Goal: Transaction & Acquisition: Purchase product/service

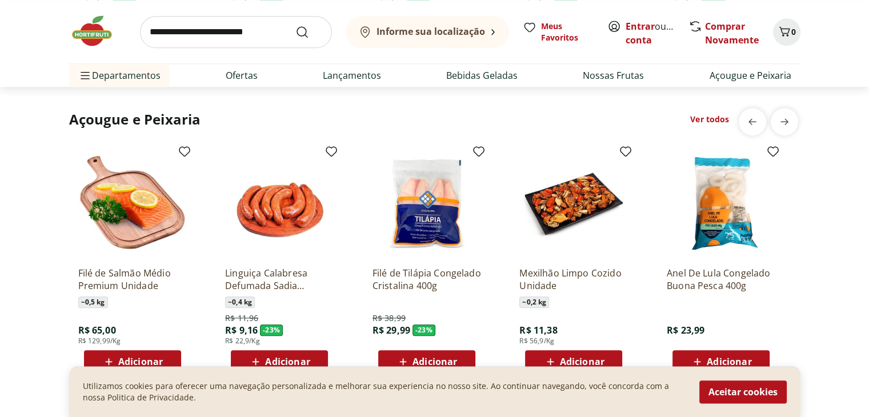
scroll to position [1236, 0]
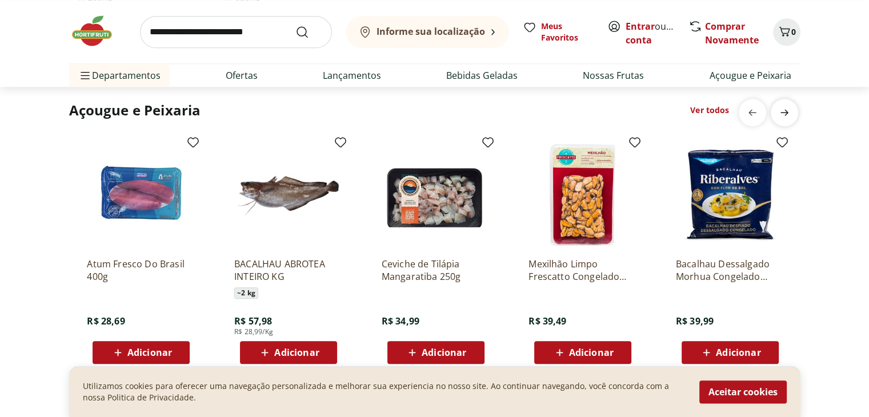
scroll to position [0, 736]
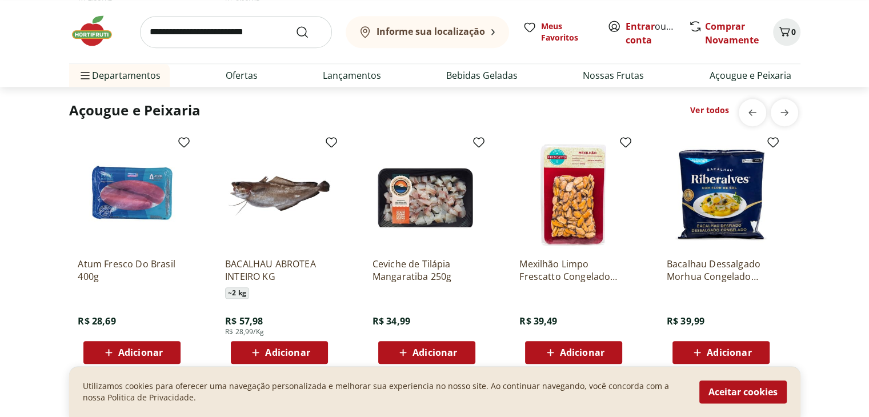
click at [713, 110] on link "Ver todos" at bounding box center [709, 110] width 39 height 11
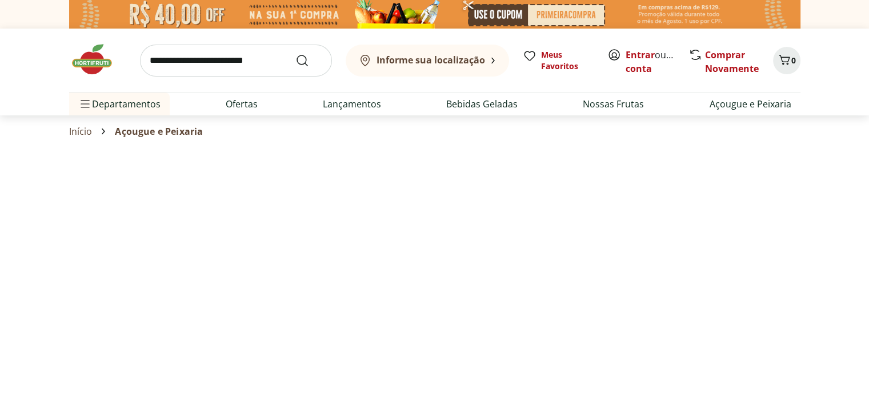
select select "**********"
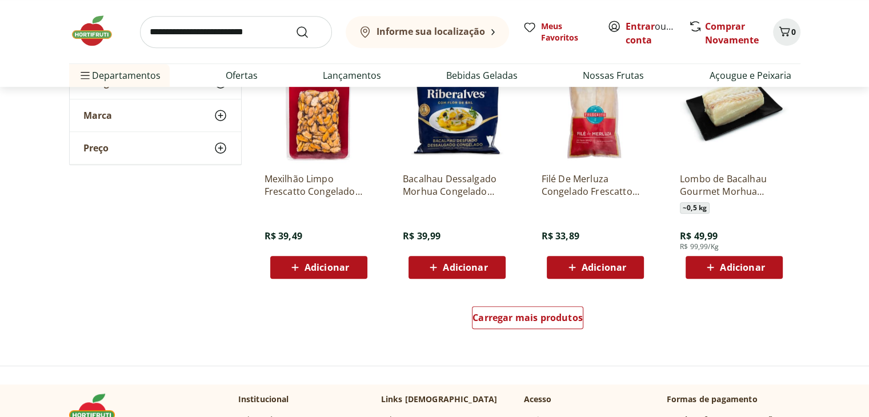
scroll to position [668, 0]
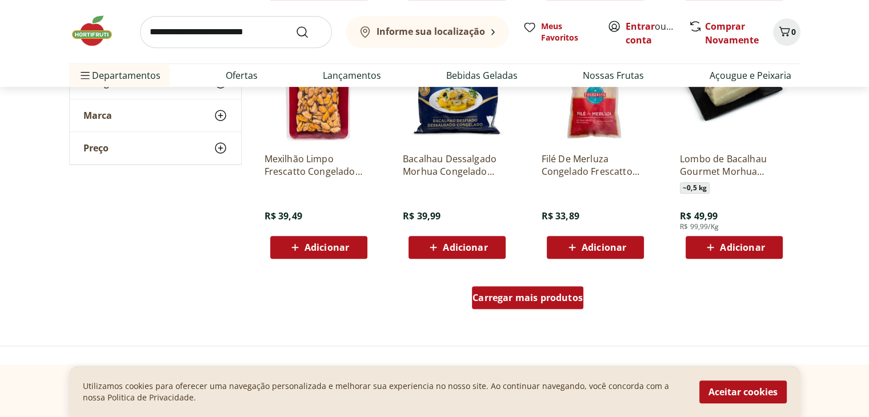
click at [530, 305] on div "Carregar mais produtos" at bounding box center [527, 297] width 111 height 23
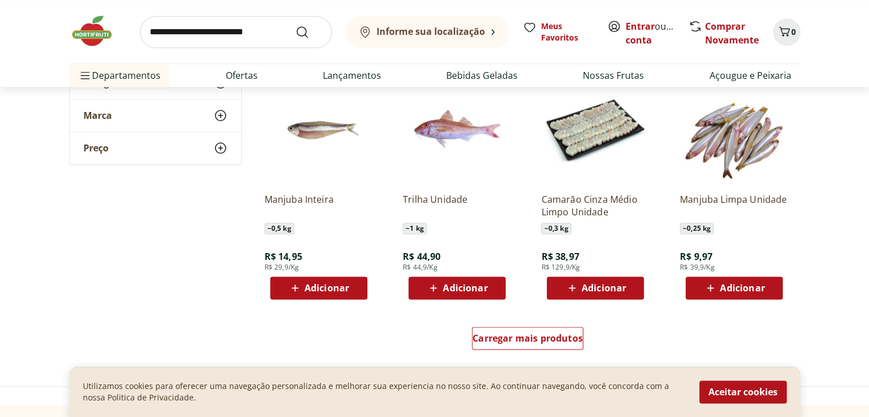
scroll to position [1388, 0]
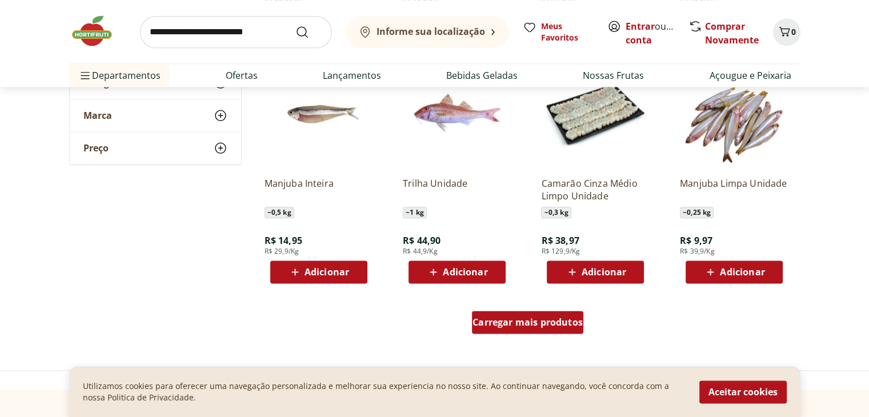
click at [541, 331] on div "Carregar mais produtos" at bounding box center [527, 322] width 111 height 23
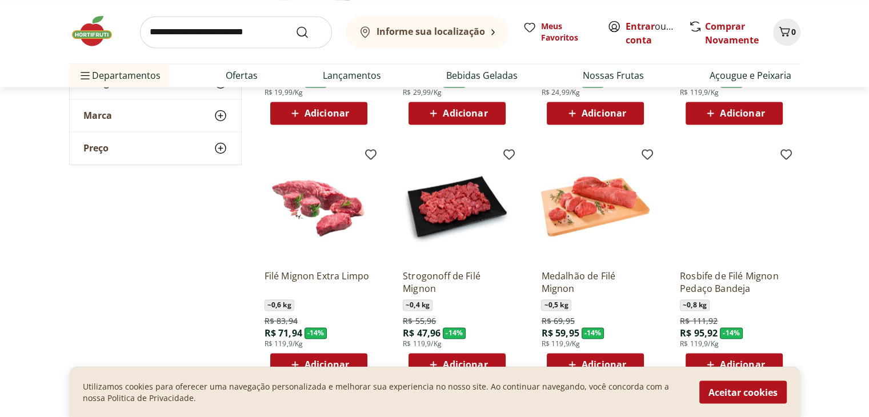
scroll to position [1770, 0]
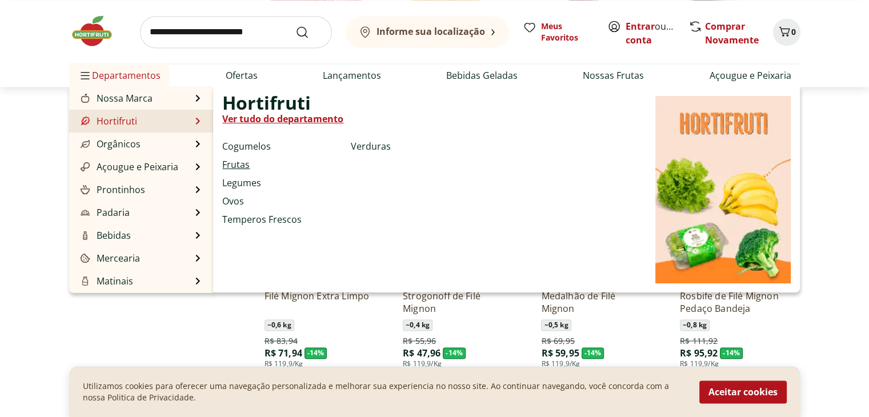
click at [238, 162] on link "Frutas" at bounding box center [235, 165] width 27 height 14
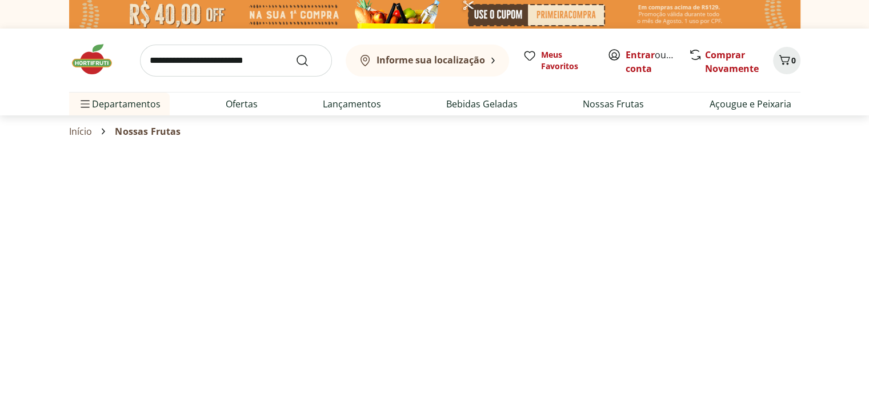
select select "**********"
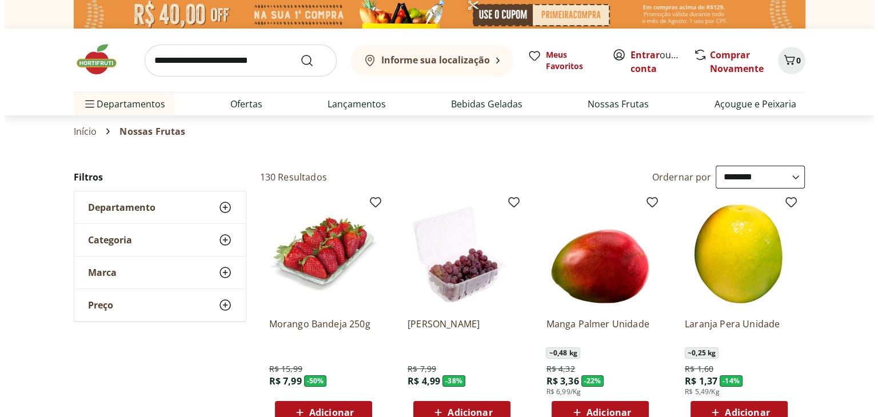
scroll to position [116, 0]
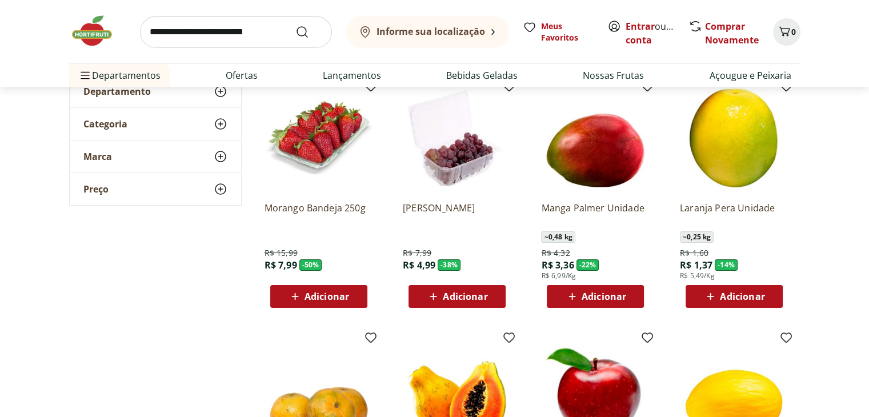
click at [294, 305] on div "Adicionar" at bounding box center [318, 296] width 79 height 21
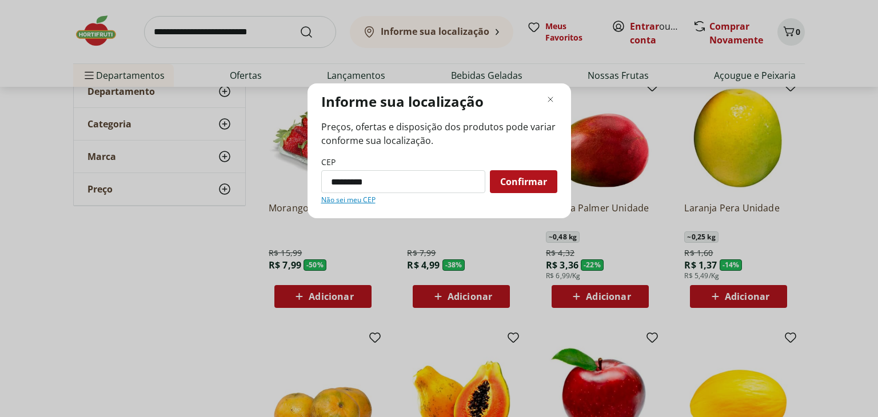
type input "*********"
click at [531, 194] on div "CEP ********* Confirmar Não sei meu CEP" at bounding box center [439, 181] width 236 height 48
click at [518, 179] on span "Confirmar" at bounding box center [523, 181] width 47 height 9
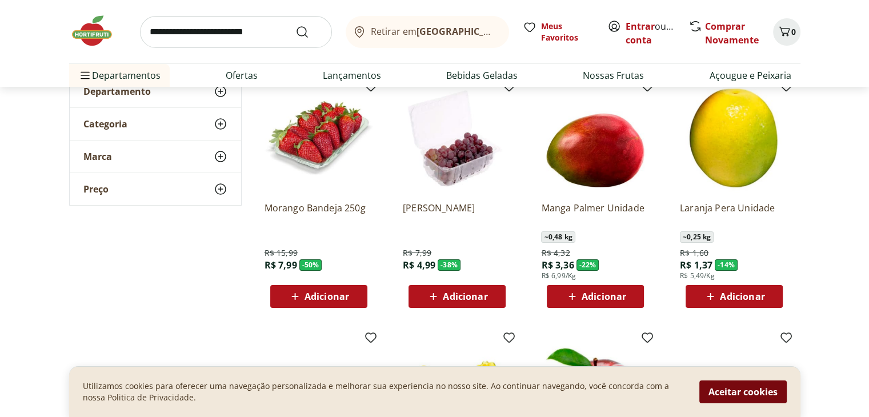
click at [745, 385] on button "Aceitar cookies" at bounding box center [742, 392] width 87 height 23
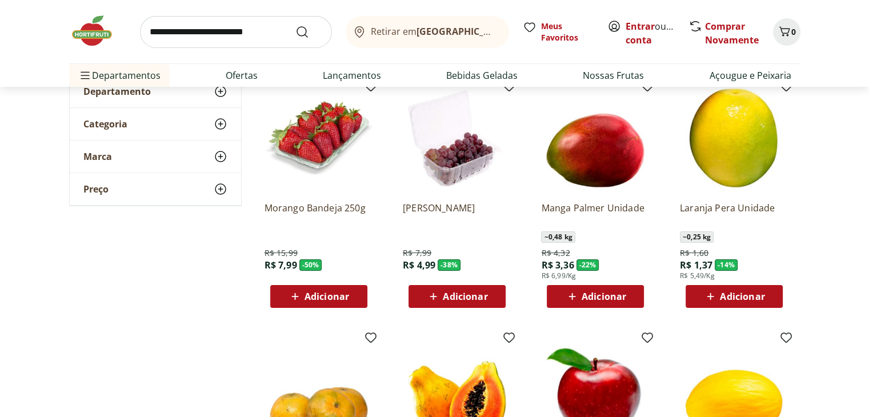
click at [441, 25] on div "Retirar em Rio de Janeiro/RJ" at bounding box center [425, 32] width 145 height 14
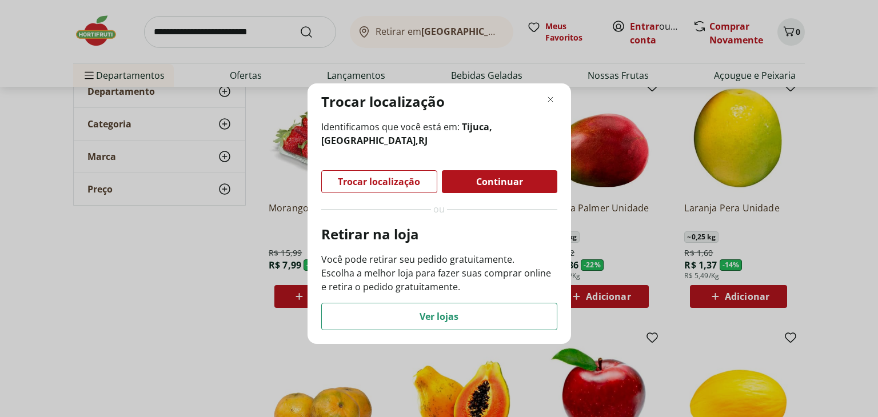
click at [479, 186] on span "Continuar" at bounding box center [499, 181] width 47 height 9
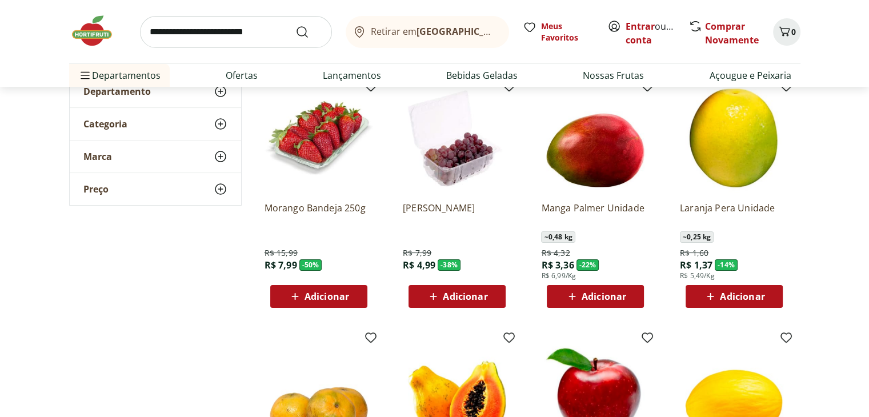
click at [437, 33] on b "[GEOGRAPHIC_DATA]/[GEOGRAPHIC_DATA]" at bounding box center [513, 31] width 193 height 13
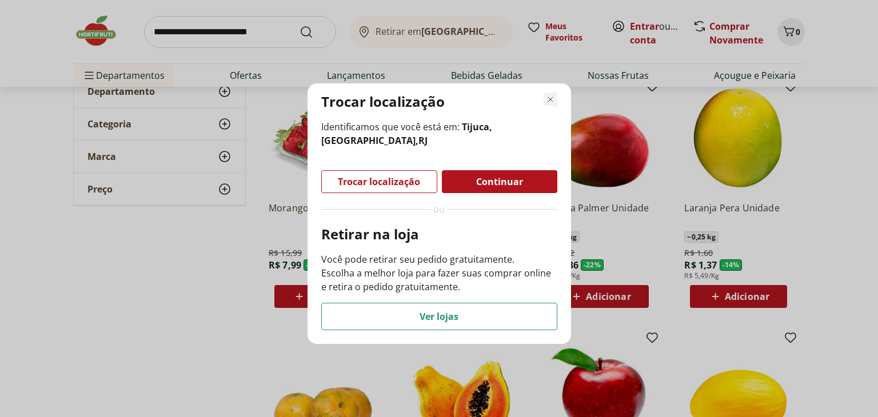
click at [549, 102] on icon "Fechar modal de regionalização" at bounding box center [550, 100] width 14 height 14
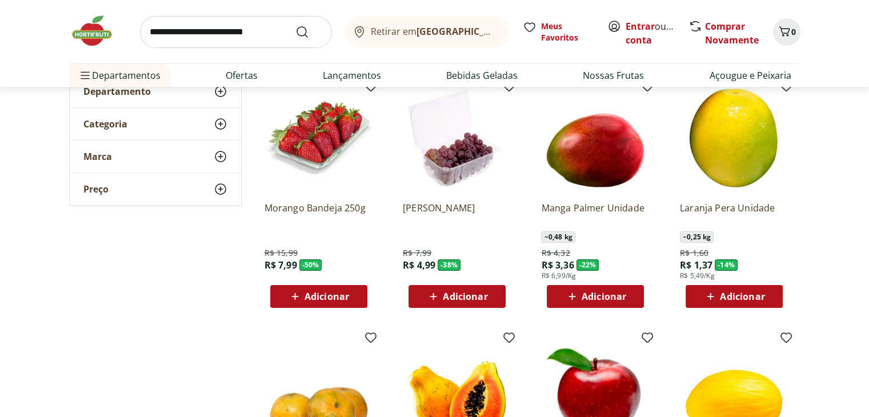
click at [342, 296] on span "Adicionar" at bounding box center [327, 296] width 45 height 9
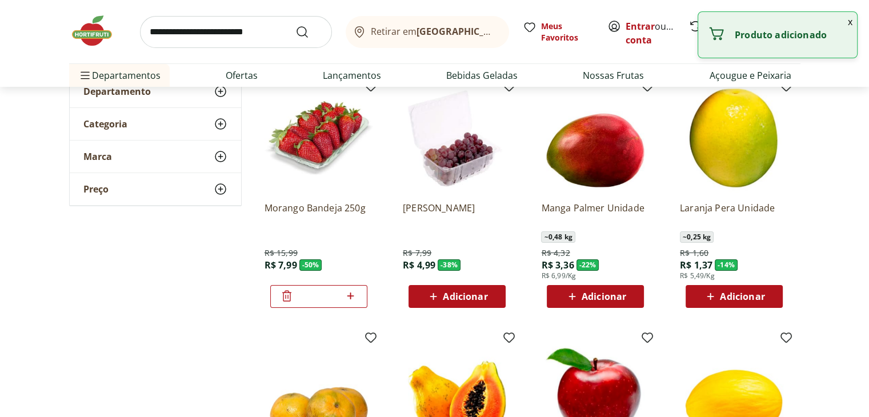
click at [752, 26] on div "Produto adicionado" at bounding box center [777, 35] width 159 height 46
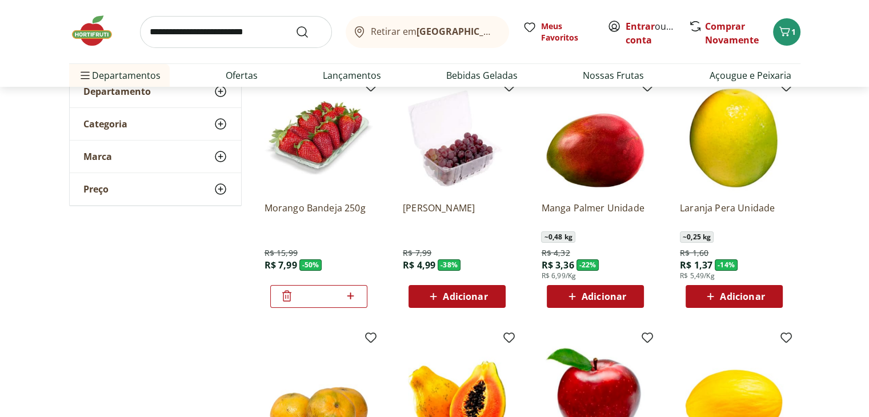
click at [357, 296] on icon at bounding box center [350, 296] width 14 height 14
type input "*"
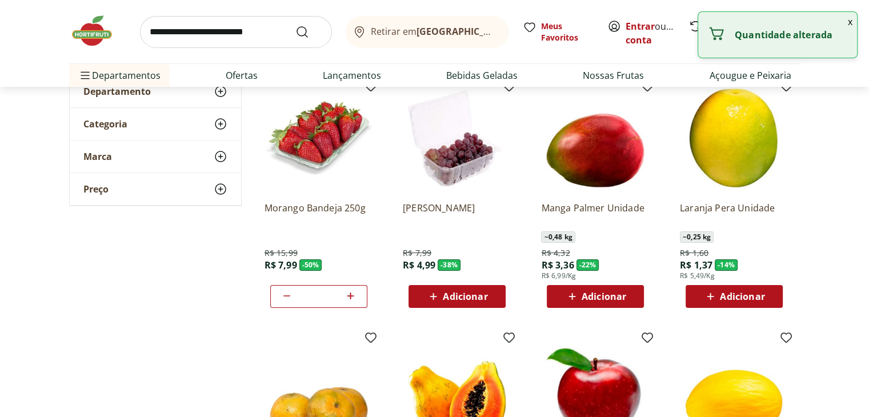
click at [847, 23] on button "x" at bounding box center [850, 21] width 14 height 19
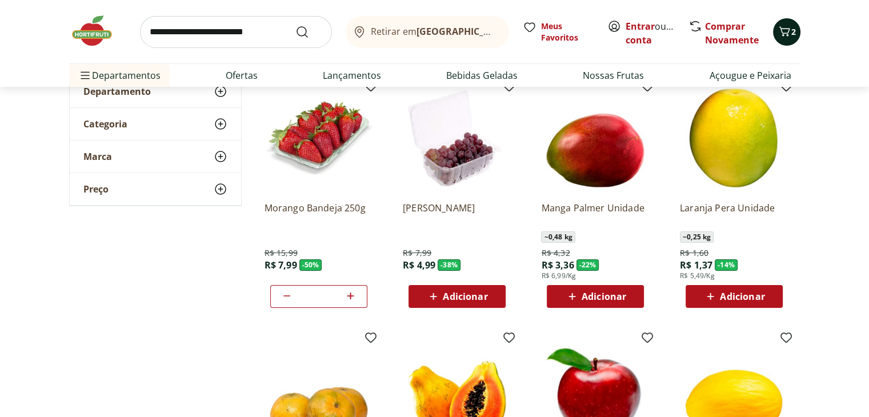
click at [791, 33] on span "2" at bounding box center [793, 31] width 5 height 11
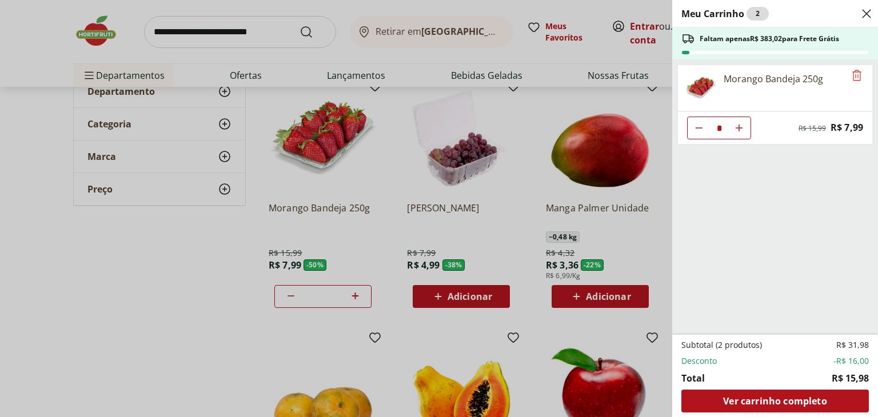
click at [701, 42] on span "Faltam apenas R$ 383,02 para Frete Grátis" at bounding box center [768, 38] width 139 height 9
click at [701, 10] on h2 "Meu Carrinho 2" at bounding box center [724, 14] width 87 height 14
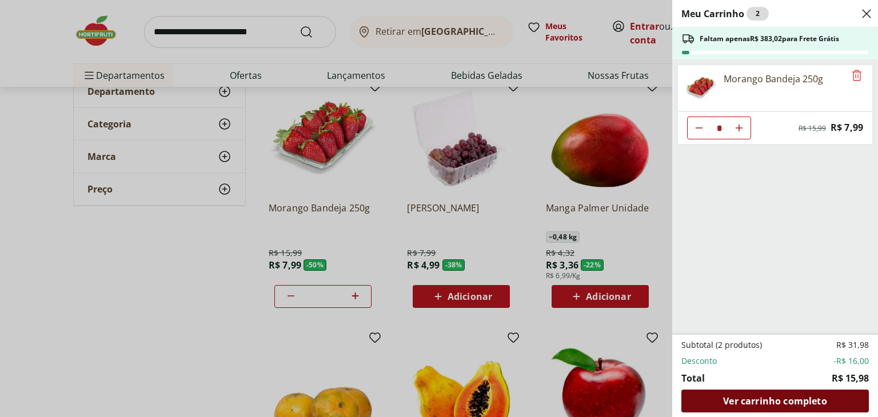
click at [758, 401] on span "Ver carrinho completo" at bounding box center [774, 401] width 103 height 9
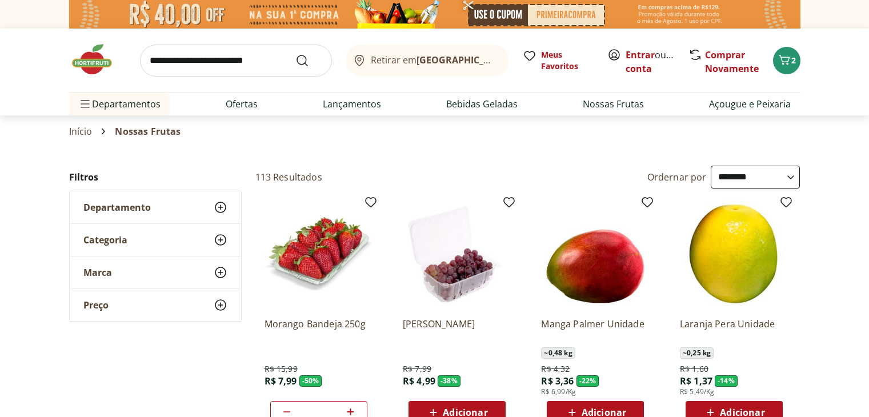
select select "**********"
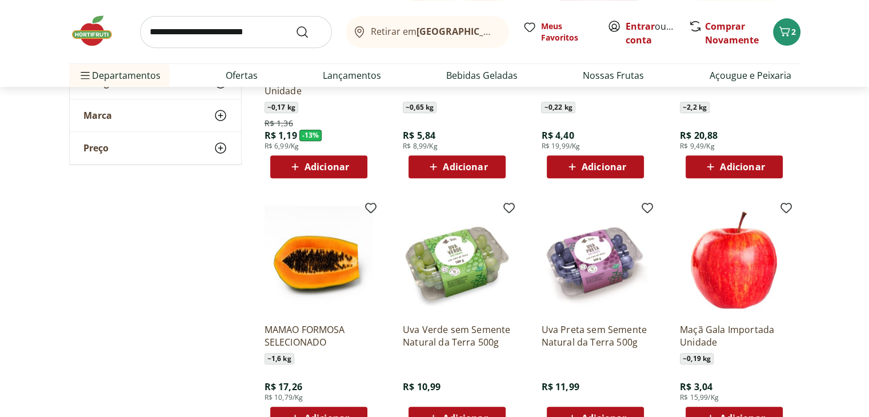
scroll to position [533, 0]
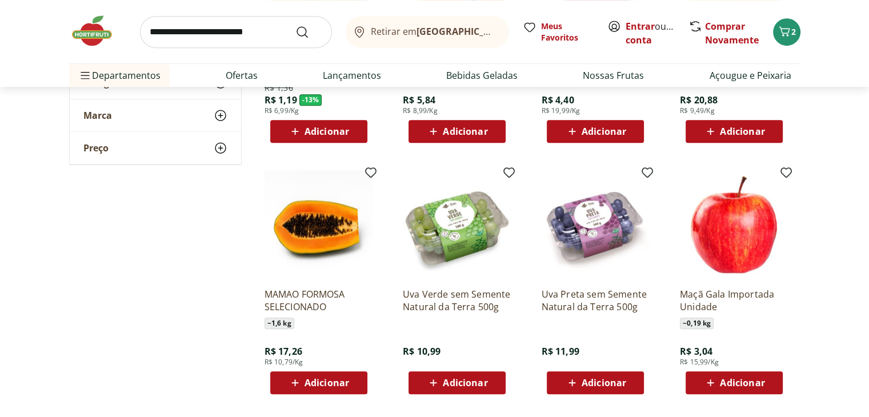
click at [455, 381] on span "Adicionar" at bounding box center [465, 382] width 45 height 9
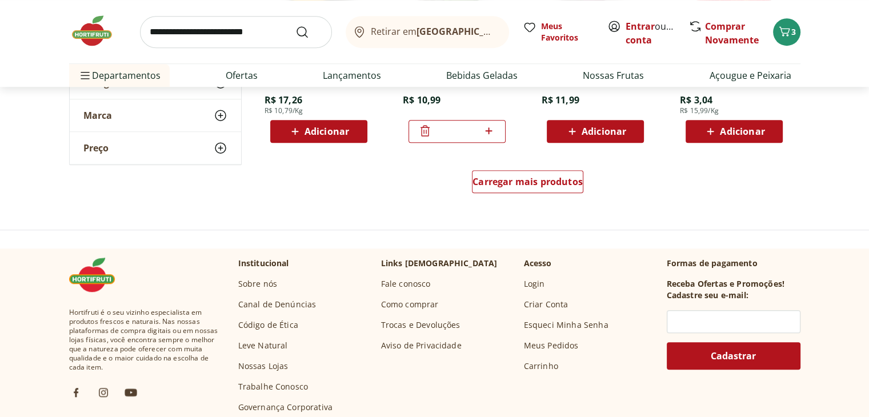
scroll to position [788, 0]
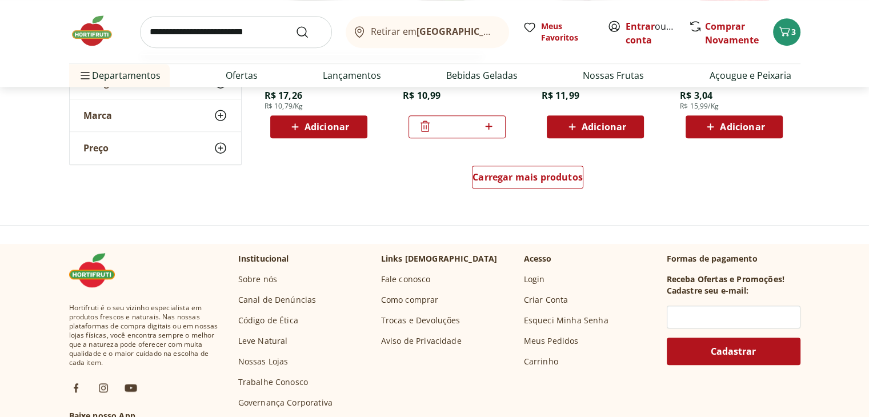
click at [231, 40] on input "search" at bounding box center [236, 32] width 192 height 32
type input "**********"
click at [295, 25] on button "Submit Search" at bounding box center [308, 32] width 27 height 14
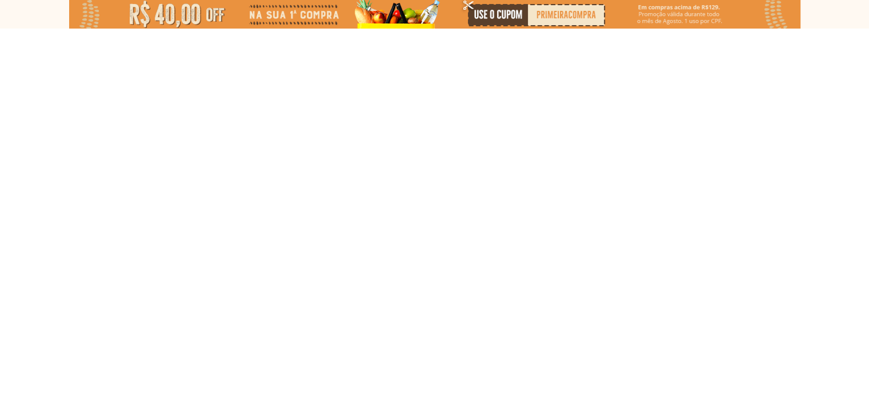
select select "**********"
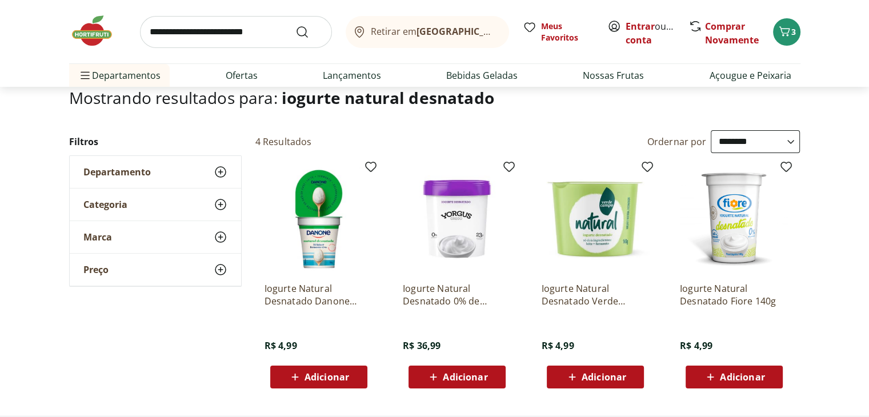
scroll to position [151, 0]
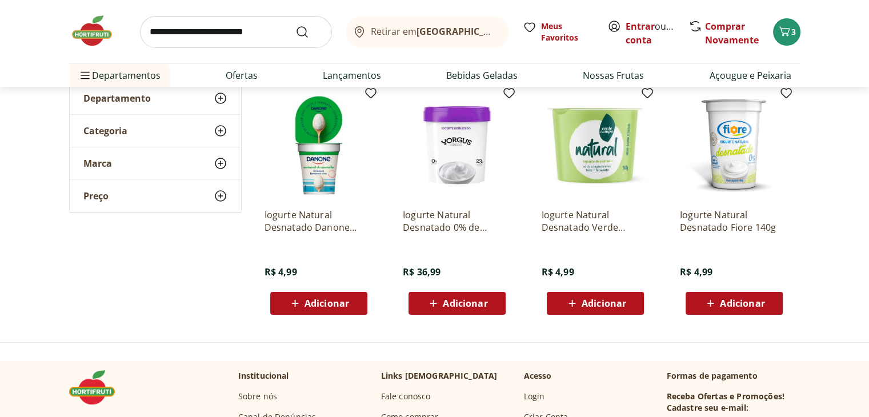
click at [345, 230] on p "Iogurte Natural Desnatado Danone 160g" at bounding box center [319, 221] width 109 height 25
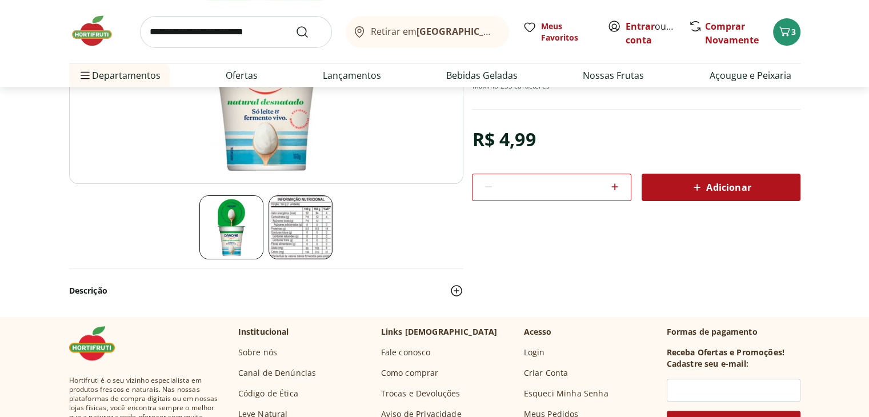
scroll to position [258, 0]
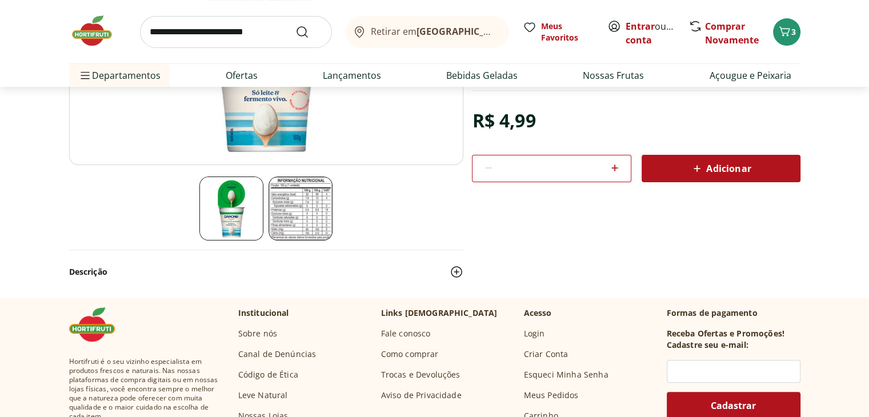
click at [611, 169] on icon at bounding box center [615, 168] width 14 height 14
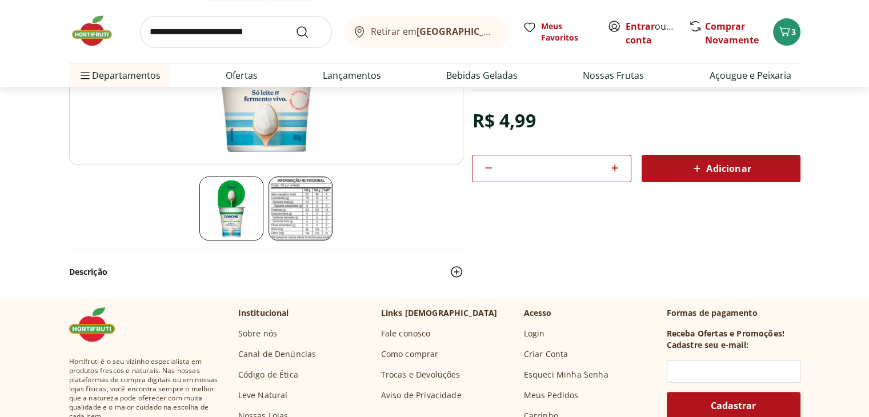
click at [611, 169] on icon at bounding box center [615, 168] width 14 height 14
type input "*"
click at [717, 167] on span "Adicionar" at bounding box center [720, 169] width 61 height 14
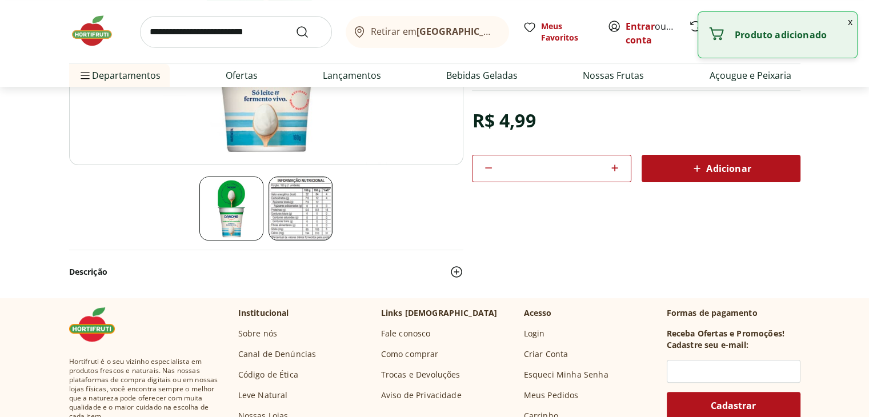
scroll to position [0, 0]
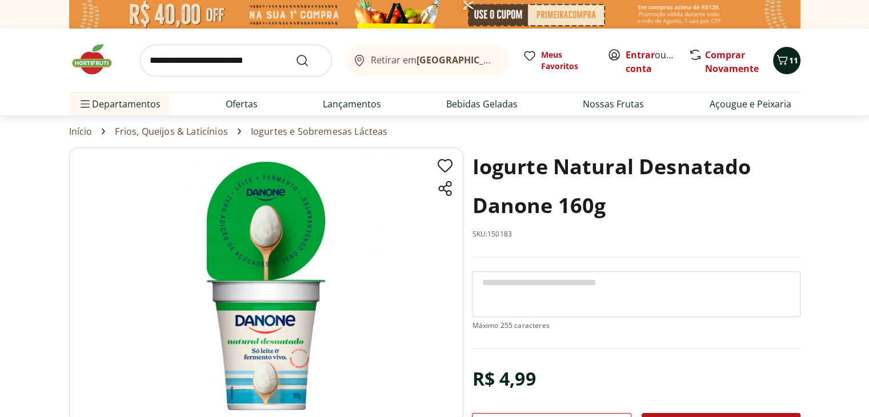
click at [790, 67] on div "11" at bounding box center [786, 60] width 9 height 18
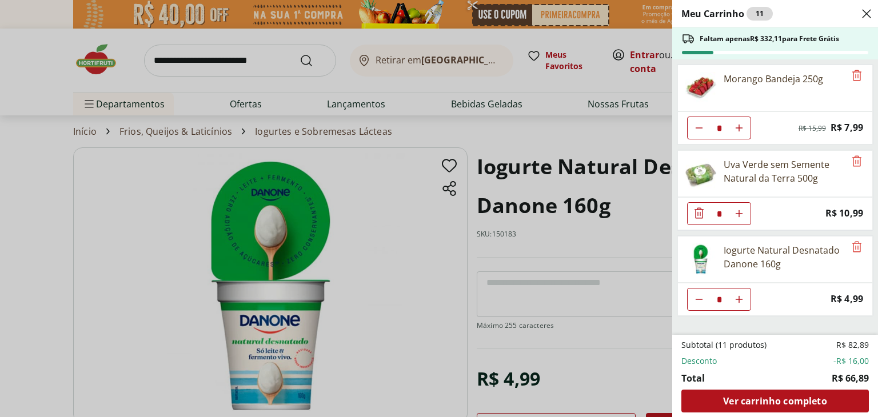
click at [866, 17] on icon "Close" at bounding box center [866, 14] width 14 height 14
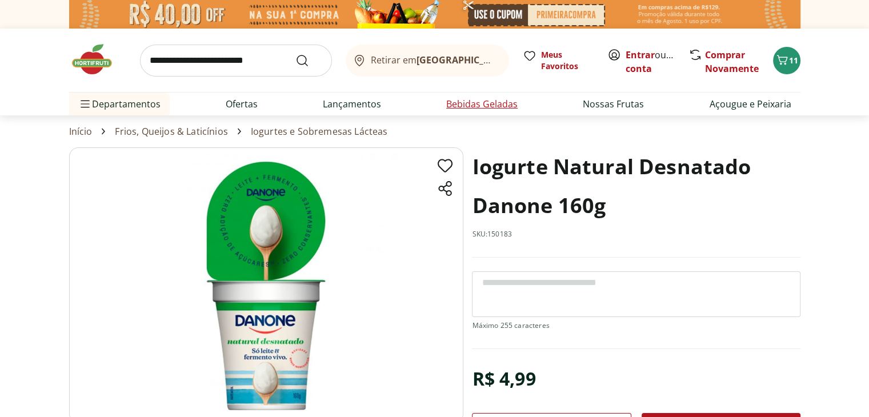
click at [514, 99] on link "Bebidas Geladas" at bounding box center [481, 104] width 71 height 14
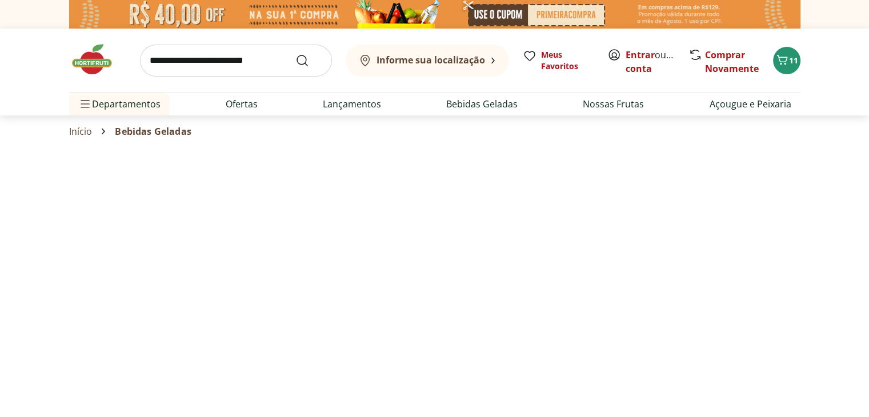
select select "**********"
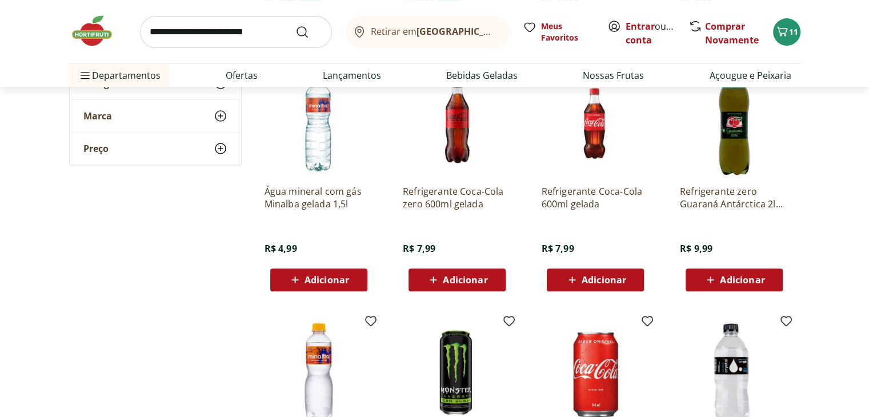
scroll to position [377, 0]
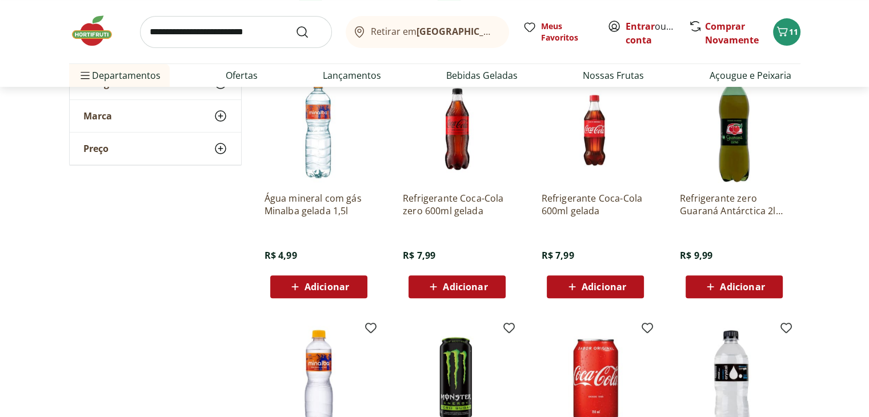
click at [725, 286] on span "Adicionar" at bounding box center [742, 286] width 45 height 9
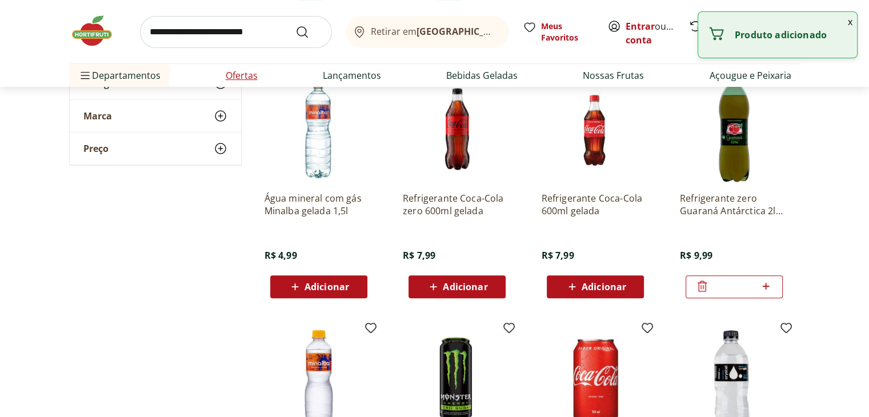
click at [242, 79] on link "Ofertas" at bounding box center [242, 76] width 32 height 14
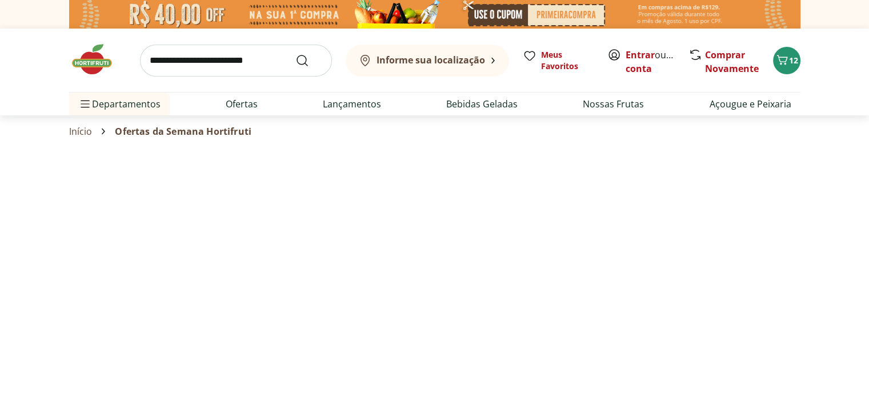
select select "**********"
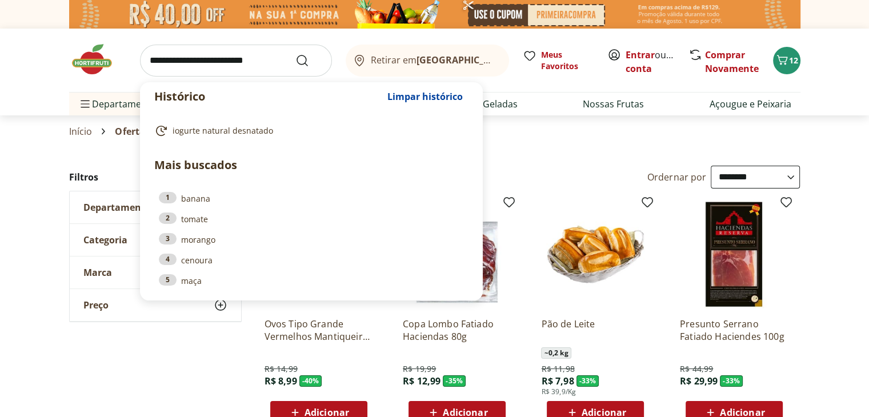
click at [236, 67] on input "search" at bounding box center [236, 61] width 192 height 32
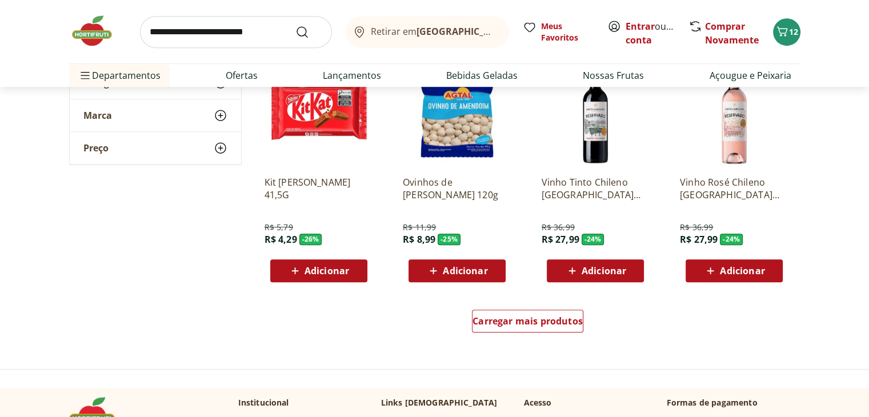
scroll to position [738, 0]
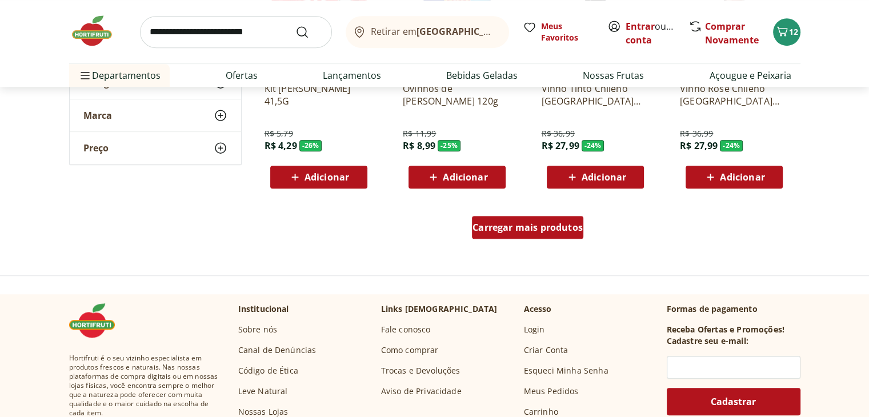
click at [498, 228] on span "Carregar mais produtos" at bounding box center [528, 227] width 110 height 9
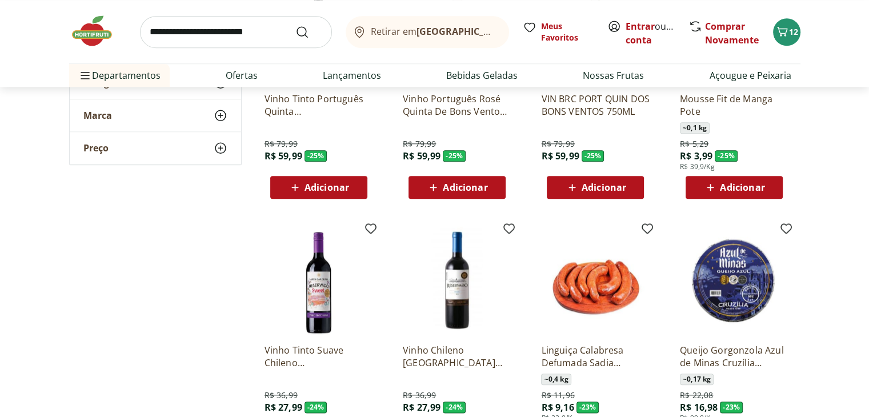
scroll to position [1321, 0]
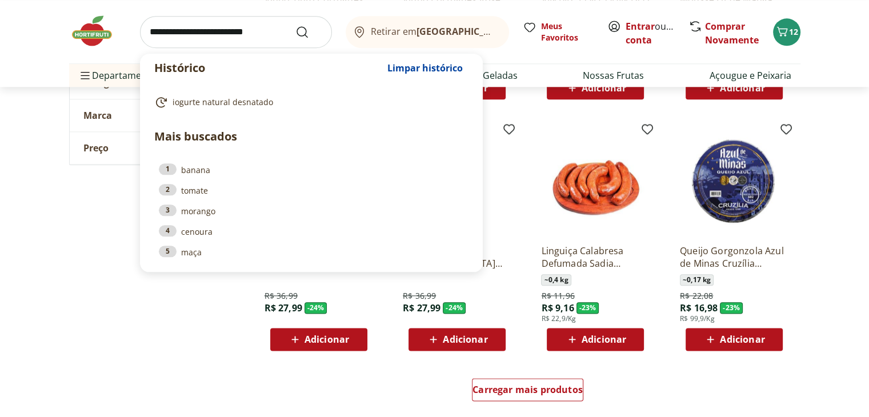
click at [192, 23] on input "search" at bounding box center [236, 32] width 192 height 32
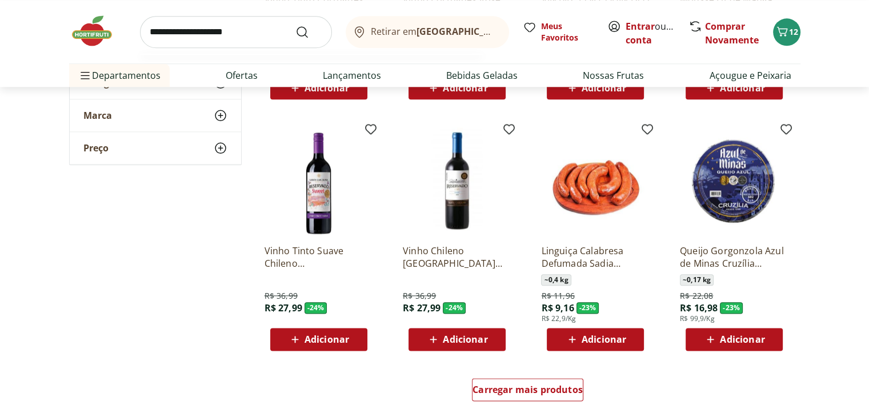
type input "**********"
click at [295, 25] on button "Submit Search" at bounding box center [308, 32] width 27 height 14
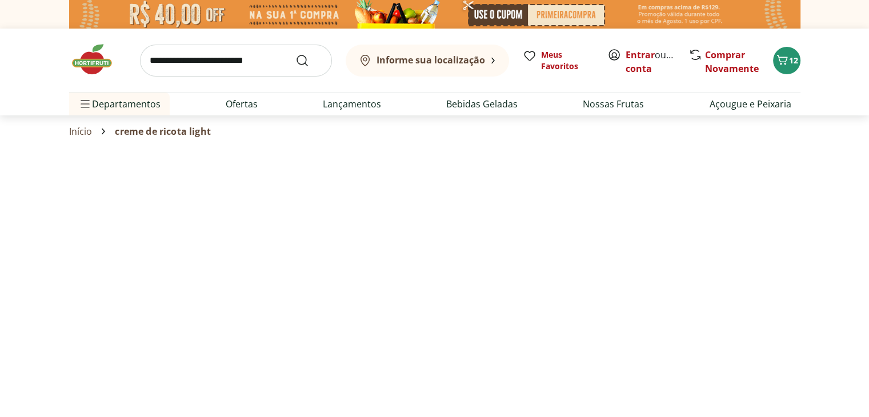
select select "**********"
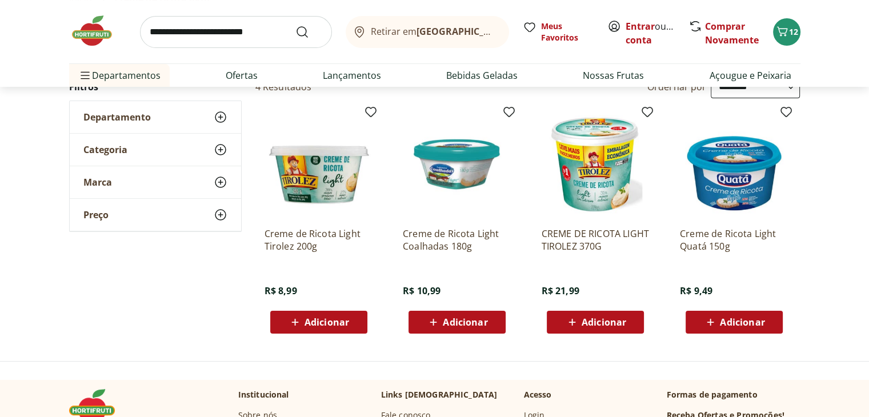
scroll to position [130, 0]
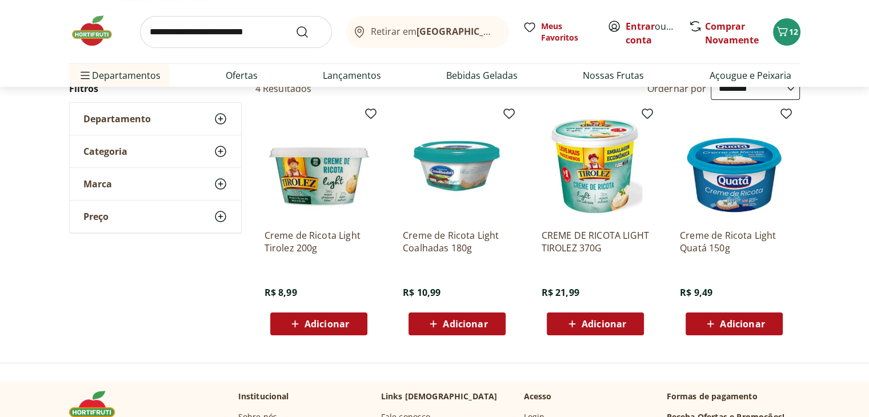
click at [307, 321] on span "Adicionar" at bounding box center [327, 323] width 45 height 9
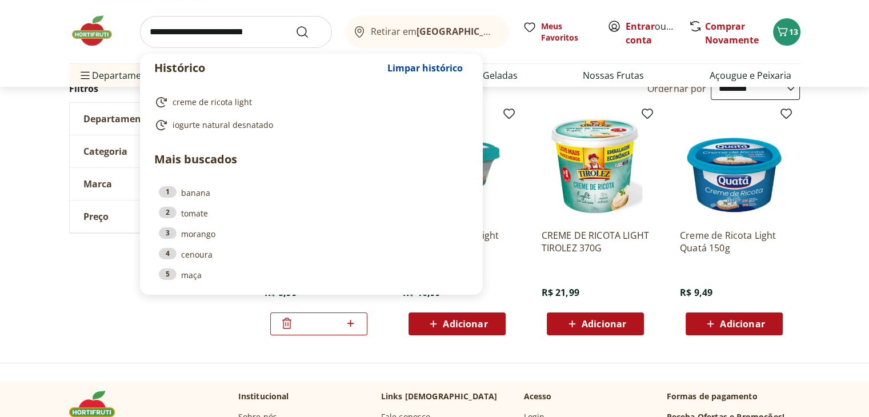
click at [267, 29] on input "search" at bounding box center [236, 32] width 192 height 32
click at [133, 285] on div "**********" at bounding box center [434, 210] width 731 height 267
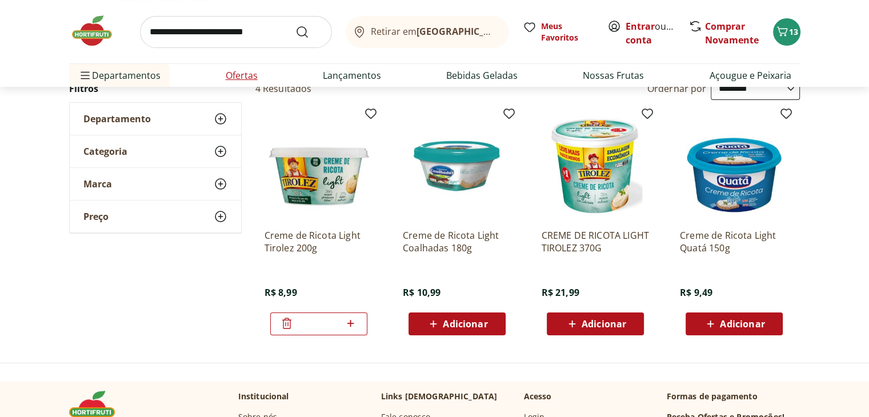
click at [265, 75] on li "Ofertas" at bounding box center [242, 75] width 50 height 23
click at [236, 77] on link "Ofertas" at bounding box center [242, 76] width 32 height 14
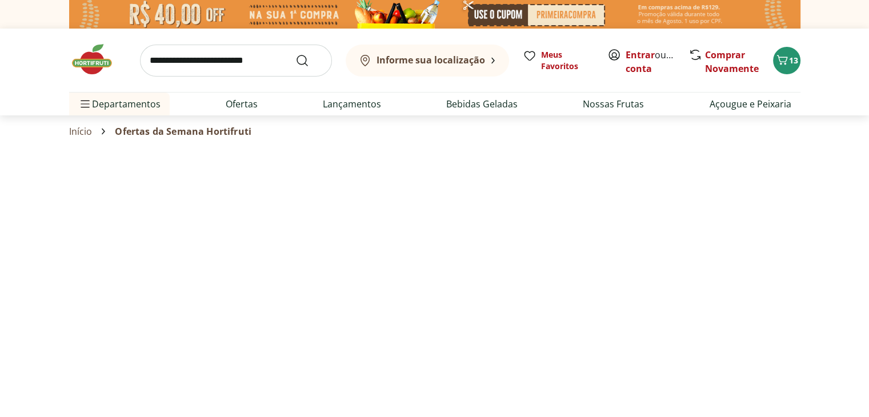
select select "**********"
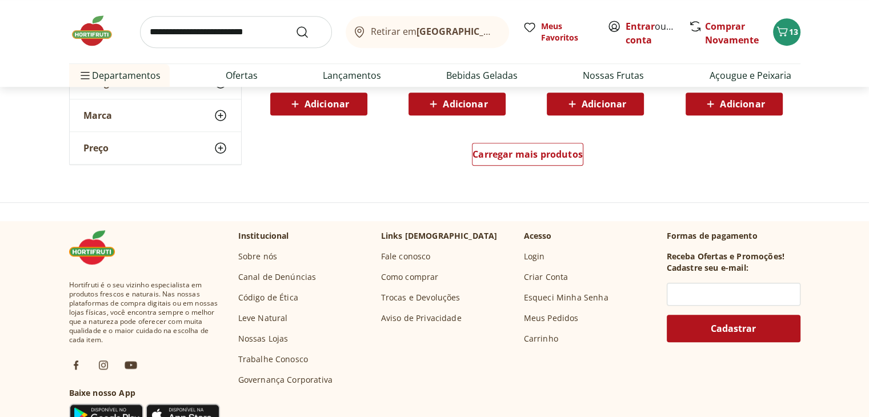
scroll to position [841, 0]
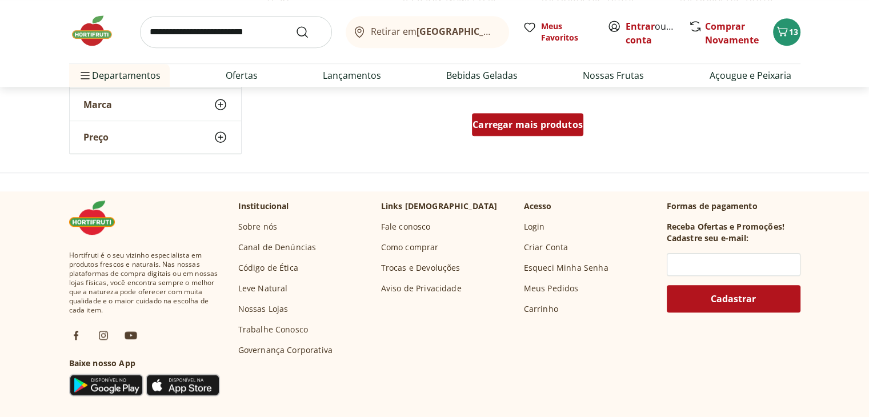
click at [548, 135] on div "Carregar mais produtos" at bounding box center [527, 124] width 111 height 23
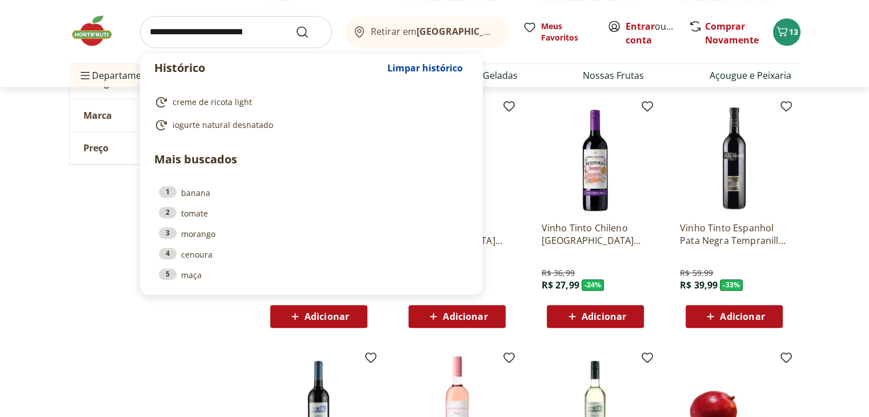
click at [253, 39] on input "search" at bounding box center [236, 32] width 192 height 32
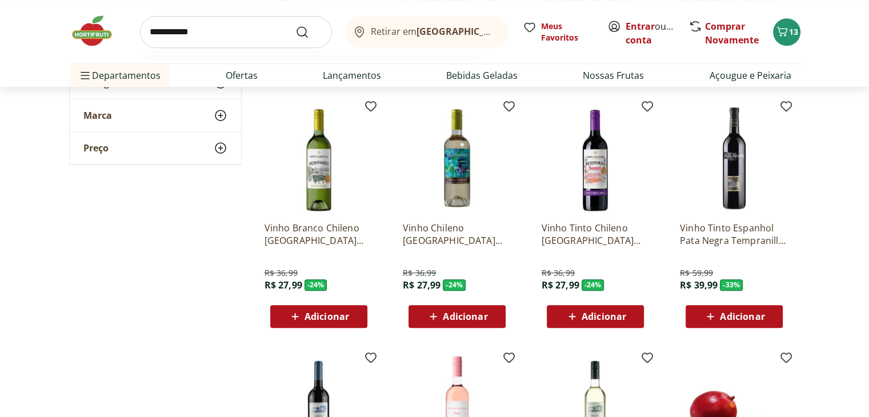
type input "**********"
click at [295, 25] on button "Submit Search" at bounding box center [308, 32] width 27 height 14
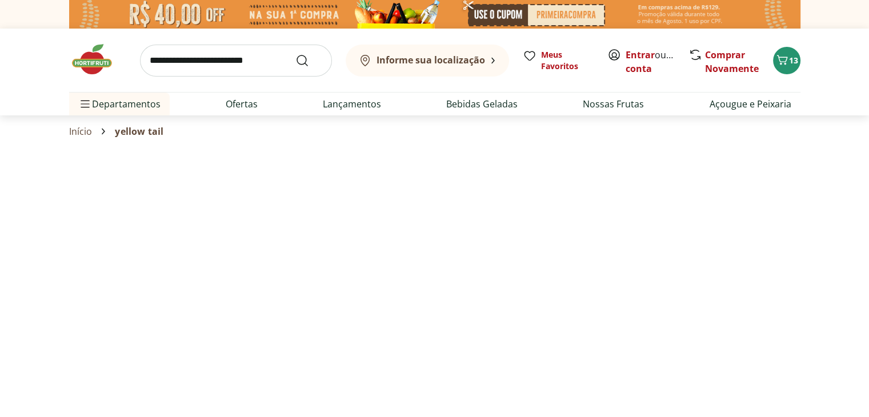
select select "**********"
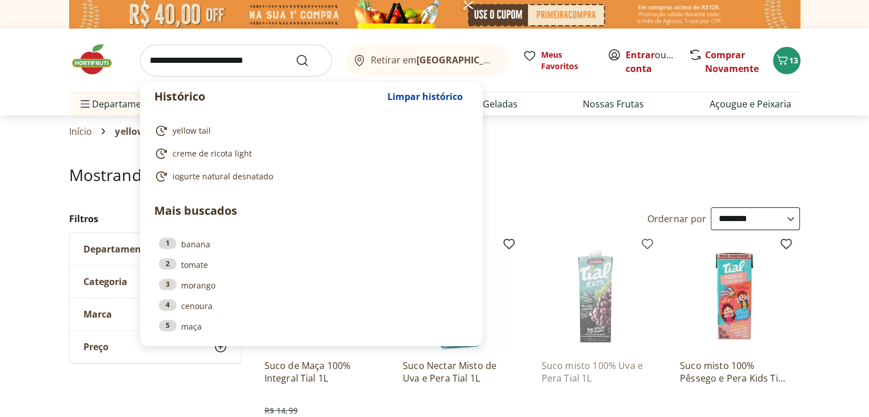
click at [254, 65] on input "search" at bounding box center [236, 61] width 192 height 32
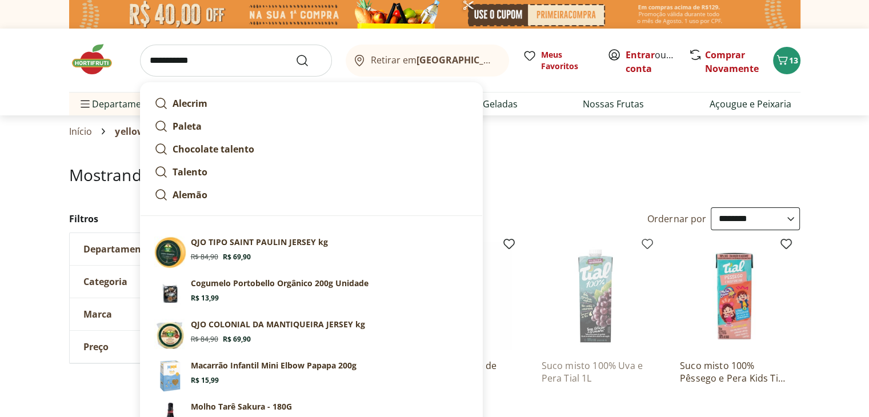
type input "**********"
click at [295, 54] on button "Submit Search" at bounding box center [308, 61] width 27 height 14
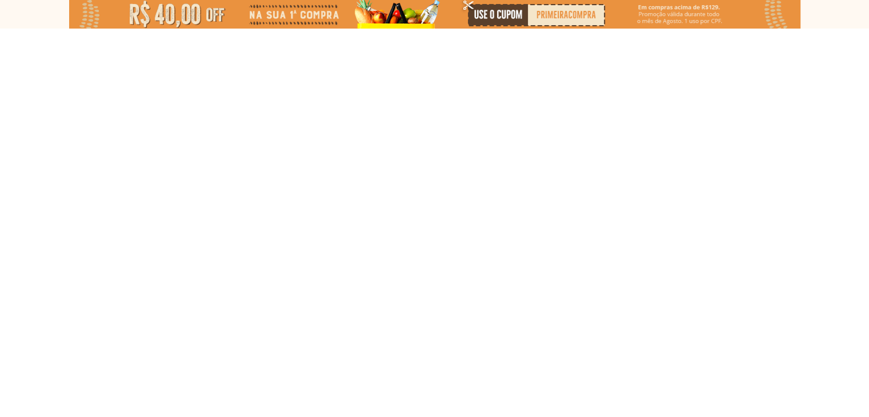
select select "**********"
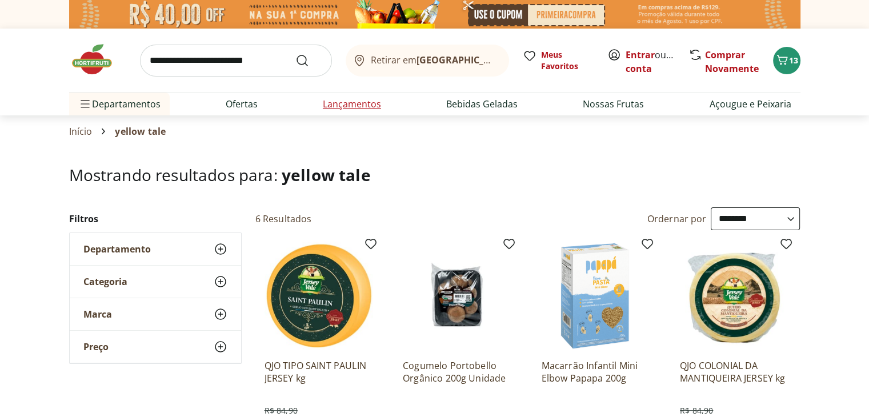
click at [331, 106] on link "Lançamentos" at bounding box center [352, 104] width 58 height 14
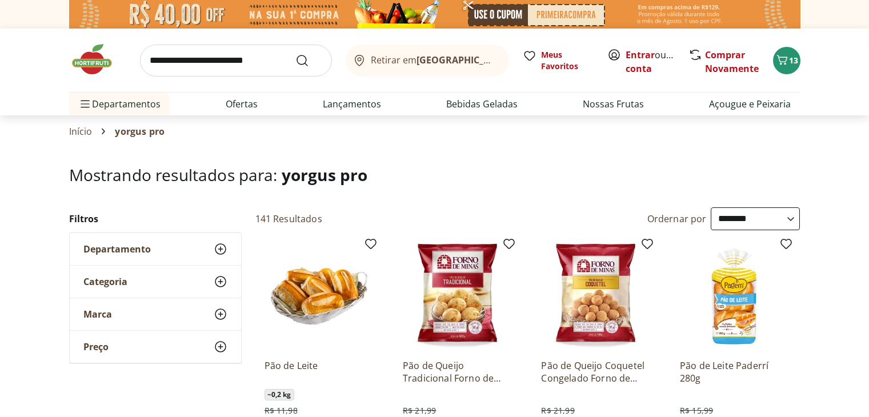
select select "**********"
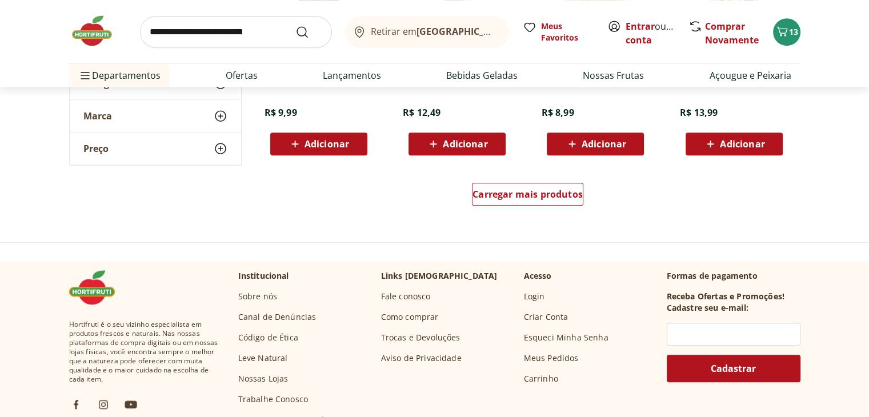
scroll to position [811, 0]
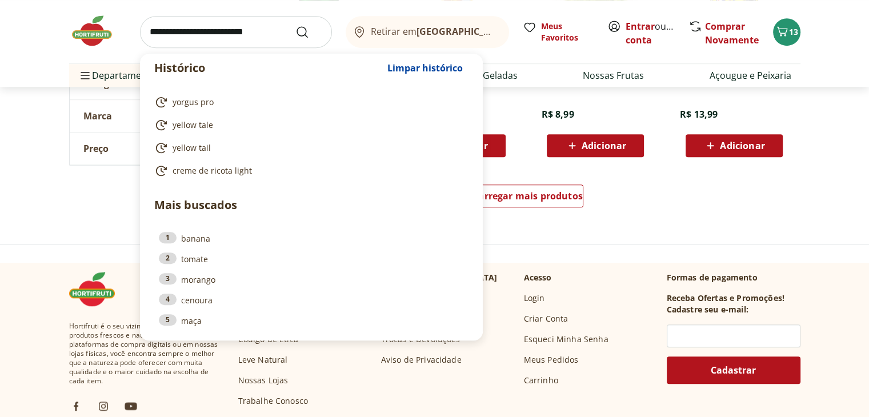
click at [239, 46] on input "search" at bounding box center [236, 32] width 192 height 32
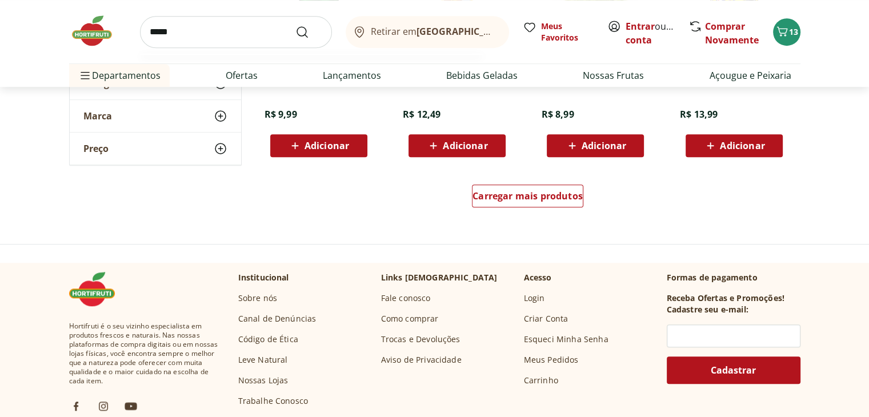
type input "*****"
click at [295, 25] on button "Submit Search" at bounding box center [308, 32] width 27 height 14
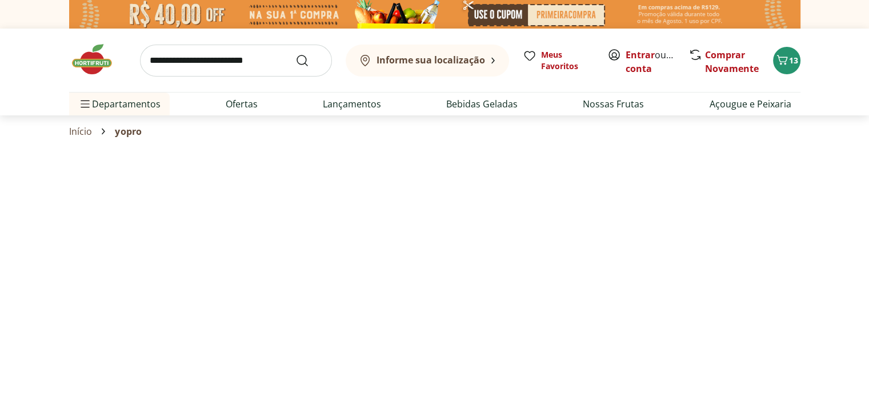
select select "**********"
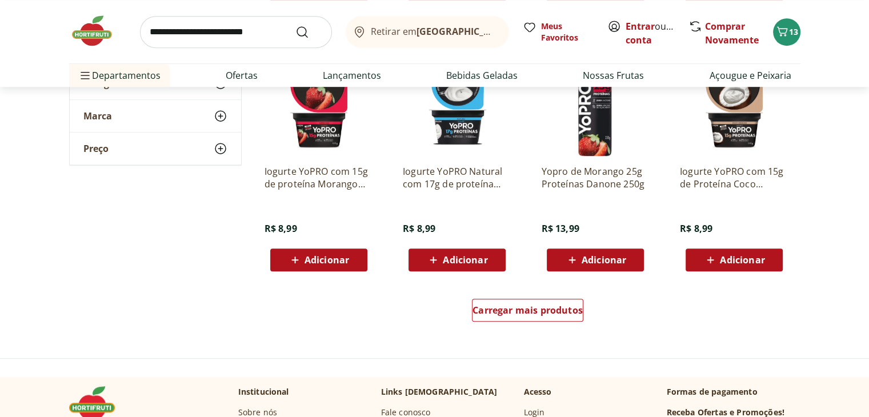
scroll to position [699, 0]
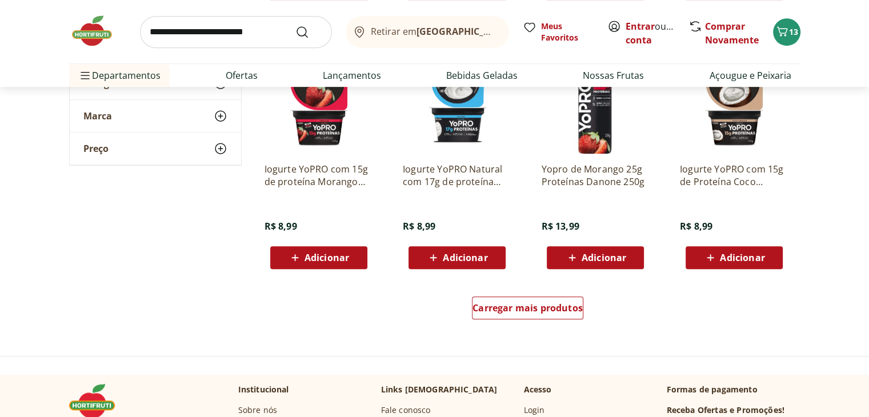
click at [317, 182] on p "Iogurte YoPRO com 15g de proteína Morango 160g" at bounding box center [319, 175] width 109 height 25
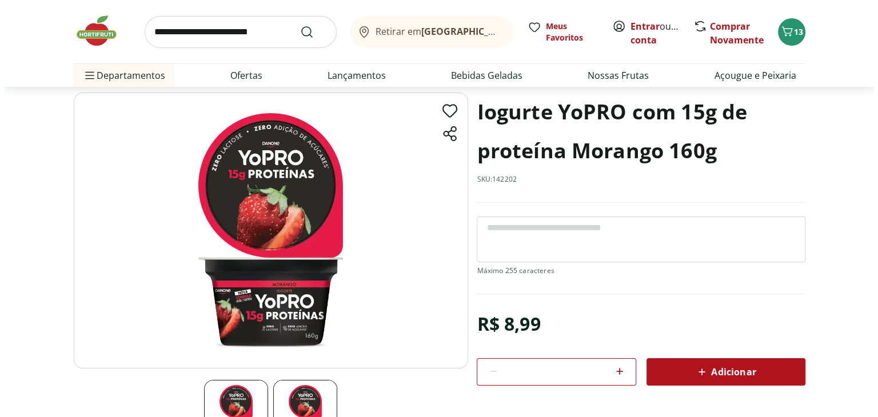
scroll to position [53, 0]
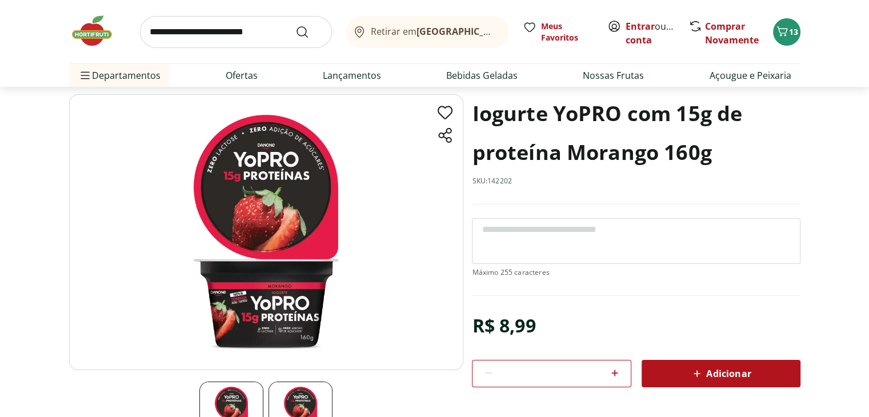
click at [618, 375] on icon at bounding box center [615, 373] width 14 height 14
type input "*"
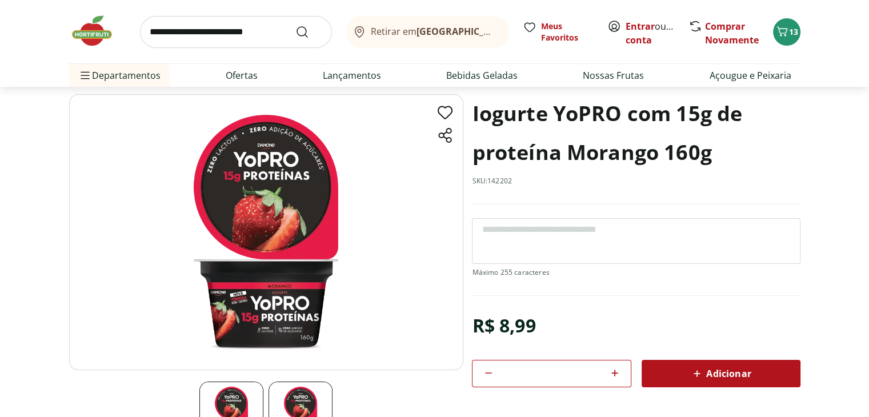
click at [711, 373] on span "Adicionar" at bounding box center [720, 374] width 61 height 14
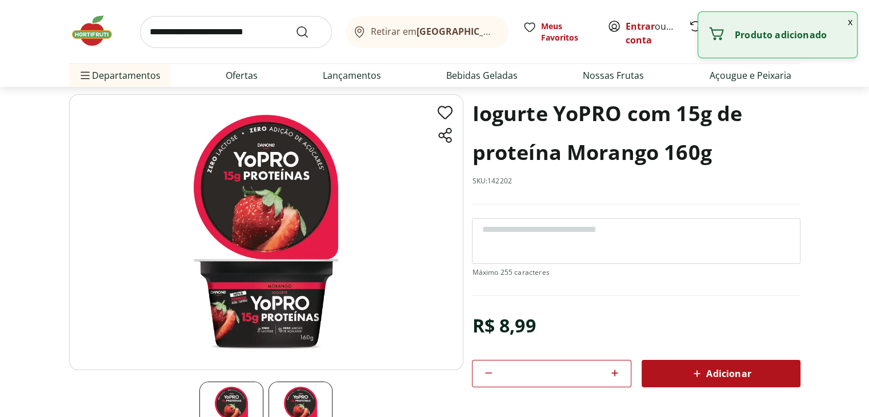
click at [851, 23] on button "x" at bounding box center [850, 21] width 14 height 19
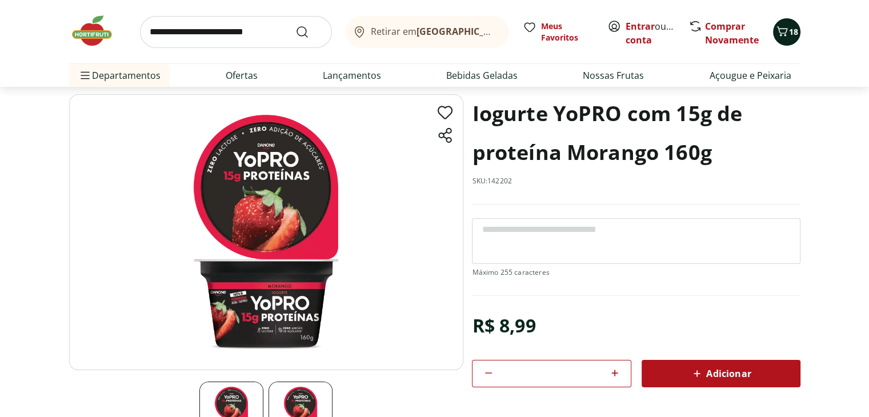
click at [790, 29] on span "18" at bounding box center [793, 31] width 9 height 11
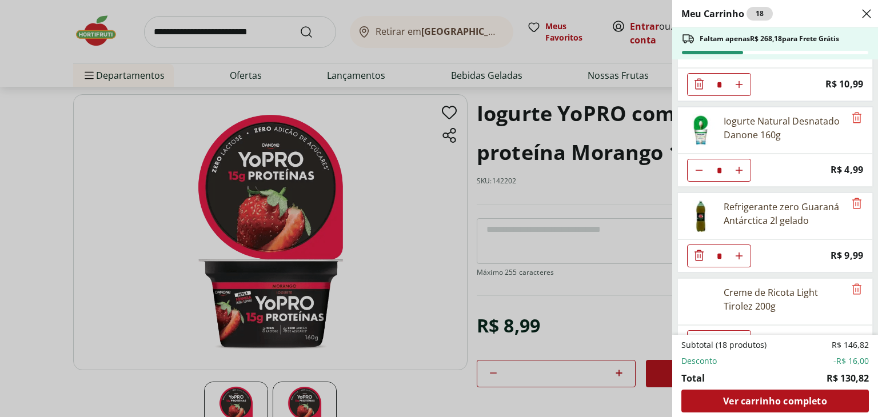
scroll to position [133, 0]
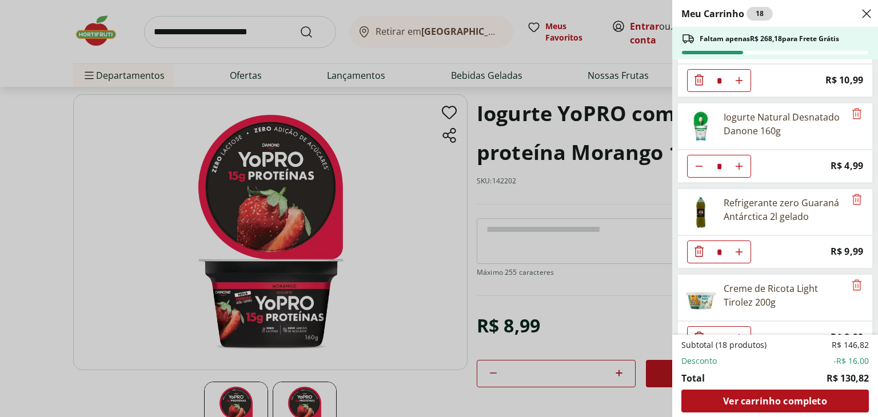
type input "*"
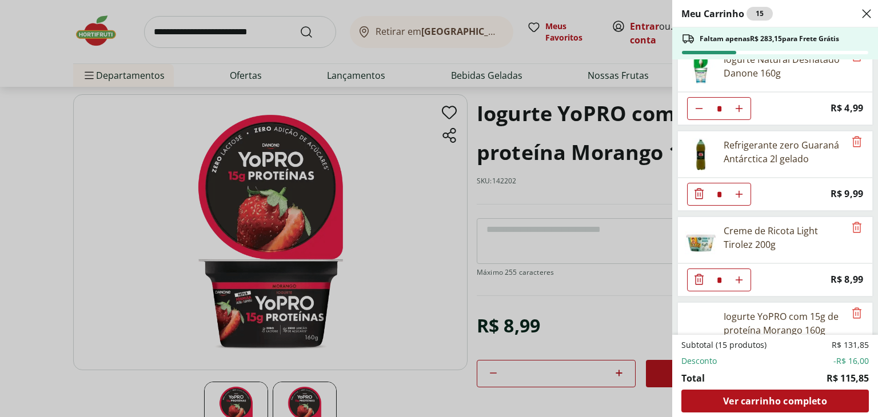
scroll to position [239, 0]
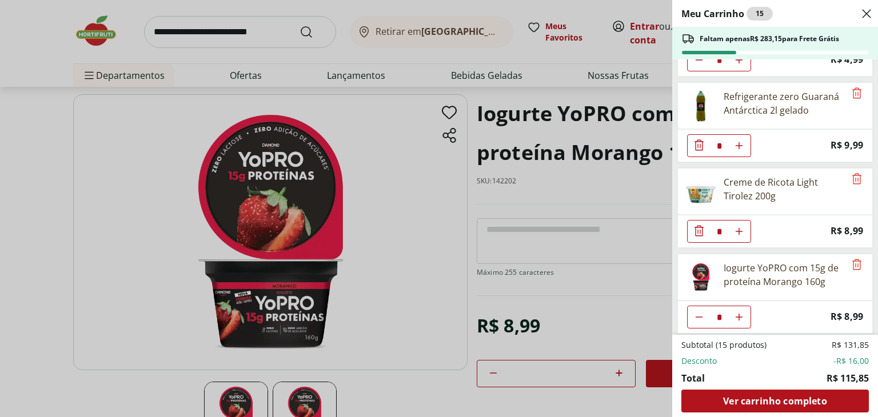
type input "*"
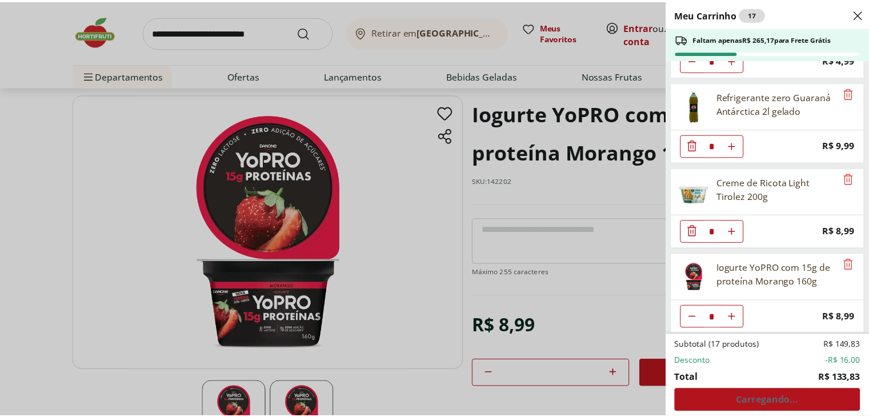
scroll to position [0, 0]
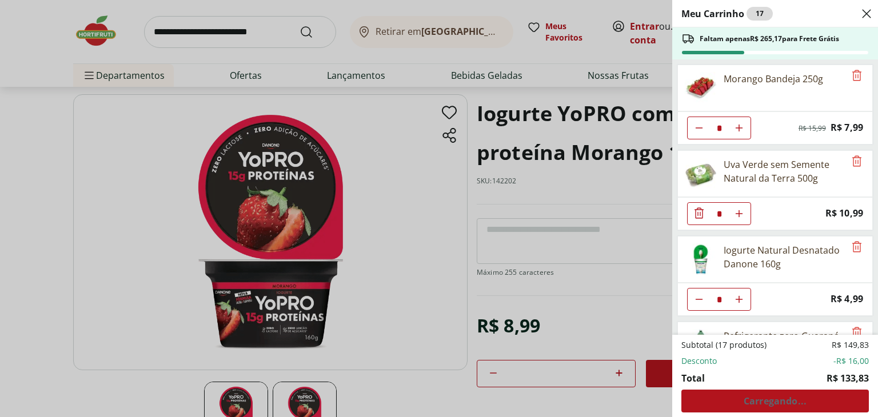
click at [217, 31] on div "Meu Carrinho 17 Faltam apenas R$ 265,17 para Frete Grátis Morango Bandeja 250g …" at bounding box center [439, 208] width 878 height 417
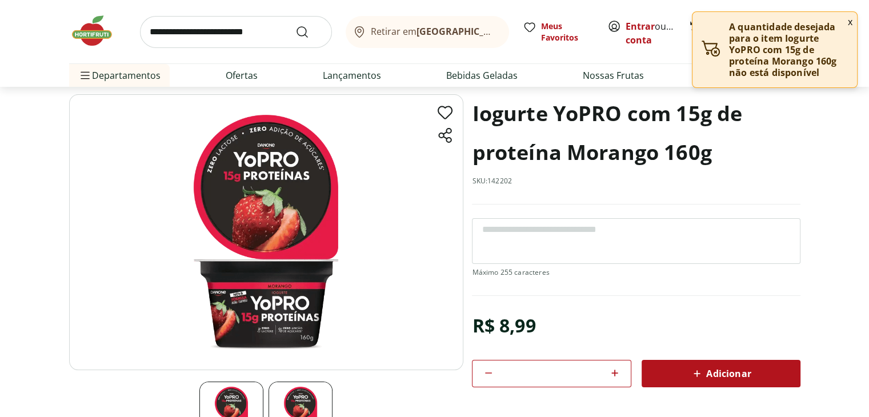
click at [221, 19] on input "search" at bounding box center [236, 32] width 192 height 32
type input "******"
click at [295, 25] on button "Submit Search" at bounding box center [308, 32] width 27 height 14
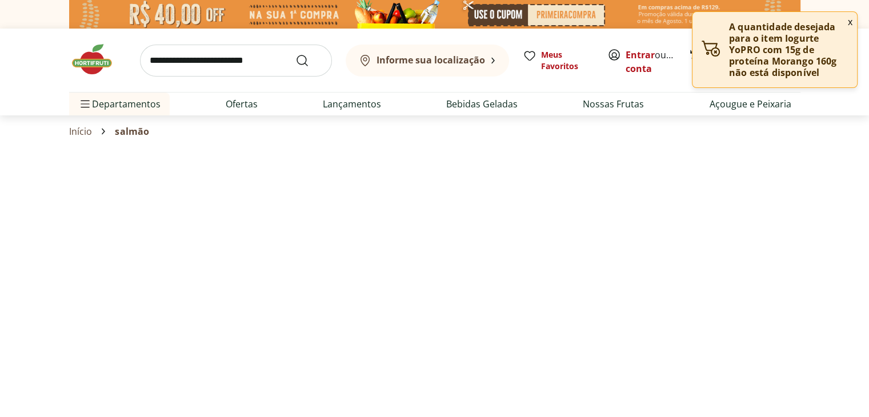
select select "**********"
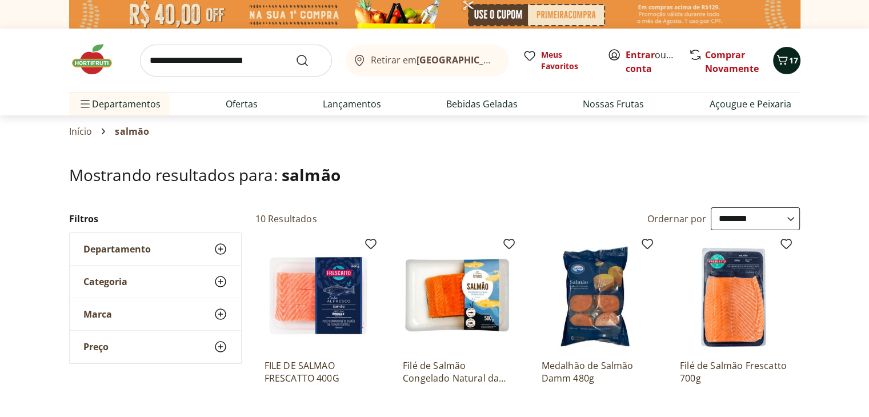
click at [793, 58] on span "17" at bounding box center [793, 60] width 9 height 11
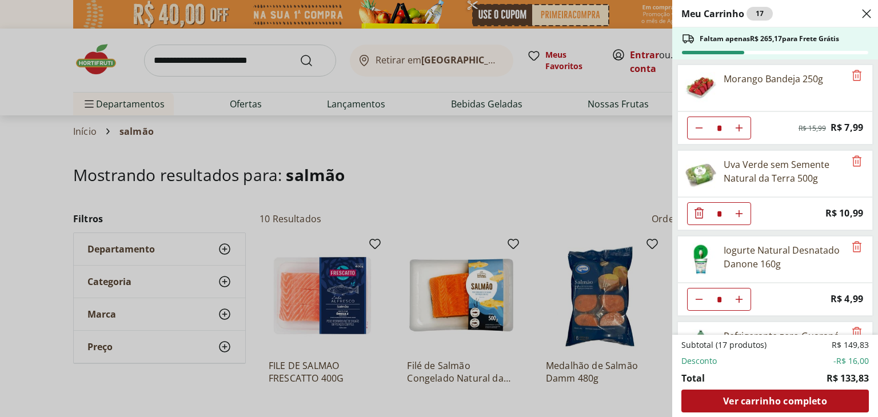
click at [551, 143] on div "Meu Carrinho 17 Faltam apenas R$ 265,17 para Frete Grátis Morango Bandeja 250g …" at bounding box center [439, 208] width 878 height 417
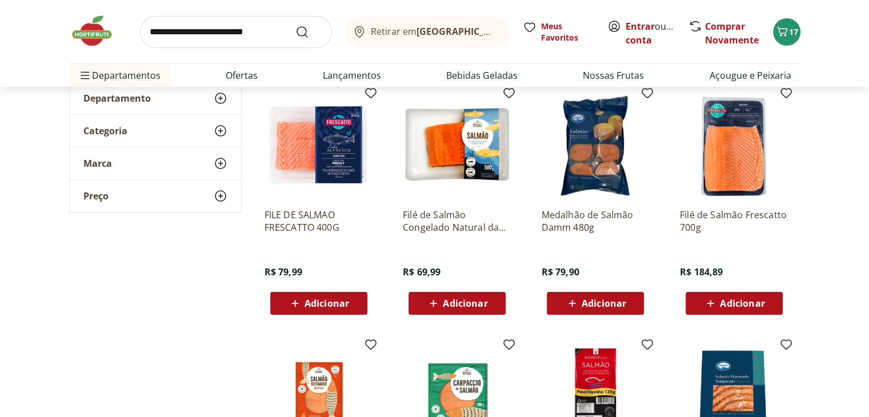
scroll to position [524, 0]
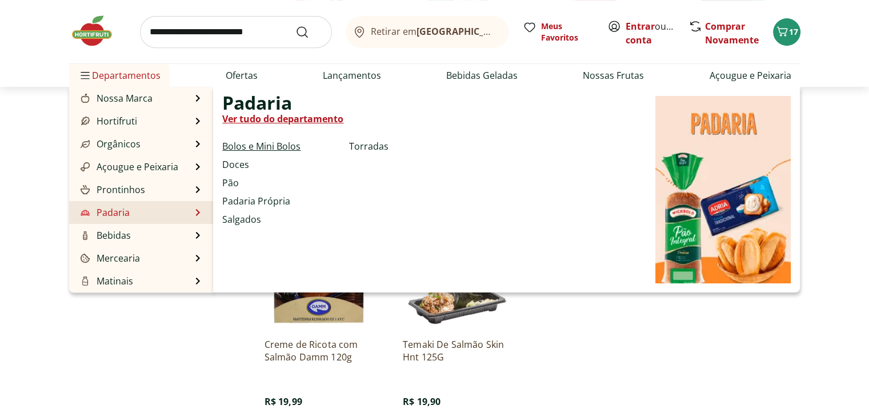
click at [265, 142] on link "Bolos e Mini Bolos" at bounding box center [261, 146] width 78 height 14
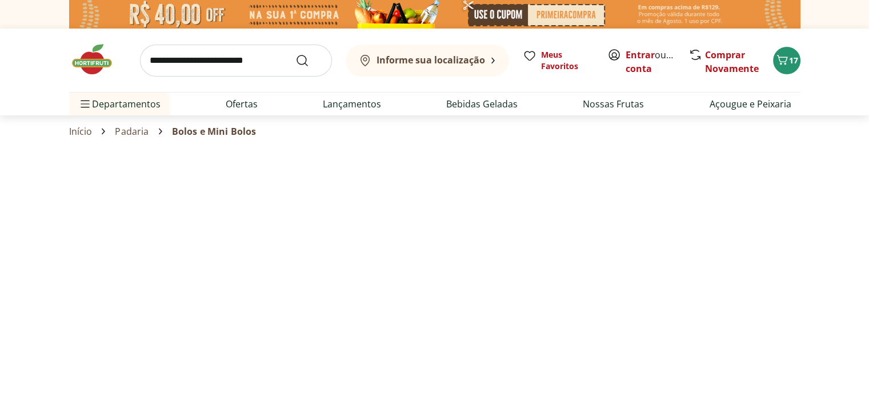
select select "**********"
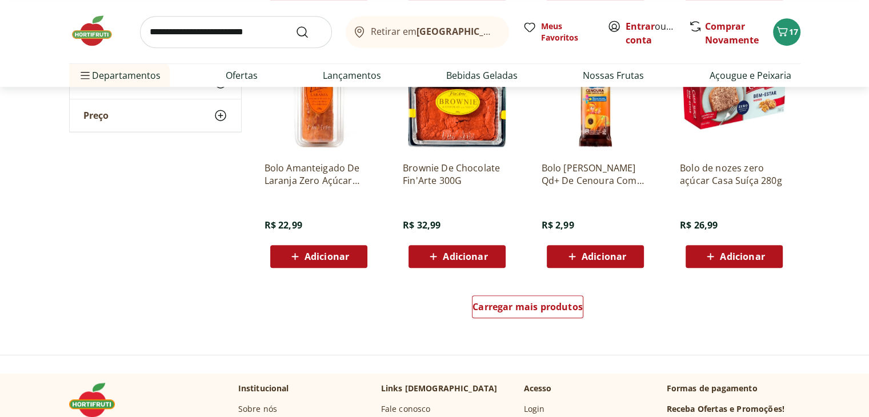
scroll to position [654, 0]
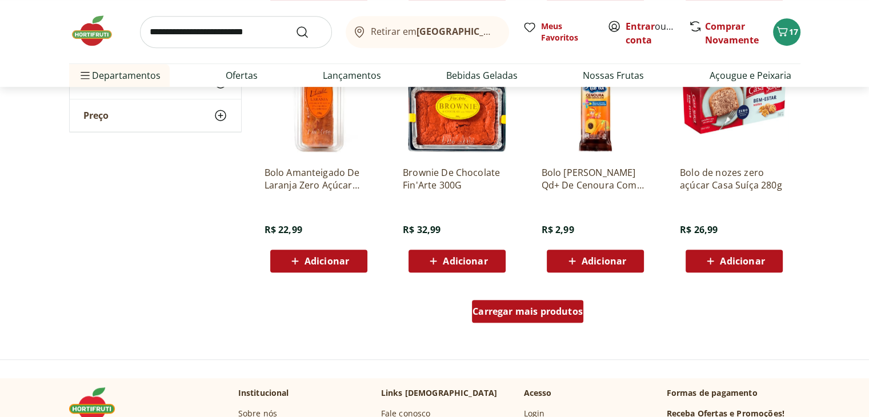
click at [549, 311] on span "Carregar mais produtos" at bounding box center [528, 311] width 110 height 9
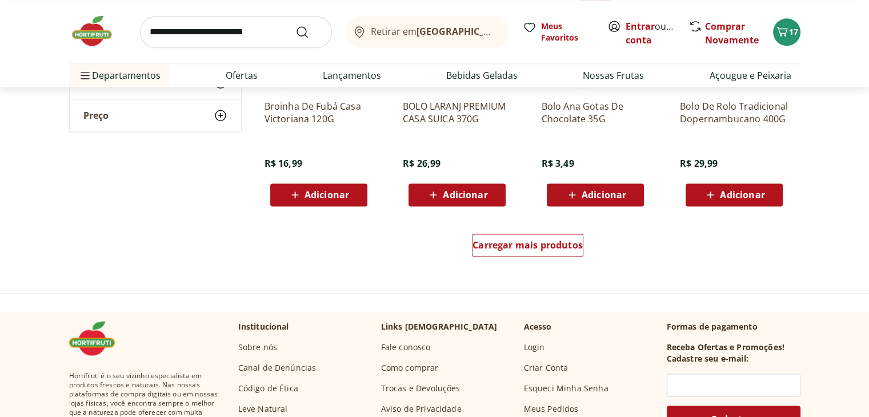
scroll to position [1463, 0]
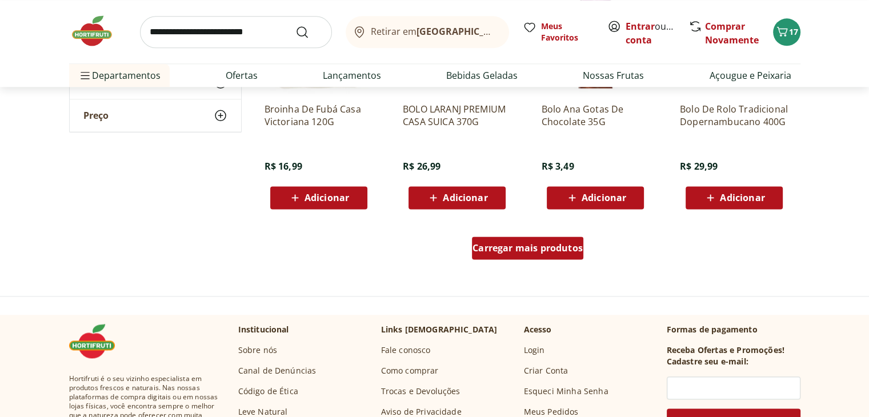
click at [562, 249] on span "Carregar mais produtos" at bounding box center [528, 247] width 110 height 9
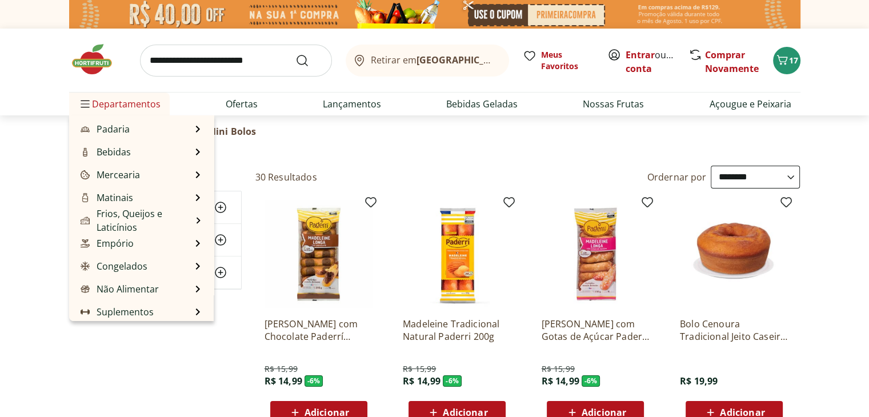
scroll to position [114, 0]
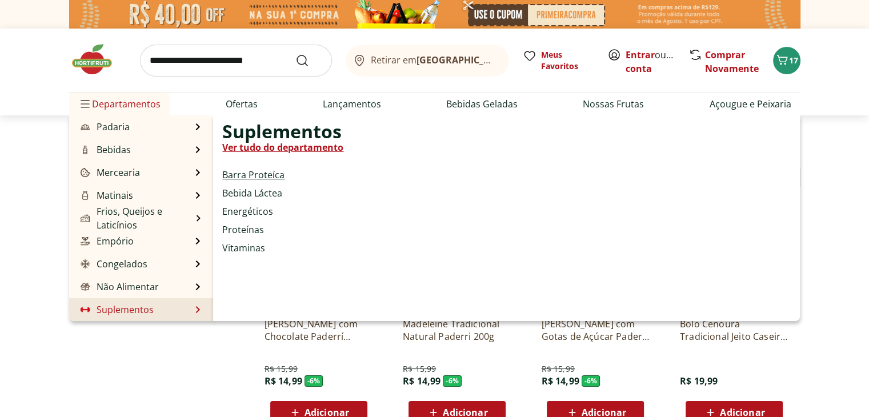
click at [251, 179] on link "Barra Proteíca" at bounding box center [253, 175] width 62 height 14
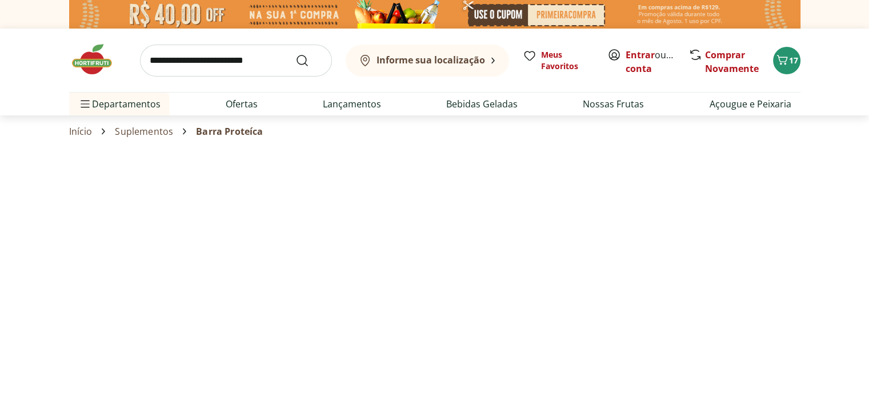
select select "**********"
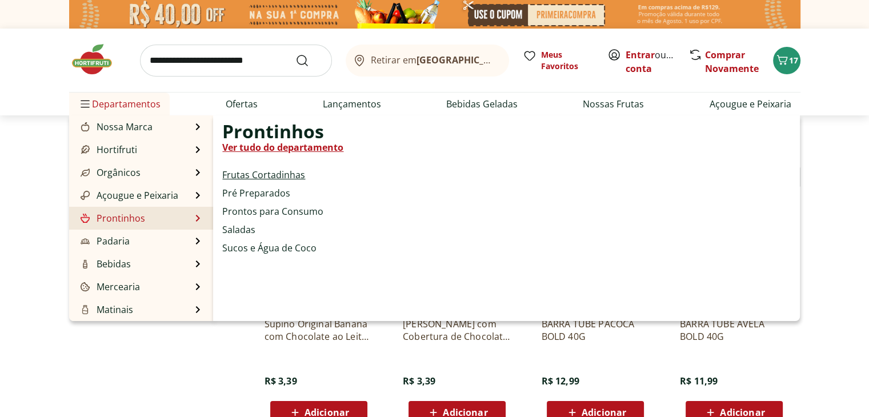
click at [271, 173] on link "Frutas Cortadinhas" at bounding box center [263, 175] width 83 height 14
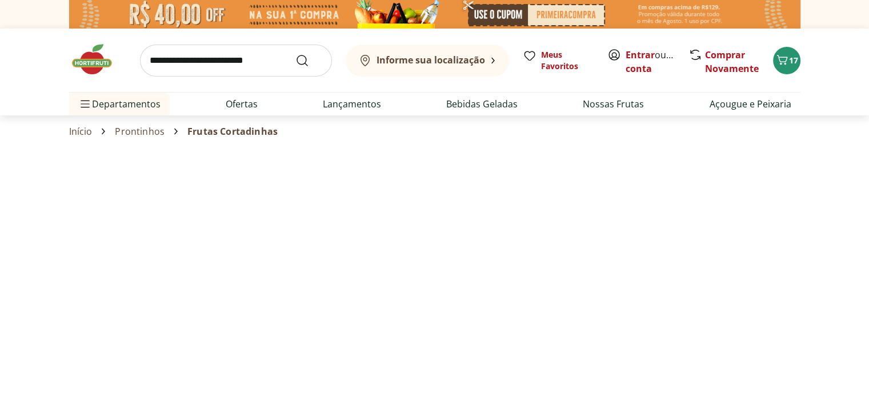
select select "**********"
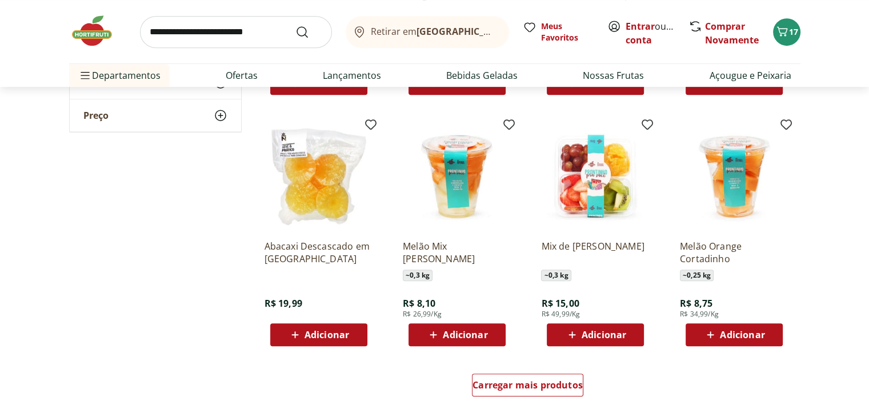
scroll to position [724, 0]
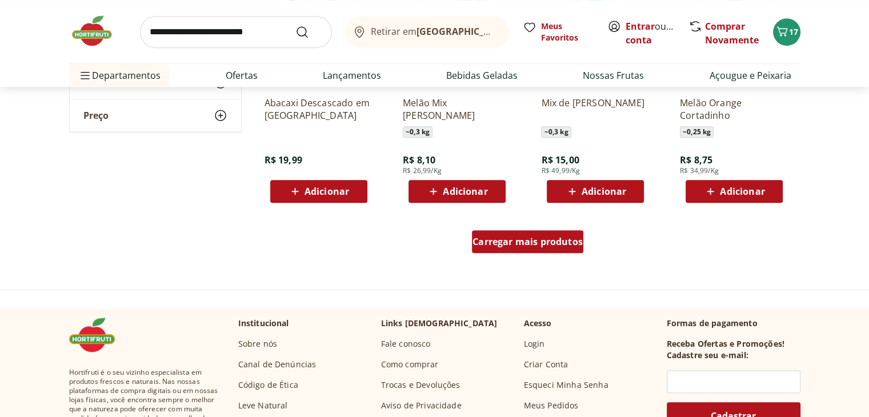
click at [521, 237] on span "Carregar mais produtos" at bounding box center [528, 241] width 110 height 9
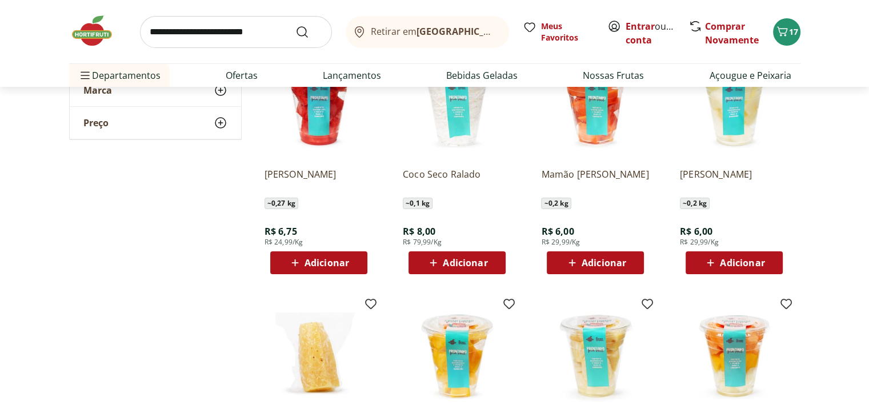
scroll to position [0, 0]
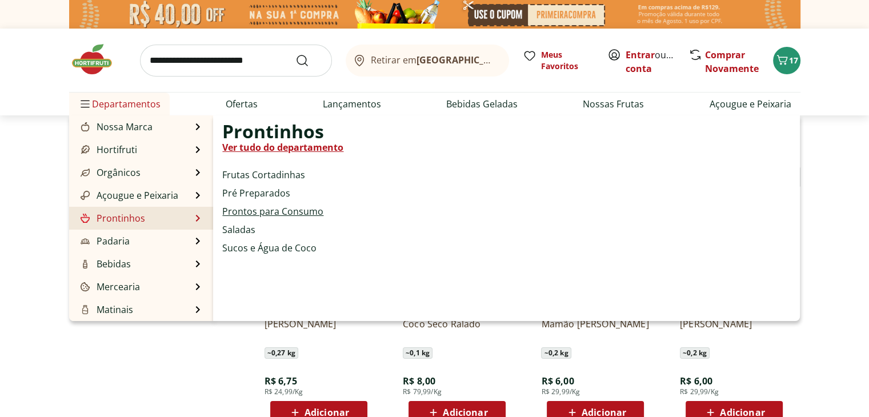
click at [288, 208] on link "Prontos para Consumo" at bounding box center [272, 212] width 101 height 14
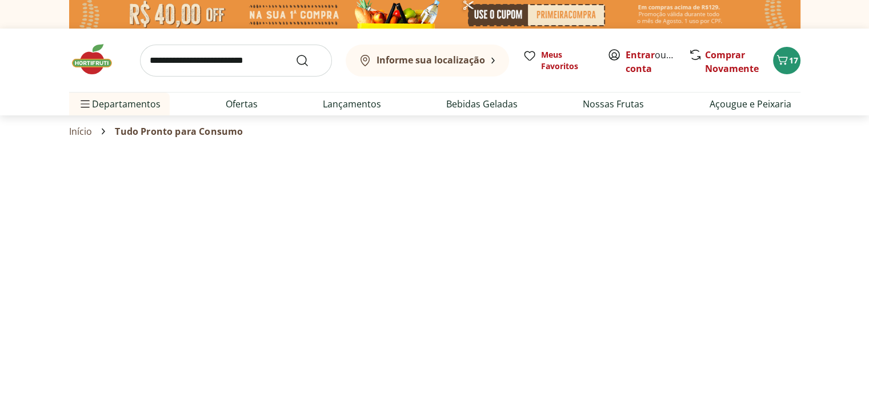
select select "**********"
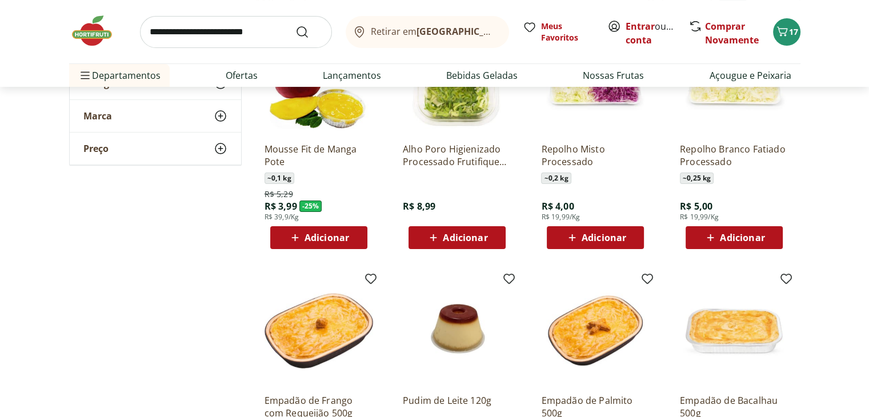
scroll to position [179, 0]
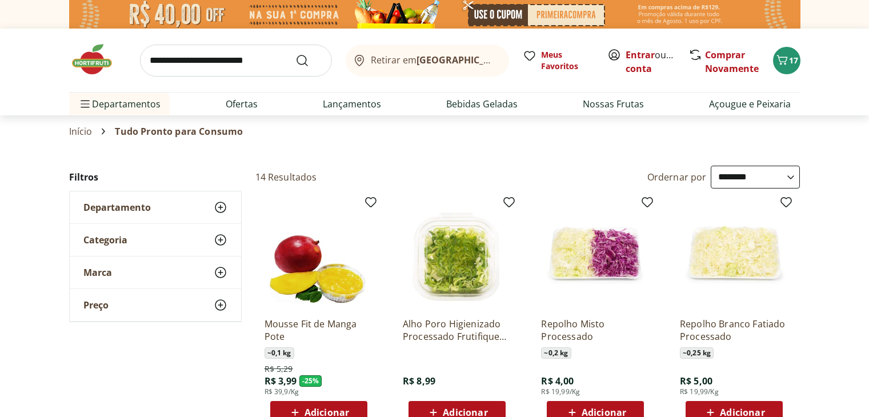
select select "**********"
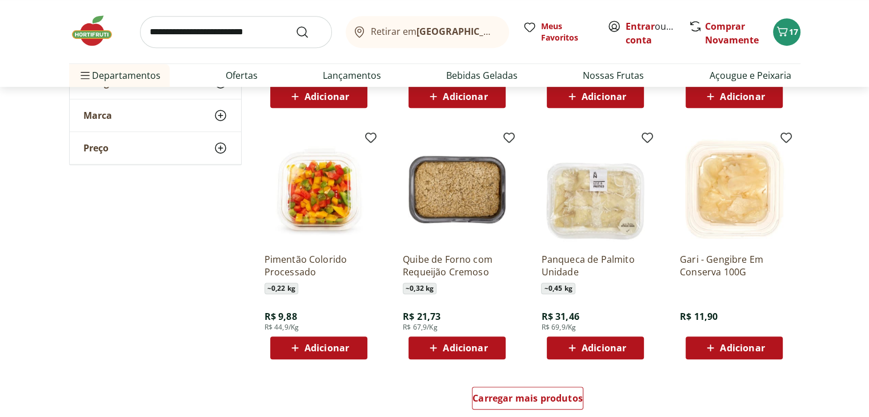
scroll to position [571, 0]
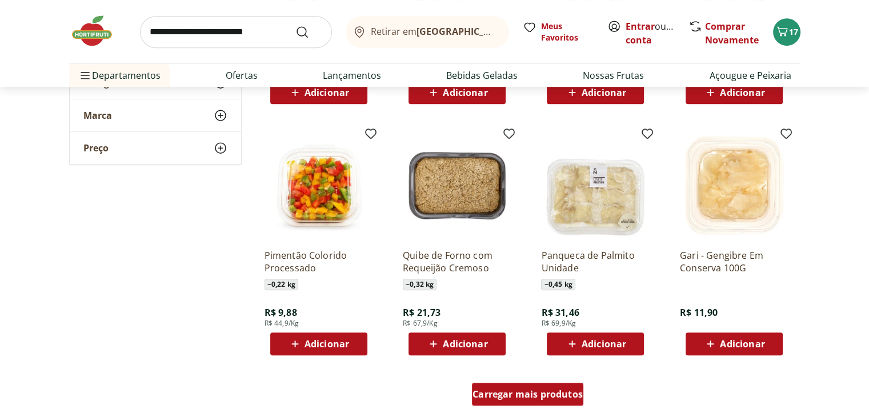
click at [554, 392] on span "Carregar mais produtos" at bounding box center [528, 394] width 110 height 9
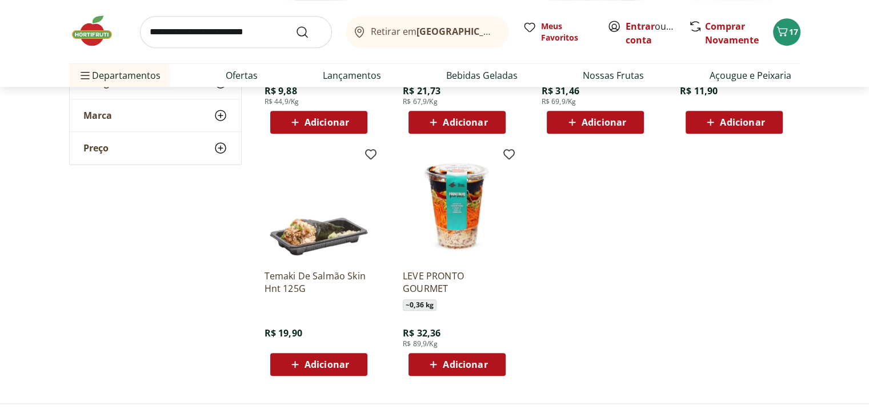
scroll to position [807, 0]
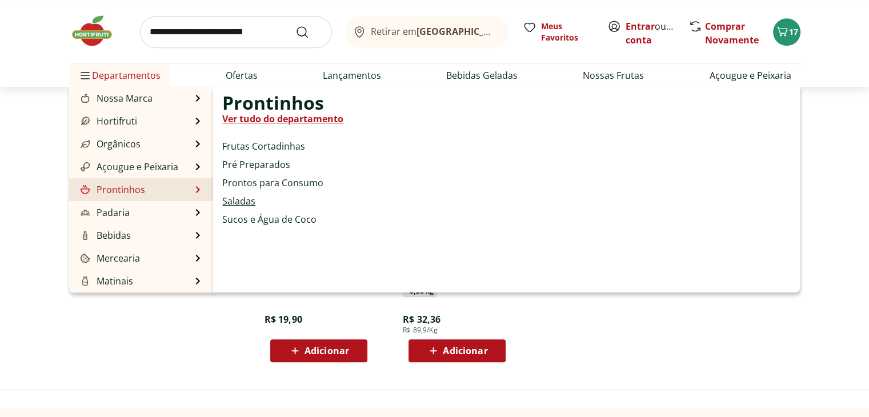
click at [247, 204] on link "Saladas" at bounding box center [238, 201] width 33 height 14
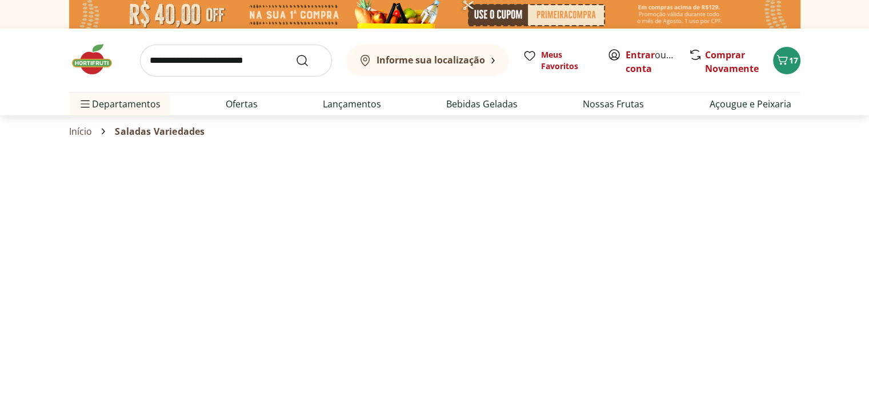
select select "**********"
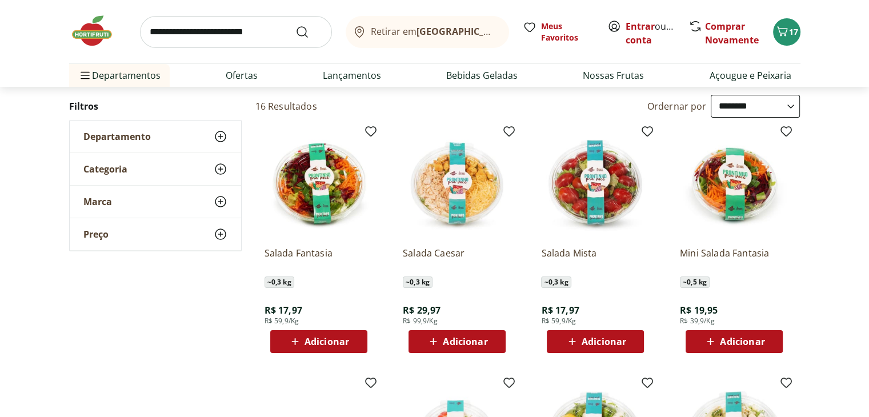
scroll to position [64, 0]
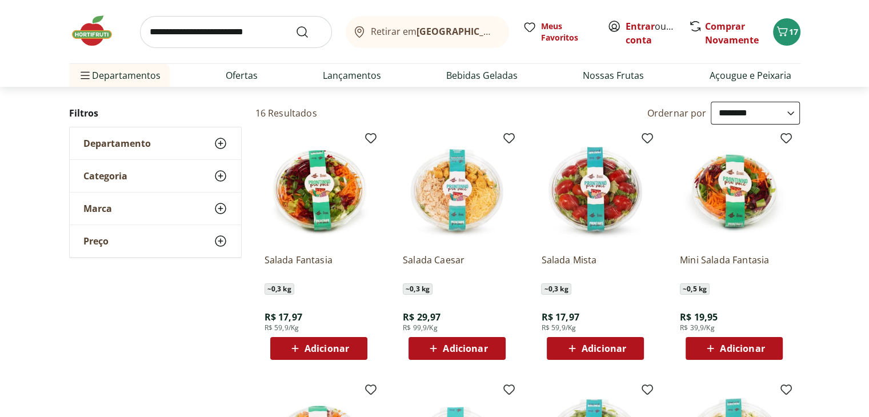
click at [732, 204] on img at bounding box center [734, 190] width 109 height 109
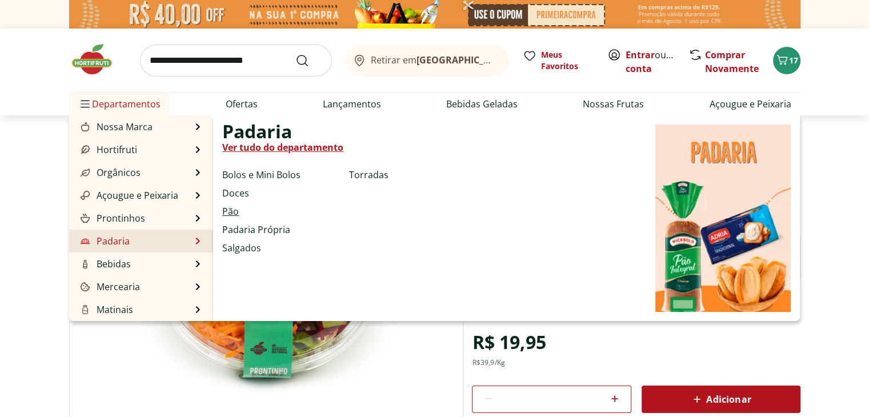
click at [231, 210] on link "Pão" at bounding box center [230, 212] width 17 height 14
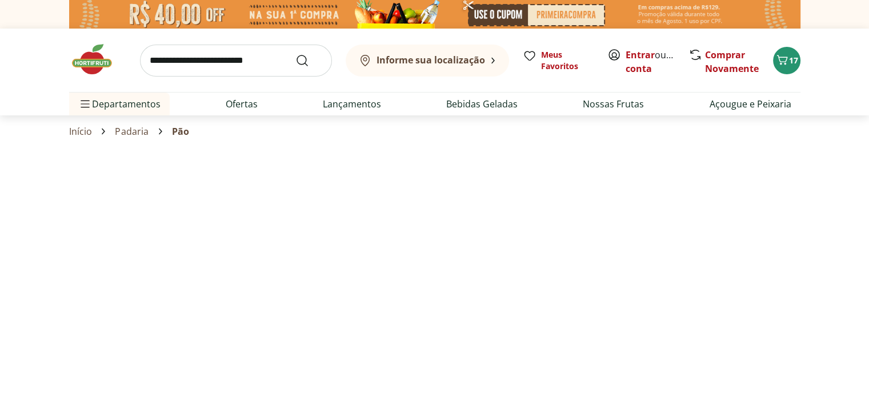
select select "**********"
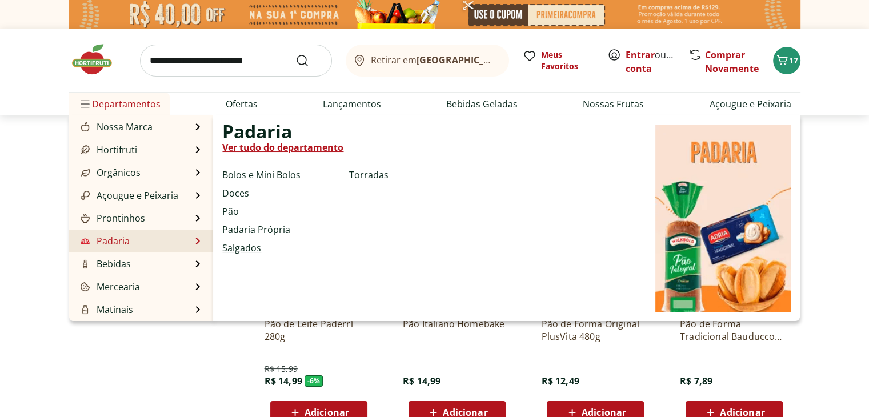
click at [245, 252] on link "Salgados" at bounding box center [241, 248] width 39 height 14
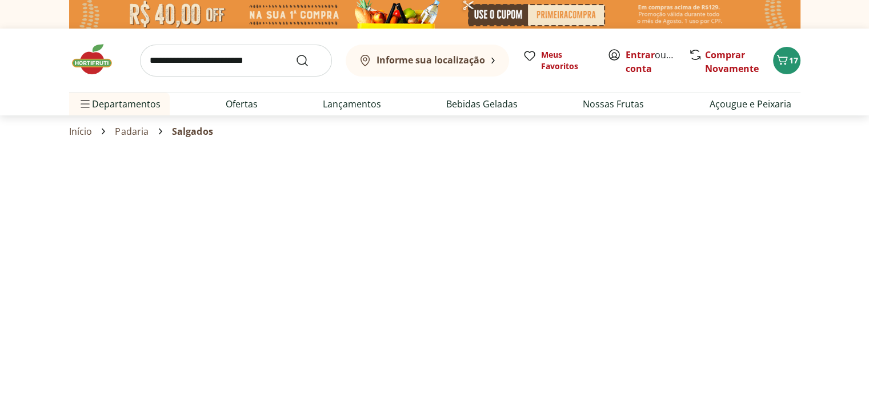
select select "**********"
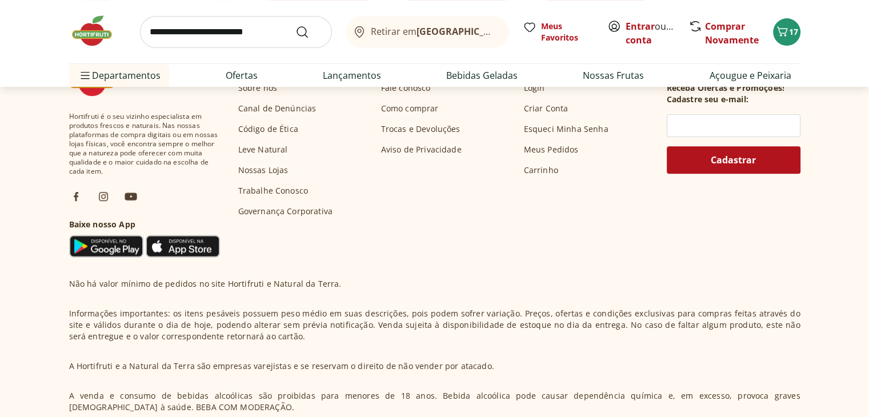
scroll to position [110, 0]
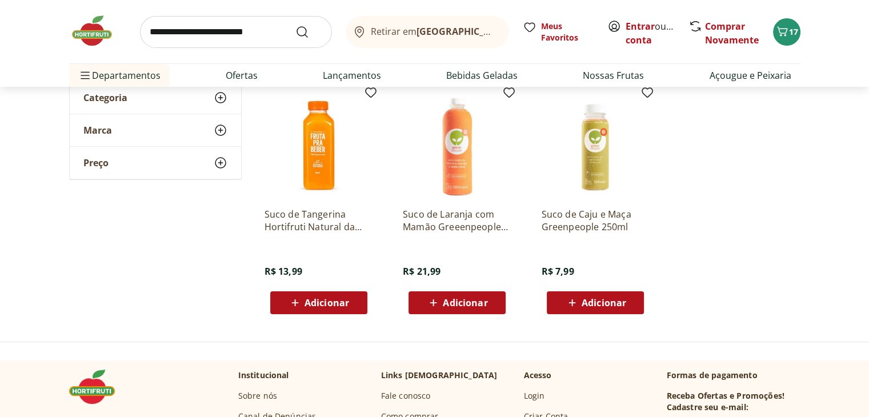
select select "**********"
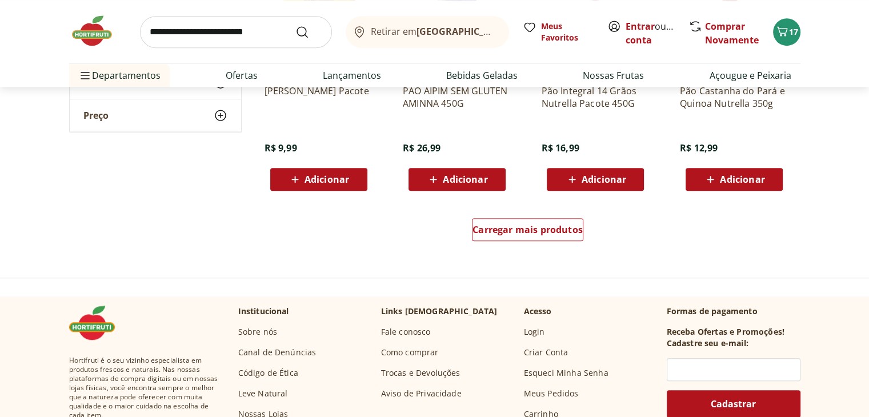
scroll to position [734, 0]
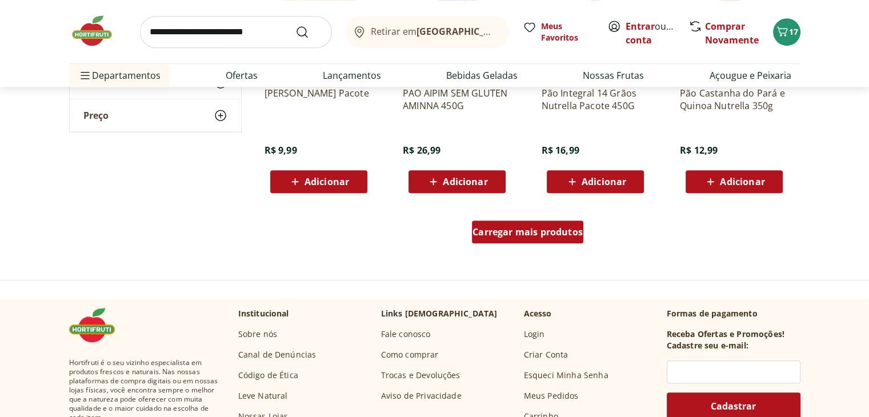
click at [498, 227] on span "Carregar mais produtos" at bounding box center [528, 231] width 110 height 9
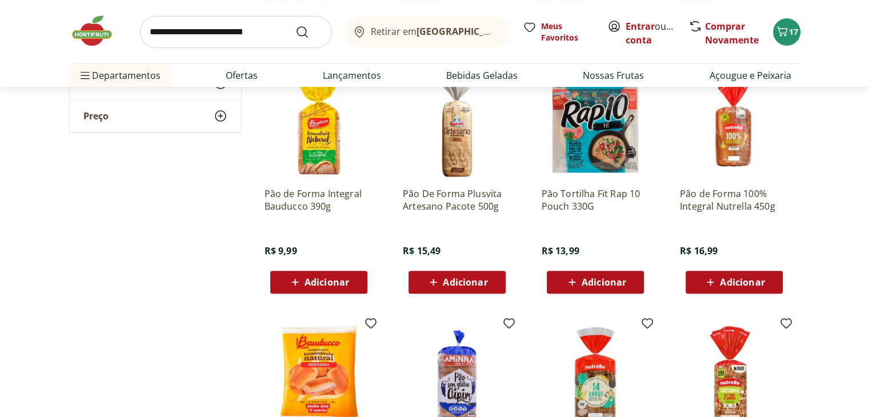
scroll to position [0, 0]
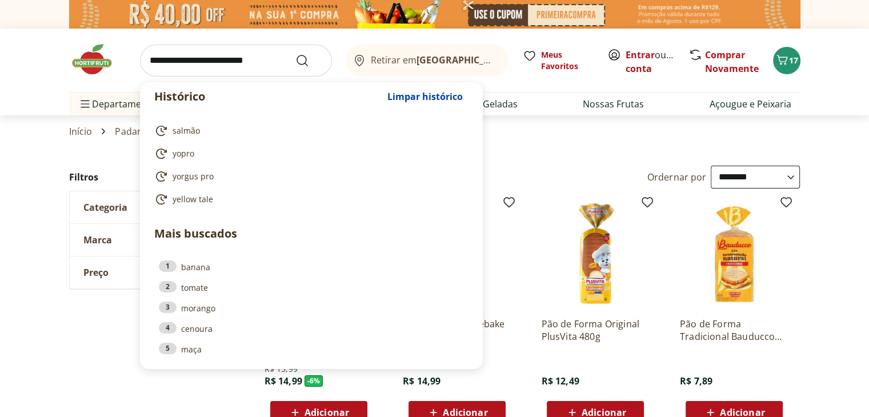
click at [228, 70] on input "search" at bounding box center [236, 61] width 192 height 32
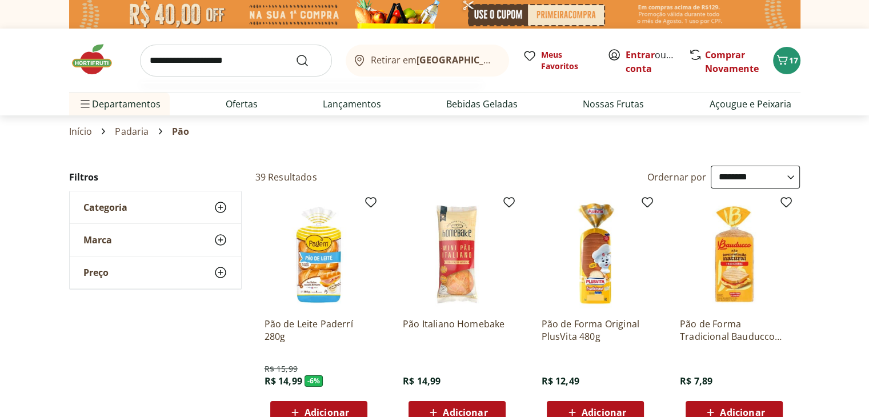
type input "**********"
click at [295, 54] on button "Submit Search" at bounding box center [308, 61] width 27 height 14
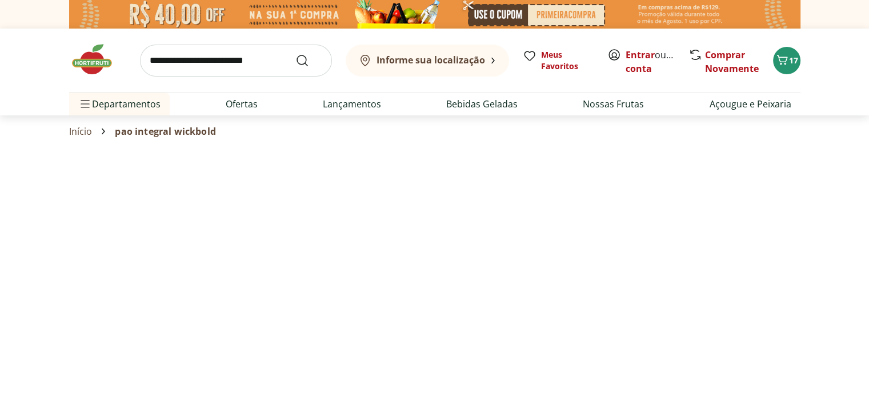
select select "**********"
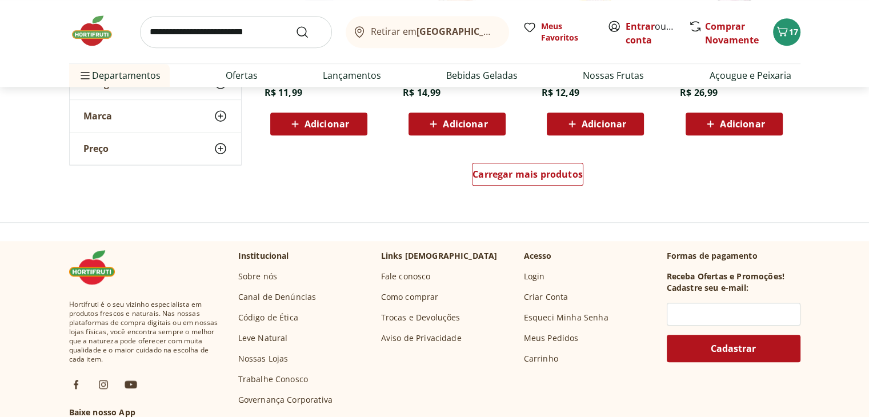
scroll to position [872, 0]
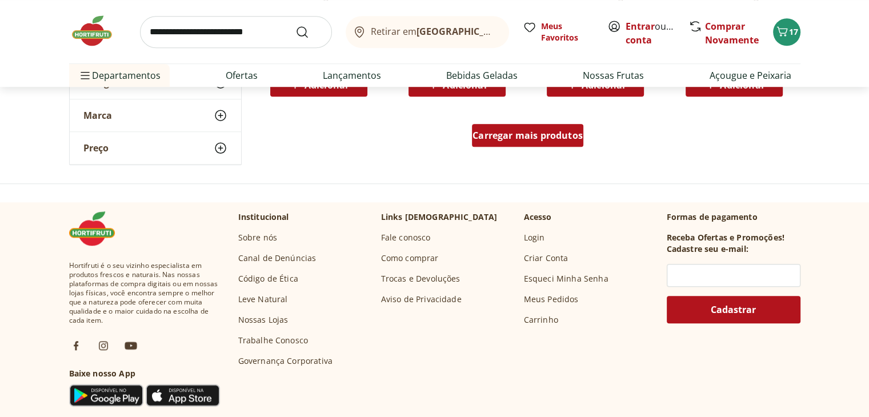
click at [533, 139] on span "Carregar mais produtos" at bounding box center [528, 135] width 110 height 9
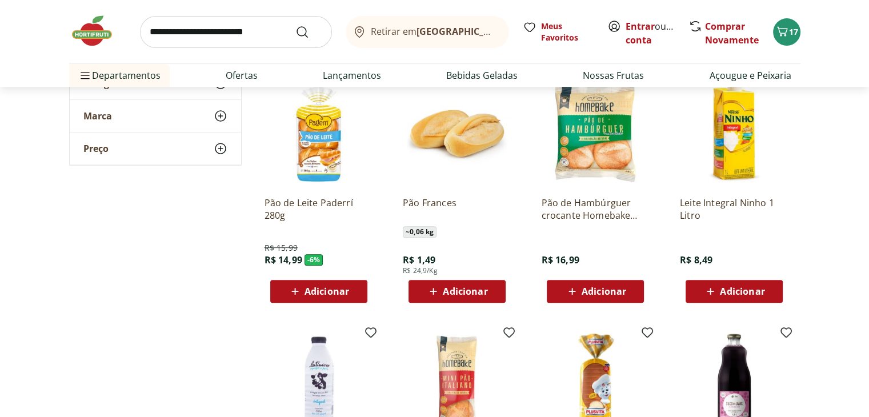
scroll to position [0, 0]
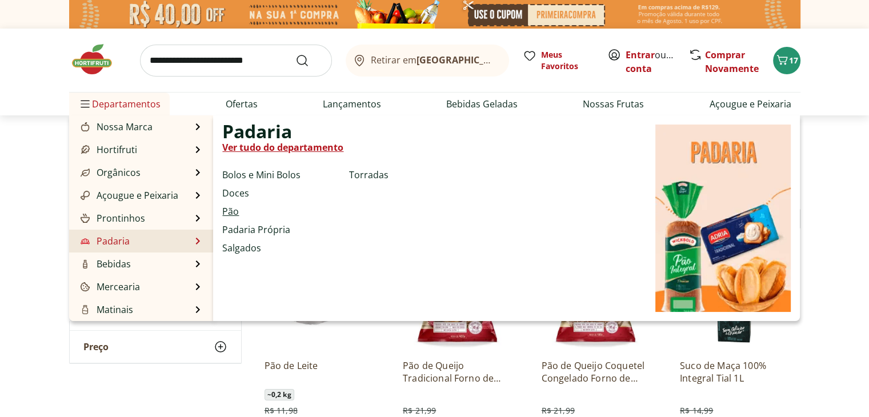
click at [229, 215] on link "Pão" at bounding box center [230, 212] width 17 height 14
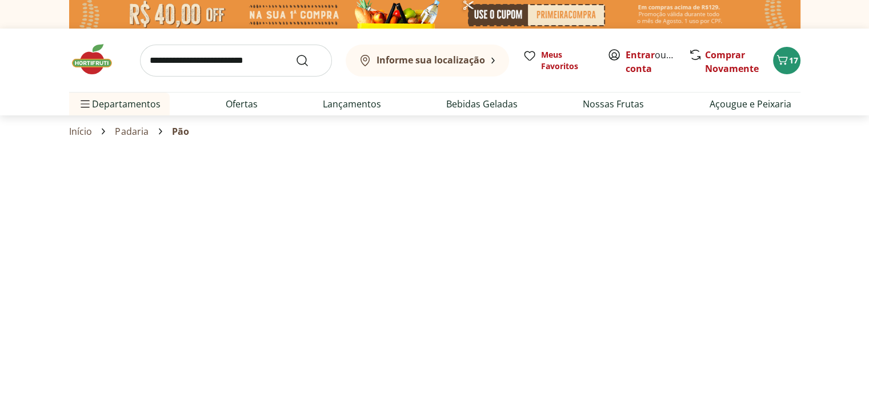
select select "**********"
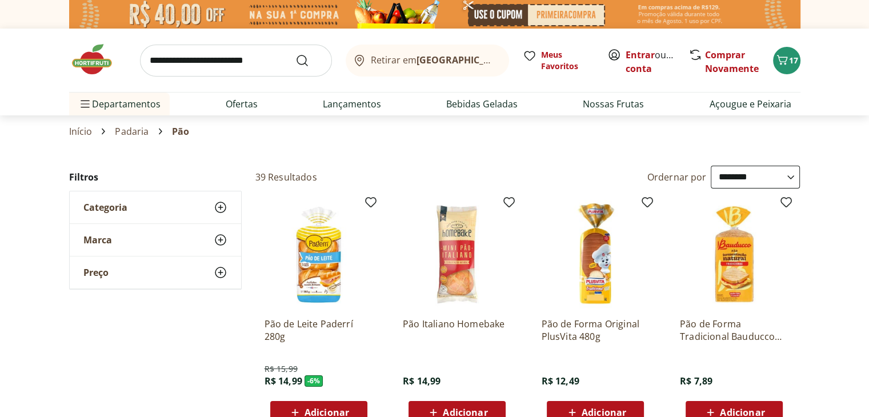
click at [221, 237] on icon at bounding box center [221, 240] width 14 height 14
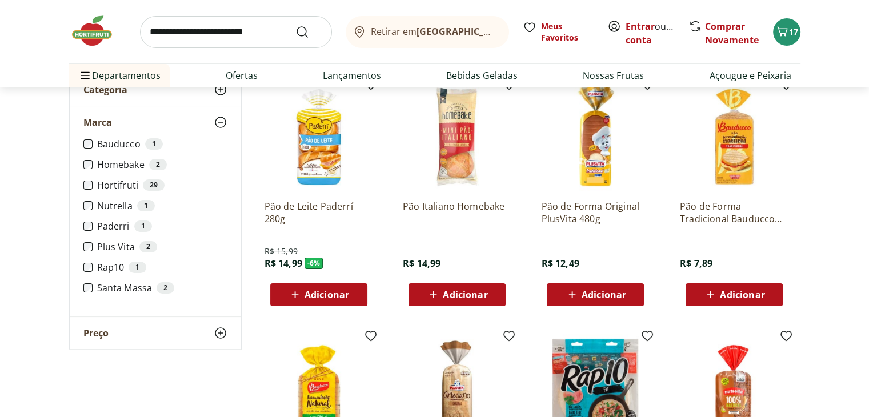
scroll to position [51, 0]
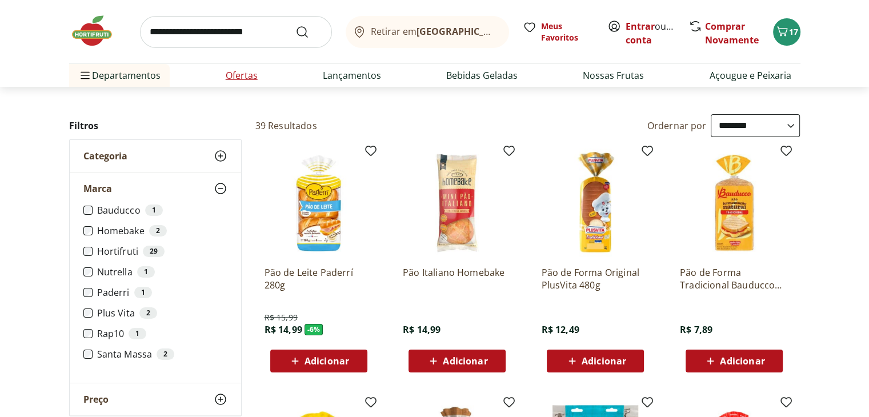
click at [240, 78] on link "Ofertas" at bounding box center [242, 76] width 32 height 14
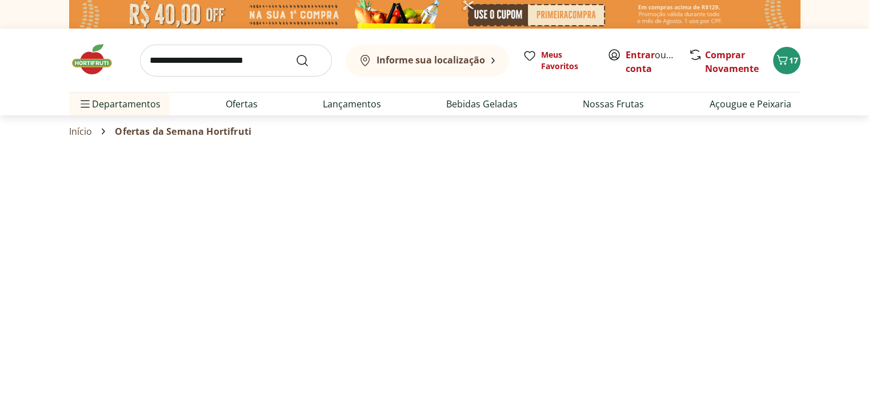
select select "**********"
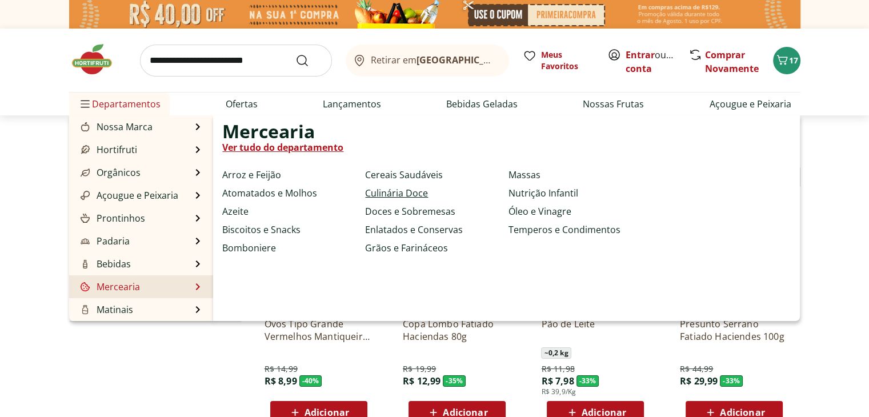
click at [415, 196] on link "Culinária Doce" at bounding box center [396, 193] width 63 height 14
select select "**********"
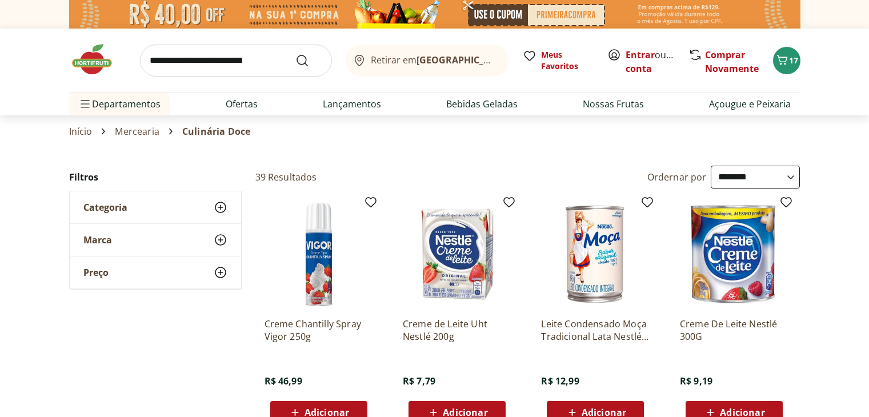
select select "**********"
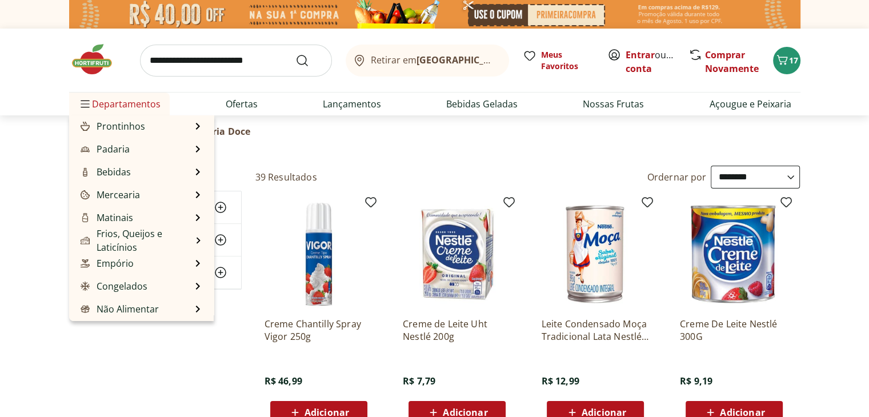
scroll to position [114, 0]
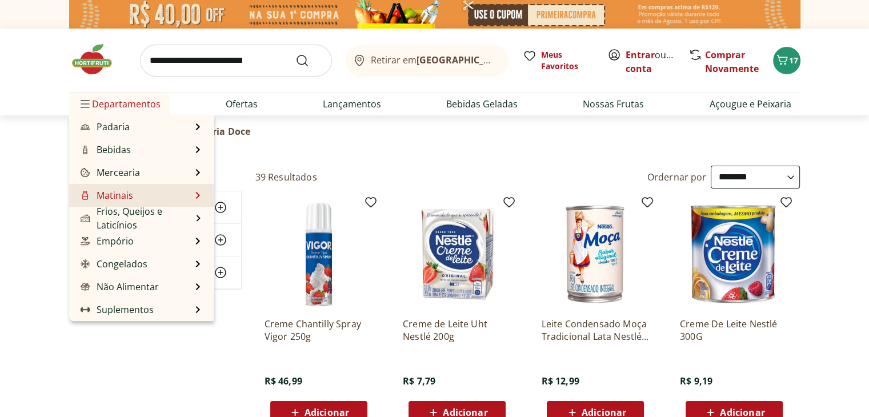
click at [189, 206] on li "Matinais Matinais Ver tudo do departamento Achocolatados e Bebida Saborizada Aç…" at bounding box center [141, 195] width 145 height 23
click at [194, 195] on li "Matinais Matinais Ver tudo do departamento Achocolatados e Bebida Saborizada Aç…" at bounding box center [141, 195] width 145 height 23
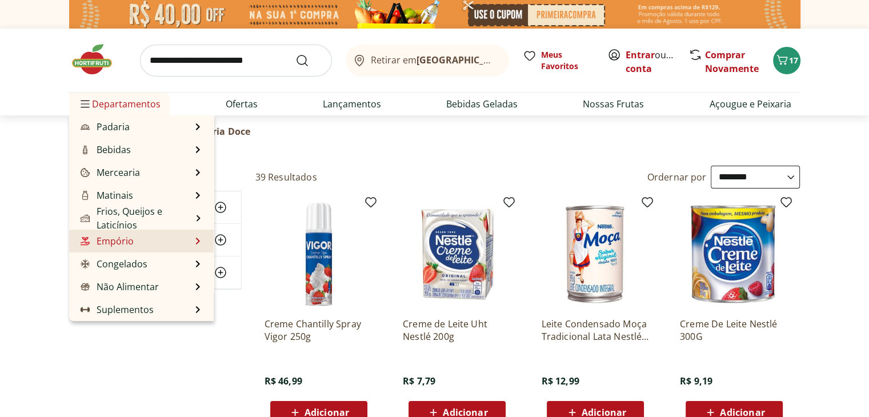
click at [167, 241] on li "Empório Empório Ver tudo do departamento Aperitivos Conservas Doces a Granel Fa…" at bounding box center [141, 241] width 145 height 23
click at [194, 238] on li "Empório Empório Ver tudo do departamento Aperitivos Conservas Doces a Granel Fa…" at bounding box center [141, 241] width 145 height 23
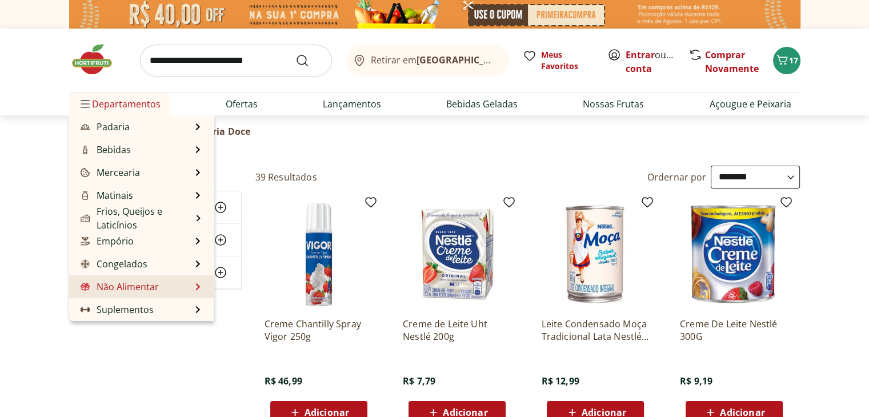
click at [119, 291] on link "Não Alimentar" at bounding box center [118, 287] width 81 height 14
select select "**********"
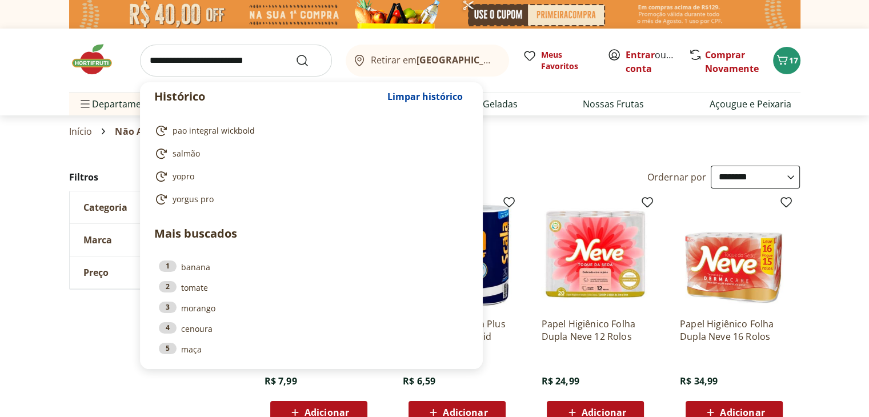
click at [243, 61] on input "search" at bounding box center [236, 61] width 192 height 32
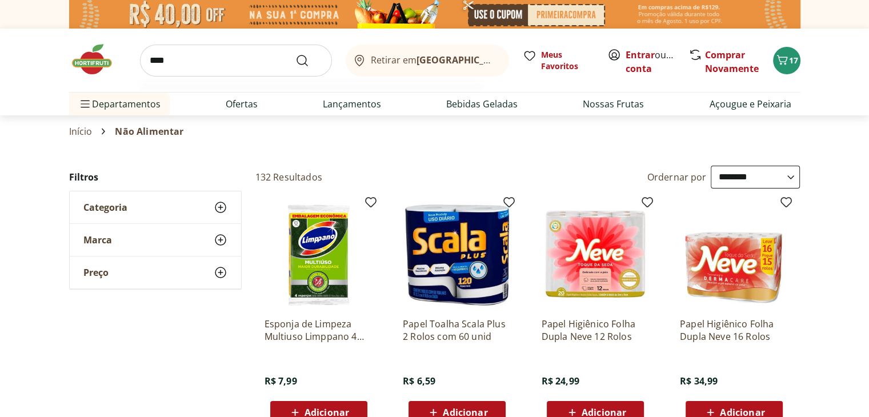
type input "****"
click at [295, 54] on button "Submit Search" at bounding box center [308, 61] width 27 height 14
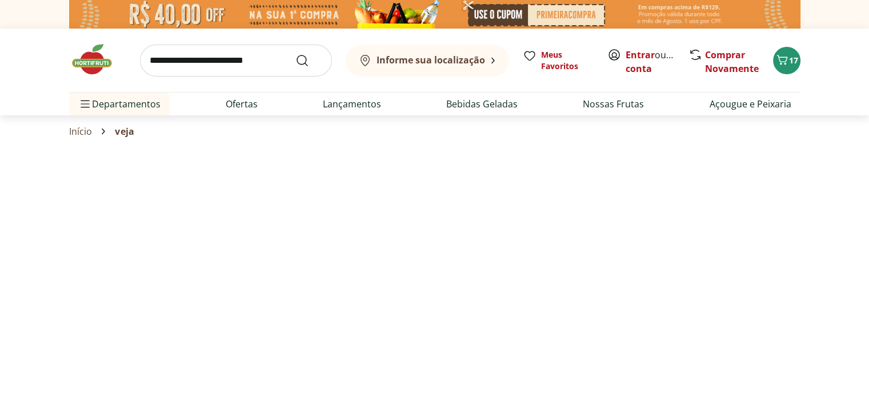
select select "**********"
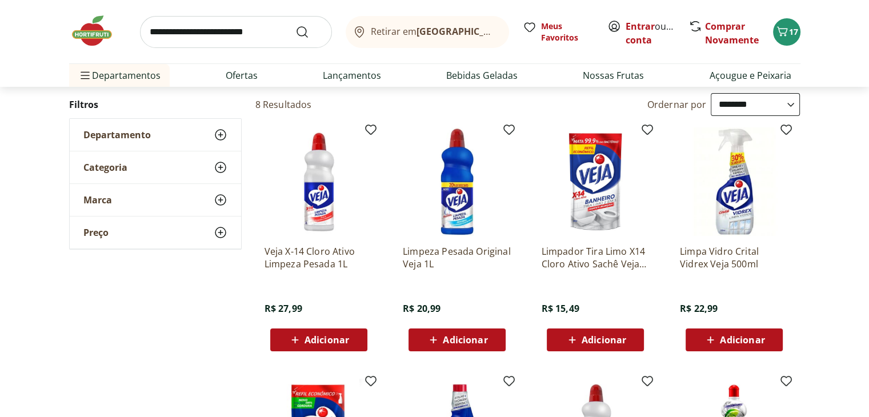
scroll to position [113, 0]
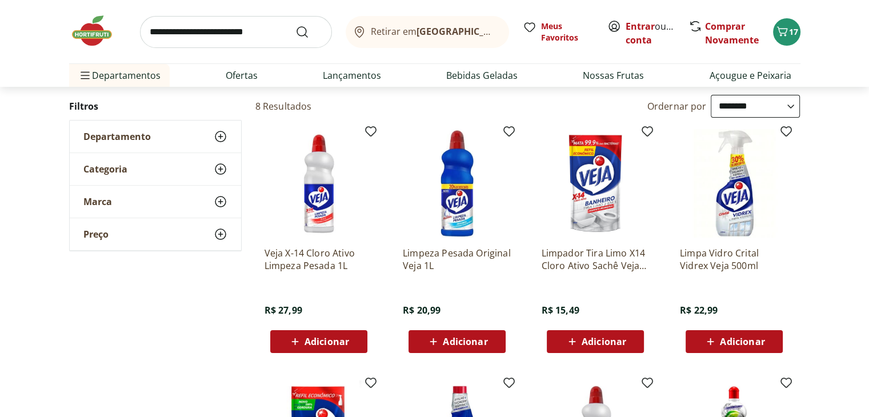
click at [477, 338] on span "Adicionar" at bounding box center [465, 341] width 45 height 9
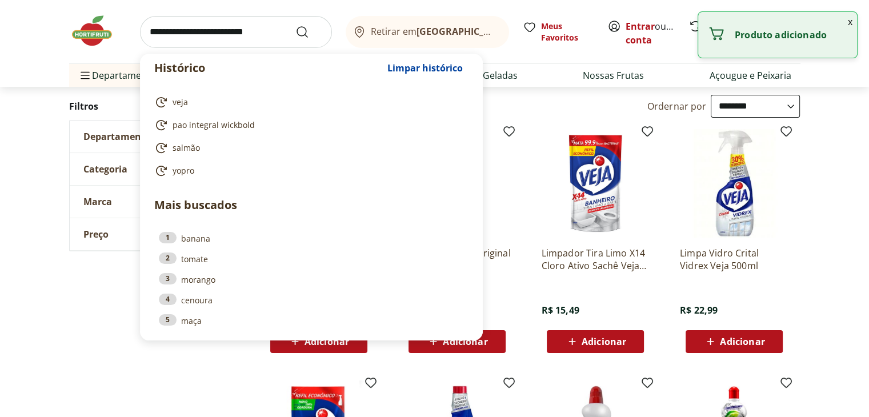
click at [259, 37] on input "search" at bounding box center [236, 32] width 192 height 32
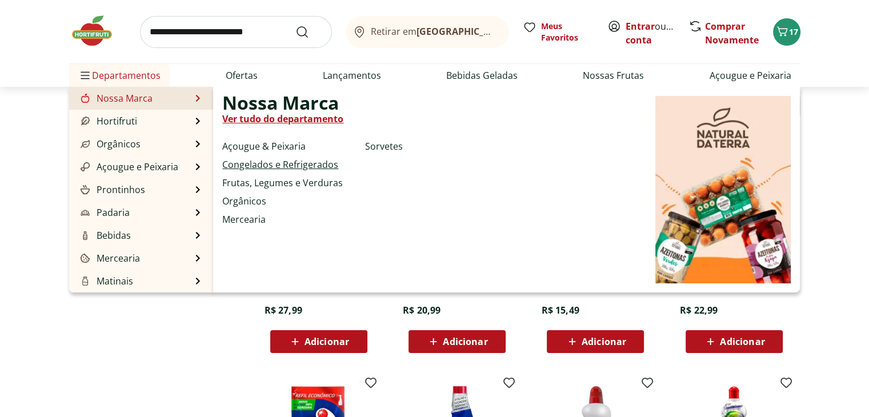
click at [270, 165] on link "Congelados e Refrigerados" at bounding box center [280, 165] width 116 height 14
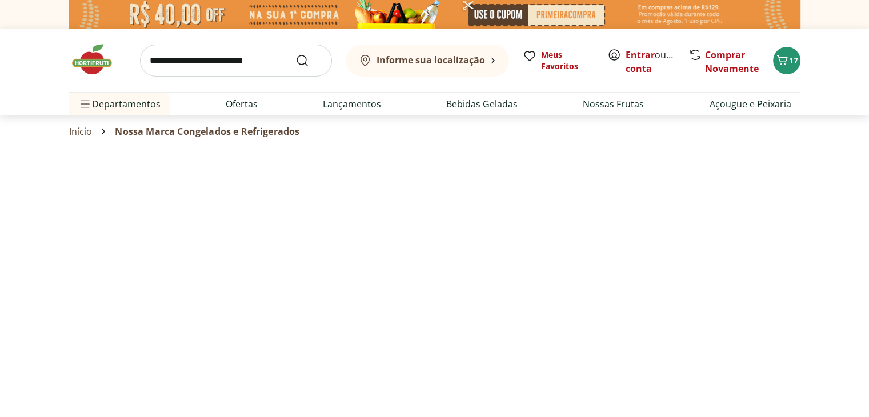
select select "**********"
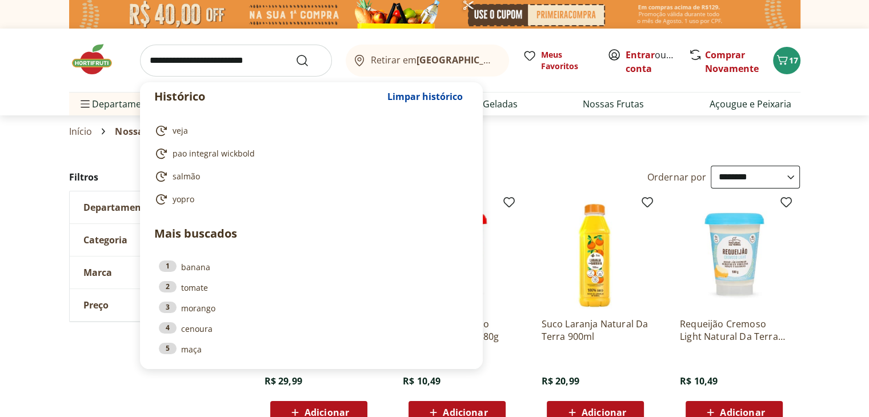
click at [193, 63] on input "search" at bounding box center [236, 61] width 192 height 32
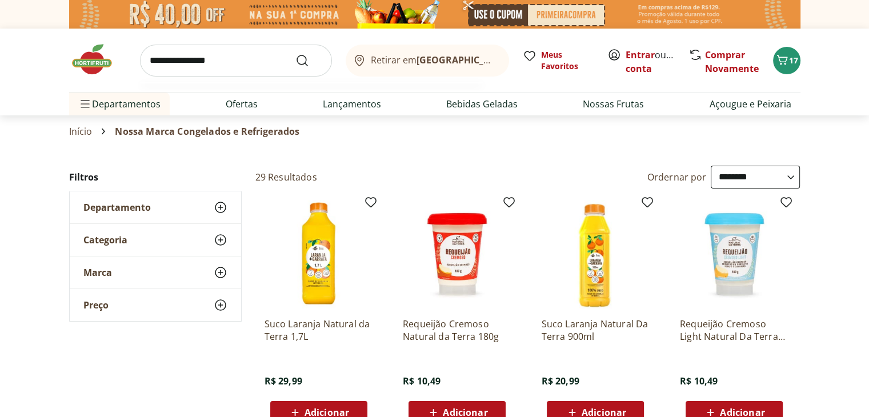
type input "**********"
click at [295, 54] on button "Submit Search" at bounding box center [308, 61] width 27 height 14
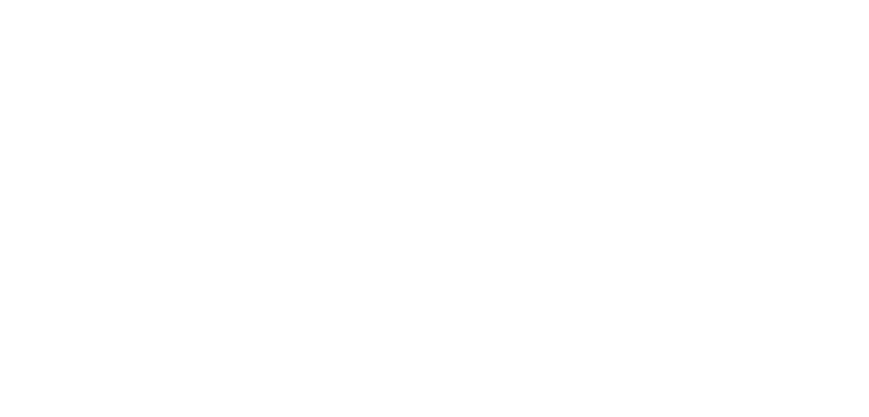
select select "**********"
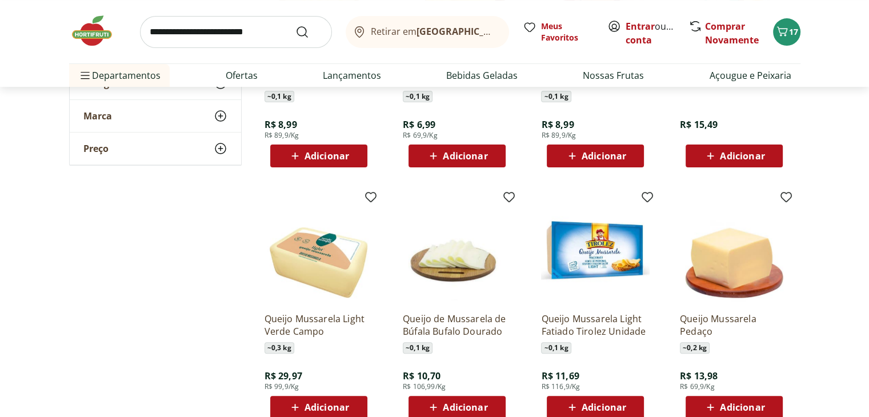
scroll to position [325, 0]
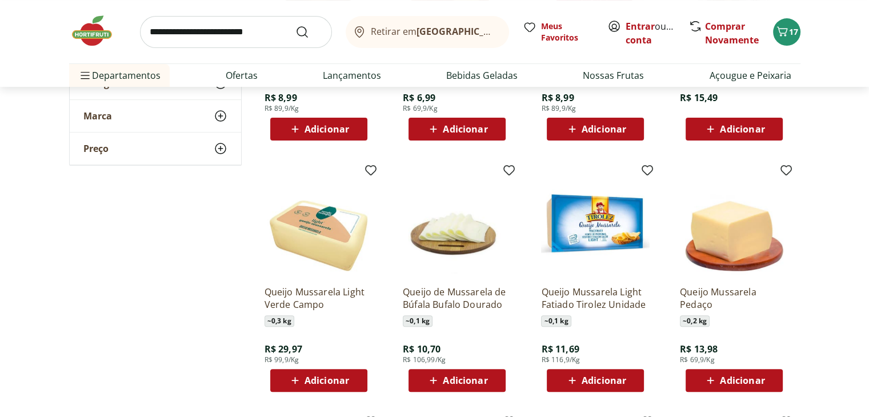
click at [589, 253] on img at bounding box center [595, 222] width 109 height 109
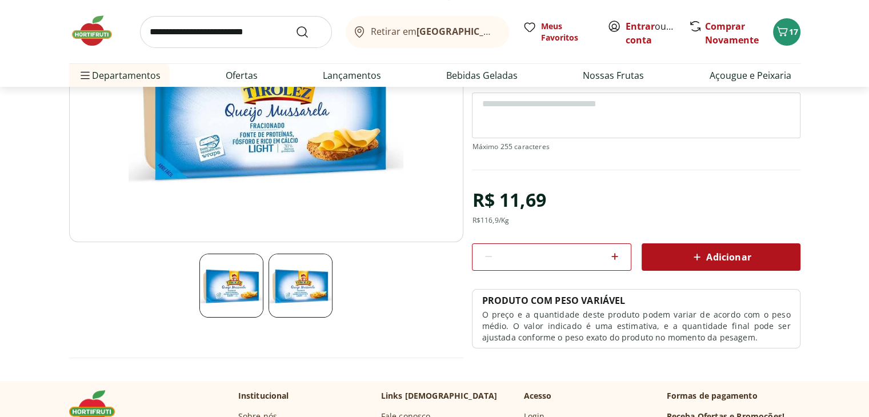
scroll to position [155, 0]
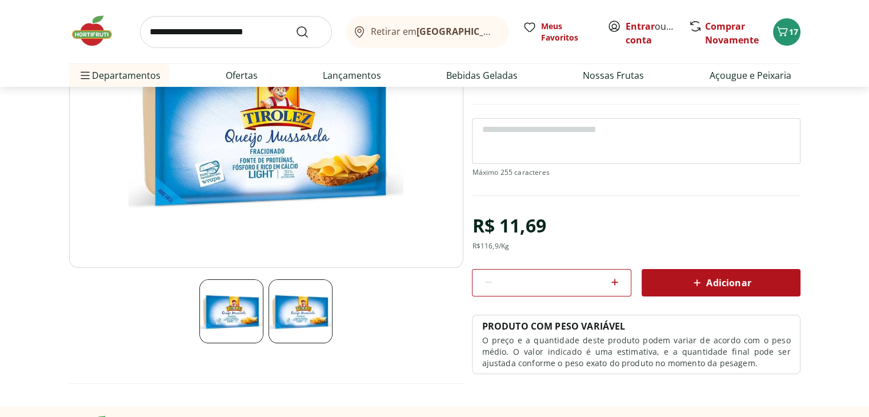
click at [297, 319] on img at bounding box center [301, 311] width 64 height 64
click at [763, 284] on div "Adicionar" at bounding box center [721, 283] width 141 height 21
click at [242, 82] on link "Ofertas" at bounding box center [242, 76] width 32 height 14
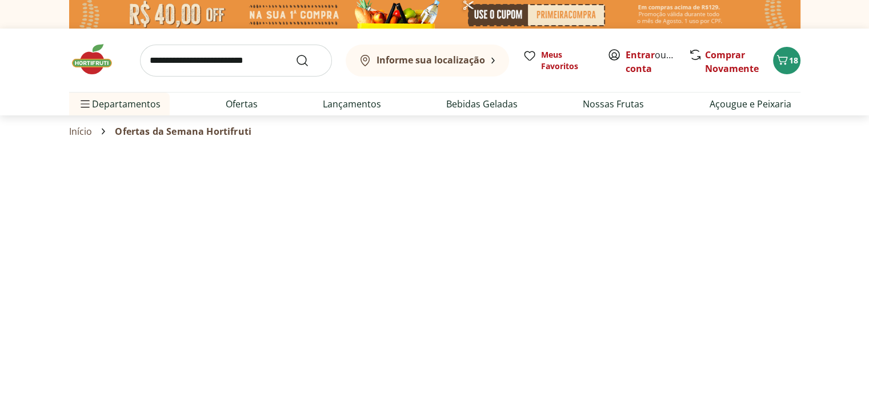
select select "**********"
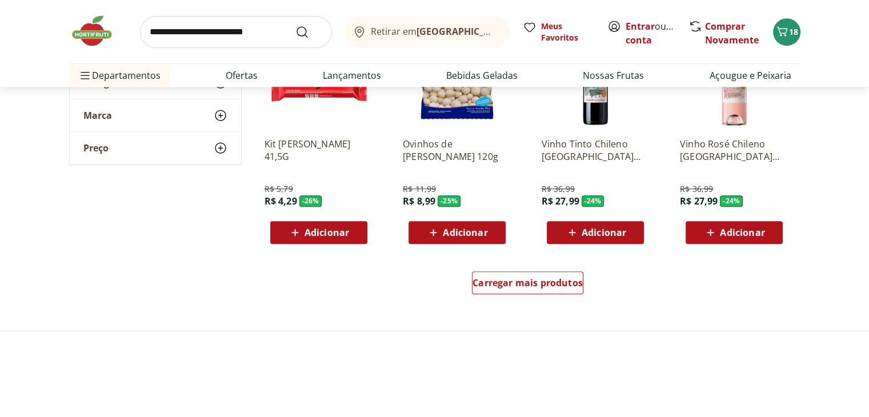
scroll to position [690, 0]
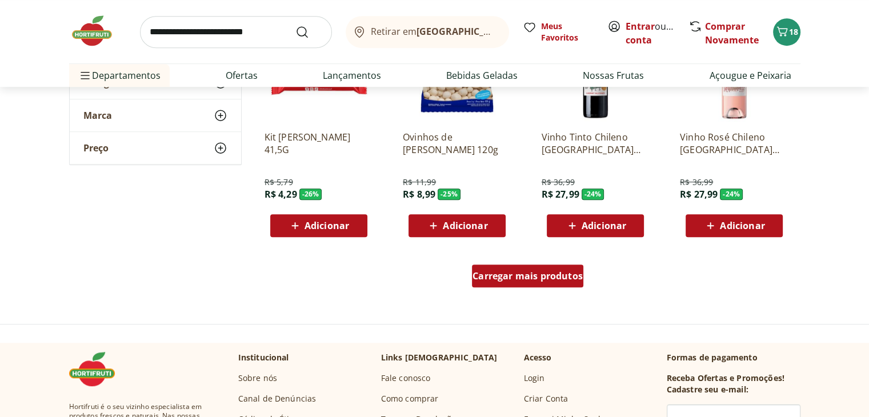
click at [553, 272] on span "Carregar mais produtos" at bounding box center [528, 275] width 110 height 9
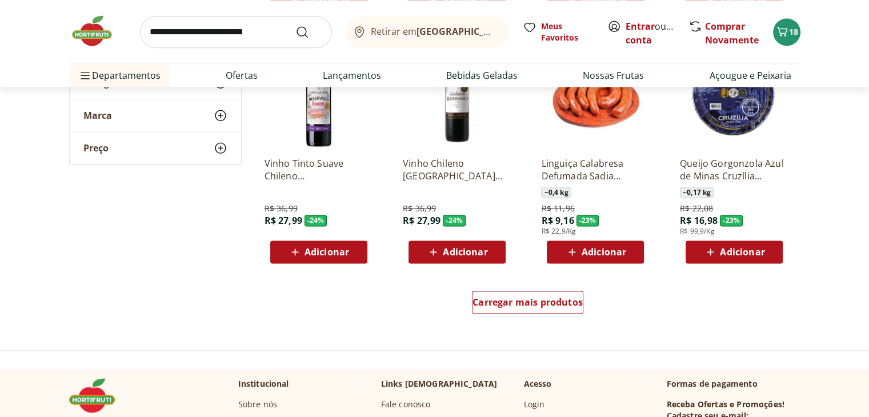
scroll to position [1411, 0]
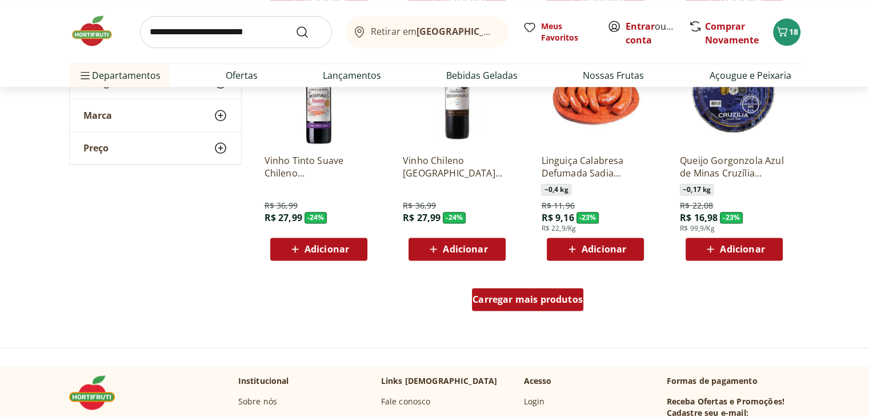
click at [517, 309] on div "Carregar mais produtos" at bounding box center [527, 299] width 111 height 23
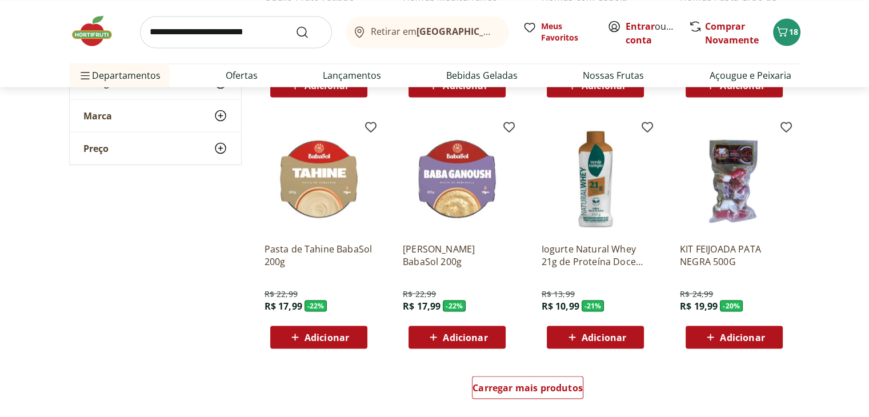
scroll to position [2088, 0]
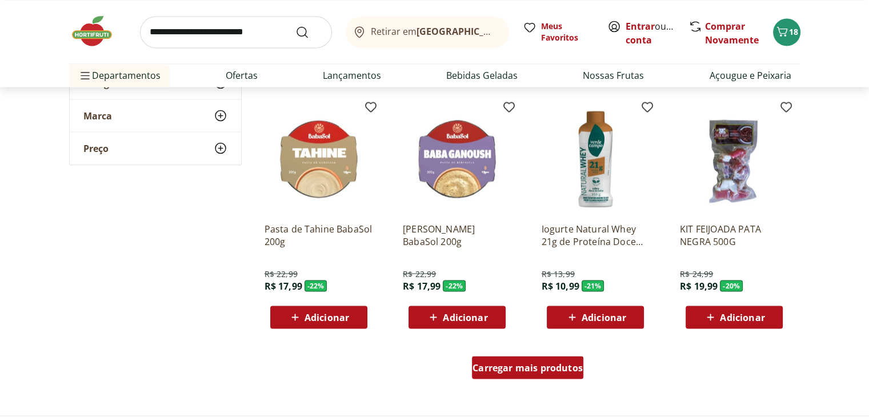
click at [537, 367] on span "Carregar mais produtos" at bounding box center [528, 367] width 110 height 9
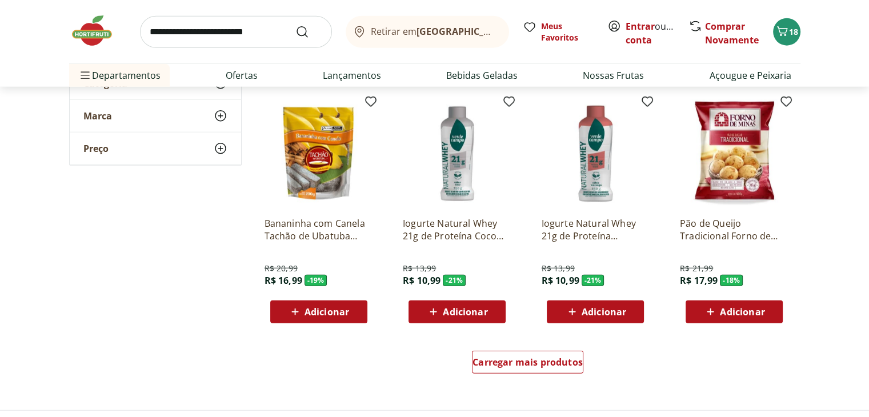
scroll to position [3093, 0]
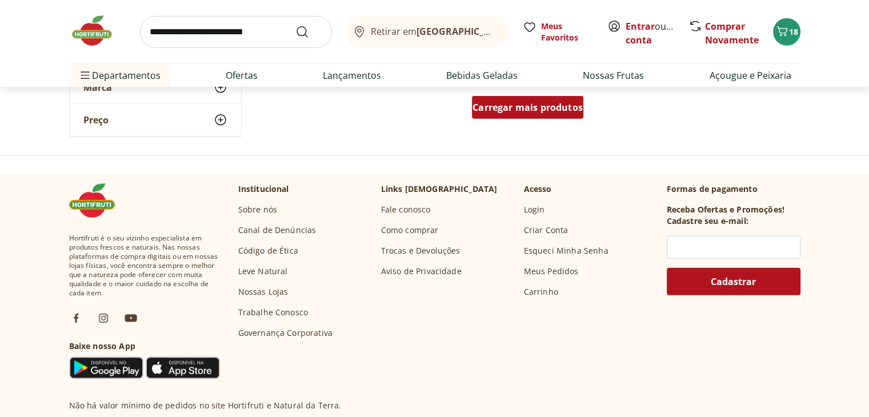
click at [566, 96] on div "Carregar mais produtos" at bounding box center [527, 107] width 111 height 23
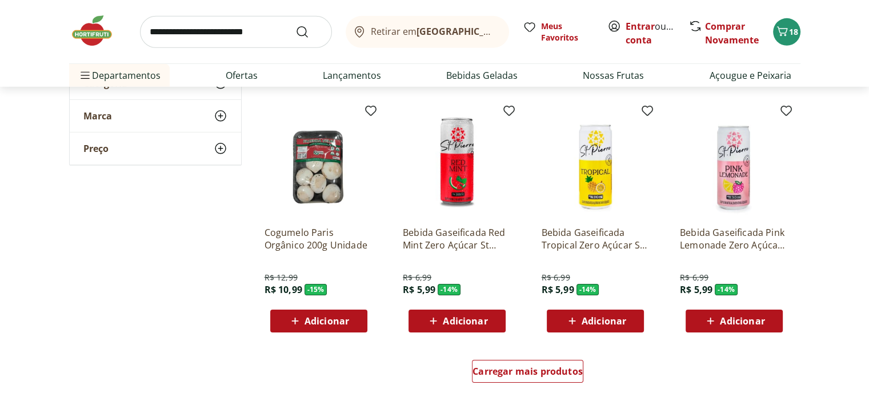
scroll to position [3597, 0]
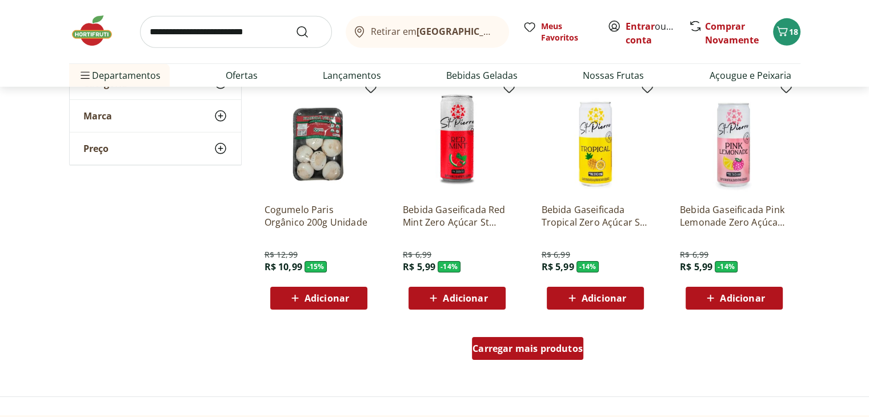
click at [492, 344] on span "Carregar mais produtos" at bounding box center [528, 348] width 110 height 9
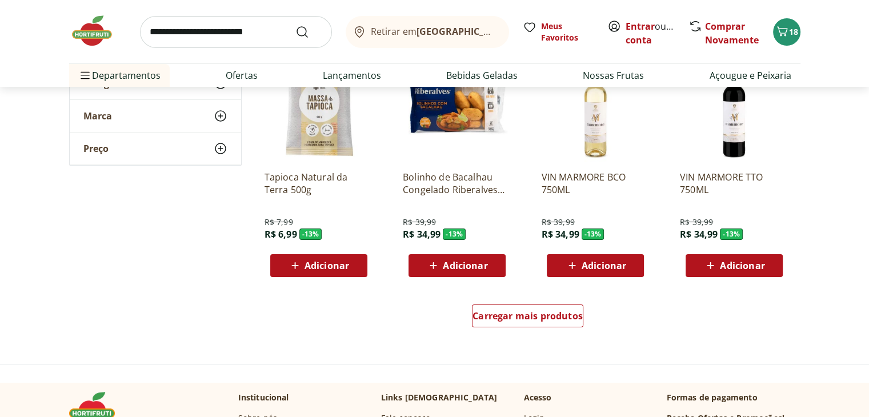
scroll to position [4362, 0]
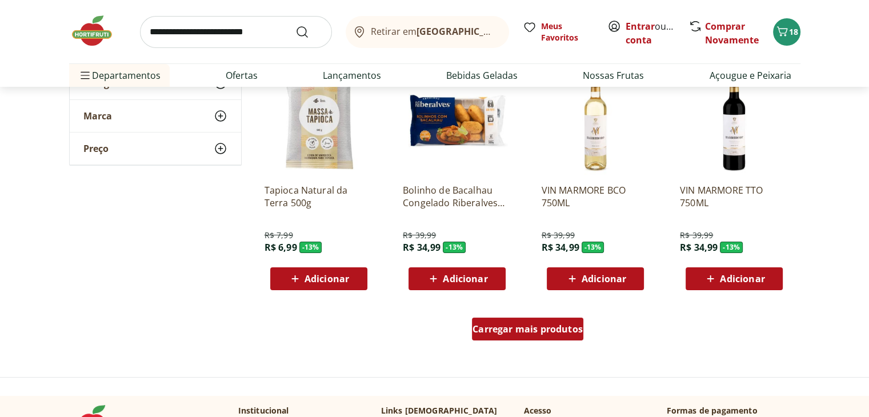
click at [538, 327] on span "Carregar mais produtos" at bounding box center [528, 329] width 110 height 9
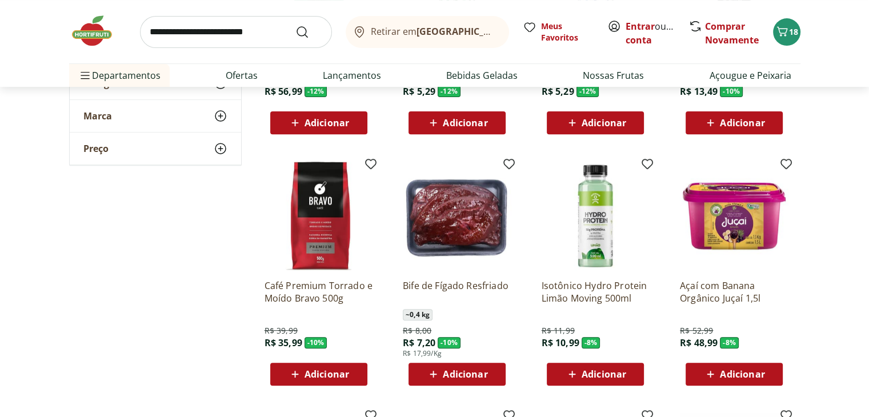
scroll to position [4789, 0]
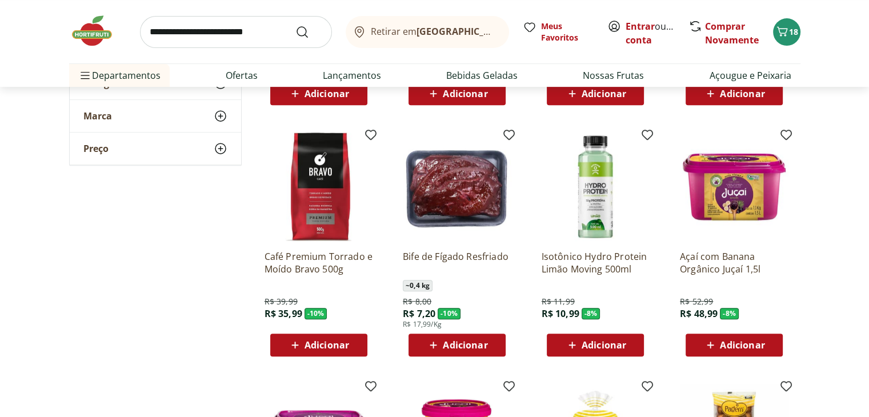
click at [338, 177] on img at bounding box center [319, 187] width 109 height 109
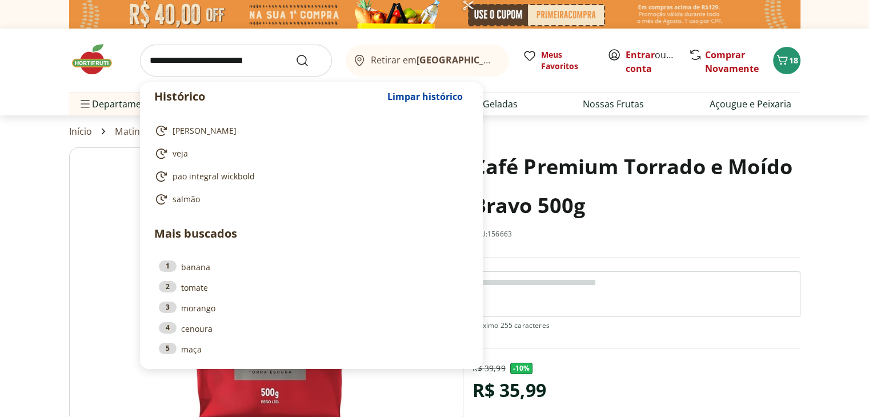
click at [255, 67] on input "search" at bounding box center [236, 61] width 192 height 32
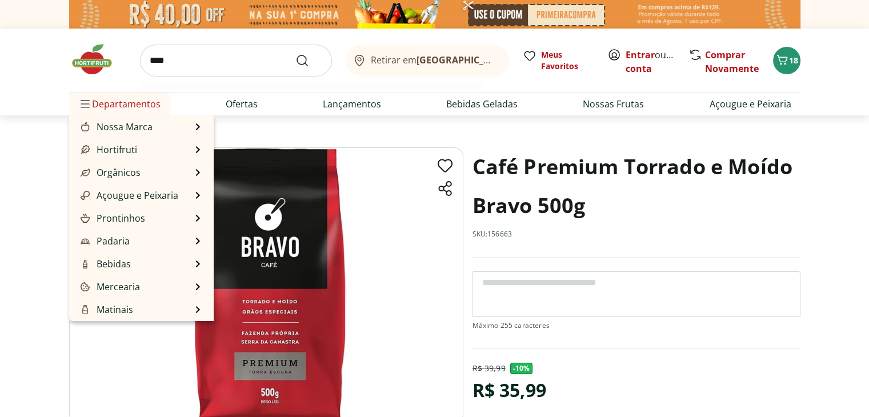
type input "****"
click at [295, 54] on button "Submit Search" at bounding box center [308, 61] width 27 height 14
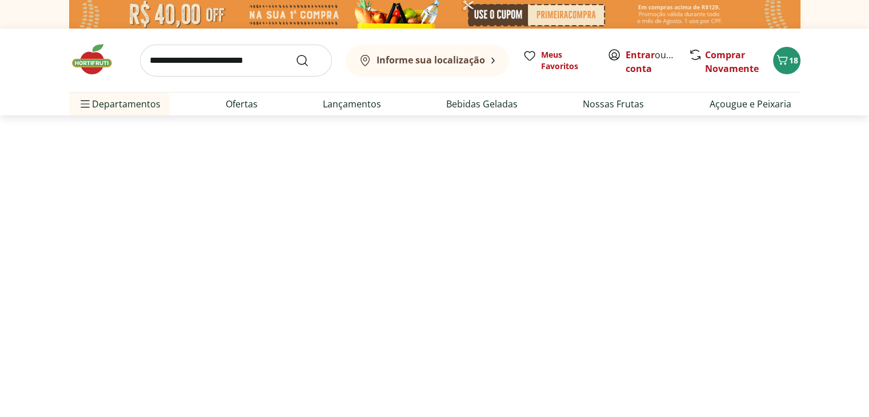
select select "**********"
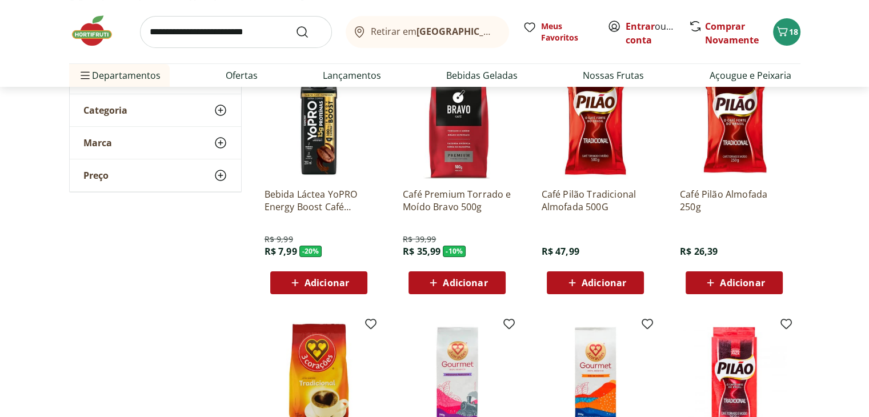
scroll to position [215, 0]
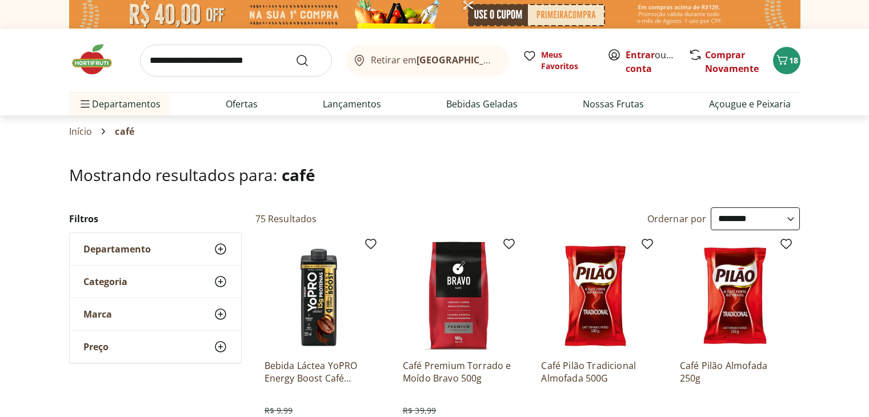
select select "**********"
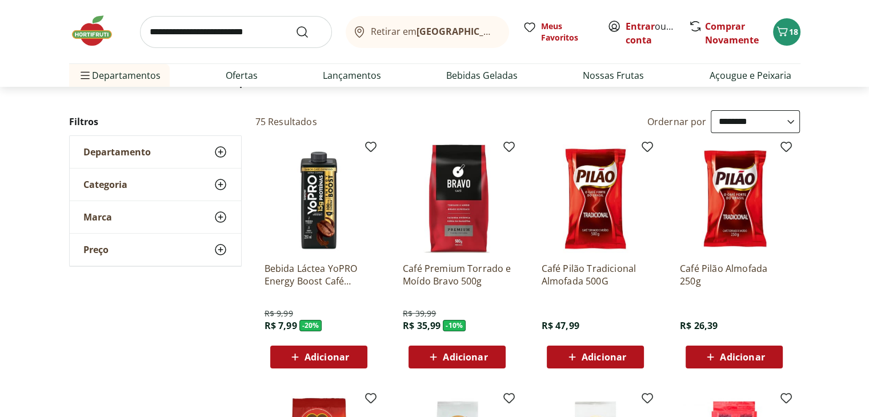
scroll to position [168, 0]
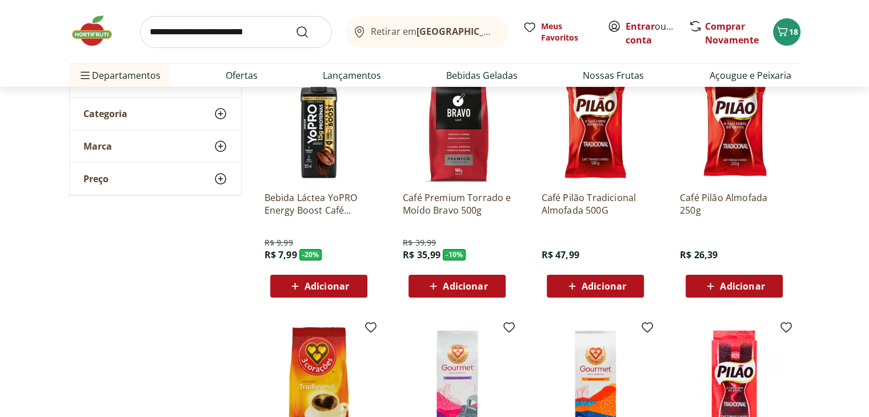
click at [426, 286] on icon at bounding box center [433, 286] width 14 height 14
click at [217, 79] on li "Ofertas" at bounding box center [242, 75] width 50 height 23
click at [257, 78] on li "Ofertas" at bounding box center [242, 75] width 50 height 23
click at [366, 79] on link "Lançamentos" at bounding box center [352, 76] width 58 height 14
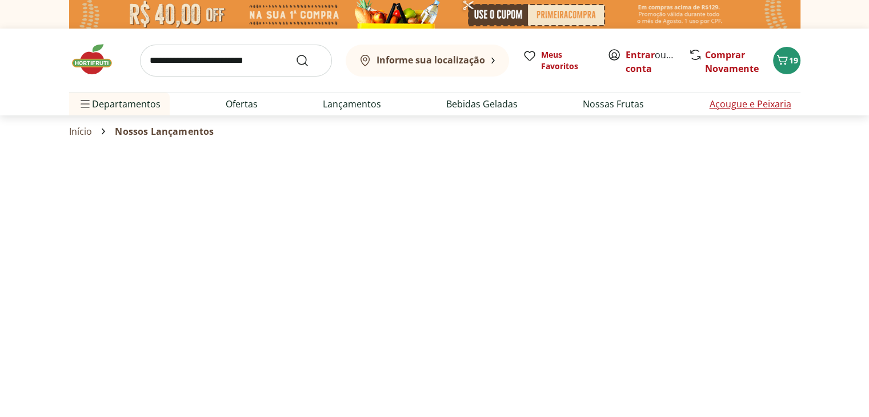
select select "**********"
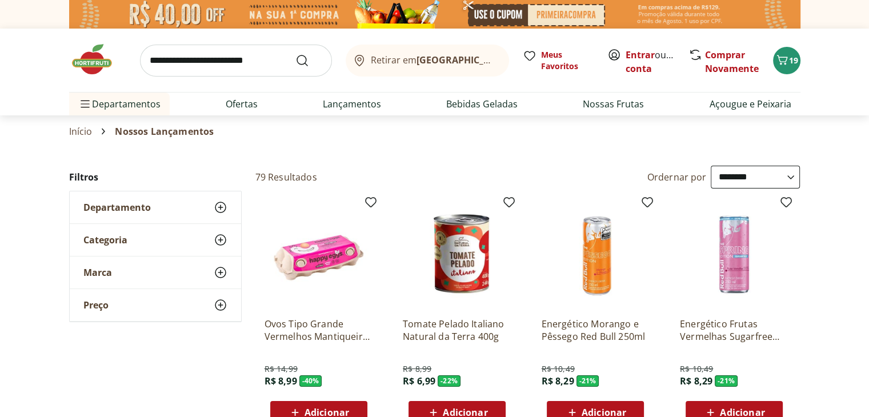
scroll to position [135, 0]
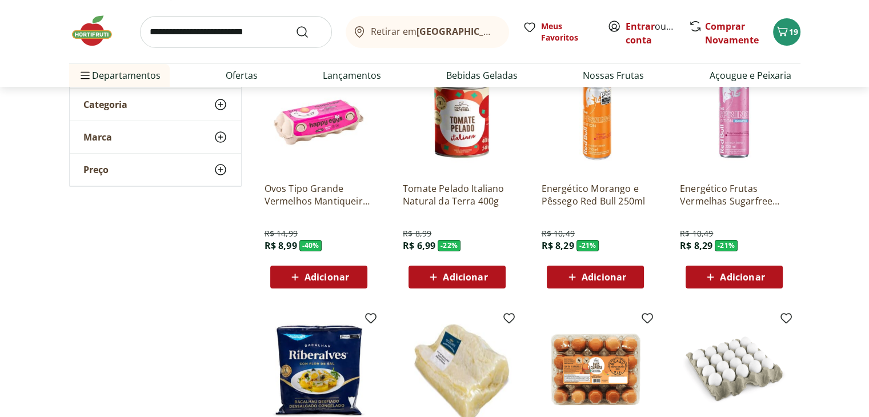
click at [448, 284] on div "Adicionar" at bounding box center [457, 277] width 79 height 21
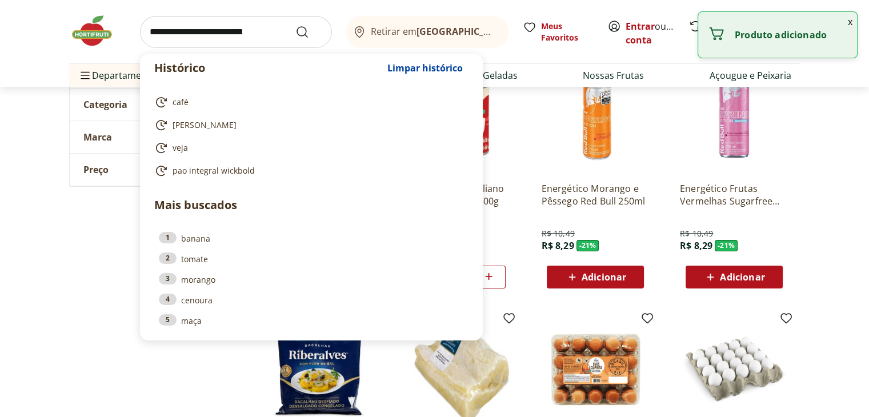
click at [238, 27] on input "search" at bounding box center [236, 32] width 192 height 32
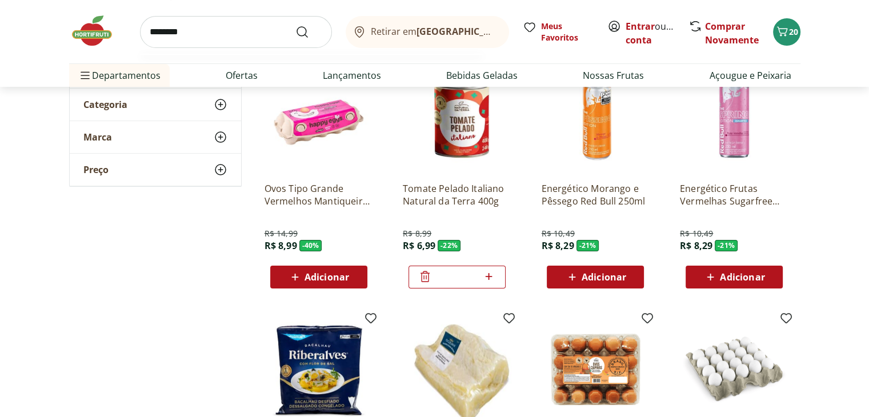
type input "********"
click at [295, 25] on button "Submit Search" at bounding box center [308, 32] width 27 height 14
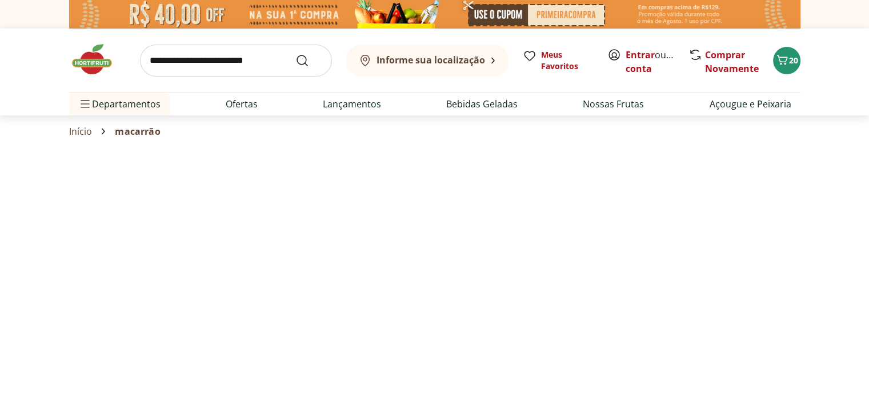
select select "**********"
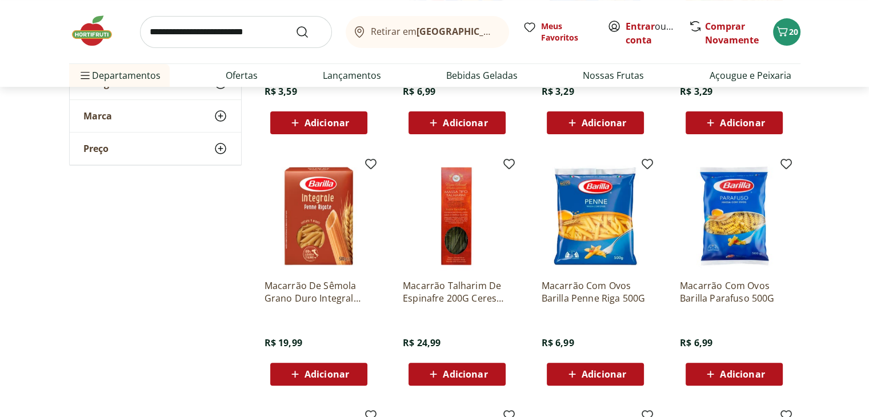
scroll to position [672, 0]
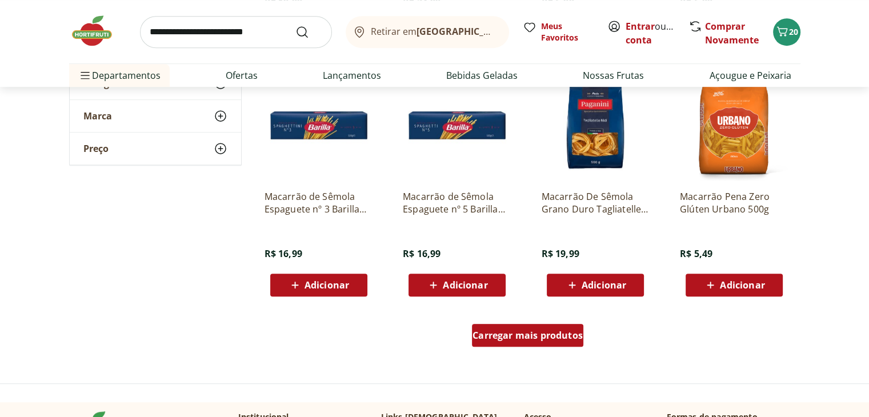
click at [534, 337] on span "Carregar mais produtos" at bounding box center [528, 335] width 110 height 9
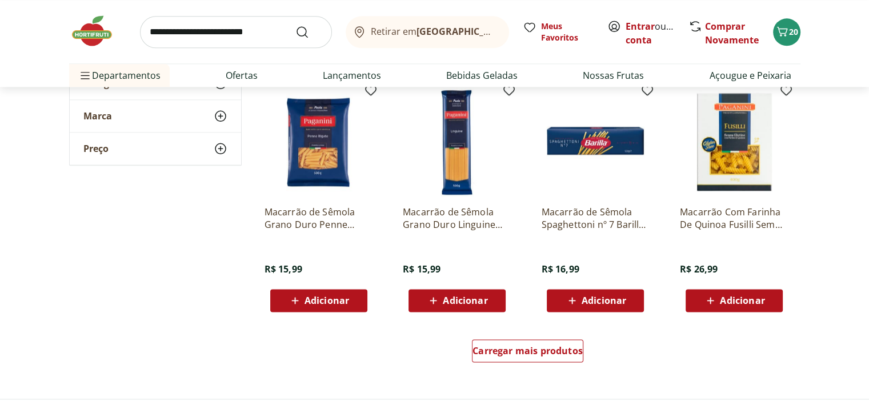
scroll to position [1405, 0]
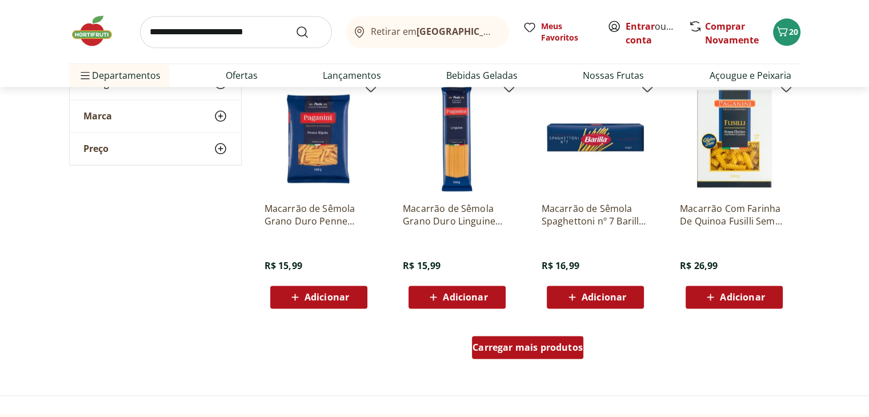
click at [494, 345] on span "Carregar mais produtos" at bounding box center [528, 347] width 110 height 9
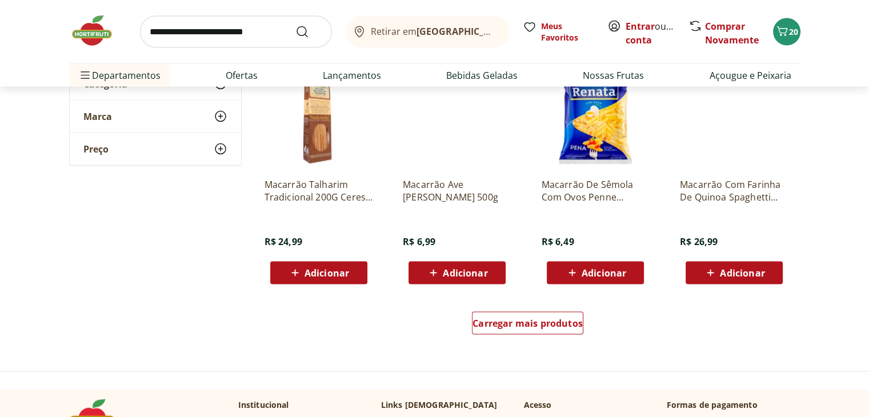
scroll to position [2199, 0]
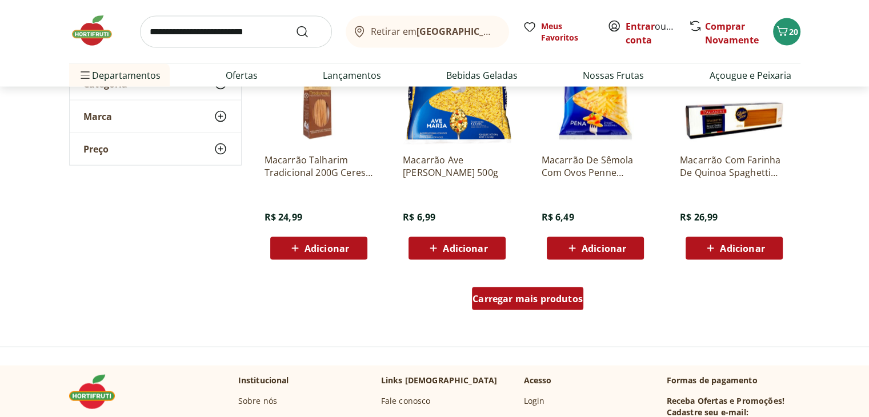
click at [546, 302] on span "Carregar mais produtos" at bounding box center [528, 298] width 110 height 9
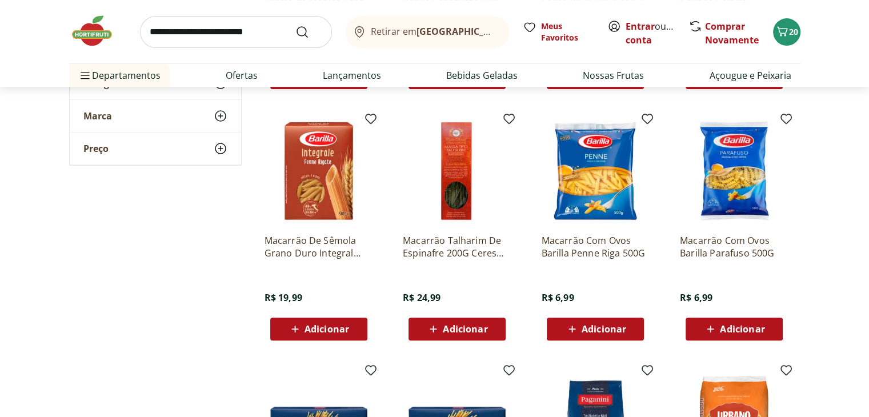
scroll to position [410, 0]
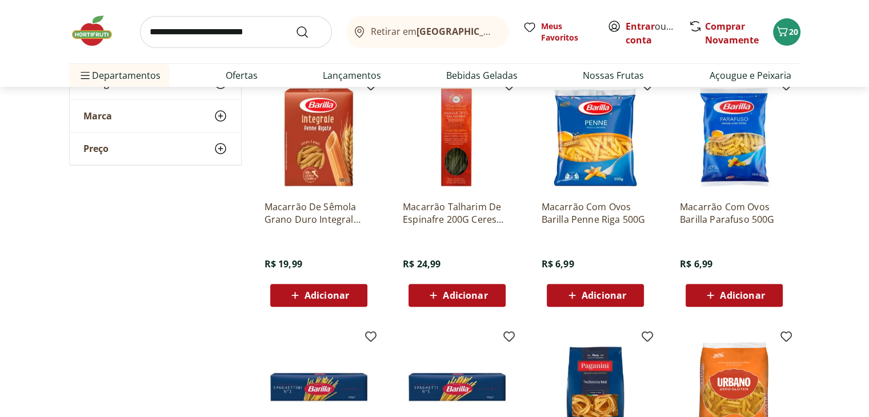
click at [461, 197] on div "Macarrão Talharim De Espinafre 200G Ceres Brasil R$ 24,99 Adicionar" at bounding box center [457, 248] width 109 height 115
click at [470, 202] on p "Macarrão Talharim De Espinafre 200G Ceres Brasil" at bounding box center [457, 213] width 109 height 25
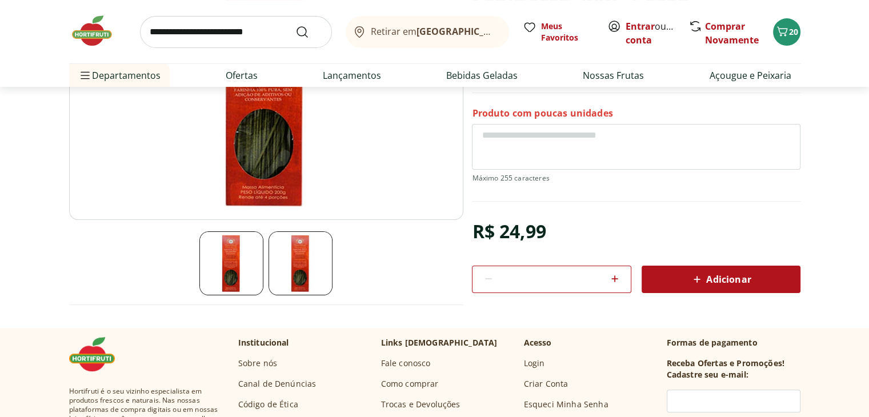
scroll to position [201, 0]
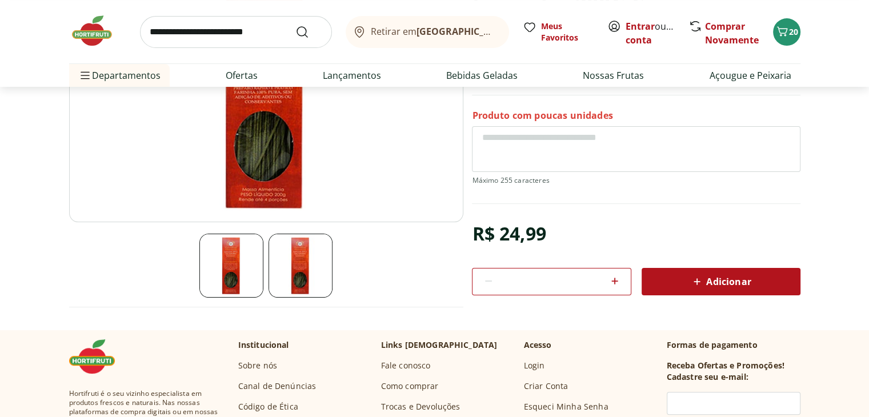
select select "**********"
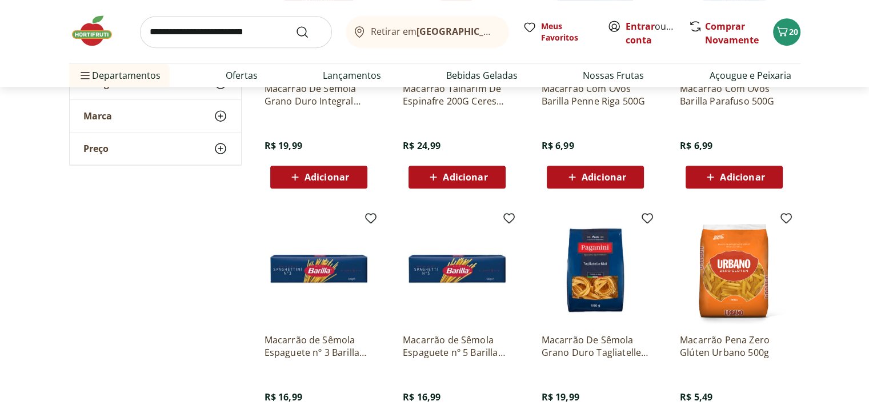
scroll to position [554, 0]
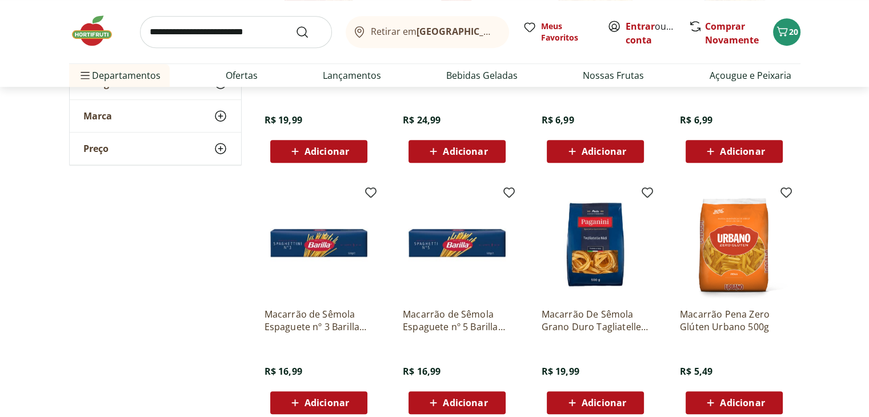
click at [613, 327] on p "Macarrão De Sêmola Grano Duro Tagliatelle [PERSON_NAME] Pacote 500G" at bounding box center [595, 320] width 109 height 25
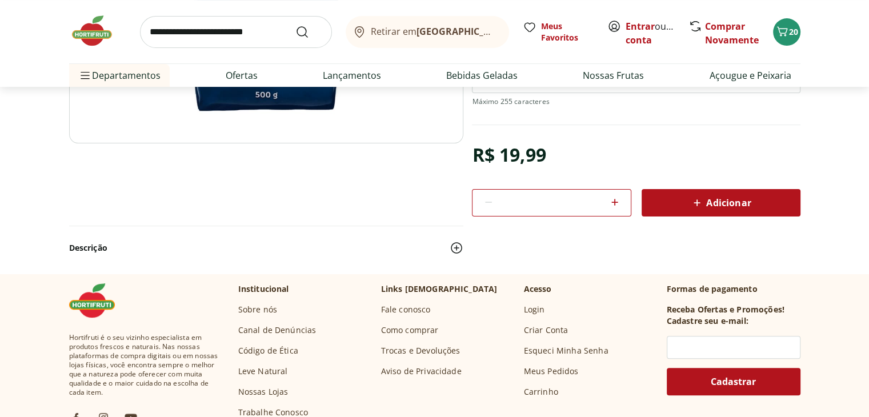
scroll to position [283, 0]
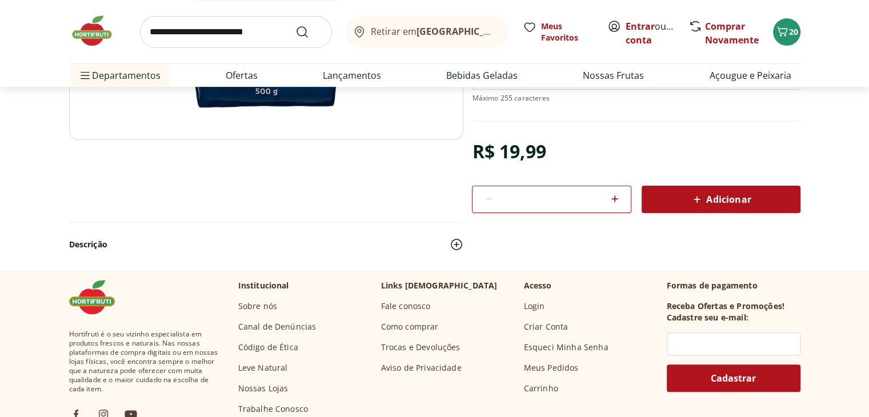
click at [725, 195] on span "Adicionar" at bounding box center [720, 200] width 61 height 14
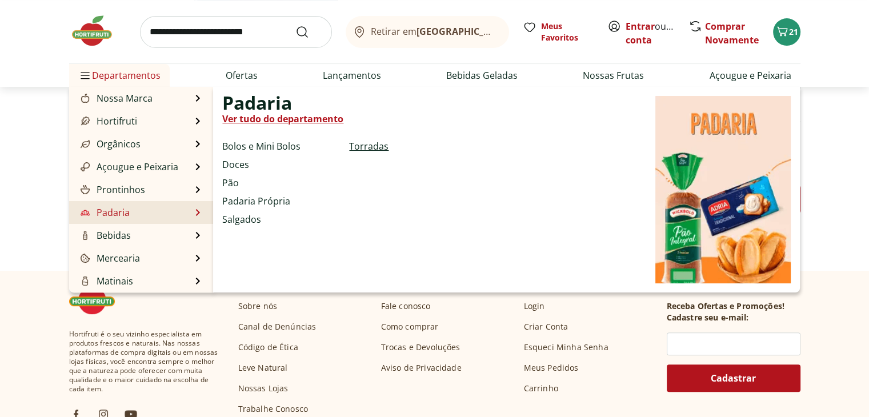
click at [375, 143] on link "Torradas" at bounding box center [368, 146] width 39 height 14
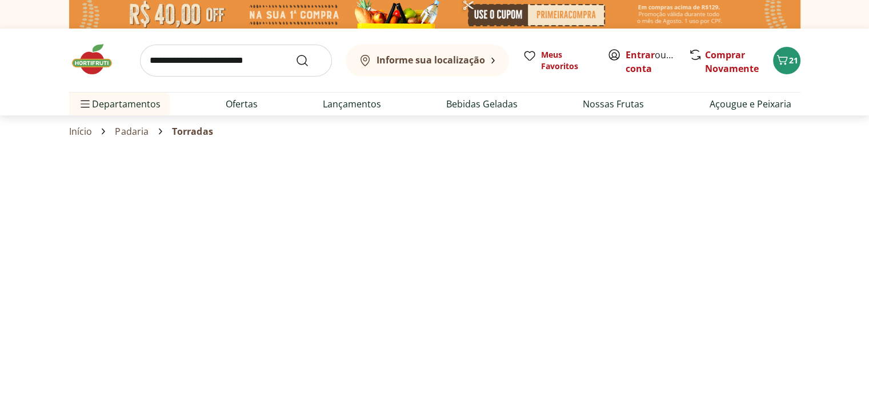
select select "**********"
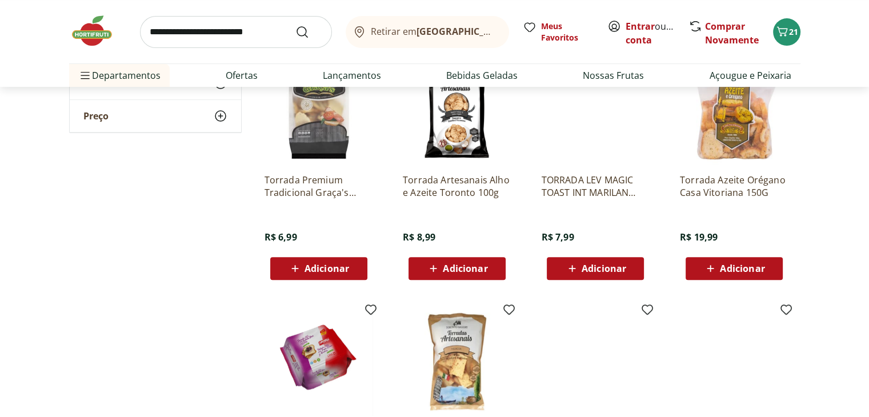
scroll to position [400, 0]
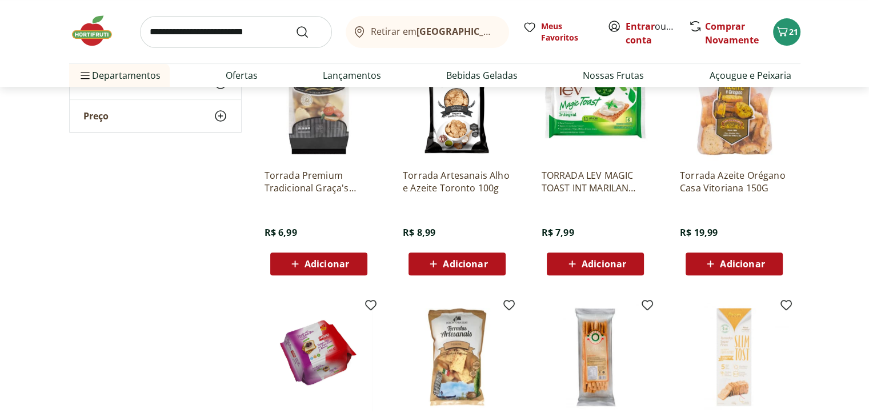
click at [608, 267] on span "Adicionar" at bounding box center [604, 263] width 45 height 9
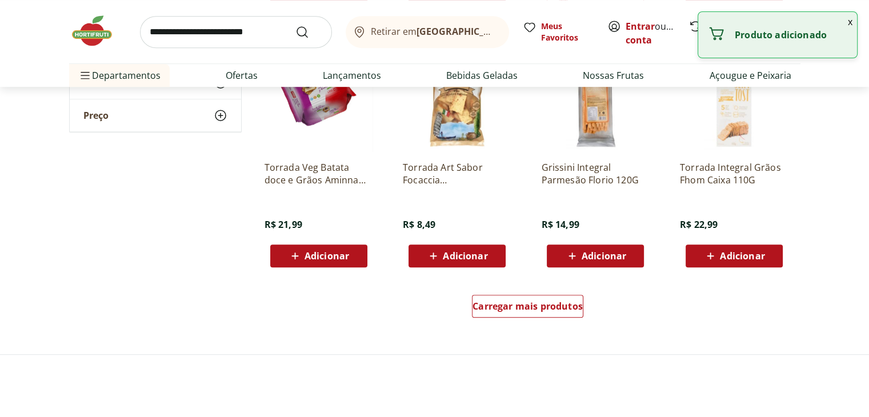
scroll to position [663, 0]
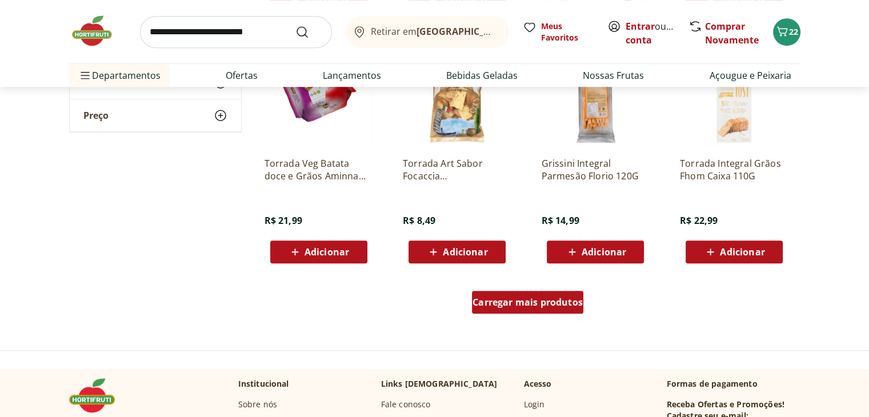
click at [526, 307] on span "Carregar mais produtos" at bounding box center [528, 302] width 110 height 9
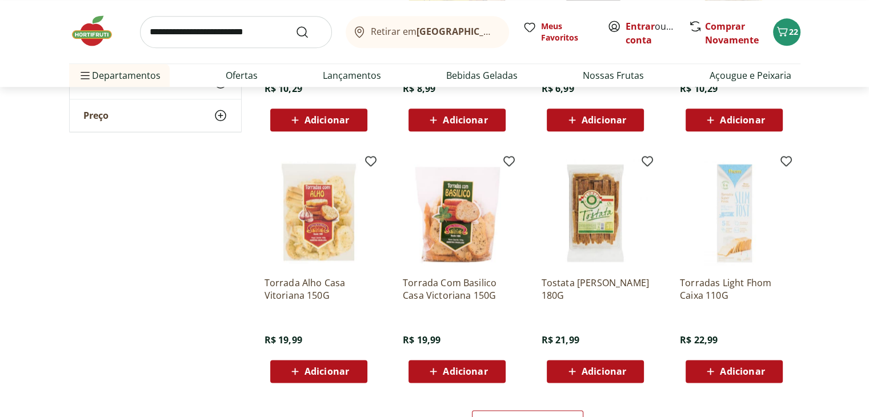
scroll to position [1314, 0]
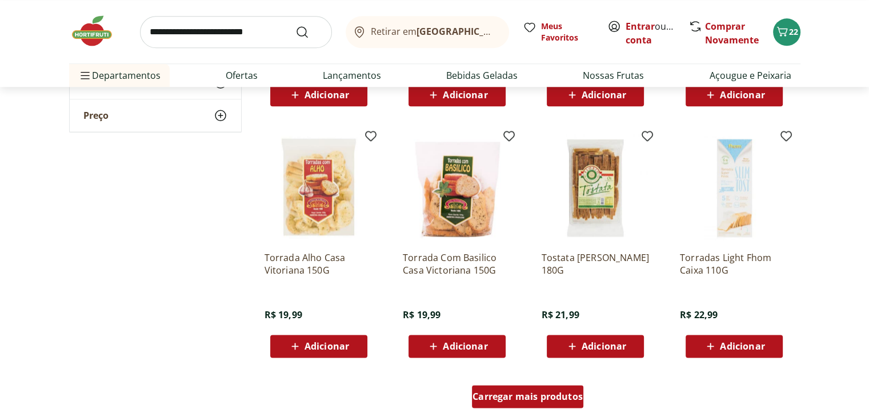
click at [569, 392] on span "Carregar mais produtos" at bounding box center [528, 396] width 110 height 9
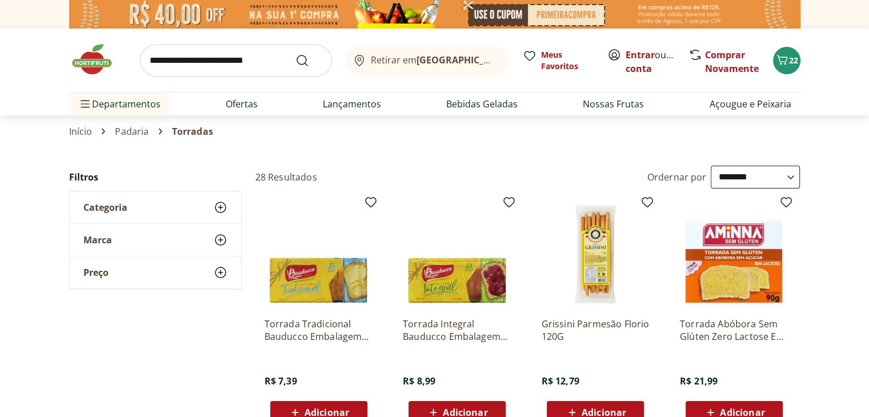
click at [245, 73] on input "search" at bounding box center [236, 61] width 192 height 32
click at [781, 65] on icon "Carrinho" at bounding box center [782, 60] width 14 height 14
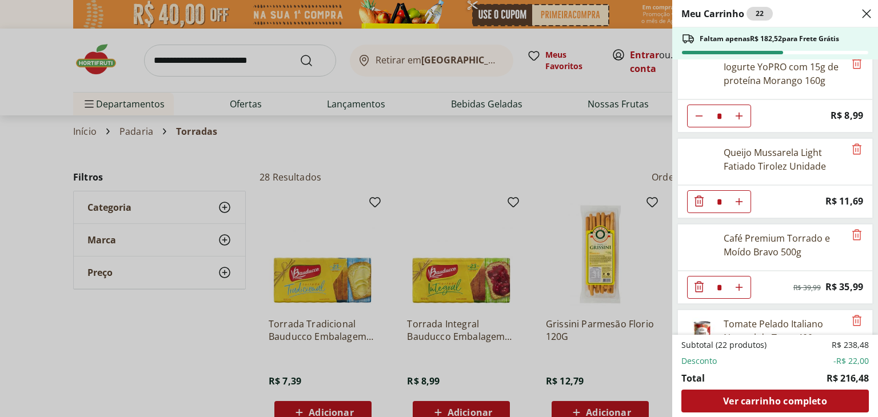
scroll to position [390, 0]
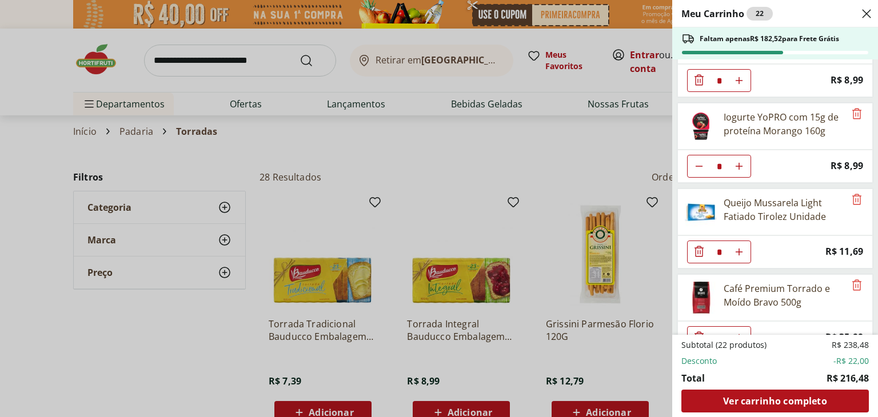
type input "*"
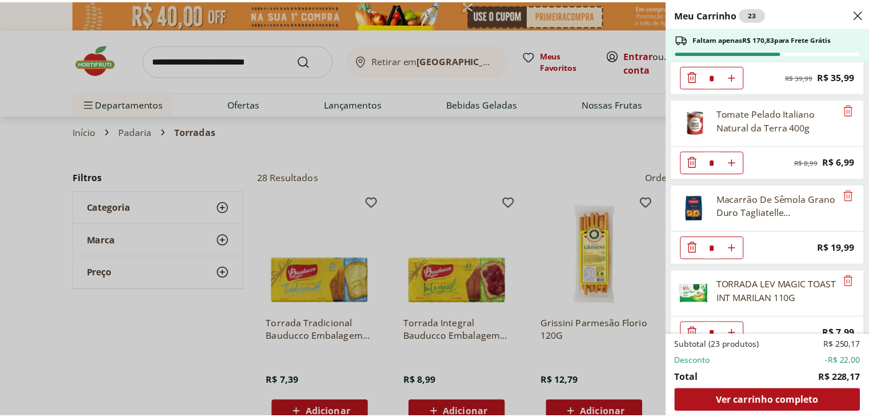
scroll to position [665, 0]
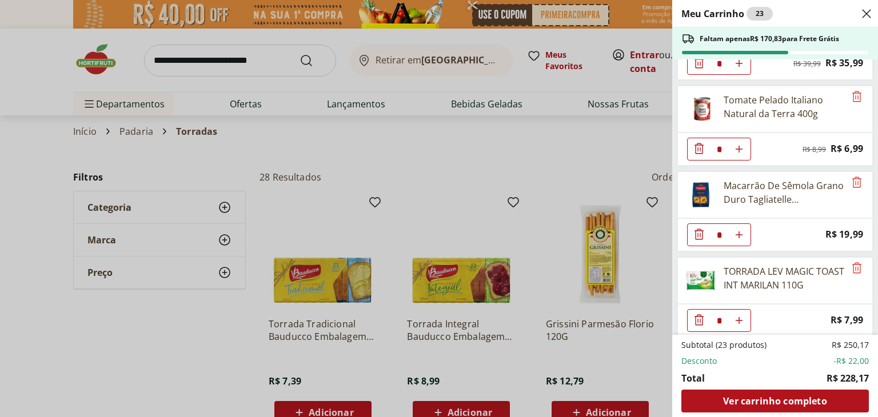
click at [226, 69] on div "Meu Carrinho 23 Faltam apenas R$ 170,83 para Frete Grátis Morango Bandeja 250g …" at bounding box center [439, 208] width 878 height 417
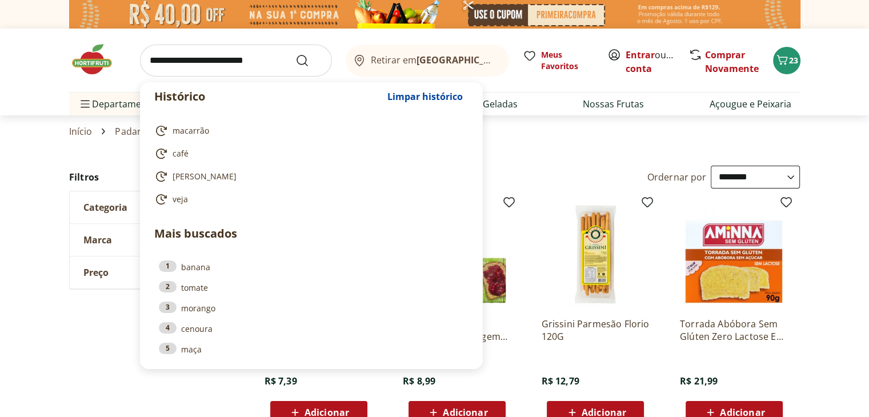
click at [201, 60] on input "search" at bounding box center [236, 61] width 192 height 32
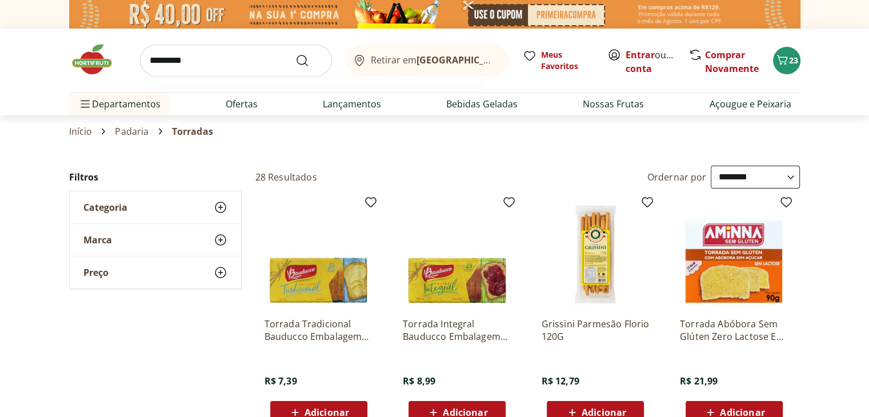
type input "*********"
click at [295, 54] on button "Submit Search" at bounding box center [308, 61] width 27 height 14
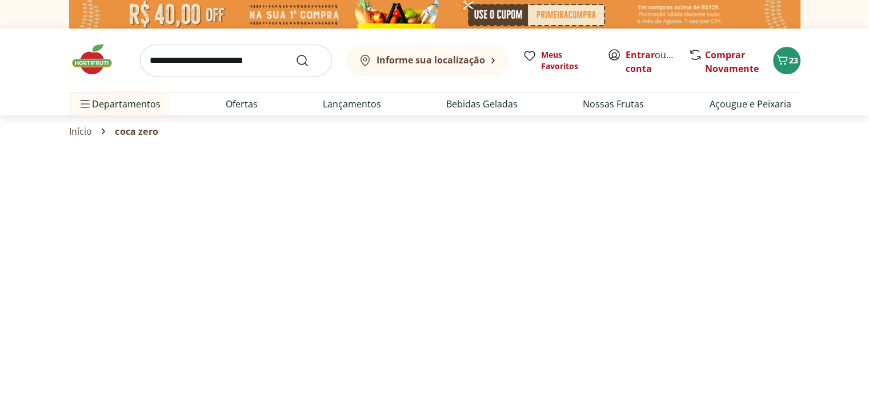
select select "**********"
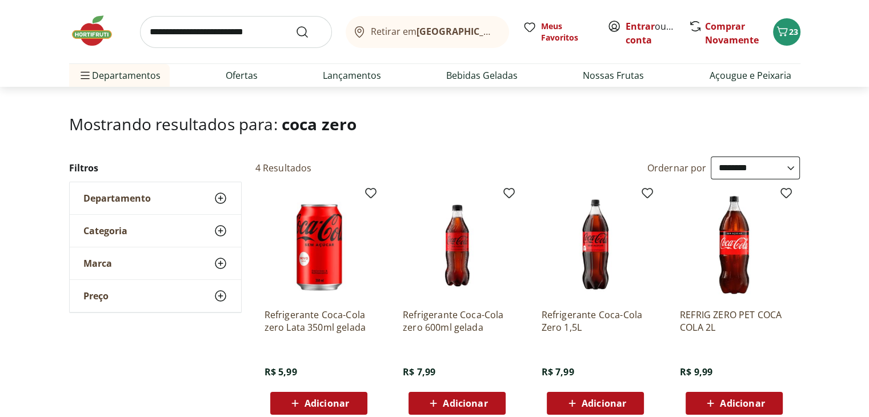
scroll to position [57, 0]
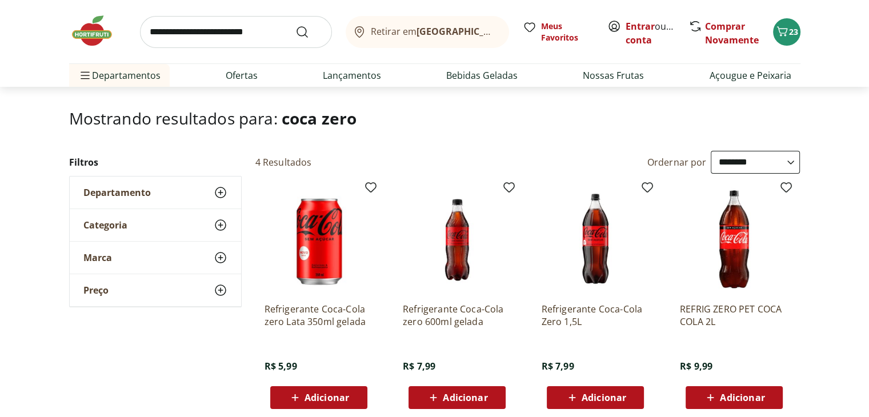
click at [612, 398] on span "Adicionar" at bounding box center [604, 397] width 45 height 9
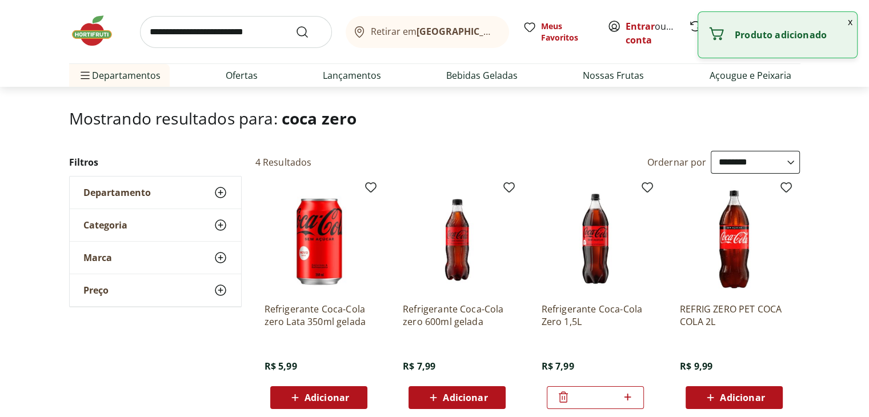
click at [631, 394] on icon at bounding box center [628, 397] width 14 height 14
type input "*"
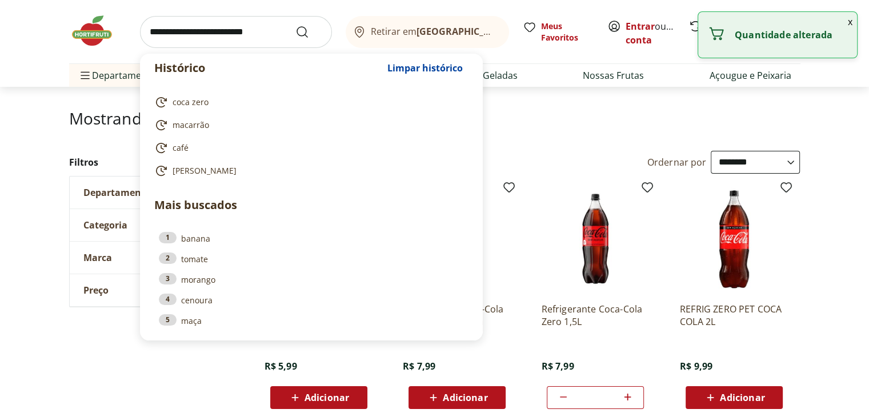
click at [241, 37] on input "search" at bounding box center [236, 32] width 192 height 32
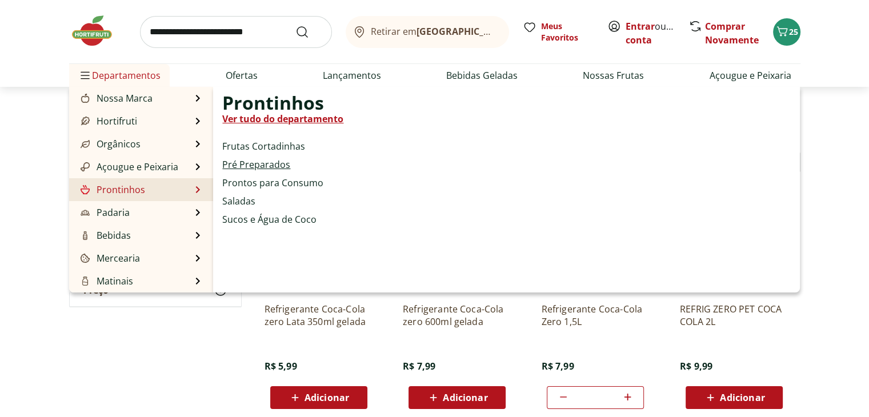
click at [233, 161] on link "Pré Preparados" at bounding box center [256, 165] width 68 height 14
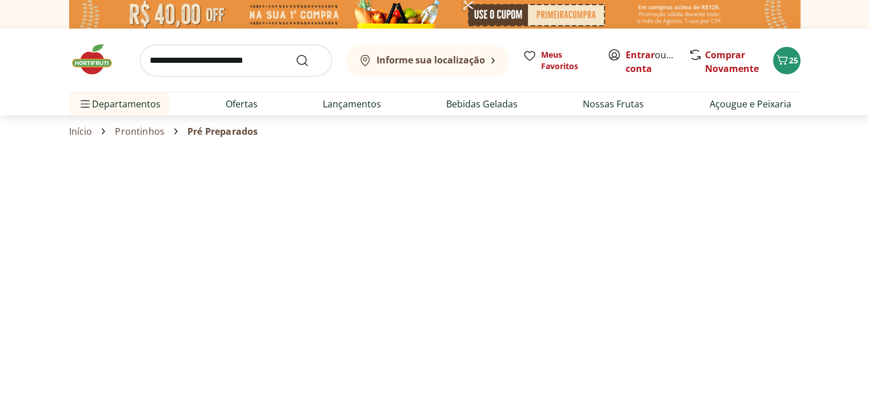
select select "**********"
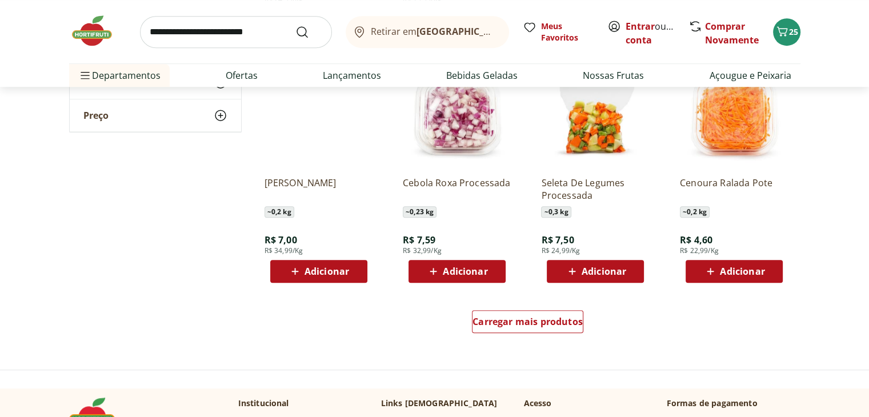
scroll to position [649, 0]
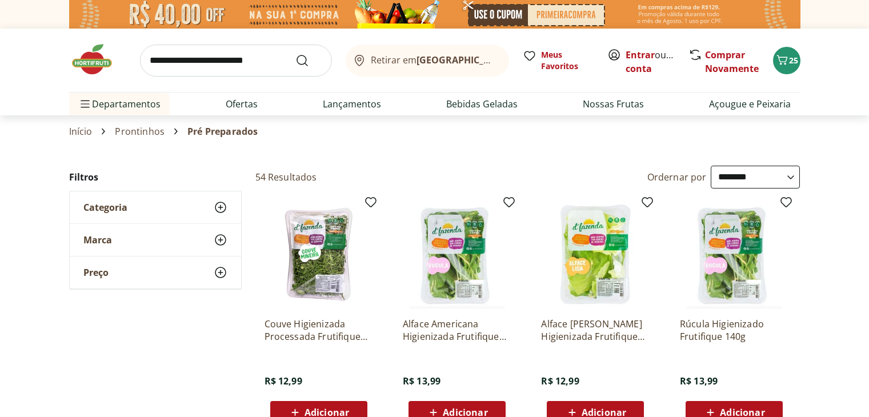
select select "**********"
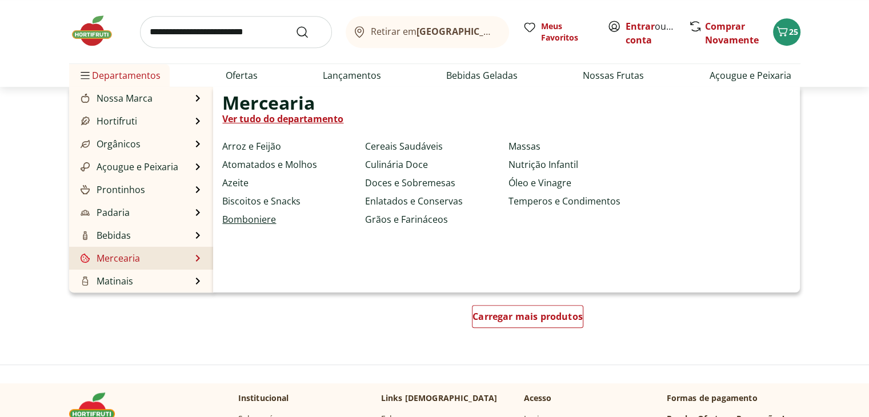
click at [238, 220] on link "Bomboniere" at bounding box center [249, 220] width 54 height 14
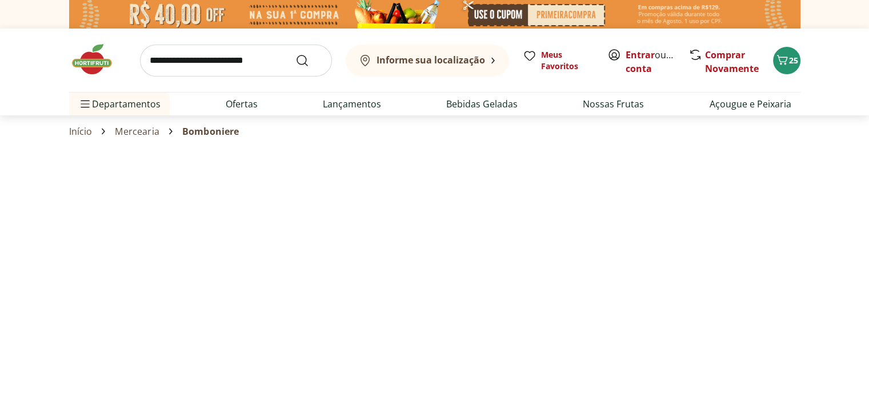
select select "**********"
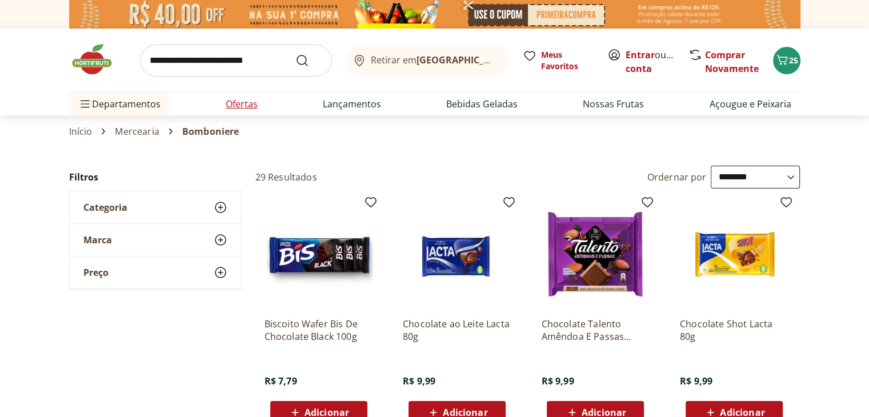
click at [221, 101] on li "Ofertas" at bounding box center [242, 104] width 50 height 23
click at [247, 99] on link "Ofertas" at bounding box center [242, 104] width 32 height 14
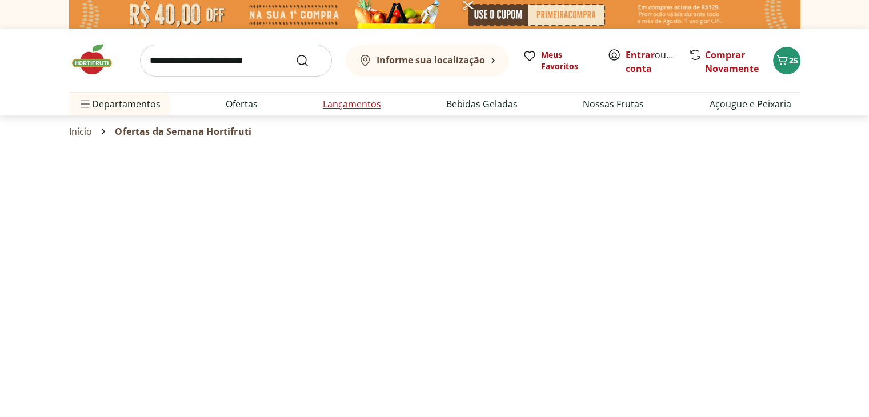
select select "**********"
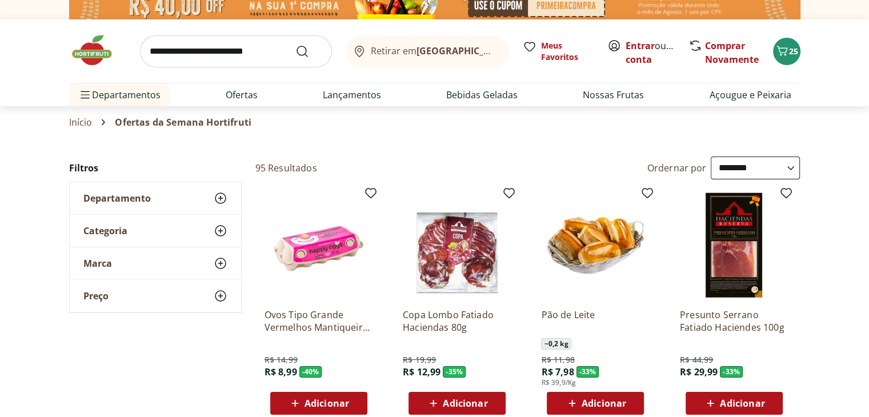
scroll to position [727, 0]
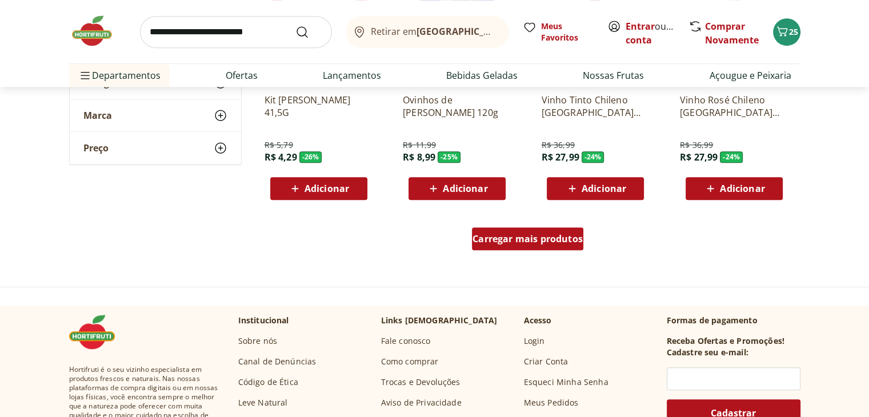
click at [512, 238] on span "Carregar mais produtos" at bounding box center [528, 238] width 110 height 9
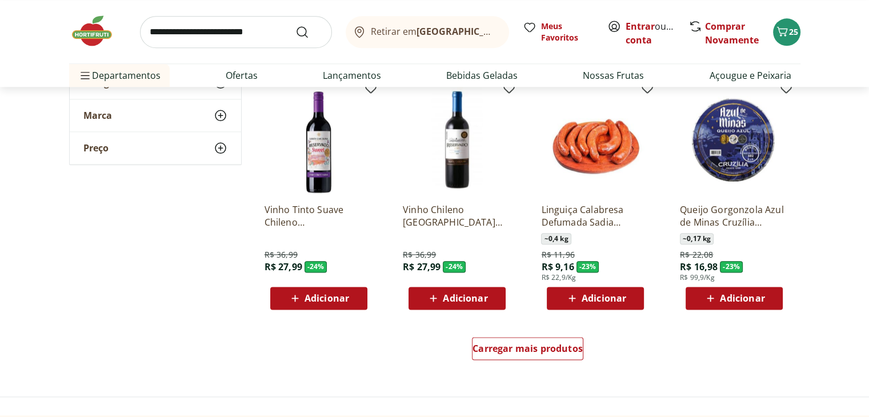
scroll to position [1347, 0]
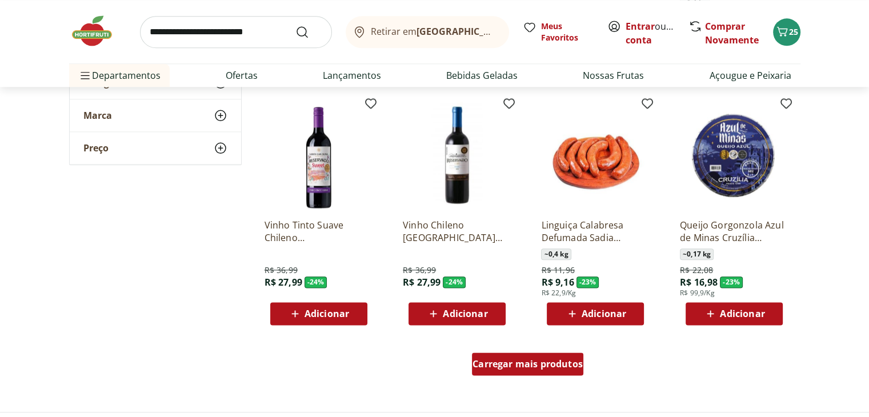
click at [515, 364] on span "Carregar mais produtos" at bounding box center [528, 363] width 110 height 9
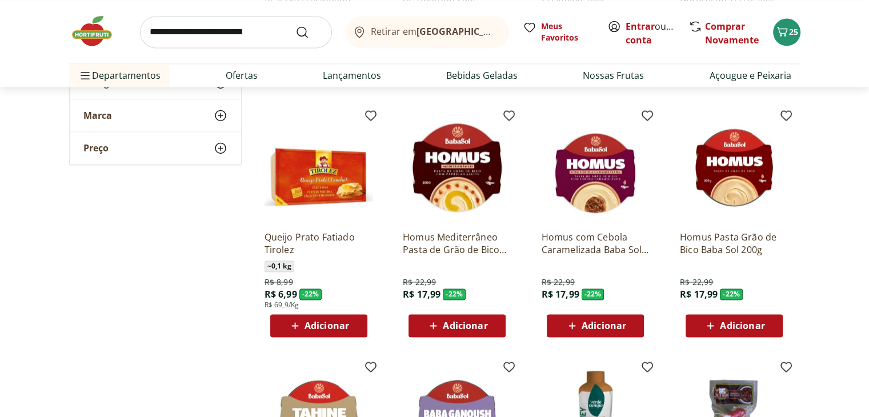
scroll to position [2051, 0]
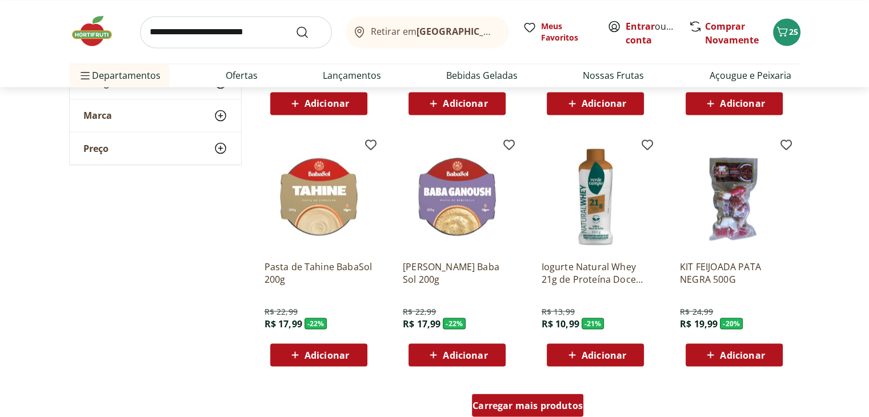
click at [558, 409] on span "Carregar mais produtos" at bounding box center [528, 405] width 110 height 9
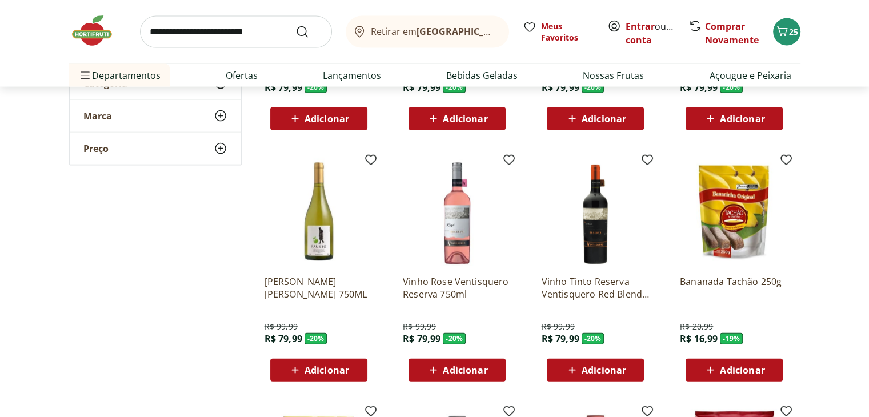
scroll to position [2816, 0]
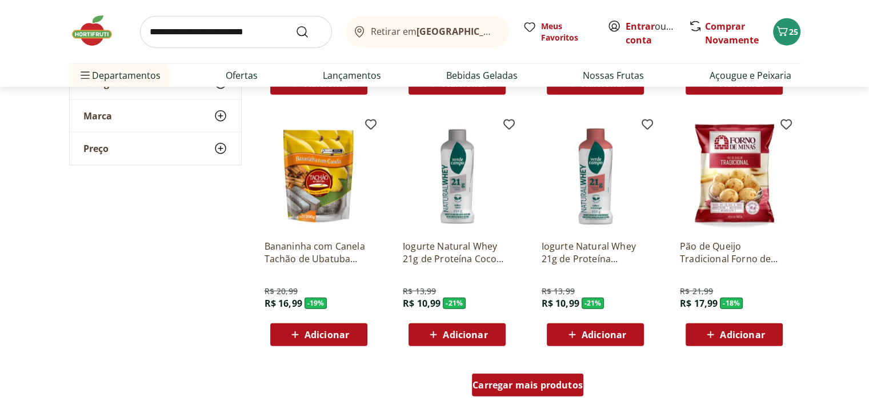
click at [525, 386] on span "Carregar mais produtos" at bounding box center [528, 385] width 110 height 9
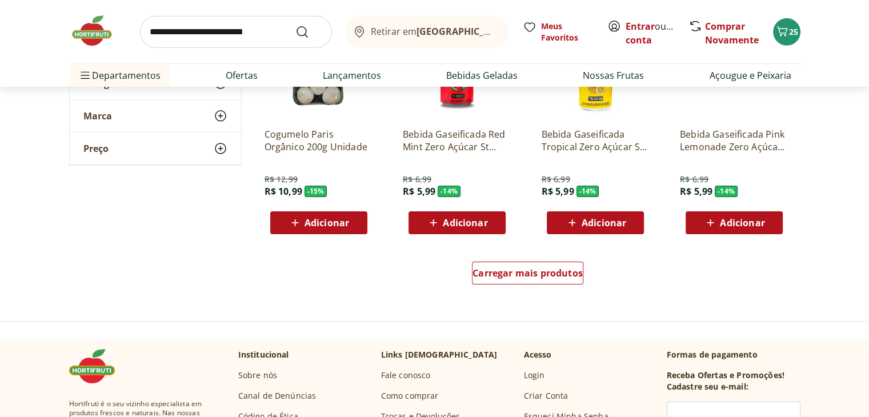
scroll to position [3684, 0]
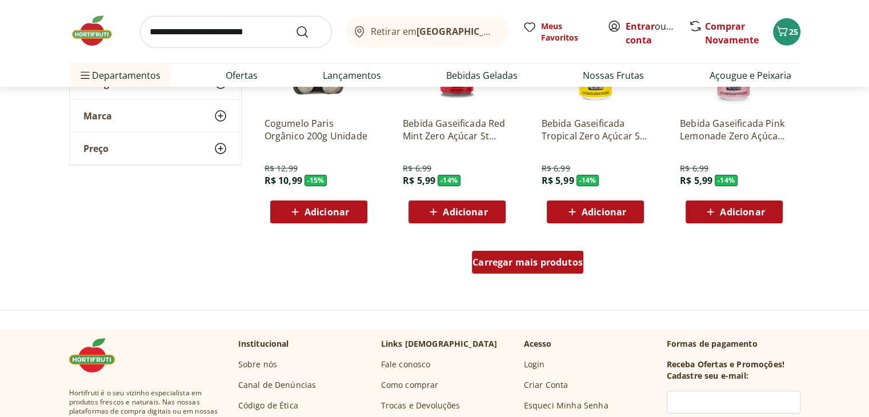
click at [519, 258] on span "Carregar mais produtos" at bounding box center [528, 262] width 110 height 9
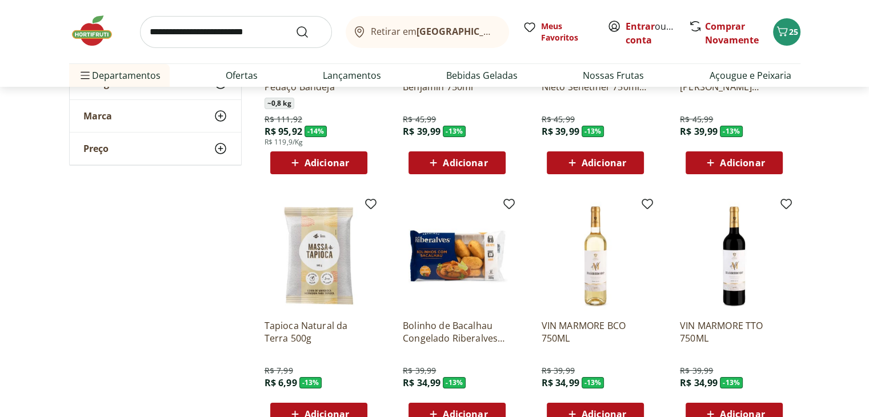
scroll to position [4299, 0]
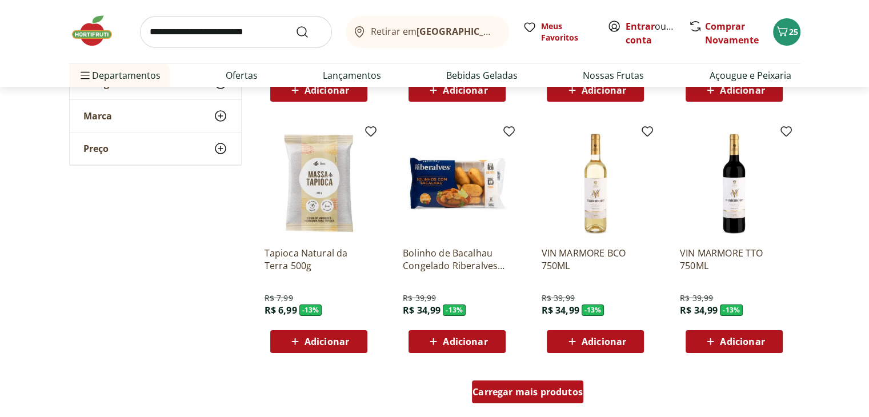
click at [546, 391] on span "Carregar mais produtos" at bounding box center [528, 391] width 110 height 9
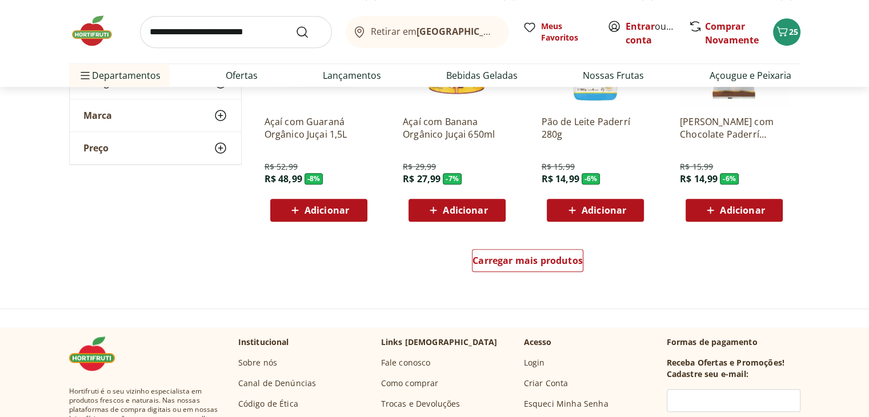
scroll to position [5237, 0]
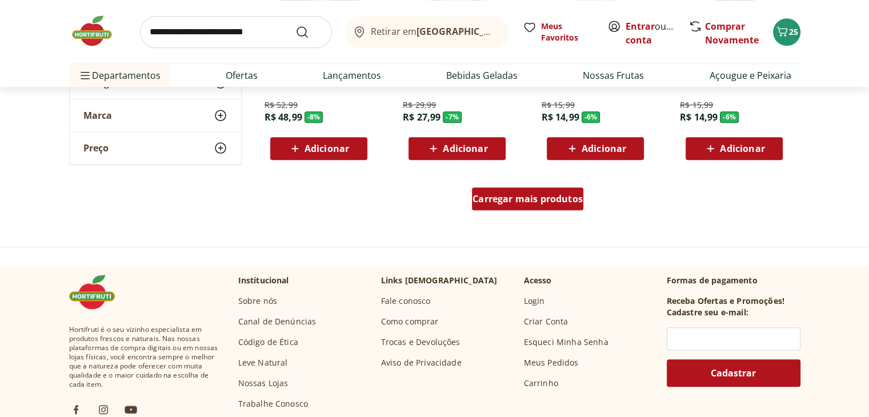
click at [535, 195] on span "Carregar mais produtos" at bounding box center [528, 198] width 110 height 9
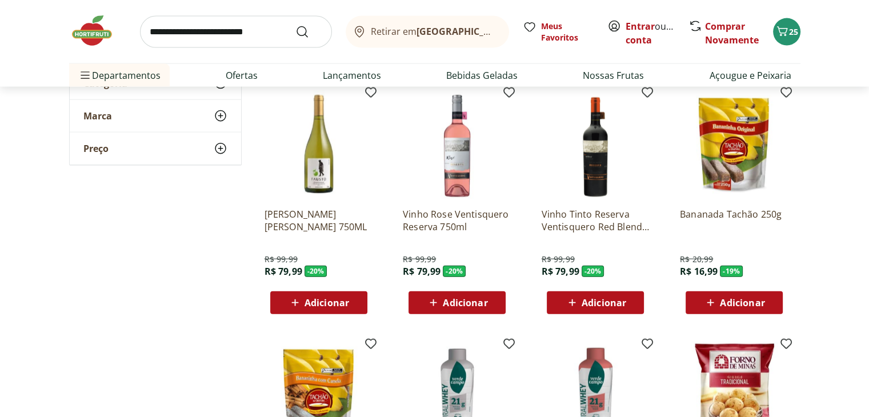
scroll to position [64, 0]
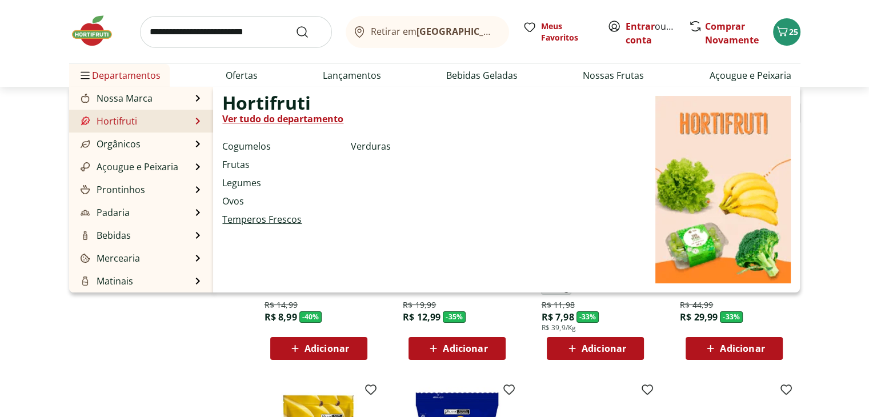
click at [247, 218] on link "Temperos Frescos" at bounding box center [261, 220] width 79 height 14
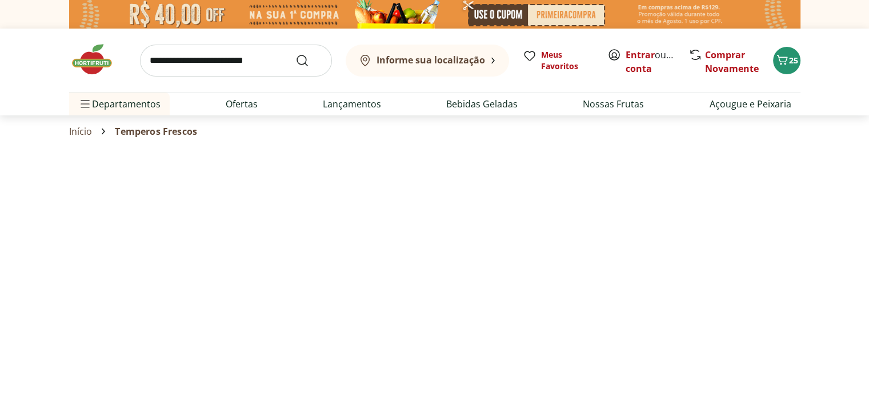
select select "**********"
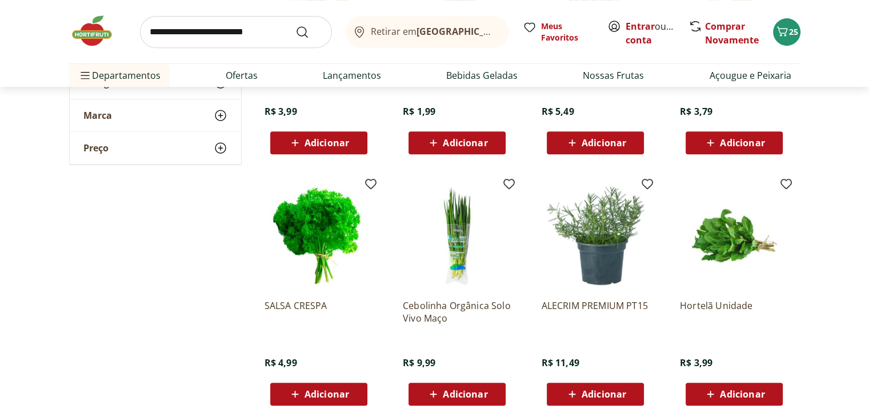
scroll to position [704, 0]
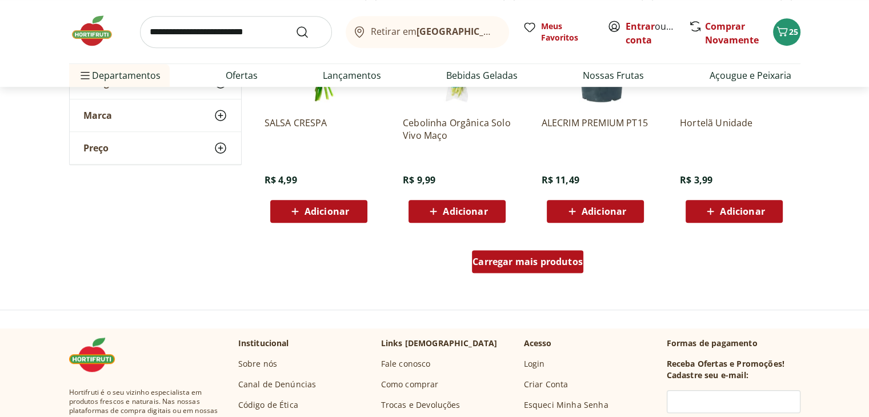
click at [526, 257] on span "Carregar mais produtos" at bounding box center [528, 261] width 110 height 9
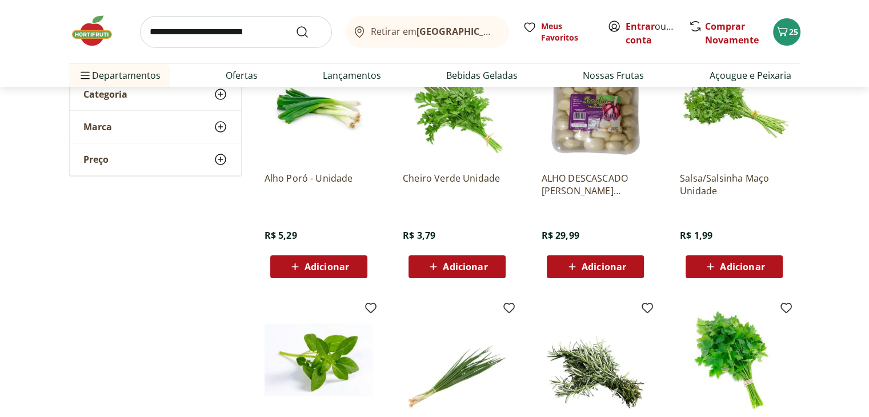
scroll to position [0, 0]
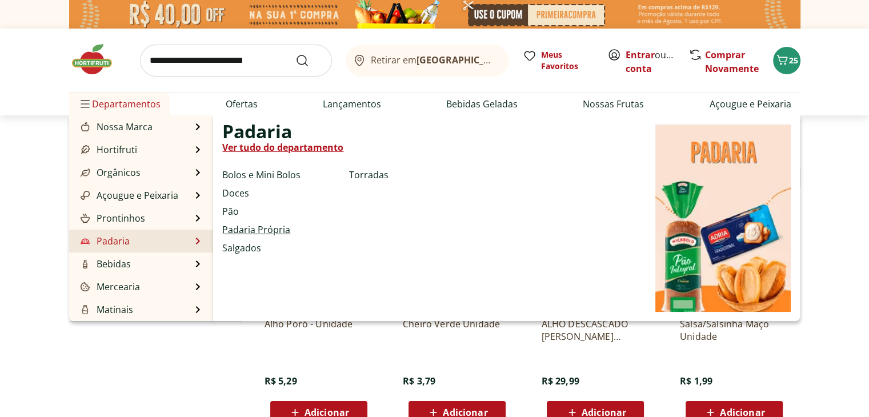
click at [261, 227] on link "Padaria Própria" at bounding box center [256, 230] width 68 height 14
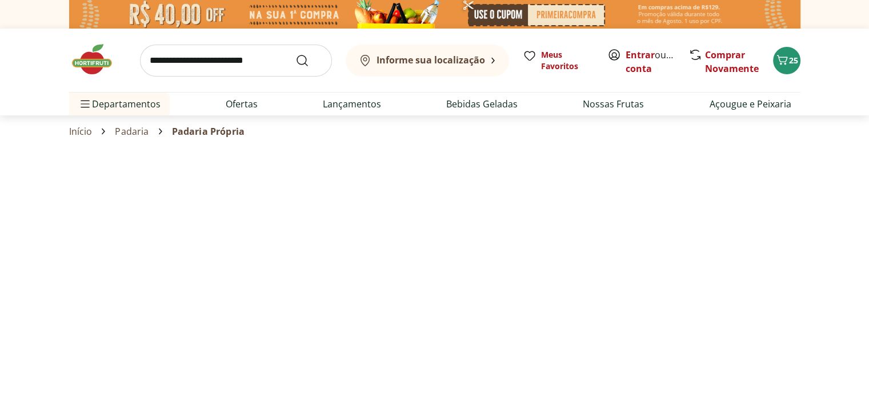
select select "**********"
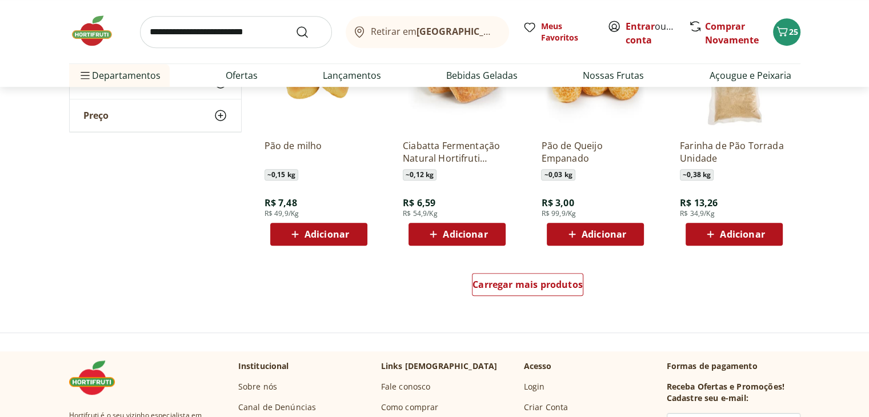
scroll to position [688, 0]
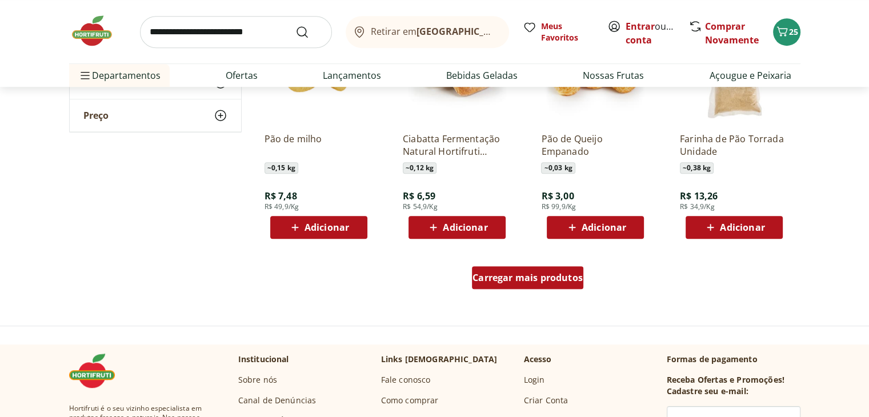
click at [549, 285] on div "Carregar mais produtos" at bounding box center [527, 277] width 111 height 23
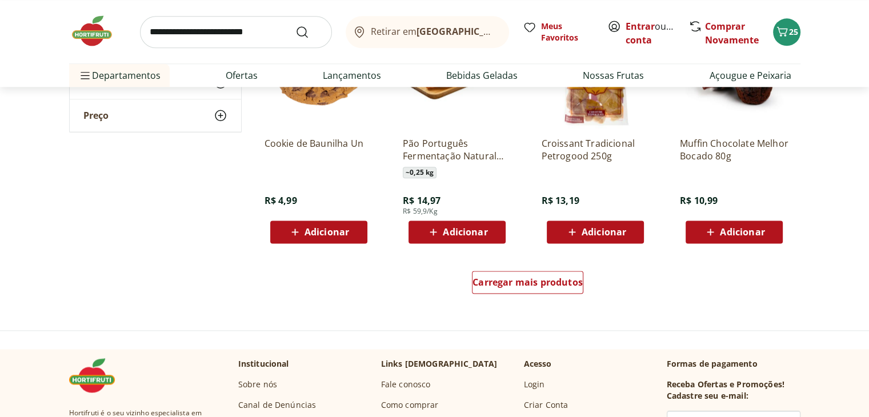
scroll to position [1435, 0]
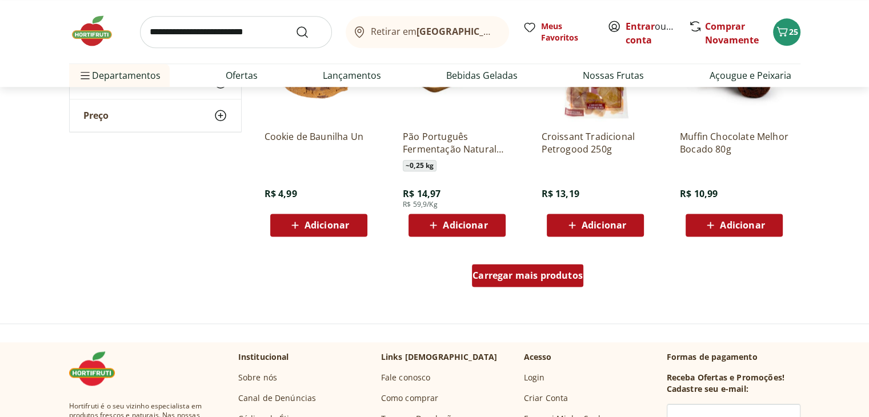
click at [535, 283] on div "Carregar mais produtos" at bounding box center [527, 275] width 111 height 23
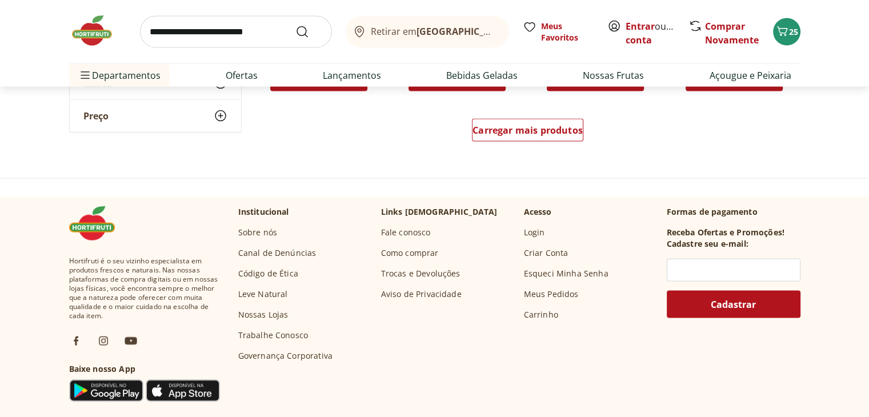
scroll to position [2329, 0]
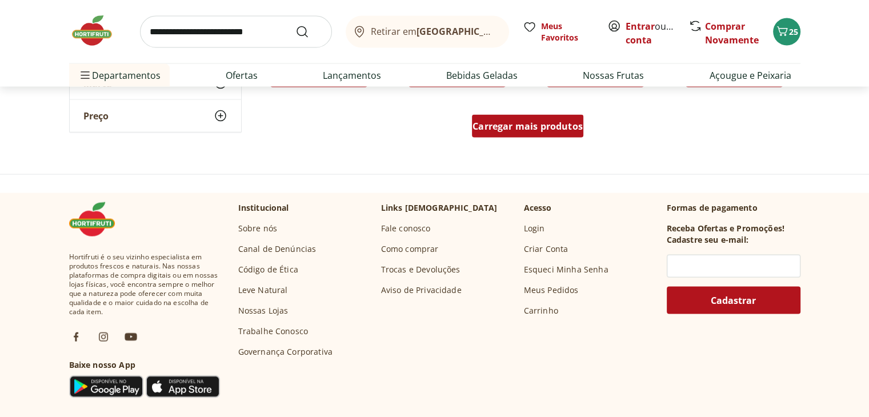
click at [535, 124] on span "Carregar mais produtos" at bounding box center [528, 126] width 110 height 9
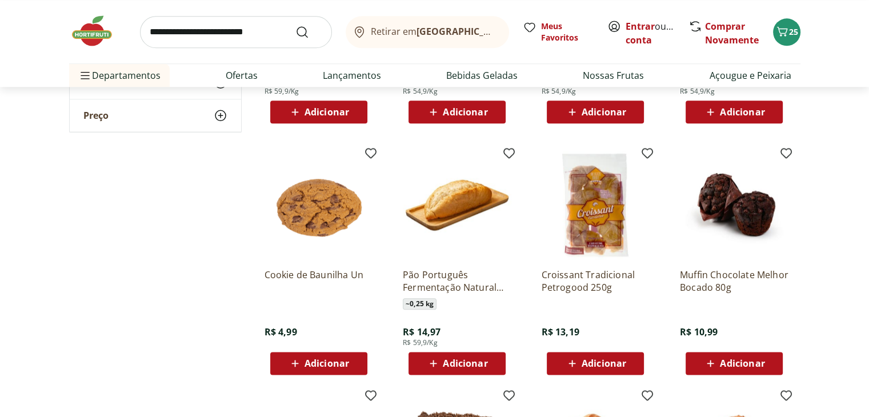
scroll to position [1280, 0]
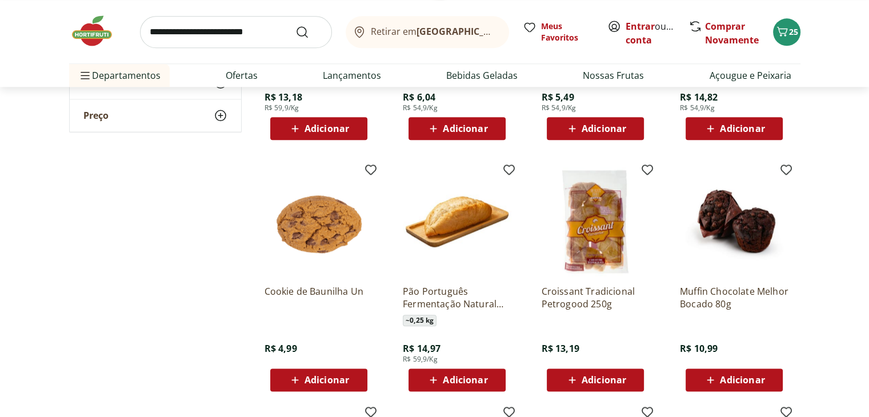
click at [588, 250] on img at bounding box center [595, 221] width 109 height 109
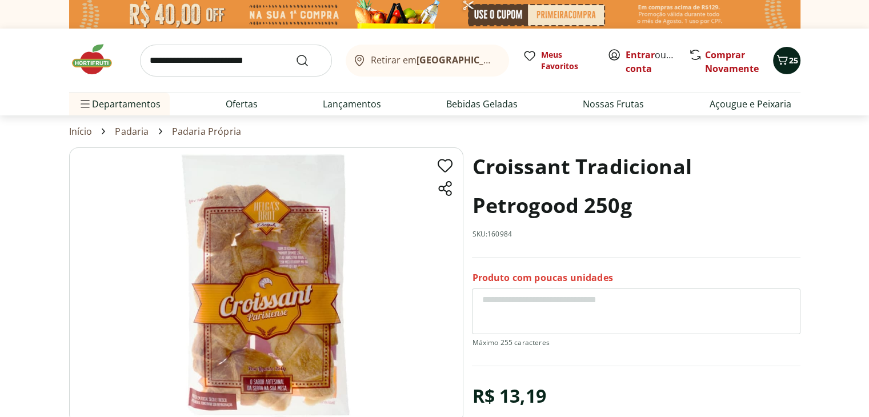
click at [784, 56] on icon "Carrinho" at bounding box center [782, 60] width 14 height 14
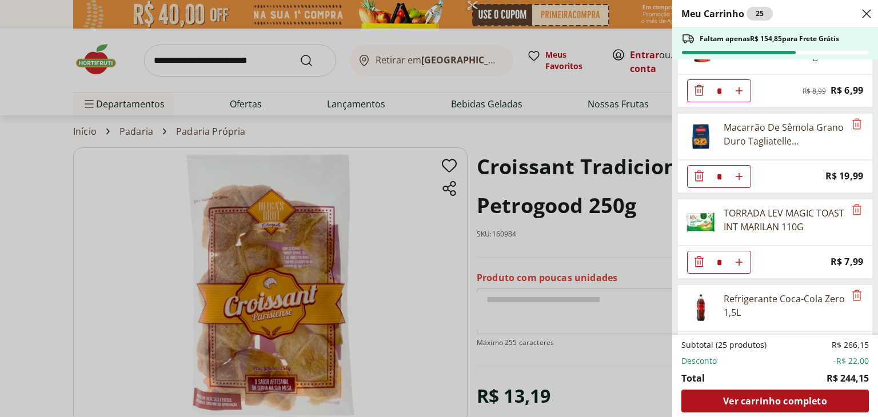
scroll to position [750, 0]
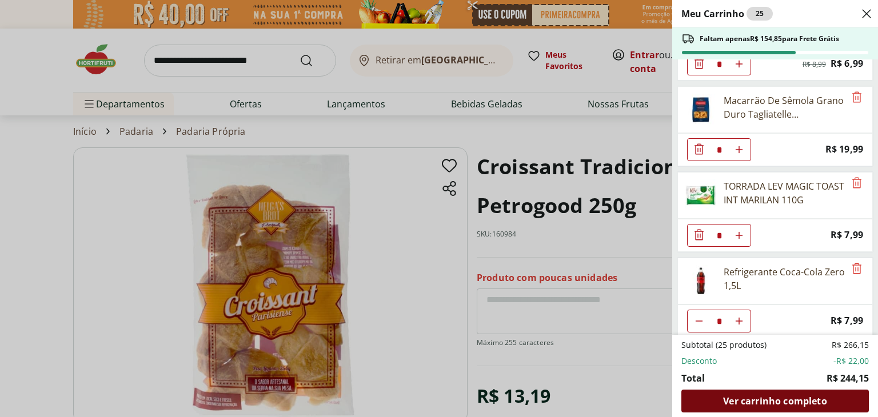
click at [754, 401] on span "Ver carrinho completo" at bounding box center [774, 401] width 103 height 9
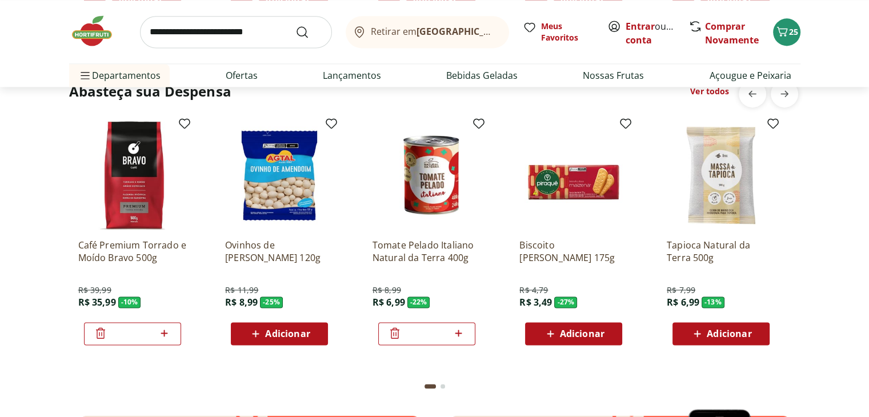
scroll to position [1580, 0]
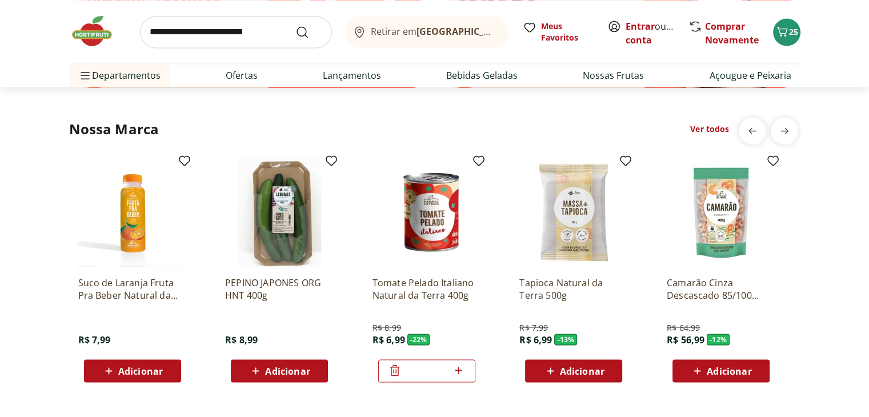
scroll to position [2049, 0]
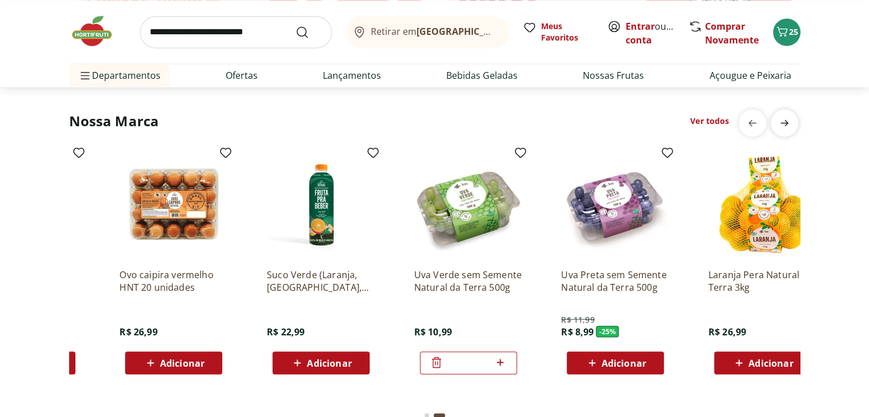
scroll to position [0, 736]
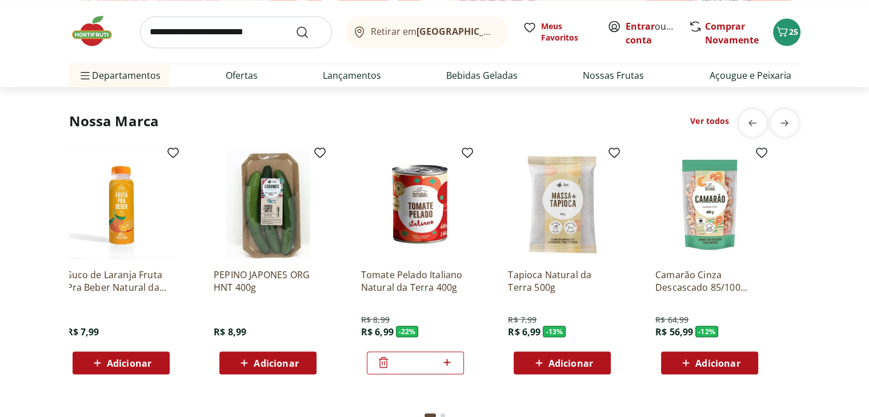
scroll to position [0, 0]
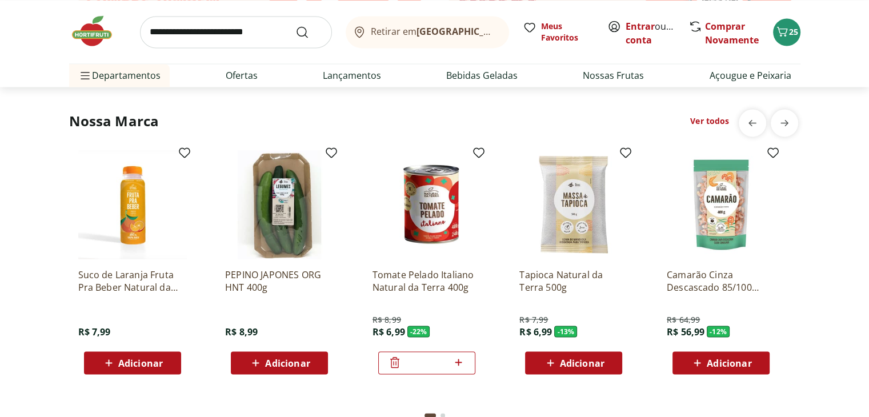
click at [729, 291] on p "Camarão Cinza Descascado 85/100 Congelado Natural Da Terra 400g" at bounding box center [721, 280] width 109 height 25
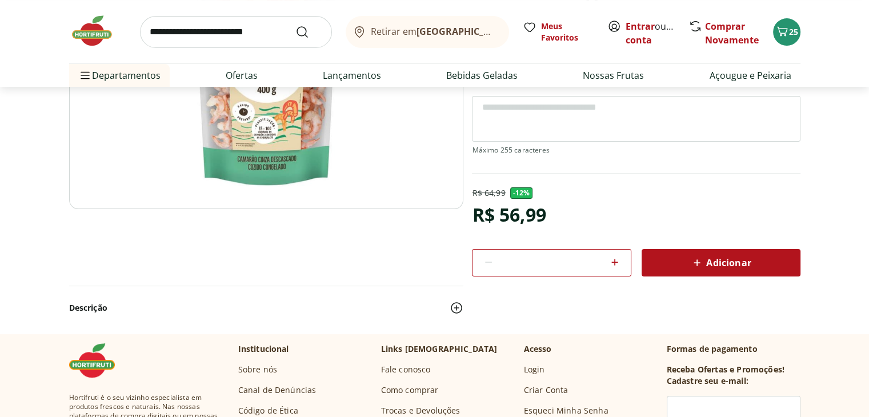
scroll to position [228, 0]
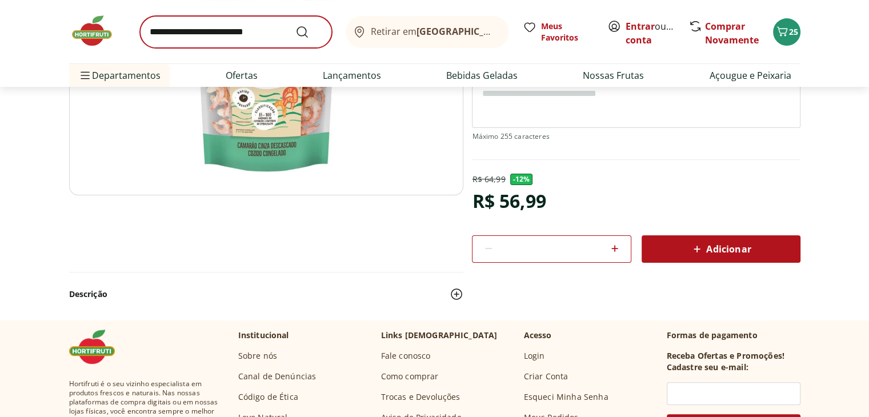
drag, startPoint x: 222, startPoint y: 10, endPoint x: 222, endPoint y: 19, distance: 8.6
click at [222, 19] on div "Retirar em [GEOGRAPHIC_DATA]/RJ Meus Favoritos Entrar ou Criar conta Comprar No…" at bounding box center [434, 31] width 731 height 63
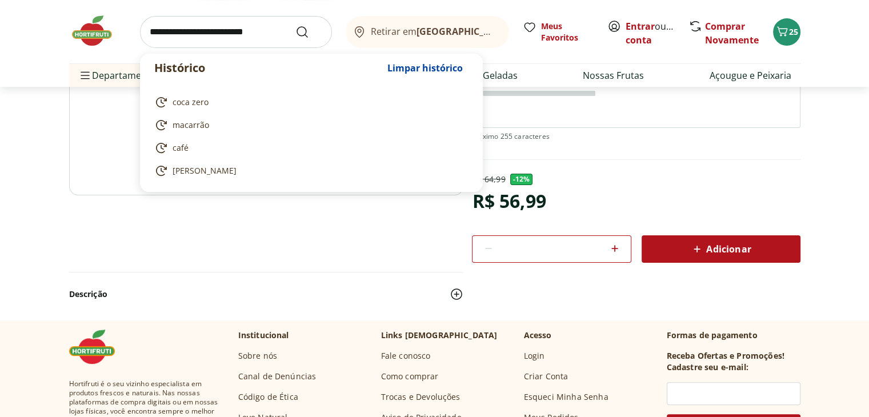
click at [222, 19] on input "search" at bounding box center [236, 32] width 192 height 32
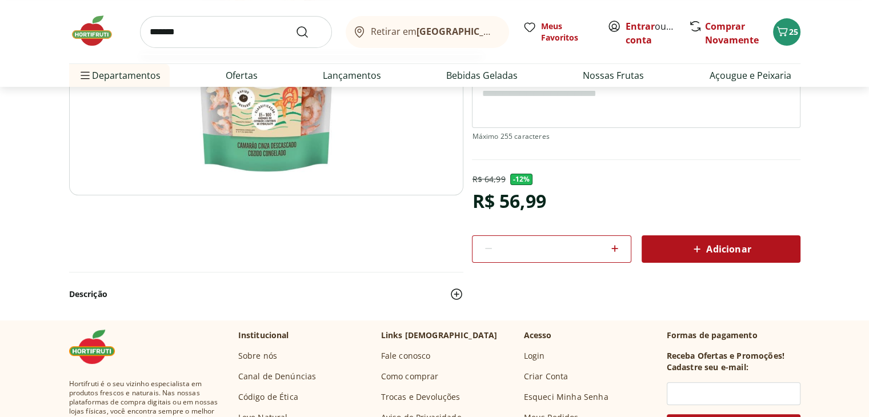
type input "*******"
click at [295, 25] on button "Submit Search" at bounding box center [308, 32] width 27 height 14
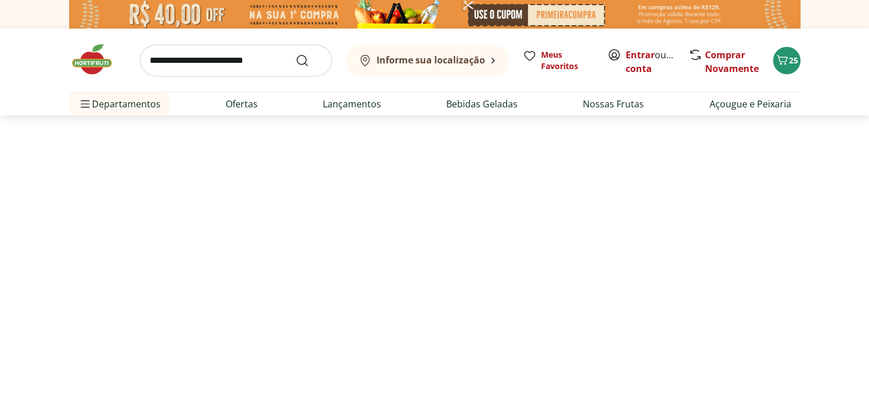
select select "**********"
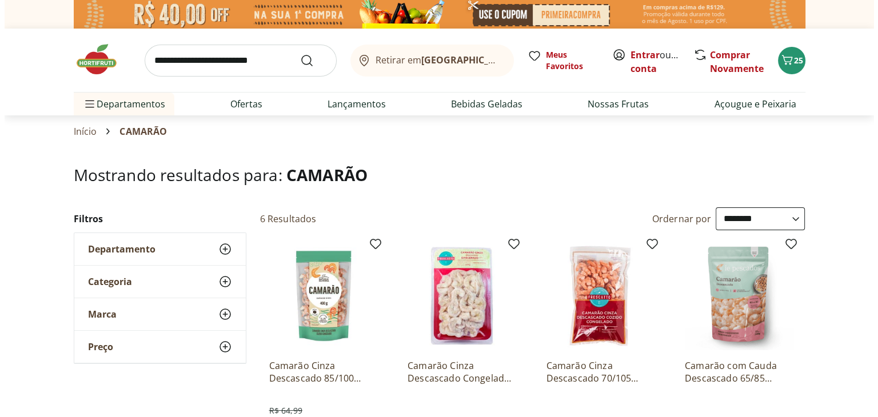
scroll to position [135, 0]
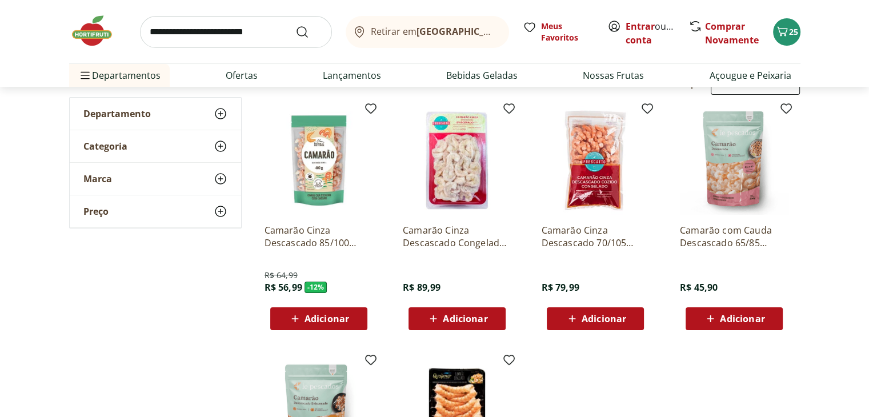
click at [319, 325] on div "Adicionar" at bounding box center [318, 319] width 79 height 21
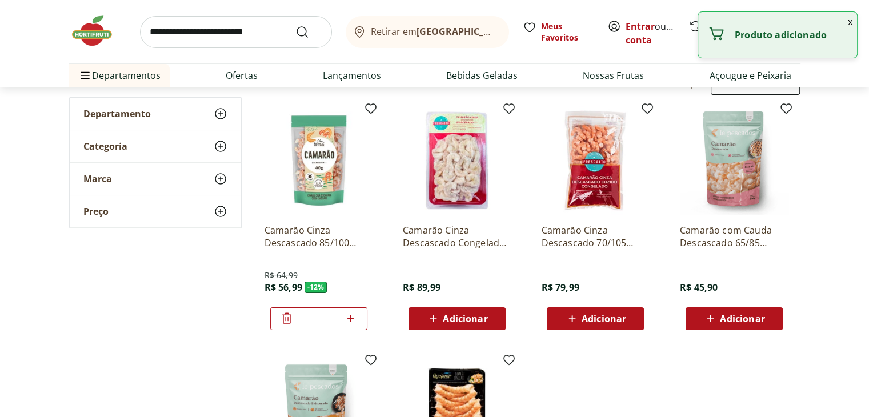
click at [852, 22] on button "x" at bounding box center [850, 21] width 14 height 19
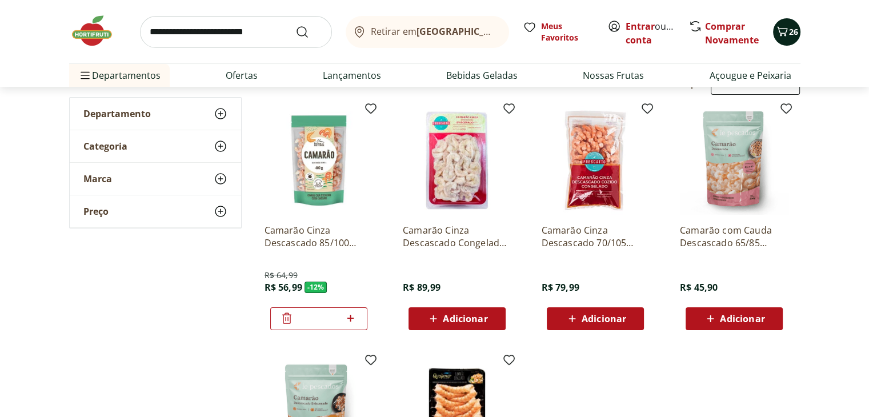
click at [796, 29] on span "26" at bounding box center [793, 31] width 9 height 11
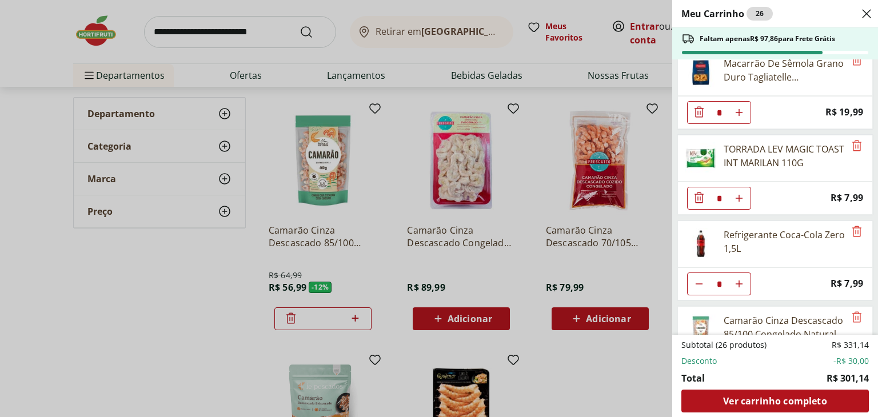
scroll to position [834, 0]
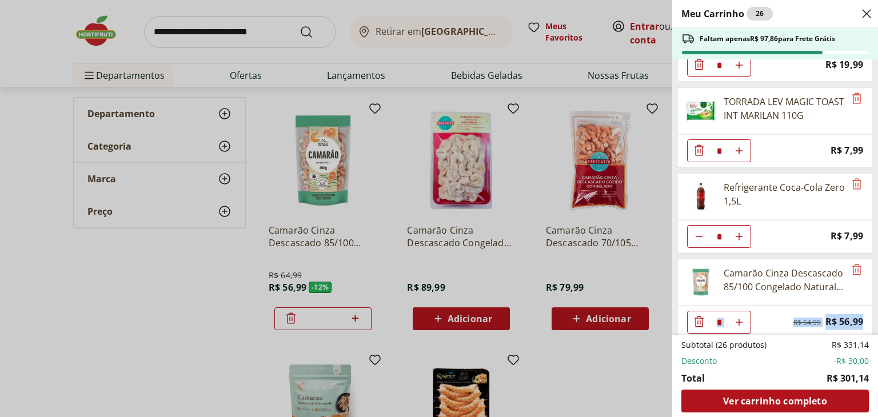
drag, startPoint x: 877, startPoint y: 290, endPoint x: 875, endPoint y: 306, distance: 16.7
click at [868, 306] on div "Meu Carrinho 26 Faltam apenas R$ 97,86 para Frete Grátis Morango Bandeja 250g *…" at bounding box center [775, 208] width 206 height 417
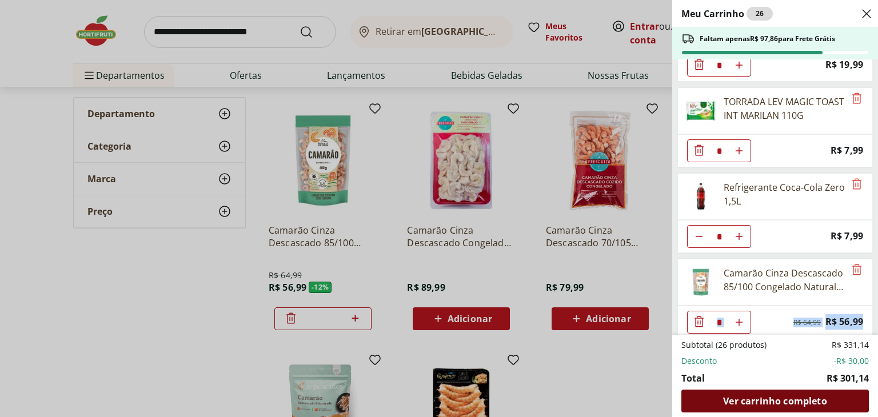
click at [810, 399] on span "Ver carrinho completo" at bounding box center [774, 401] width 103 height 9
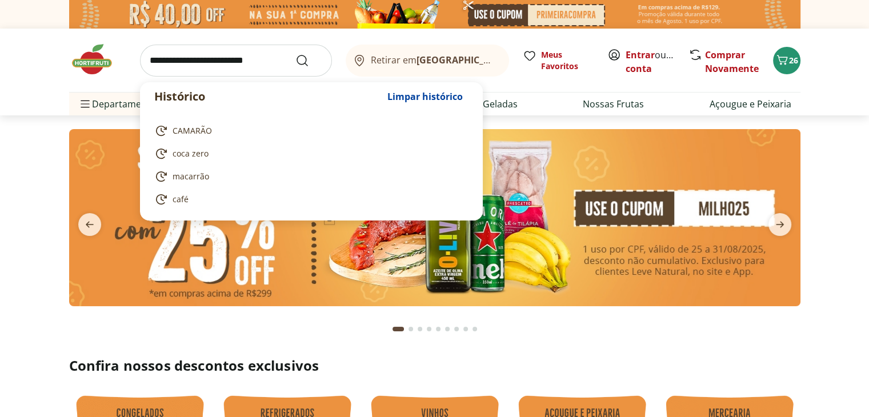
click at [218, 64] on input "search" at bounding box center [236, 61] width 192 height 32
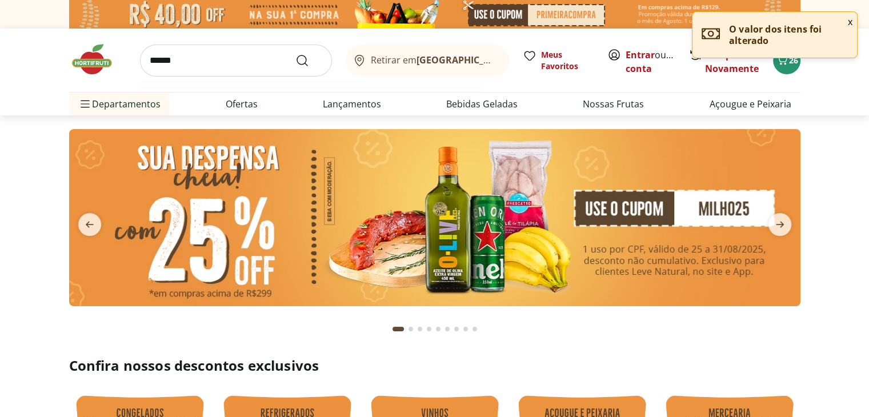
type input "******"
click at [295, 54] on button "Submit Search" at bounding box center [308, 61] width 27 height 14
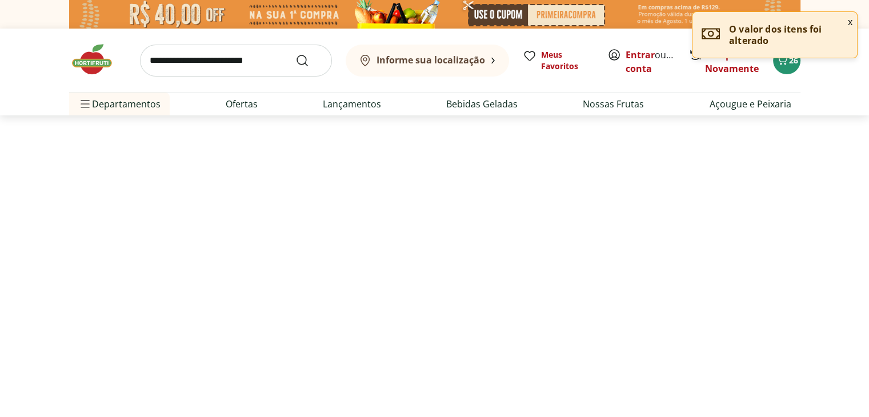
select select "**********"
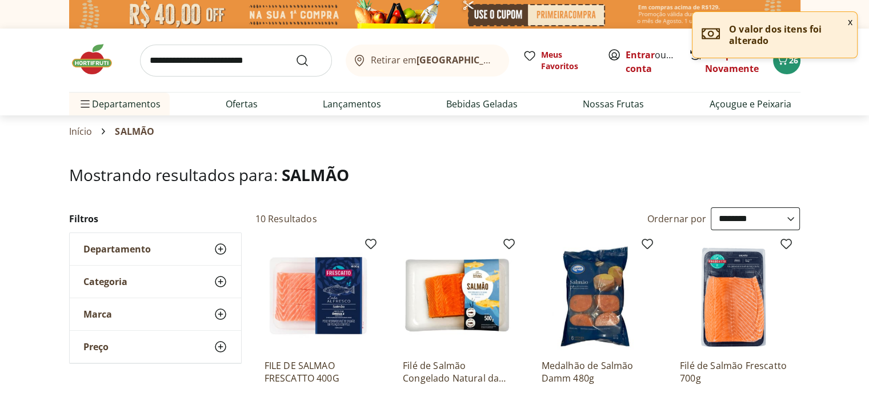
click at [325, 334] on img at bounding box center [319, 296] width 109 height 109
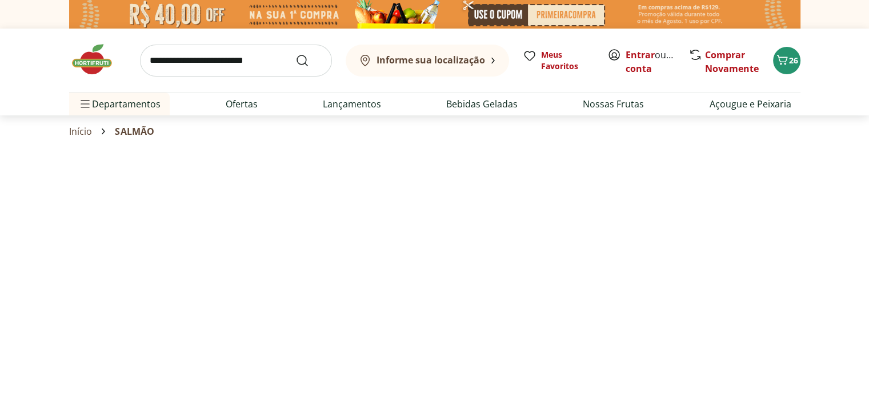
select select "**********"
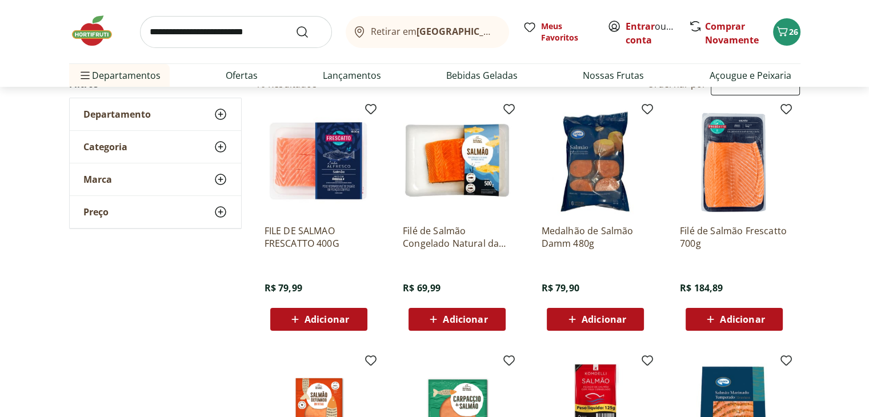
scroll to position [132, 0]
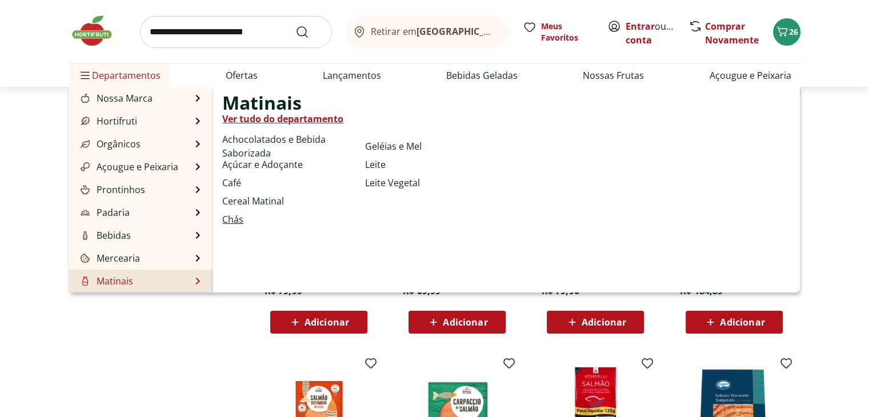
click at [239, 217] on link "Chás" at bounding box center [232, 220] width 21 height 14
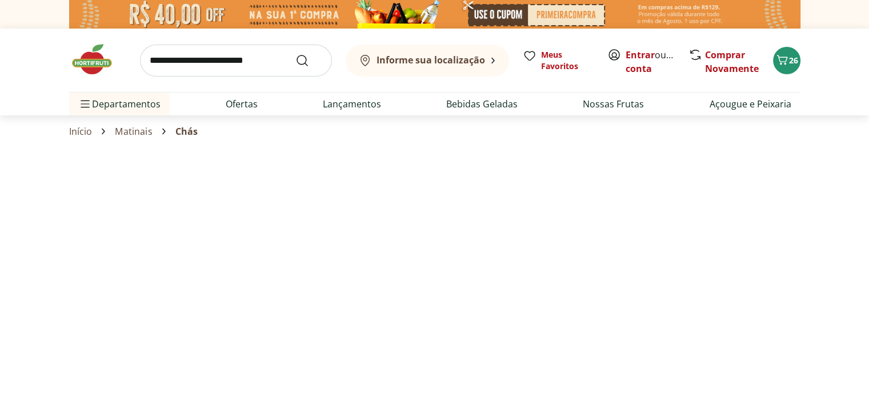
select select "**********"
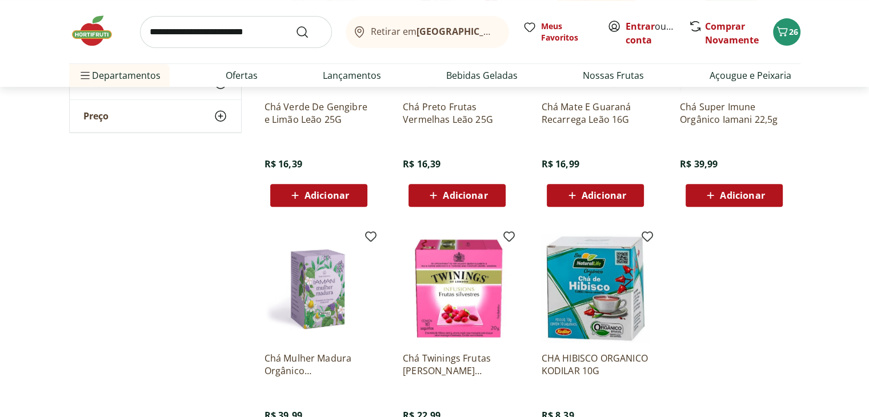
scroll to position [451, 0]
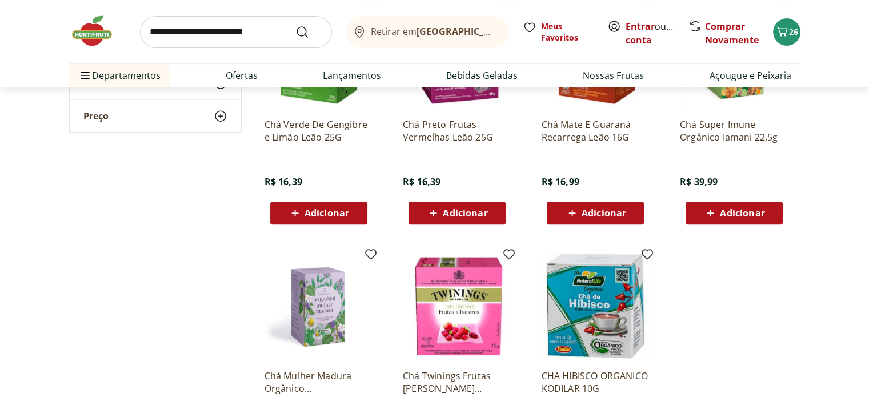
click at [729, 133] on p "Chá Super Imune Orgânico Iamani 22,5g" at bounding box center [734, 130] width 109 height 25
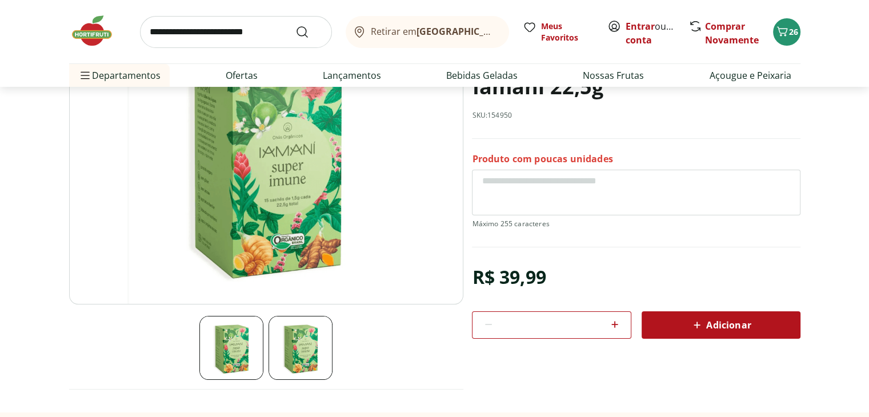
scroll to position [115, 0]
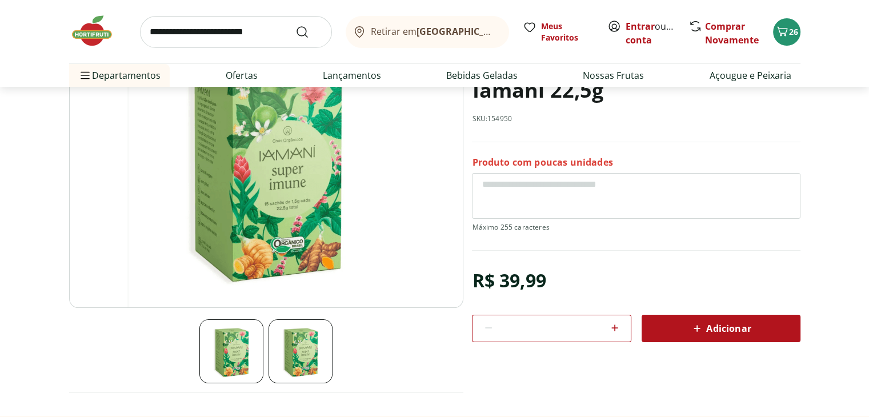
click at [727, 337] on div "Adicionar" at bounding box center [721, 328] width 141 height 21
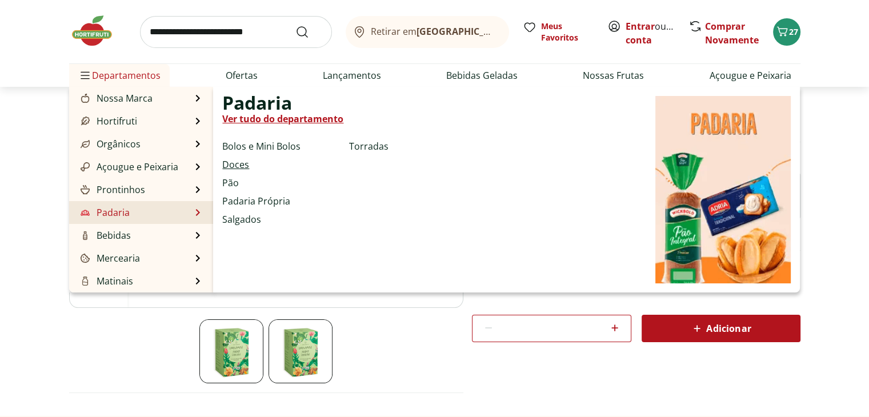
click at [243, 165] on link "Doces" at bounding box center [235, 165] width 27 height 14
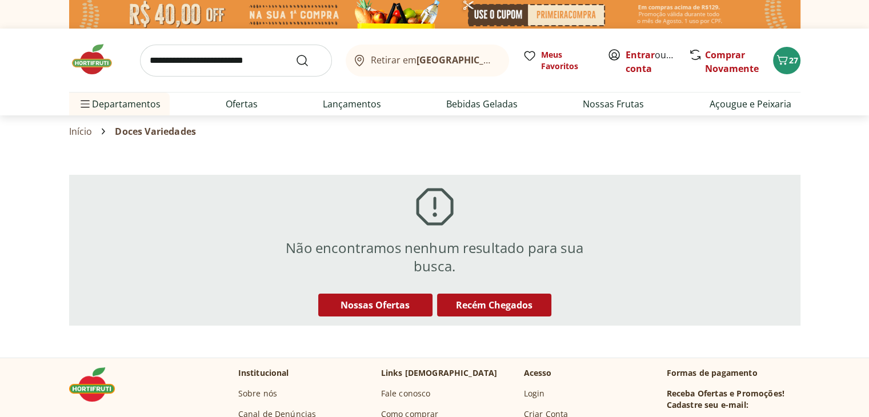
click at [86, 126] on link "Início" at bounding box center [80, 131] width 23 height 10
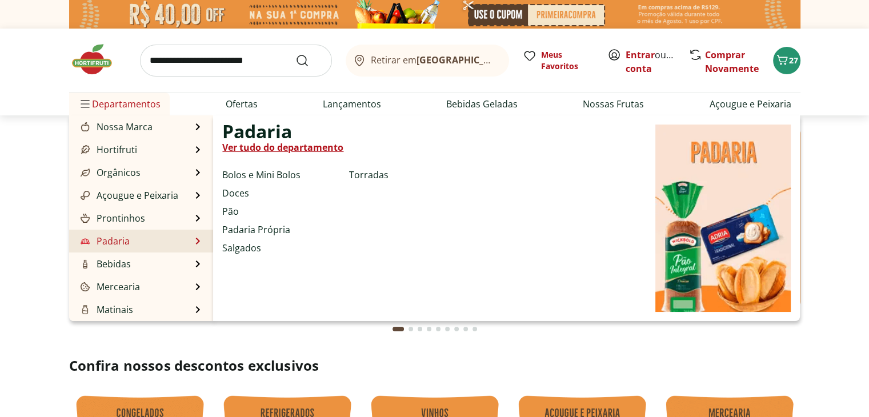
click at [251, 148] on link "Ver tudo do departamento" at bounding box center [282, 148] width 121 height 14
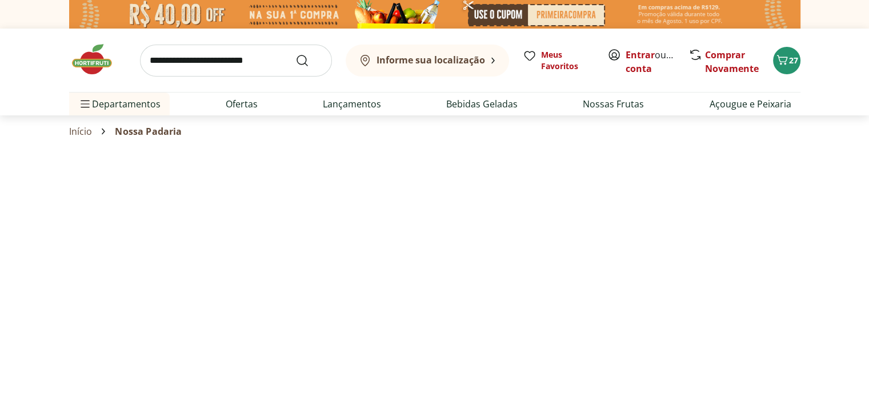
select select "**********"
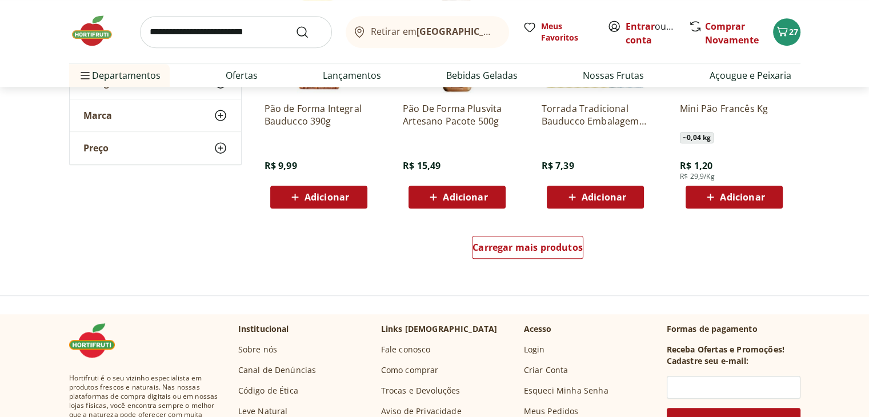
scroll to position [721, 0]
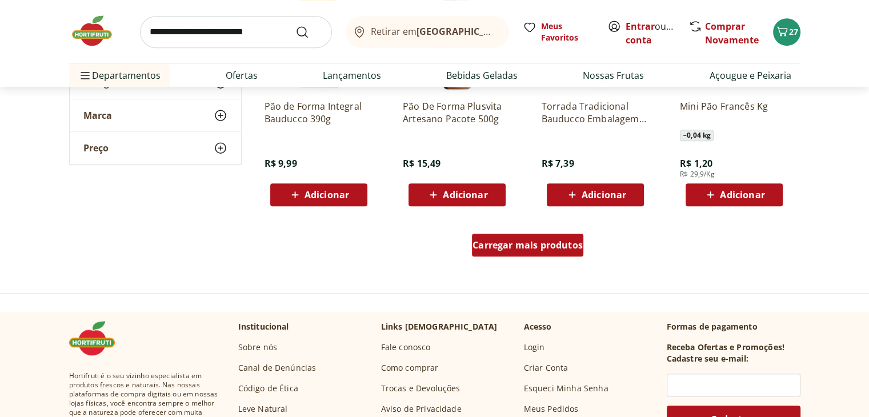
click at [548, 245] on span "Carregar mais produtos" at bounding box center [528, 245] width 110 height 9
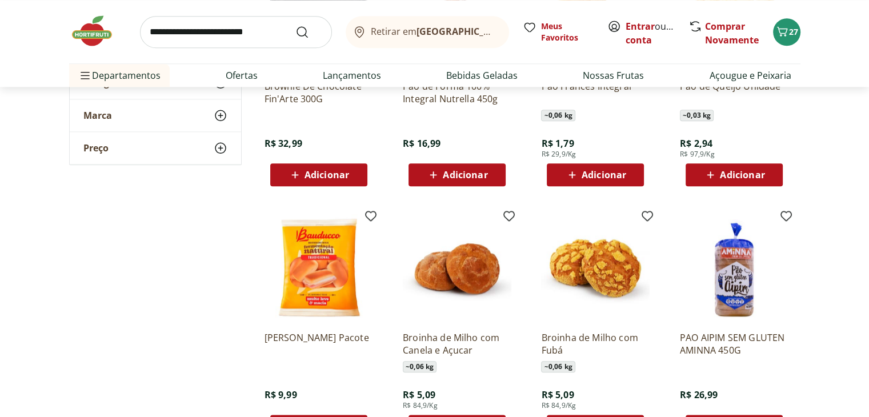
scroll to position [1390, 0]
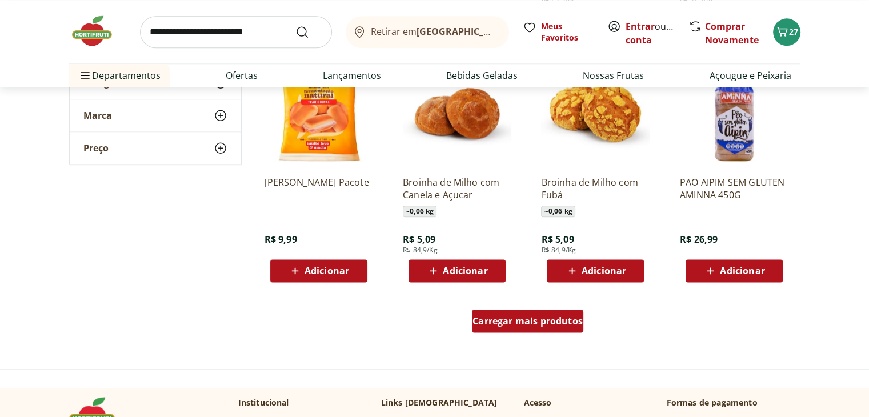
click at [533, 324] on span "Carregar mais produtos" at bounding box center [528, 321] width 110 height 9
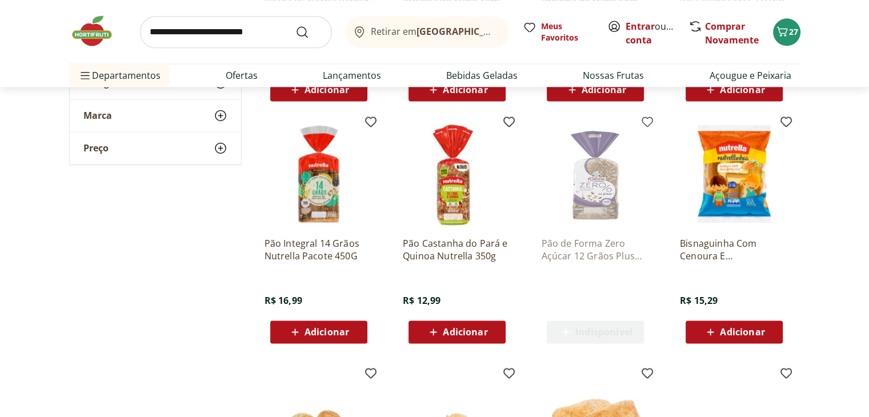
scroll to position [1876, 0]
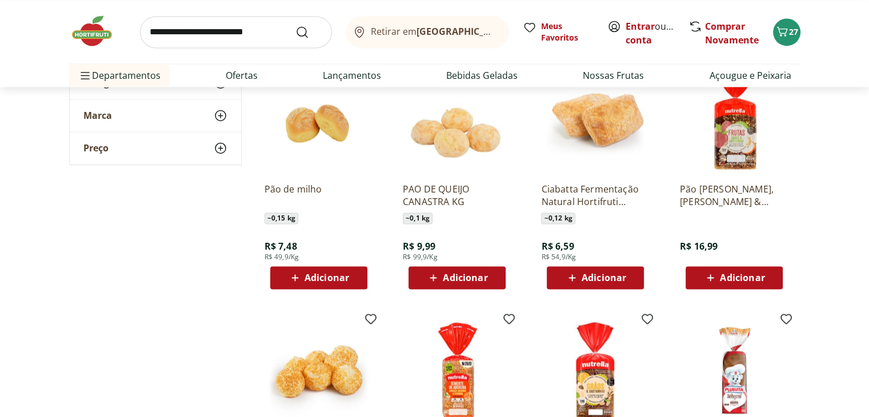
click at [640, 113] on img at bounding box center [595, 119] width 109 height 109
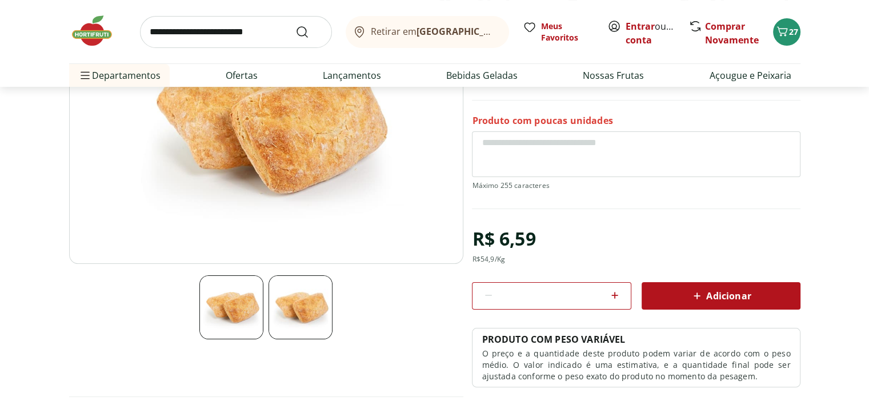
scroll to position [163, 0]
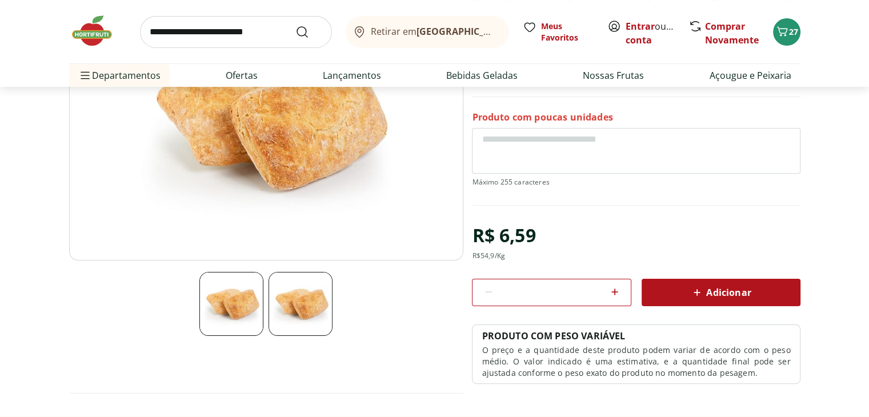
click at [750, 286] on span "Adicionar" at bounding box center [720, 293] width 61 height 14
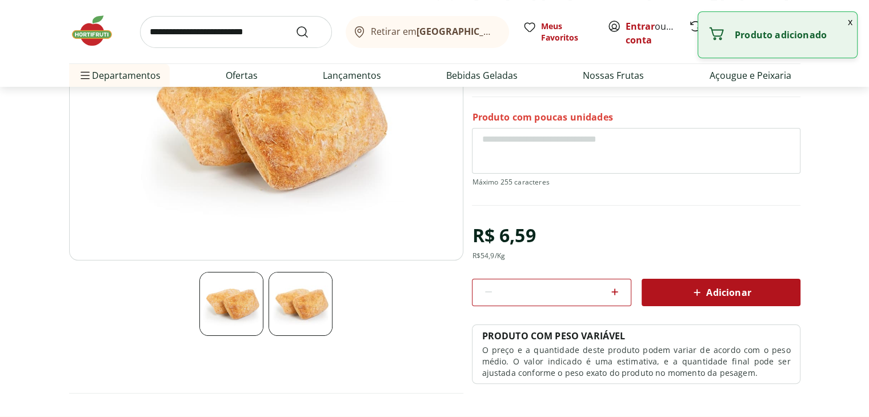
select select "**********"
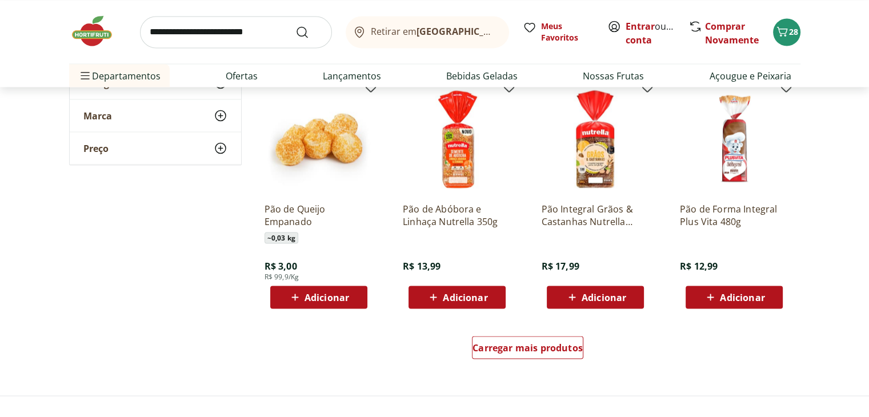
scroll to position [2184, 0]
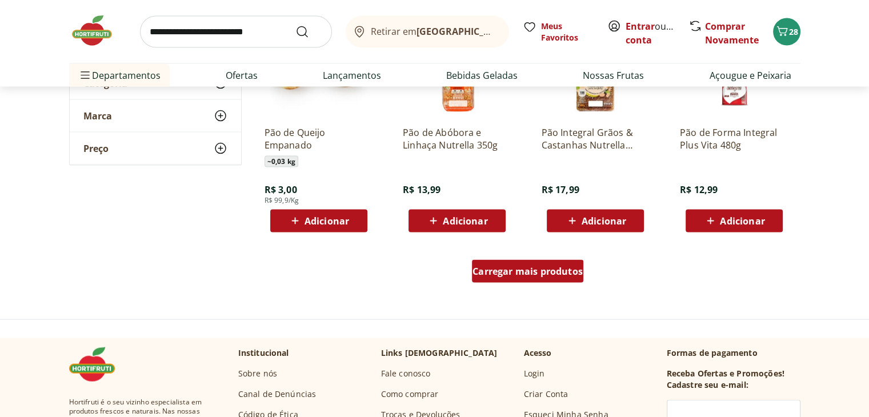
click at [578, 274] on span "Carregar mais produtos" at bounding box center [528, 271] width 110 height 9
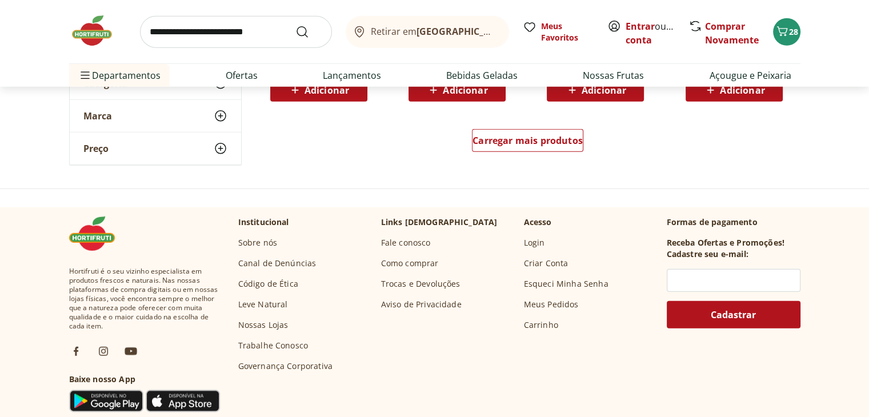
scroll to position [3075, 0]
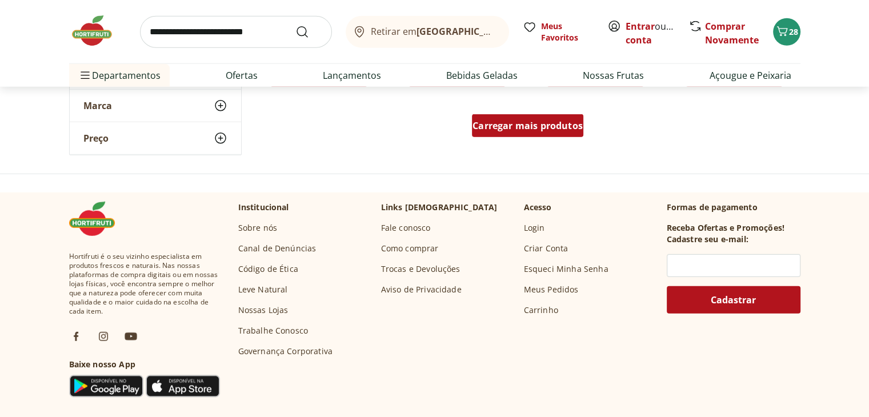
click at [559, 121] on span "Carregar mais produtos" at bounding box center [528, 125] width 110 height 9
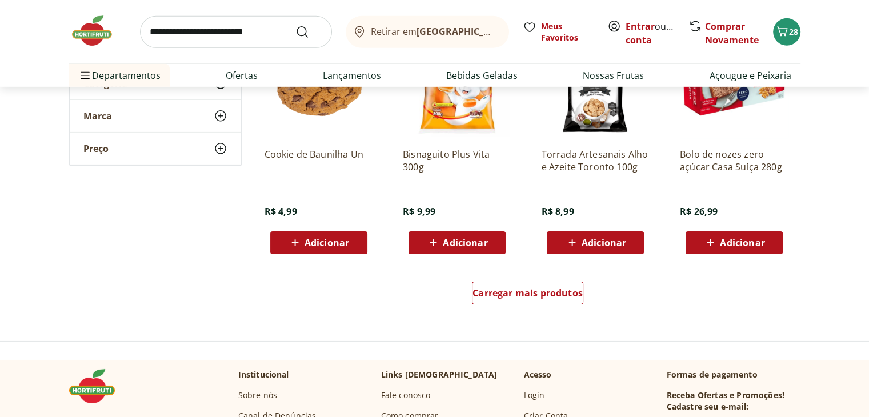
scroll to position [3671, 0]
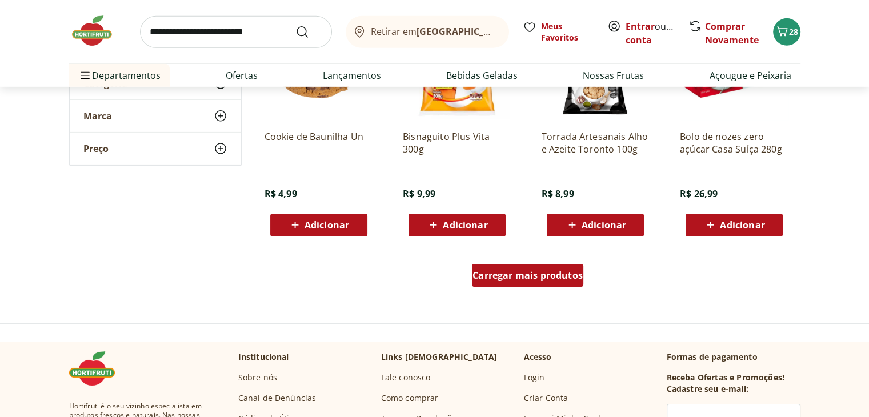
click at [525, 277] on span "Carregar mais produtos" at bounding box center [528, 275] width 110 height 9
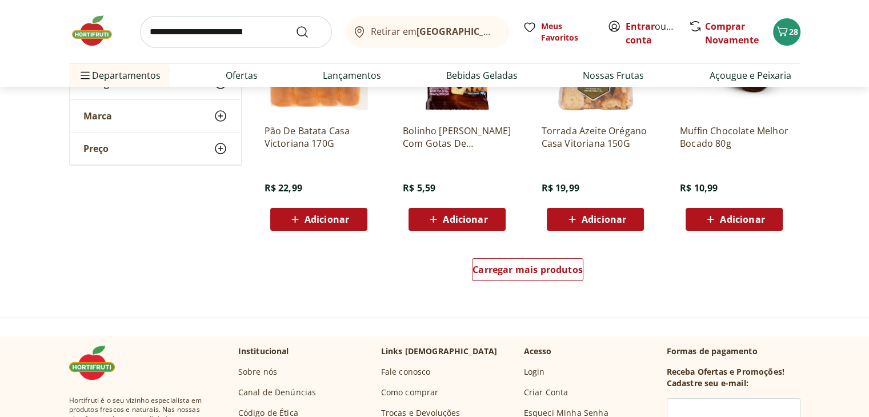
scroll to position [4486, 0]
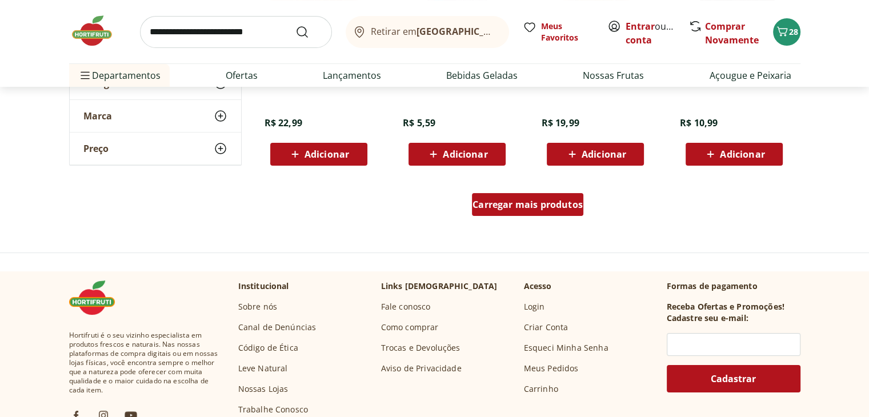
click at [565, 206] on span "Carregar mais produtos" at bounding box center [528, 204] width 110 height 9
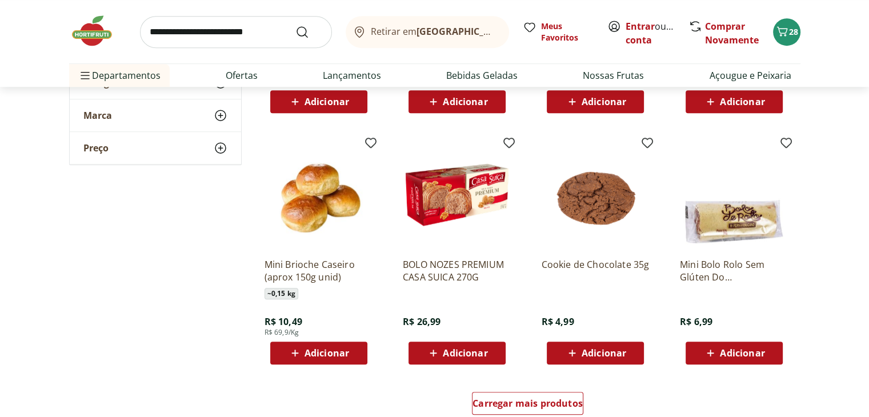
scroll to position [5040, 0]
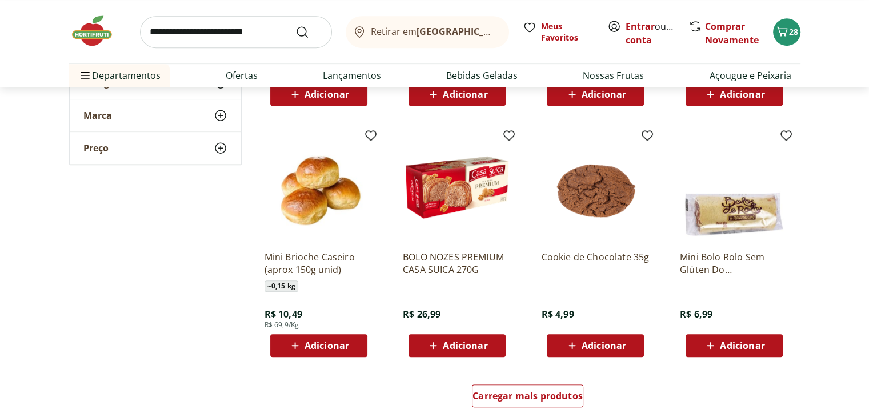
click at [544, 385] on div "Carregar mais produtos" at bounding box center [527, 396] width 111 height 23
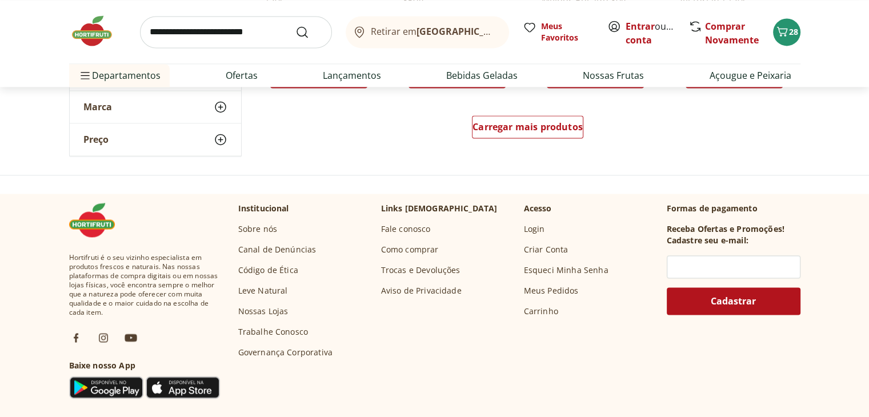
scroll to position [6062, 0]
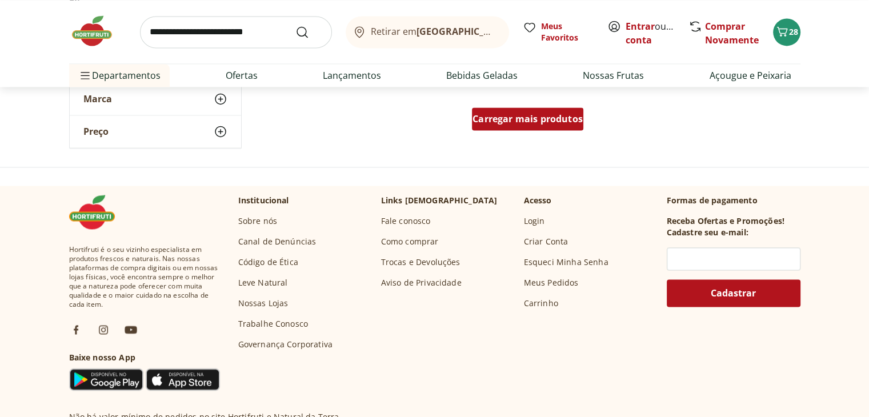
click at [520, 119] on span "Carregar mais produtos" at bounding box center [528, 118] width 110 height 9
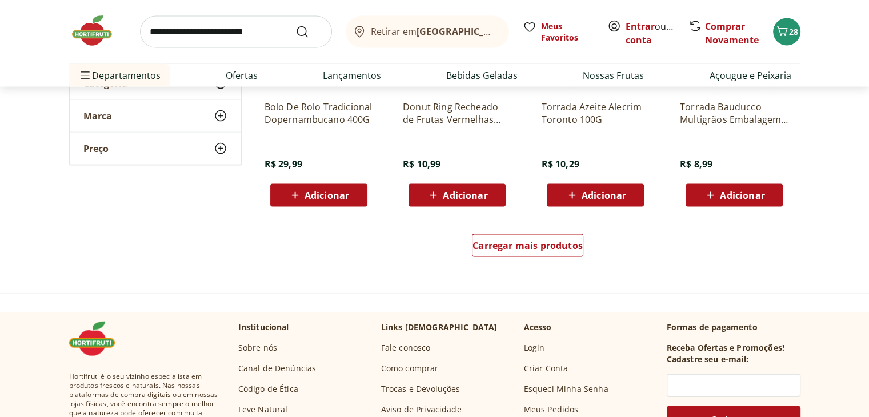
scroll to position [6653, 0]
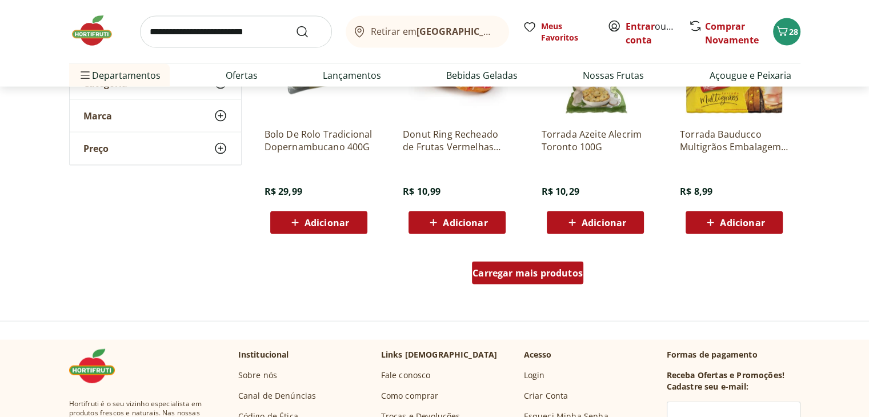
click at [535, 273] on span "Carregar mais produtos" at bounding box center [528, 273] width 110 height 9
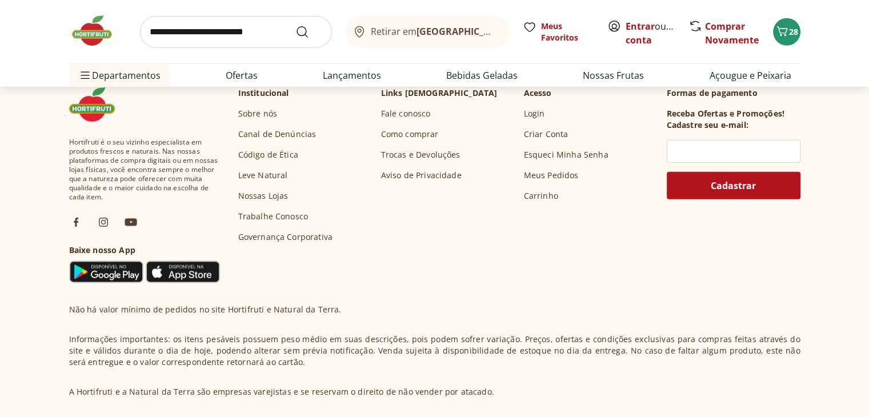
scroll to position [7295, 0]
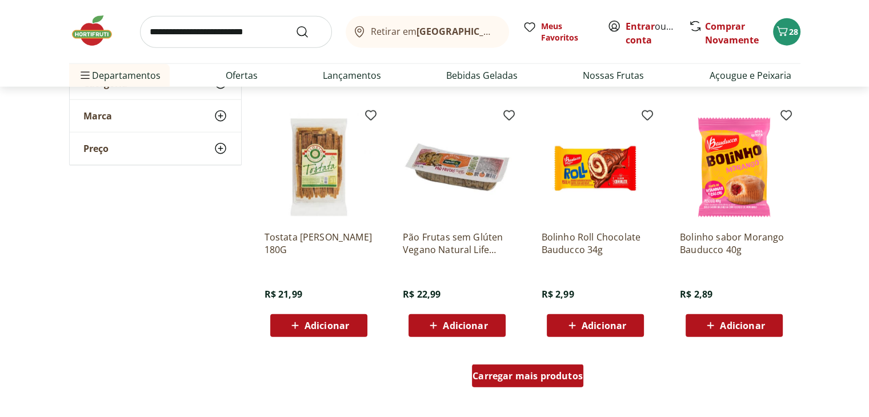
click at [505, 380] on span "Carregar mais produtos" at bounding box center [528, 375] width 110 height 9
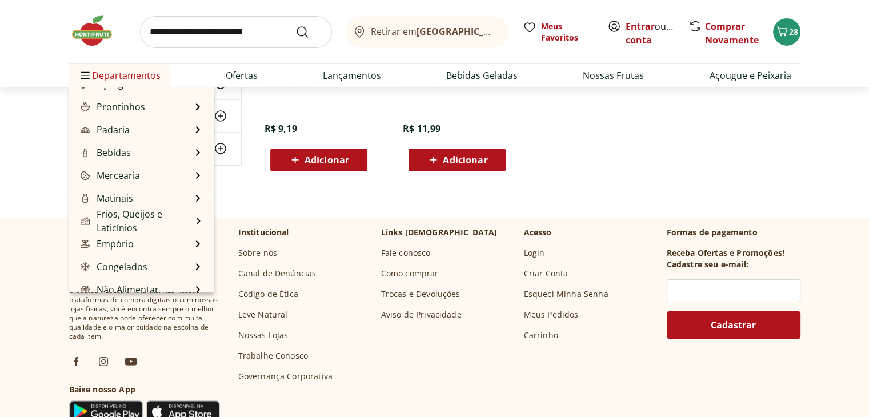
scroll to position [114, 0]
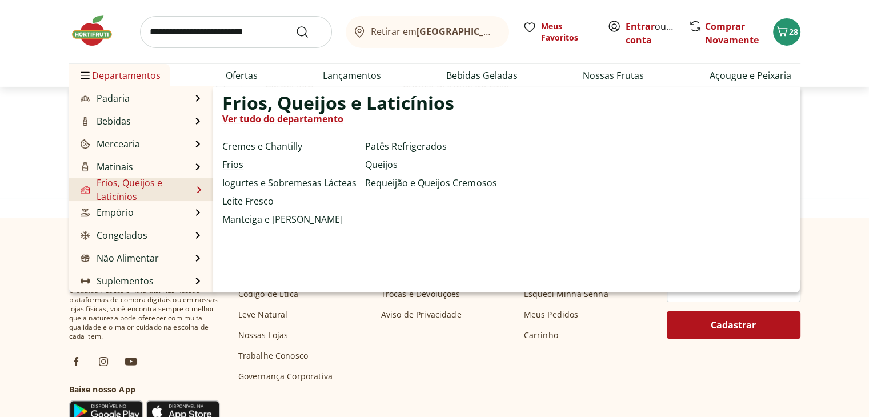
click at [231, 163] on link "Frios" at bounding box center [232, 165] width 21 height 14
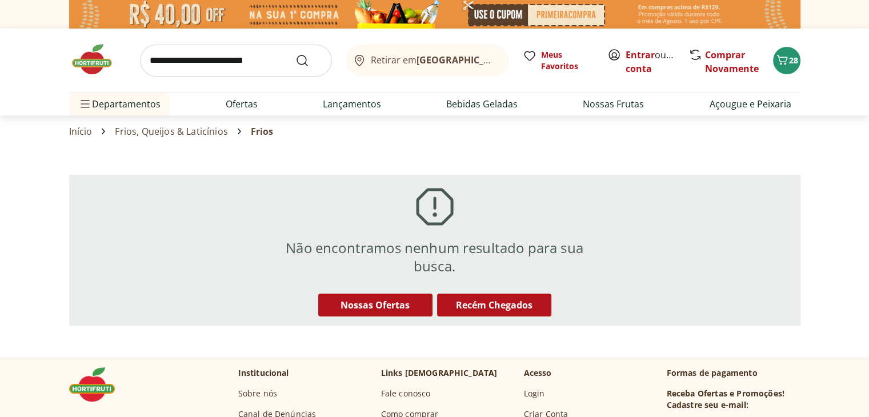
click at [180, 126] on link "Frios, Queijos & Laticínios" at bounding box center [171, 131] width 113 height 10
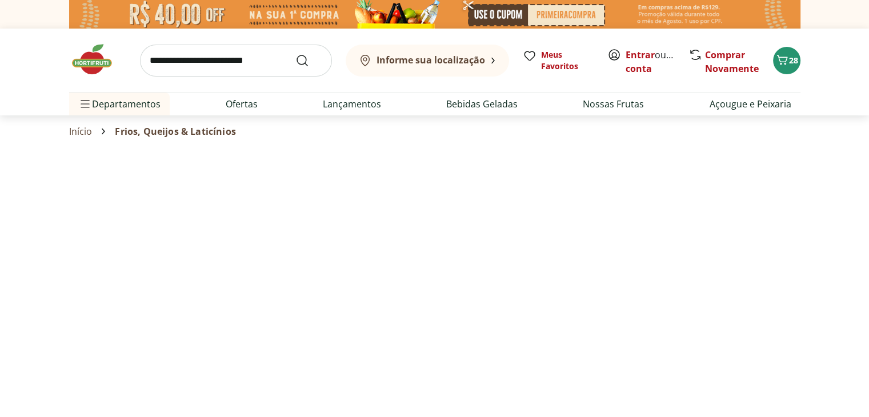
select select "**********"
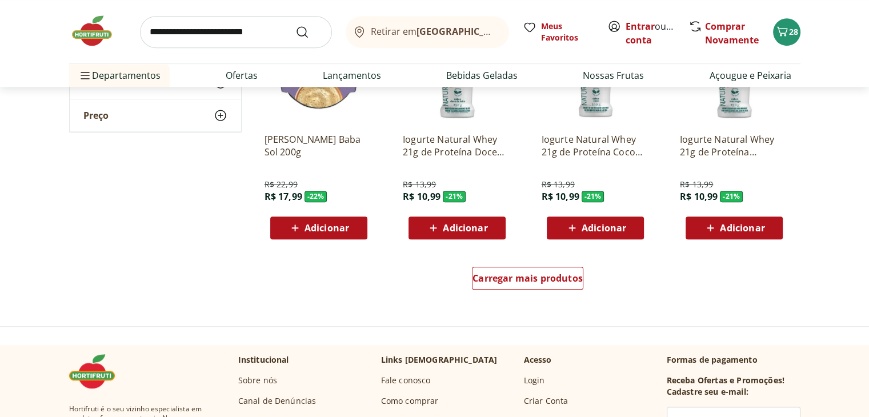
scroll to position [692, 0]
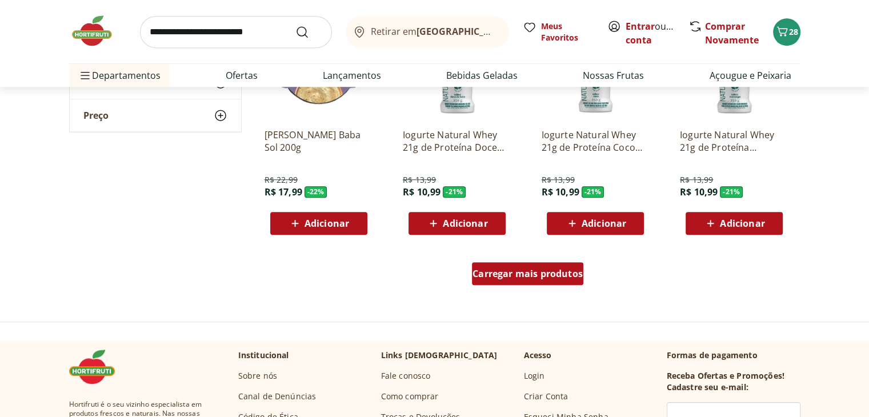
click at [531, 270] on span "Carregar mais produtos" at bounding box center [528, 273] width 110 height 9
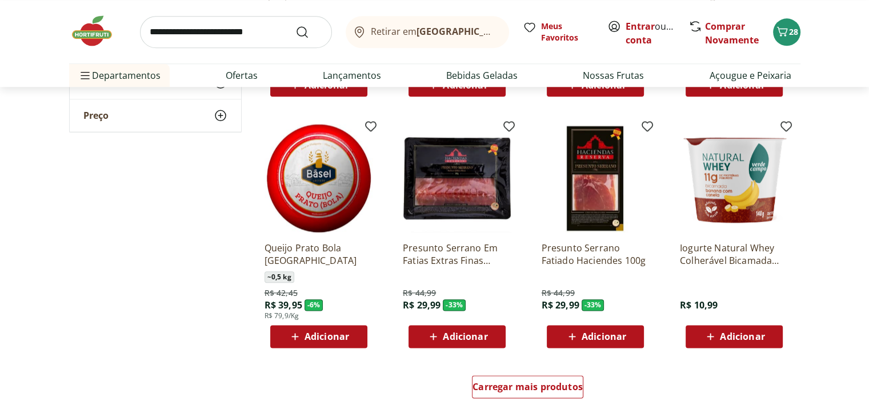
scroll to position [1327, 0]
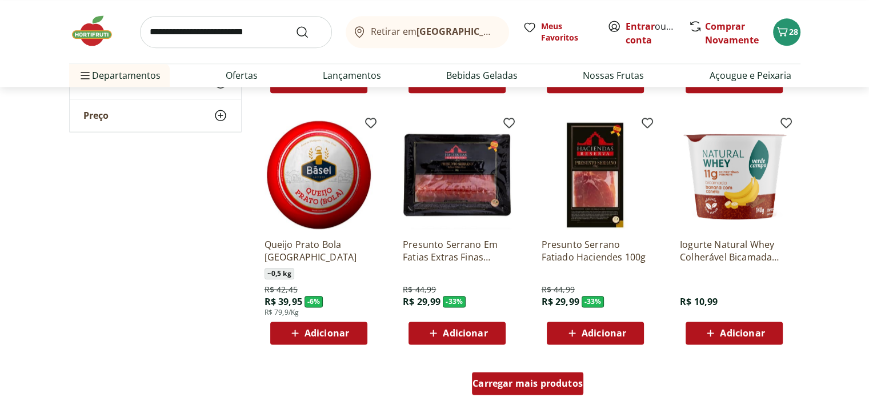
click at [515, 384] on span "Carregar mais produtos" at bounding box center [528, 383] width 110 height 9
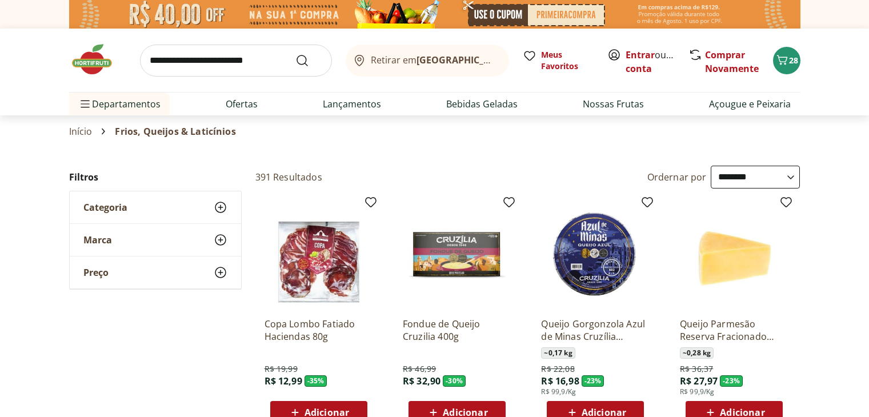
select select "**********"
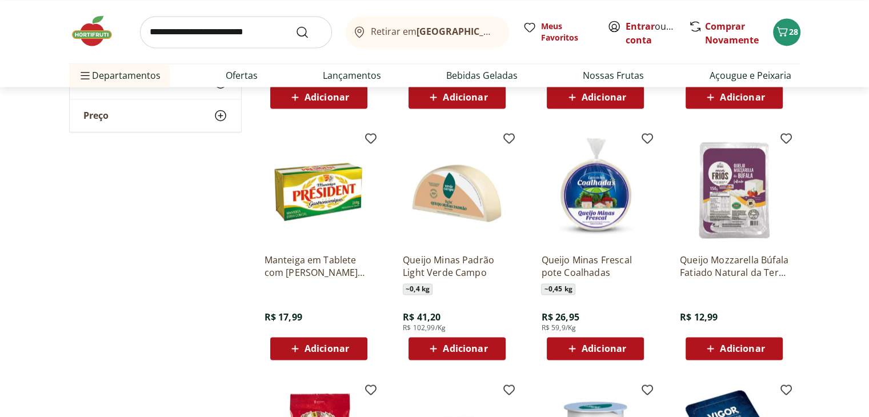
scroll to position [2099, 0]
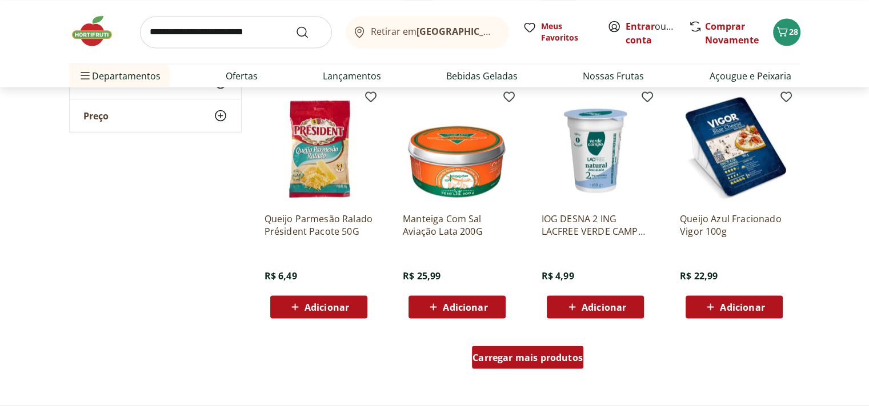
click at [519, 359] on span "Carregar mais produtos" at bounding box center [528, 357] width 110 height 9
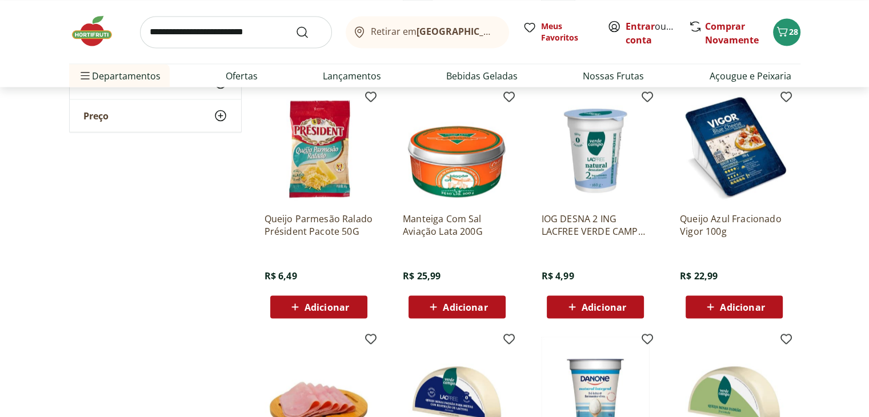
type input "*"
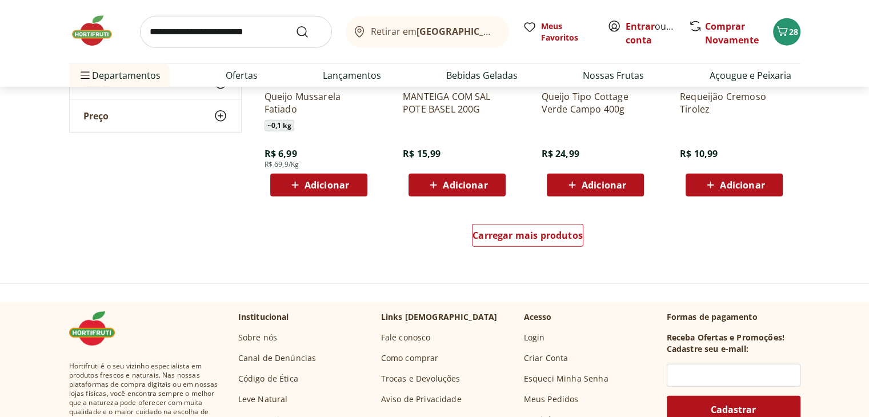
scroll to position [2864, 0]
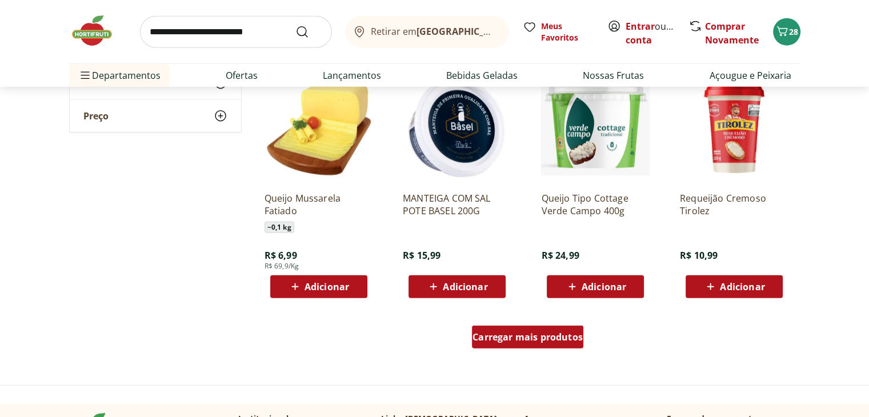
click at [505, 333] on span "Carregar mais produtos" at bounding box center [528, 337] width 110 height 9
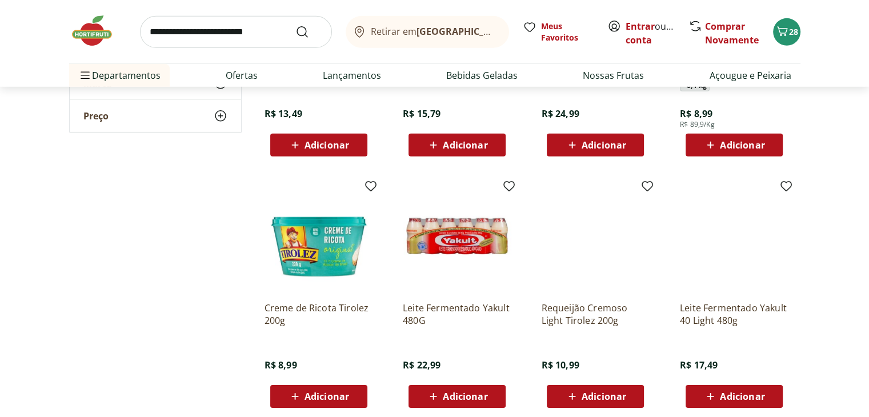
scroll to position [3624, 0]
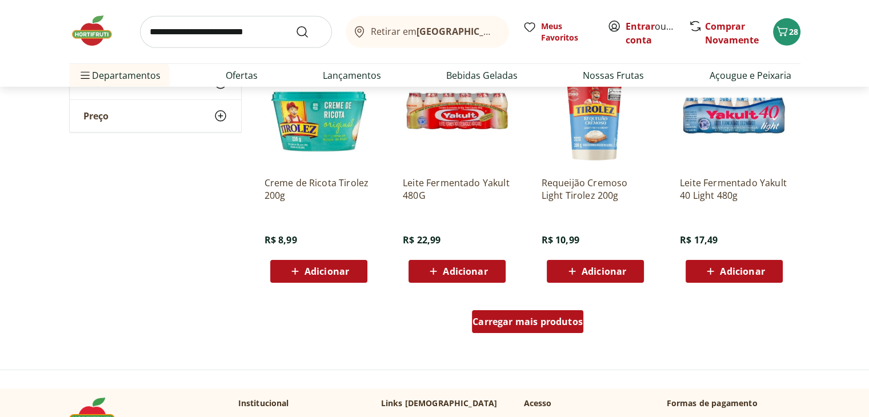
click at [521, 317] on span "Carregar mais produtos" at bounding box center [528, 321] width 110 height 9
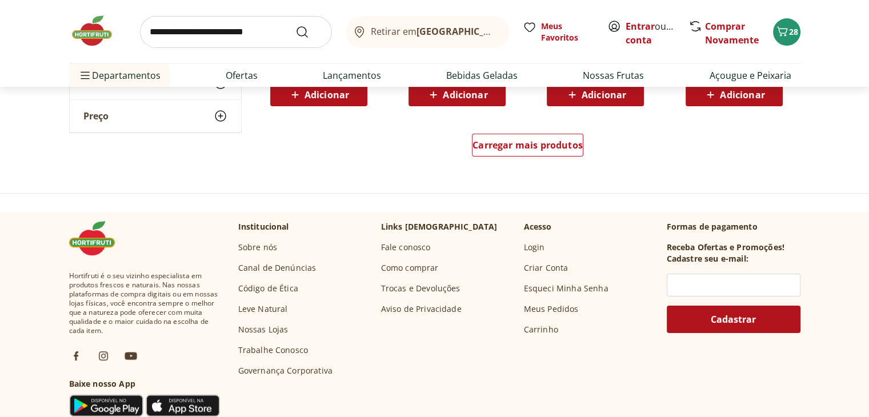
scroll to position [4592, 0]
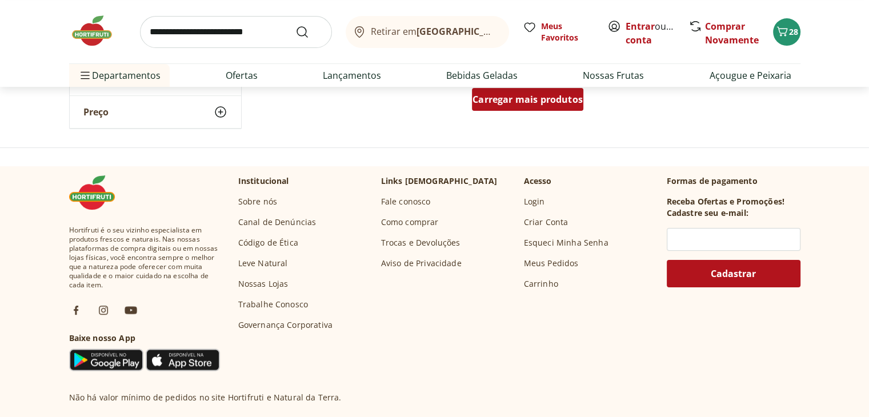
click at [525, 102] on span "Carregar mais produtos" at bounding box center [528, 99] width 110 height 9
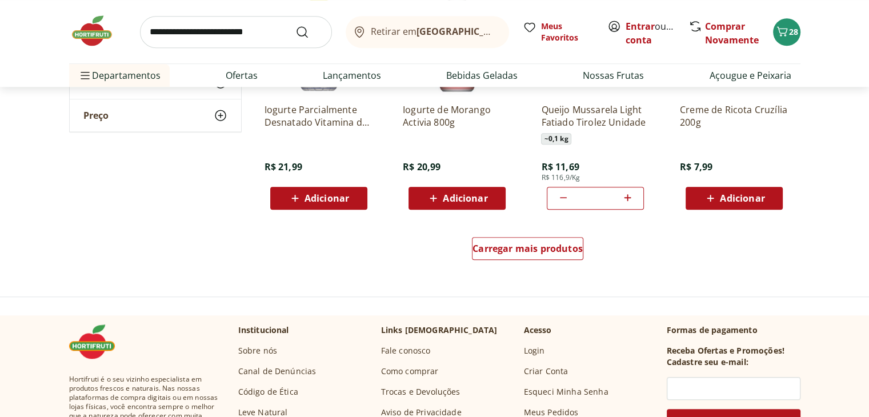
scroll to position [5202, 0]
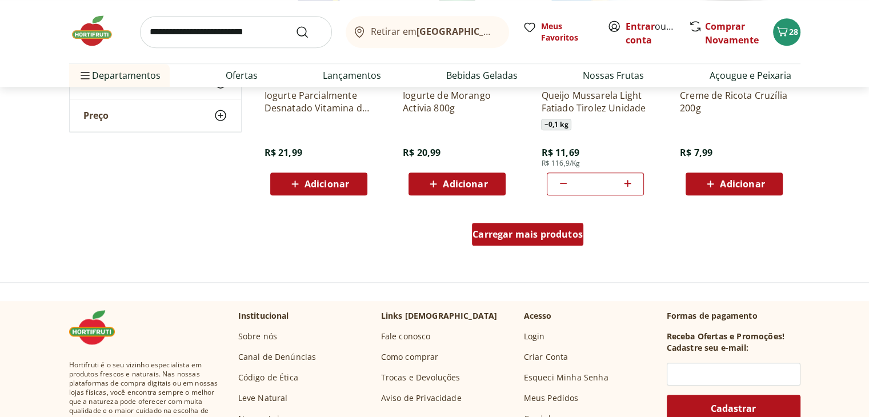
click at [552, 241] on div "Carregar mais produtos" at bounding box center [527, 234] width 111 height 23
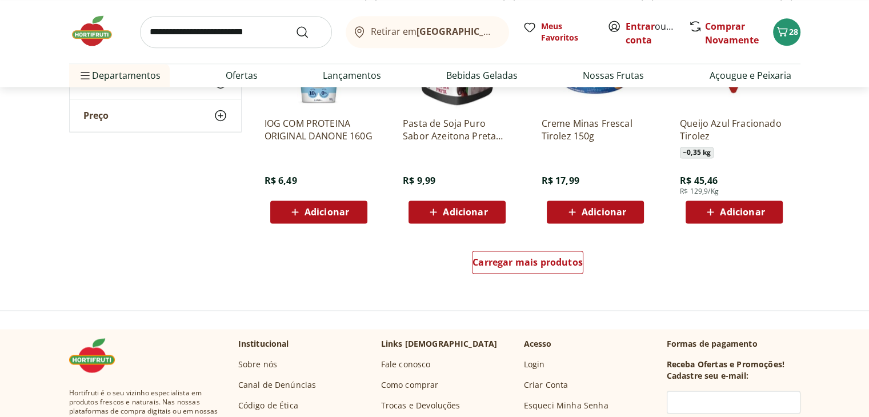
scroll to position [5910, 0]
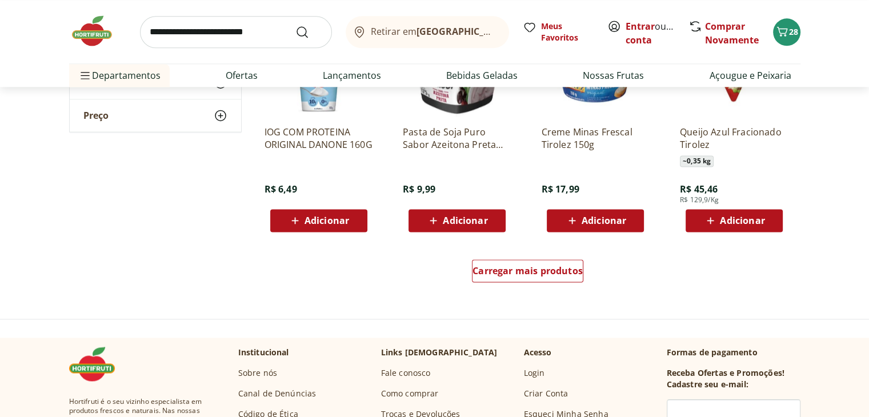
click at [216, 18] on input "search" at bounding box center [236, 32] width 192 height 32
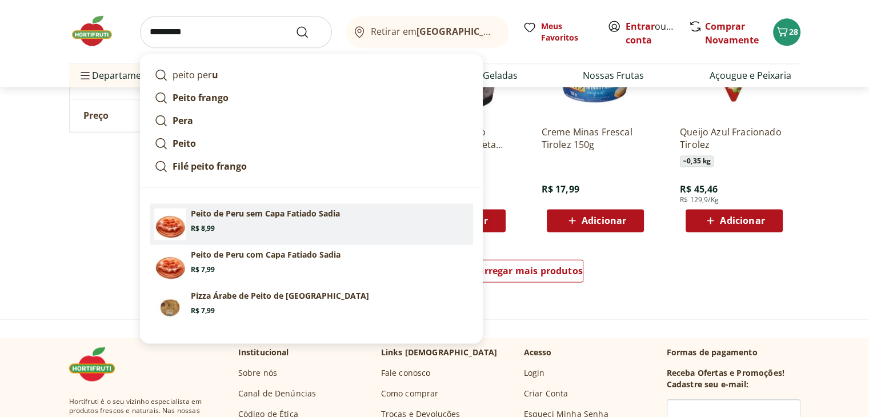
click at [290, 226] on section "Peito de Peru sem Capa Fatiado Sadia Price: R$ 8,99" at bounding box center [330, 220] width 278 height 25
type input "**********"
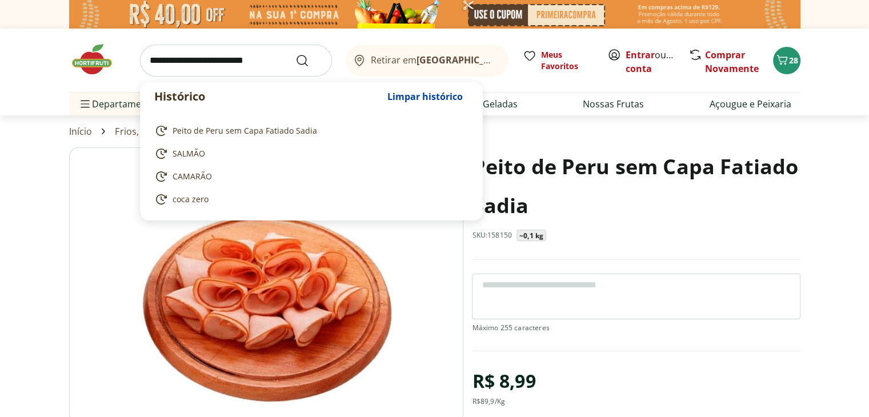
click at [179, 69] on input "search" at bounding box center [236, 61] width 192 height 32
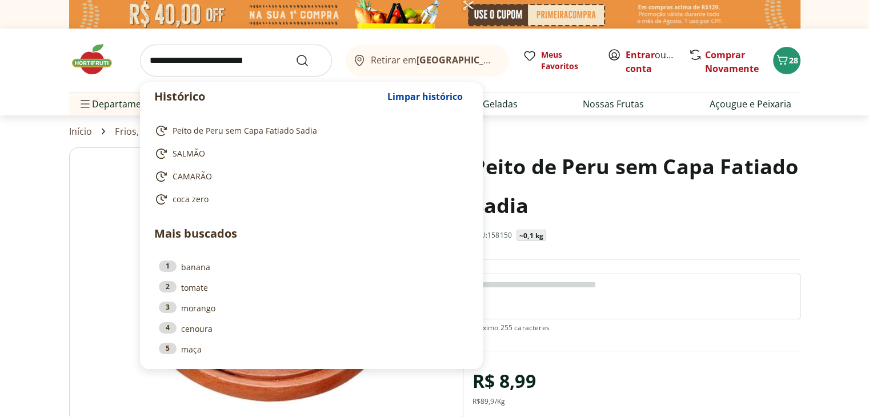
type input "*"
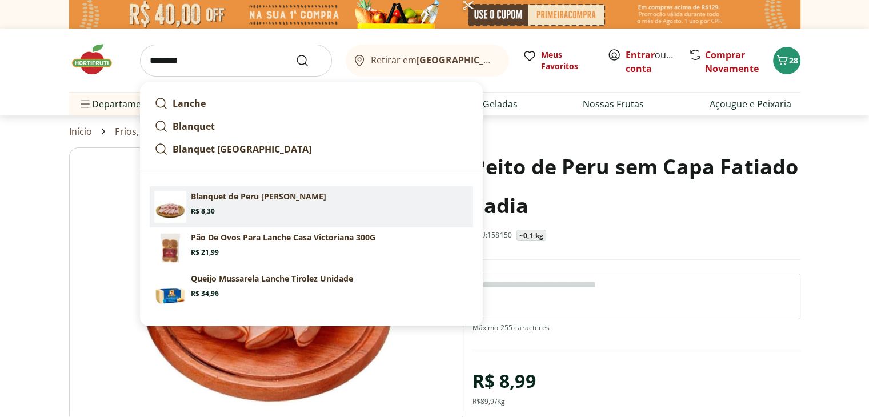
click at [230, 218] on link "Blanquet de Peru Fatiado Sadia Price: R$ 8,30" at bounding box center [311, 206] width 323 height 41
type input "**********"
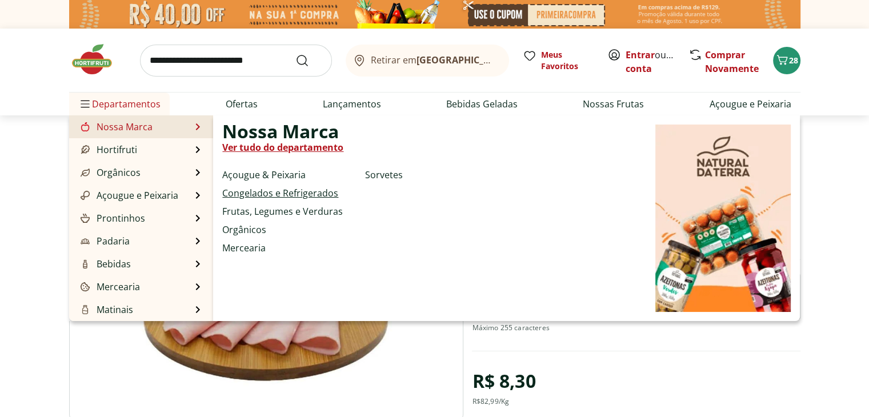
click at [267, 194] on link "Congelados e Refrigerados" at bounding box center [280, 193] width 116 height 14
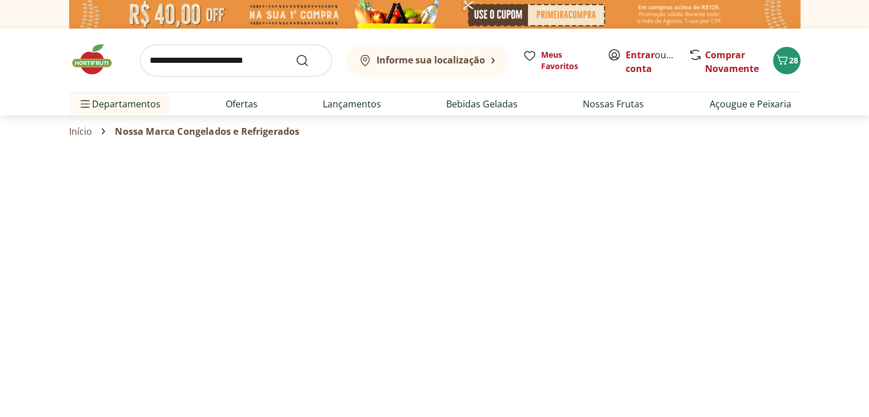
select select "**********"
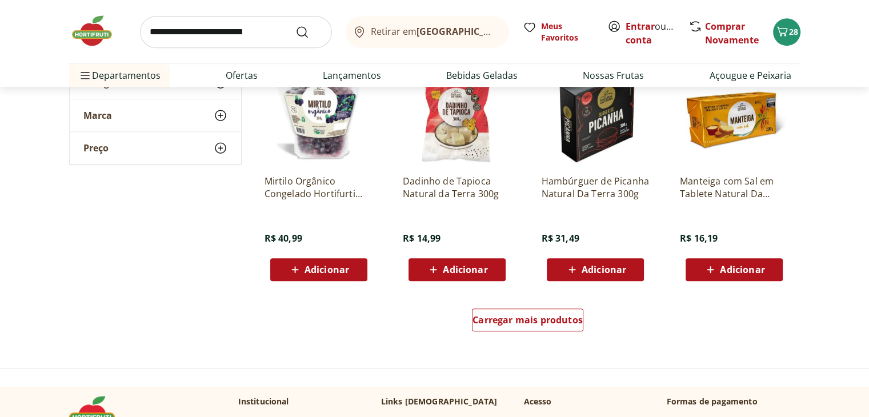
scroll to position [626, 0]
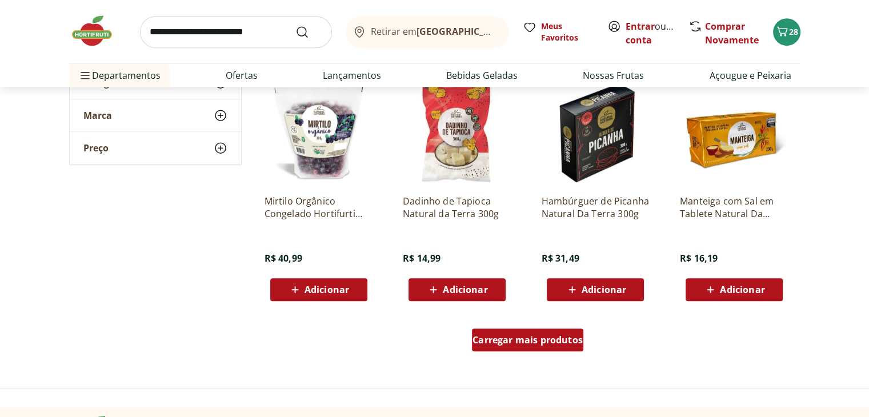
click at [554, 343] on span "Carregar mais produtos" at bounding box center [528, 339] width 110 height 9
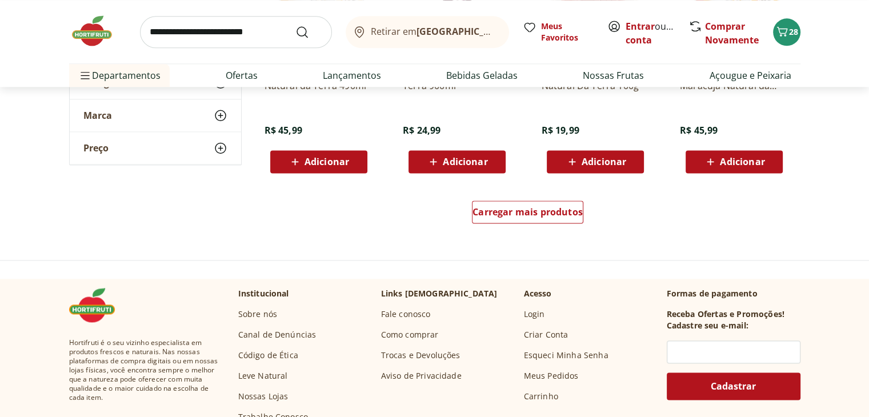
scroll to position [1443, 0]
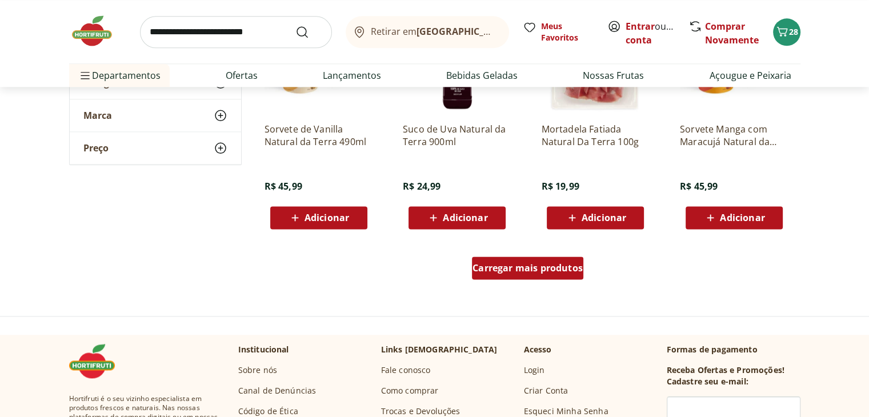
click at [530, 275] on div "Carregar mais produtos" at bounding box center [527, 268] width 111 height 23
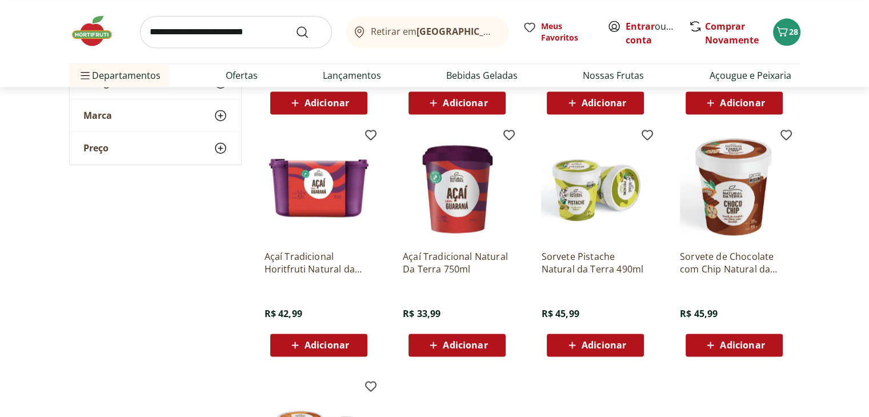
scroll to position [1608, 0]
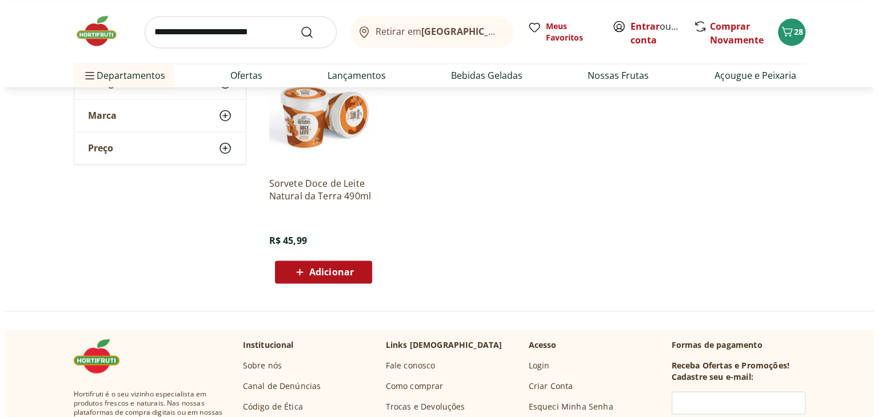
scroll to position [1867, 0]
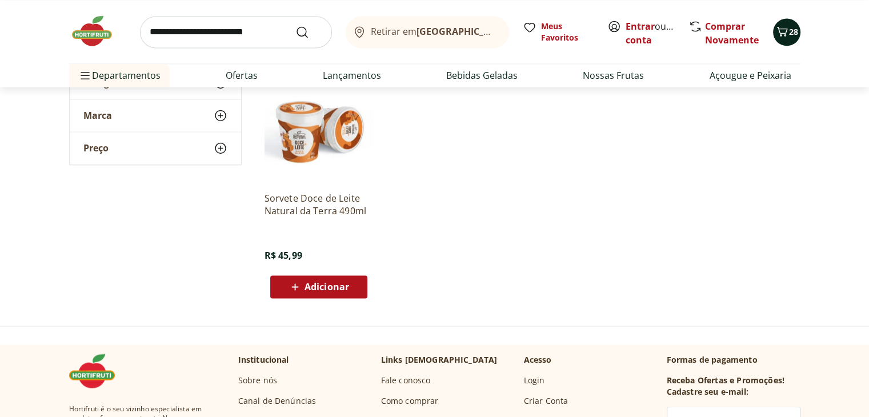
click at [784, 30] on icon "Carrinho" at bounding box center [782, 32] width 14 height 14
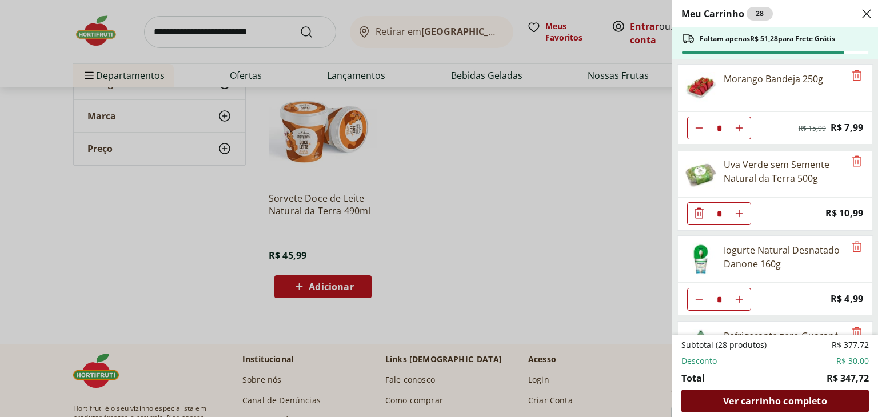
click at [772, 409] on div "Ver carrinho completo" at bounding box center [774, 401] width 187 height 23
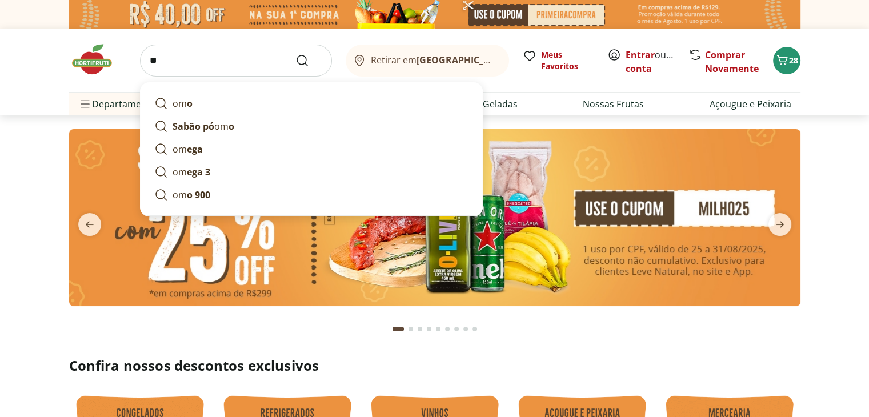
type input "*"
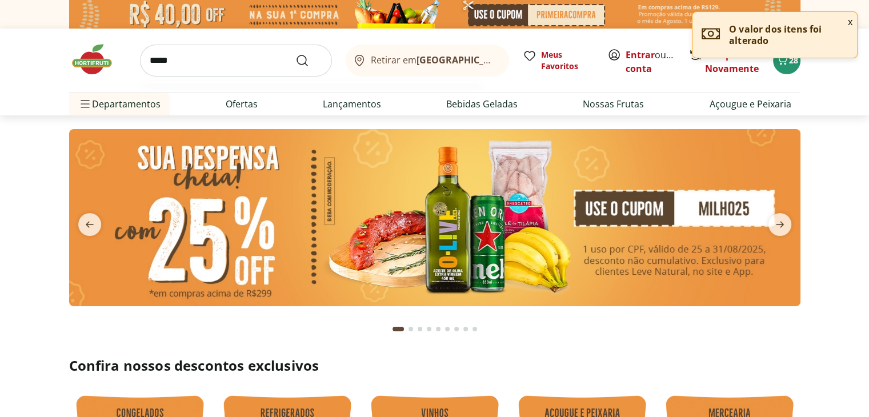
type input "*****"
click at [295, 54] on button "Submit Search" at bounding box center [308, 61] width 27 height 14
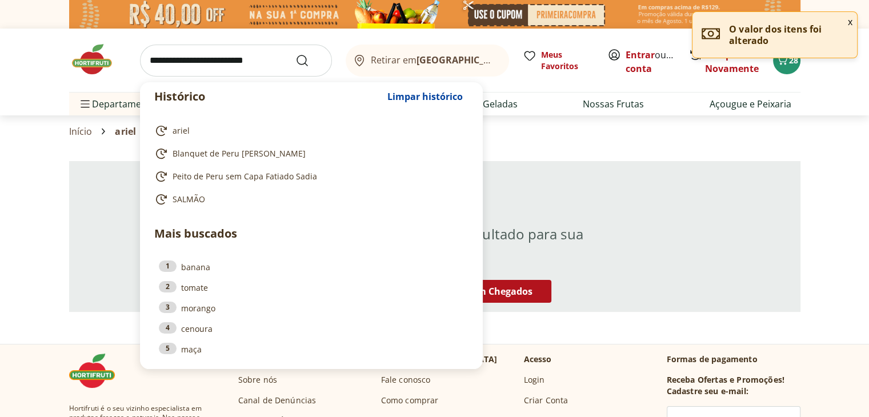
click at [233, 46] on input "search" at bounding box center [236, 61] width 192 height 32
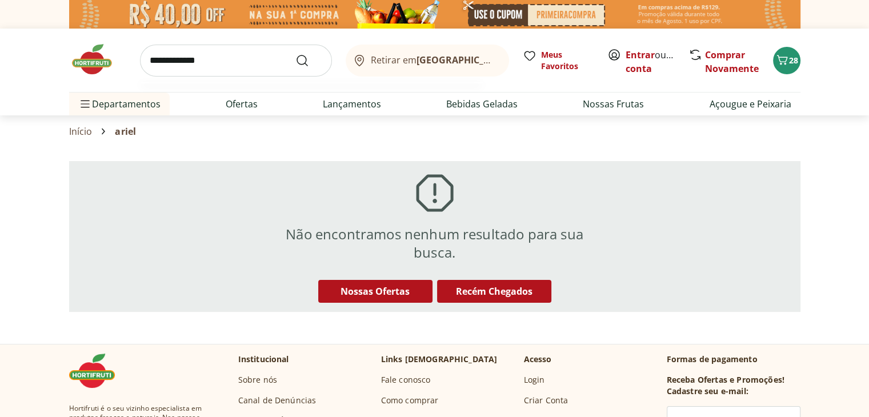
type input "**********"
click at [295, 54] on button "Submit Search" at bounding box center [308, 61] width 27 height 14
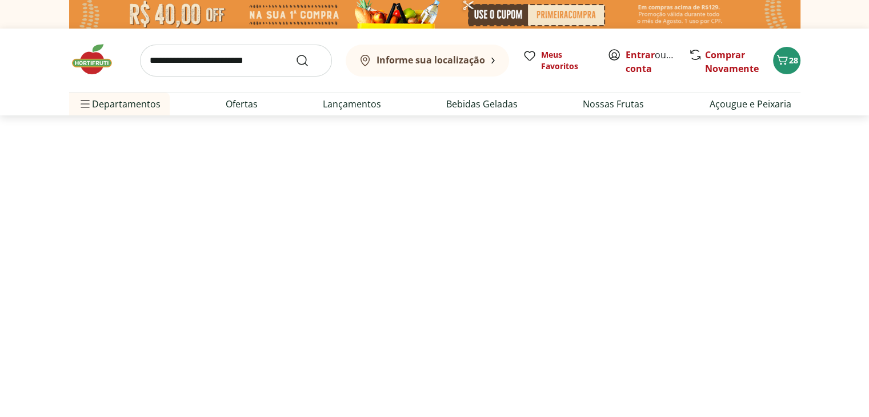
select select "**********"
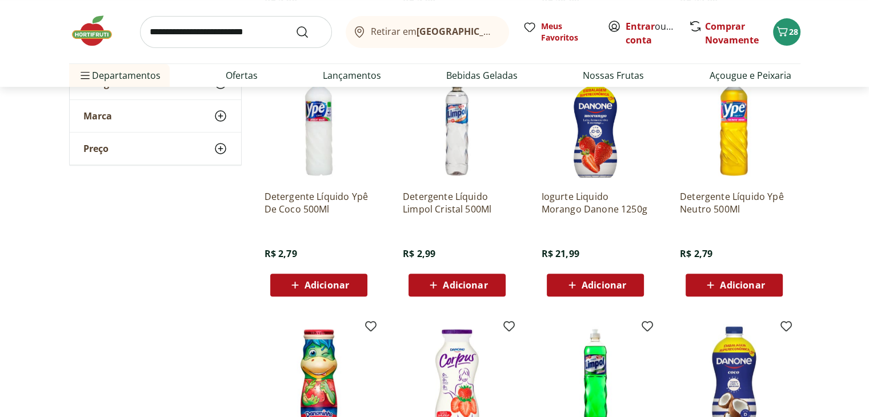
scroll to position [1086, 0]
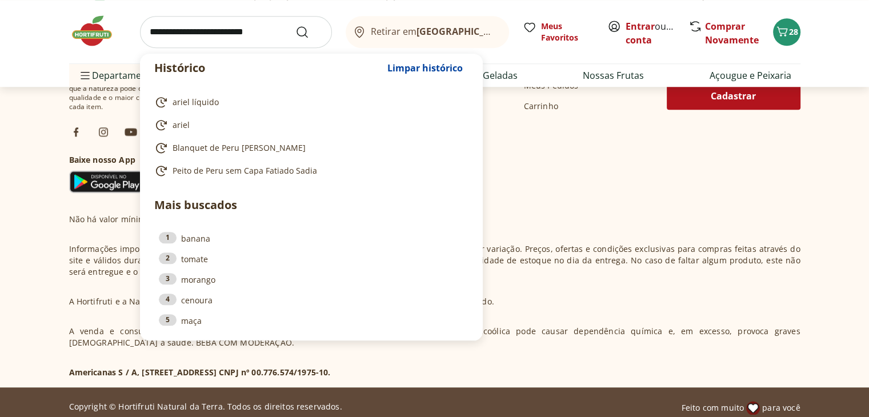
click at [229, 38] on input "search" at bounding box center [236, 32] width 192 height 32
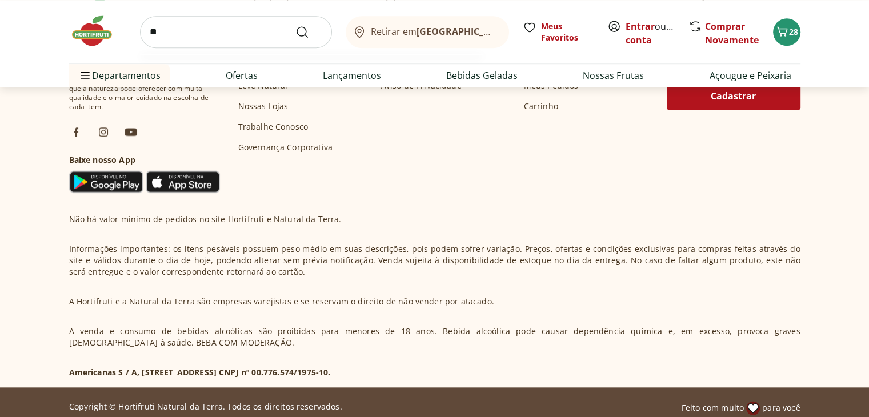
type input "*"
type input "**********"
click at [295, 25] on button "Submit Search" at bounding box center [308, 32] width 27 height 14
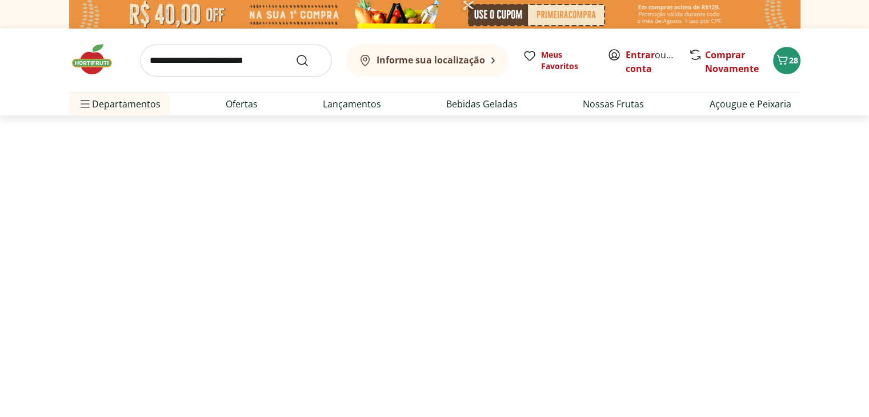
select select "**********"
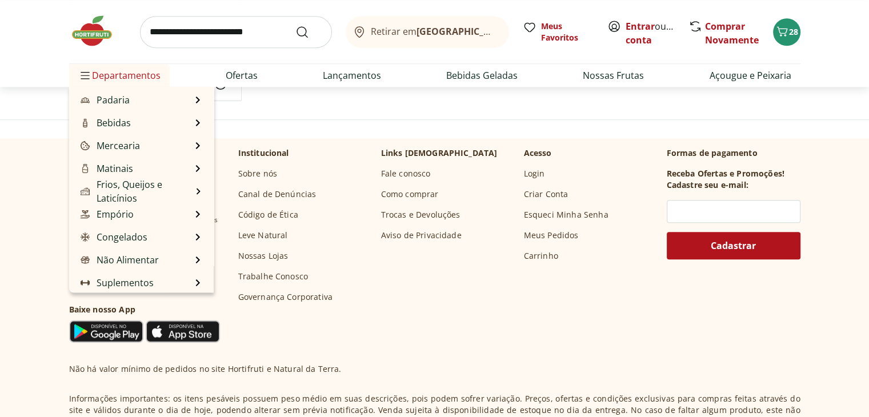
scroll to position [114, 0]
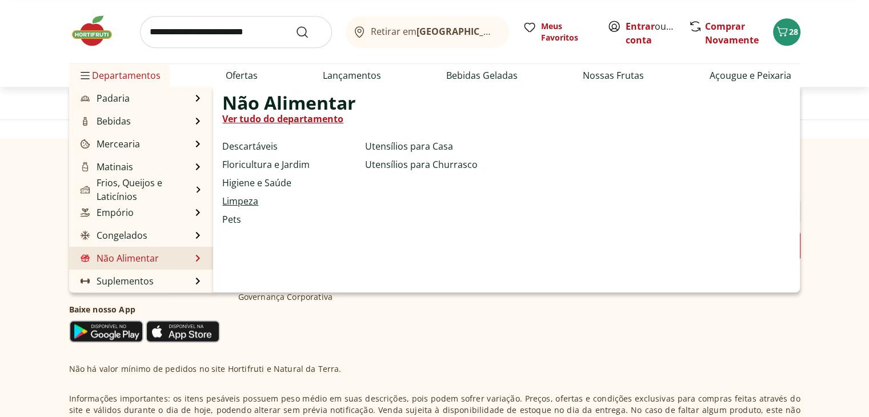
click at [245, 200] on link "Limpeza" at bounding box center [240, 201] width 36 height 14
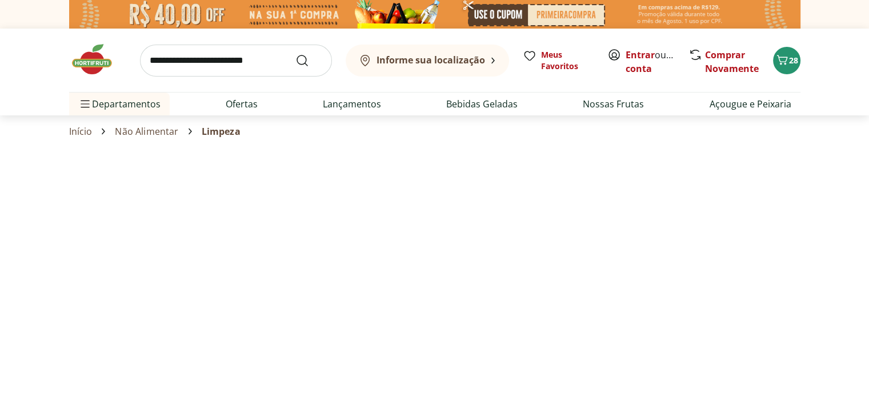
select select "**********"
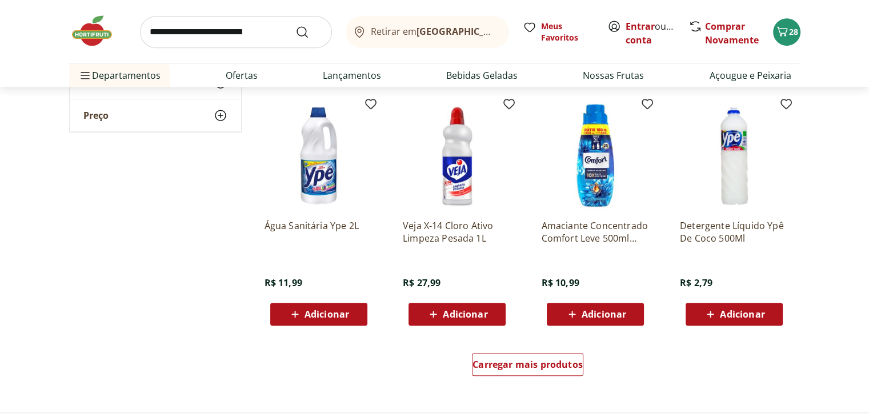
scroll to position [605, 0]
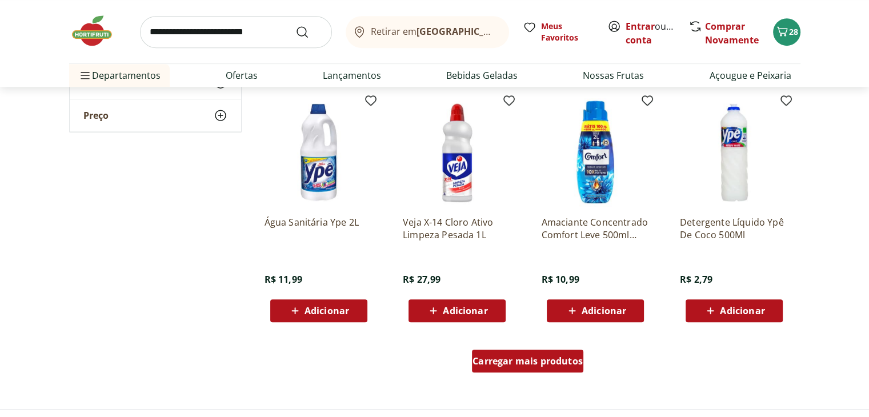
click at [542, 362] on span "Carregar mais produtos" at bounding box center [528, 361] width 110 height 9
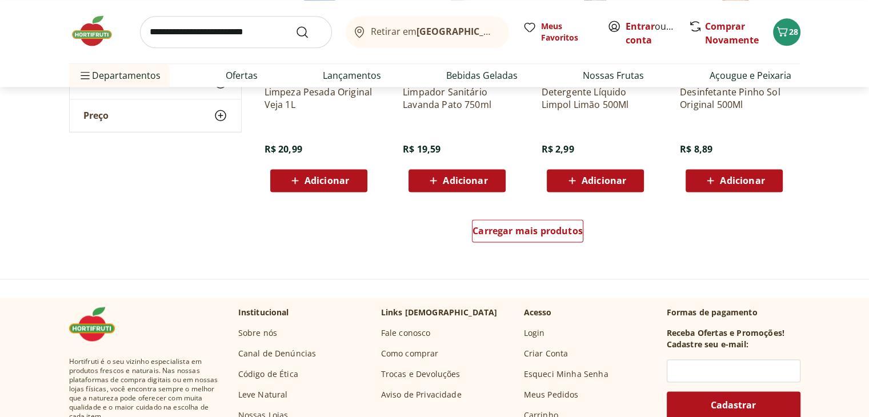
scroll to position [1527, 0]
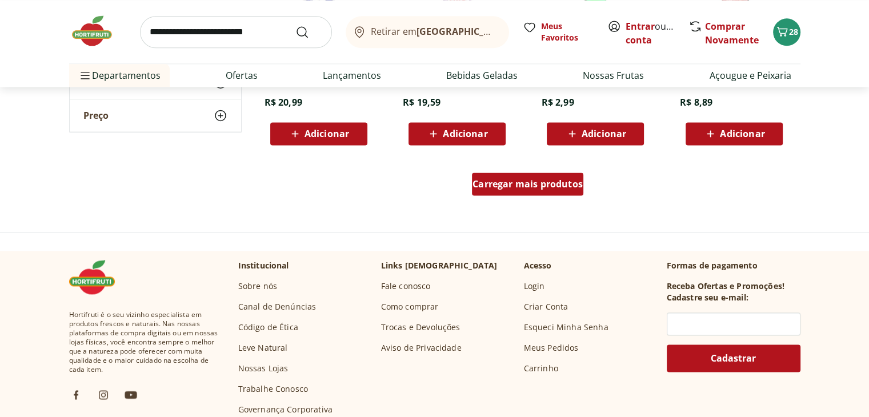
click at [541, 180] on span "Carregar mais produtos" at bounding box center [528, 183] width 110 height 9
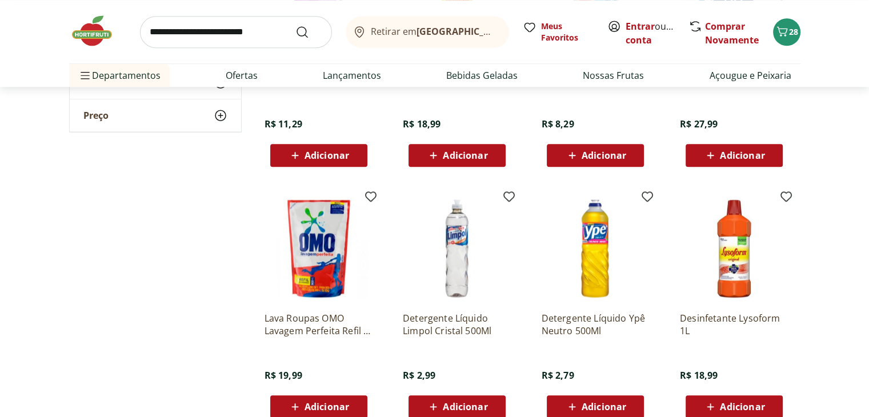
scroll to position [1006, 0]
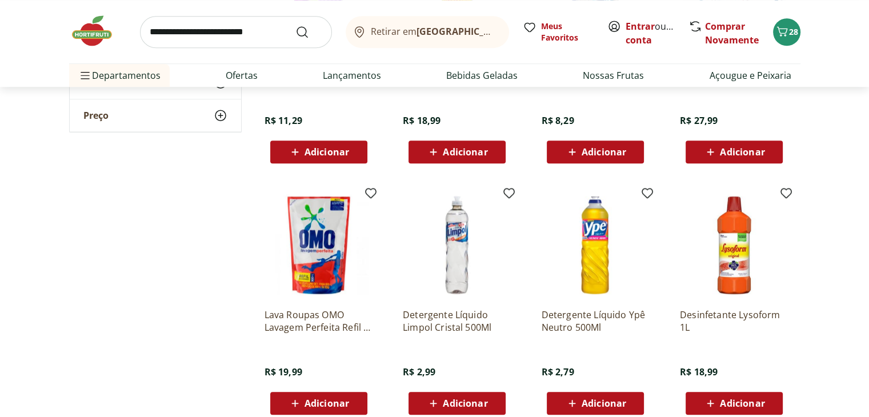
click at [322, 401] on span "Adicionar" at bounding box center [327, 403] width 45 height 9
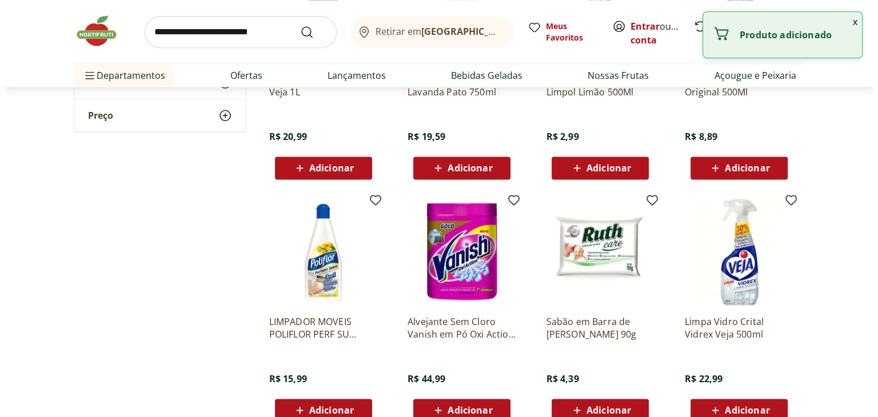
scroll to position [1500, 0]
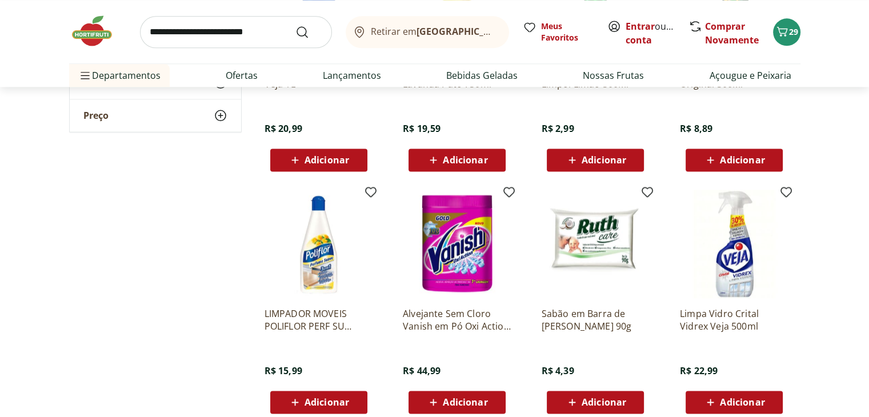
click at [457, 401] on span "Adicionar" at bounding box center [465, 402] width 45 height 9
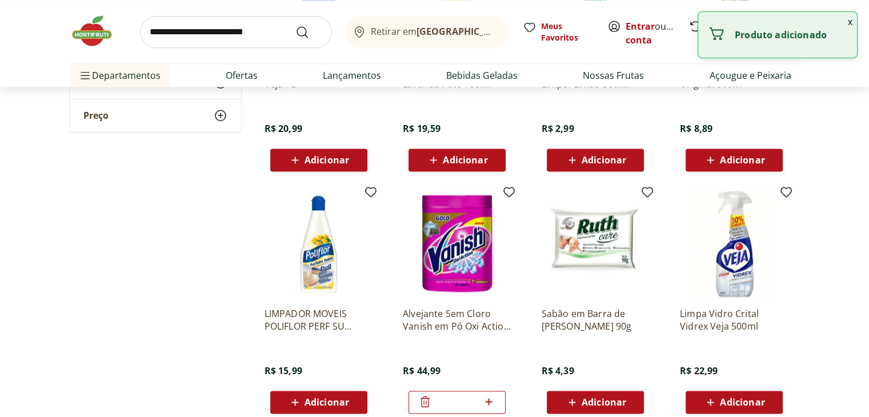
click at [848, 20] on button "x" at bounding box center [850, 21] width 14 height 19
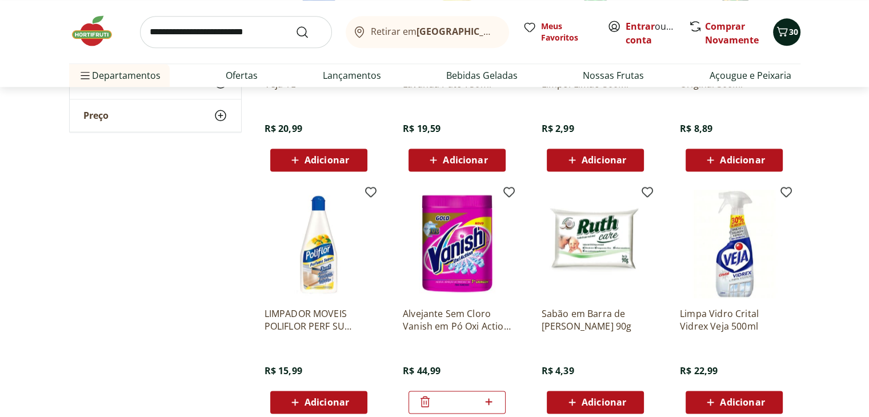
click at [786, 30] on icon "Carrinho" at bounding box center [782, 32] width 14 height 14
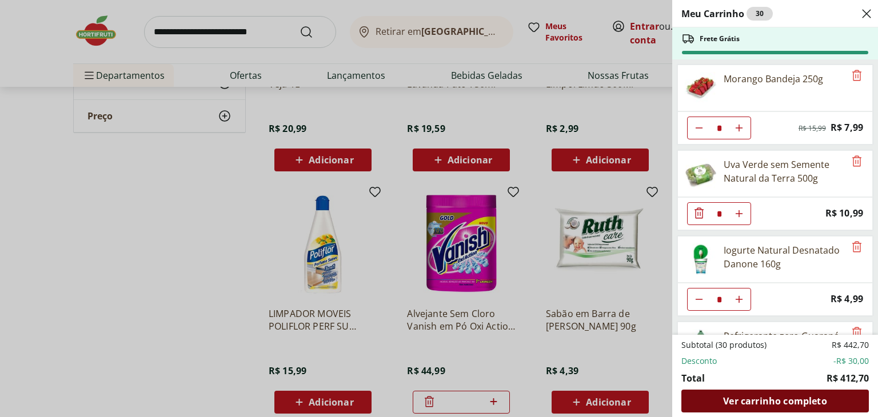
click at [803, 397] on span "Ver carrinho completo" at bounding box center [774, 401] width 103 height 9
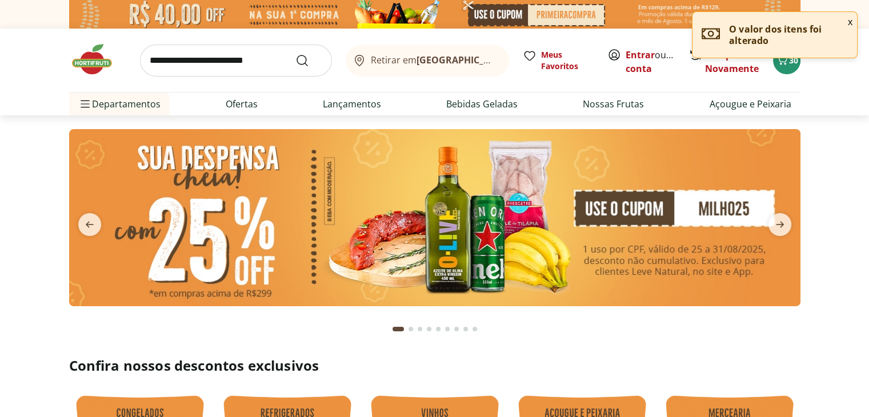
click at [846, 22] on button "x" at bounding box center [850, 21] width 14 height 19
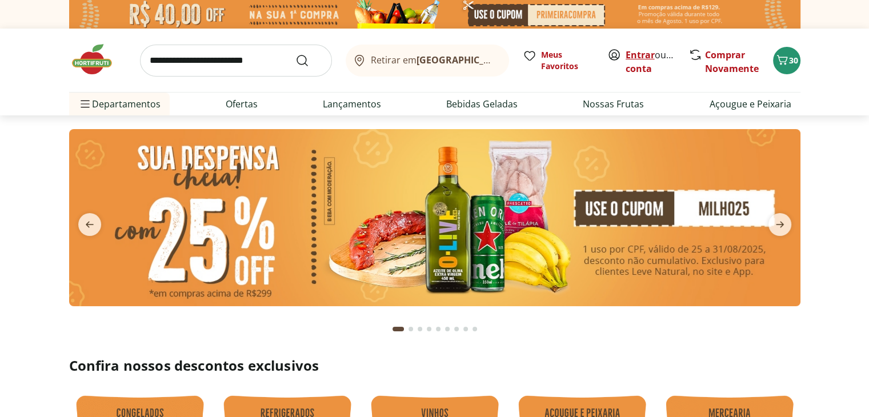
click at [648, 55] on link "Entrar" at bounding box center [640, 55] width 29 height 13
click at [785, 63] on icon "Carrinho" at bounding box center [781, 60] width 11 height 10
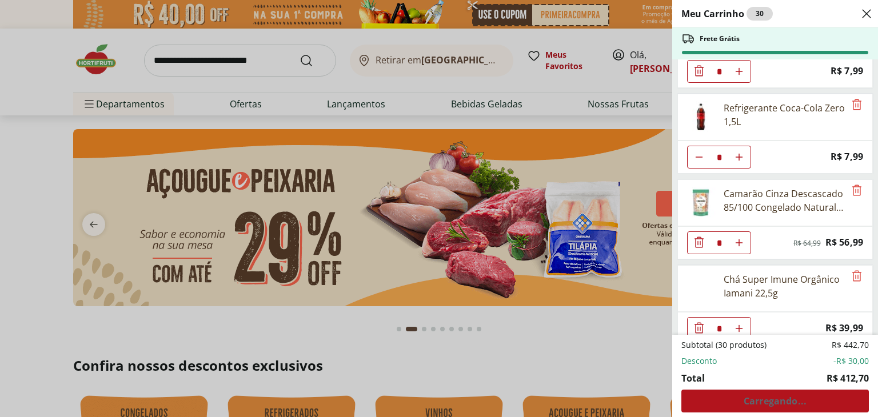
scroll to position [866, 0]
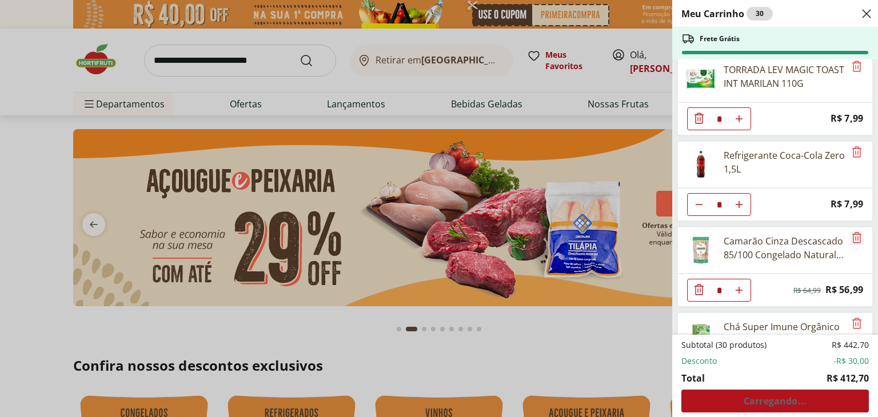
click at [851, 233] on icon "Remove" at bounding box center [857, 238] width 14 height 14
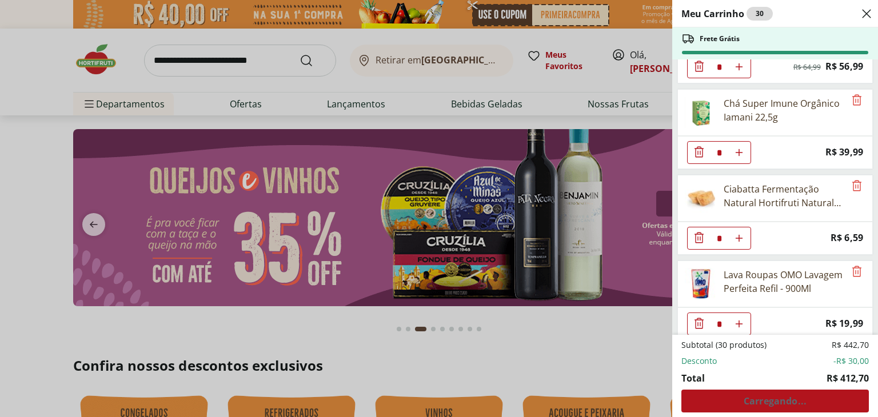
scroll to position [1175, 0]
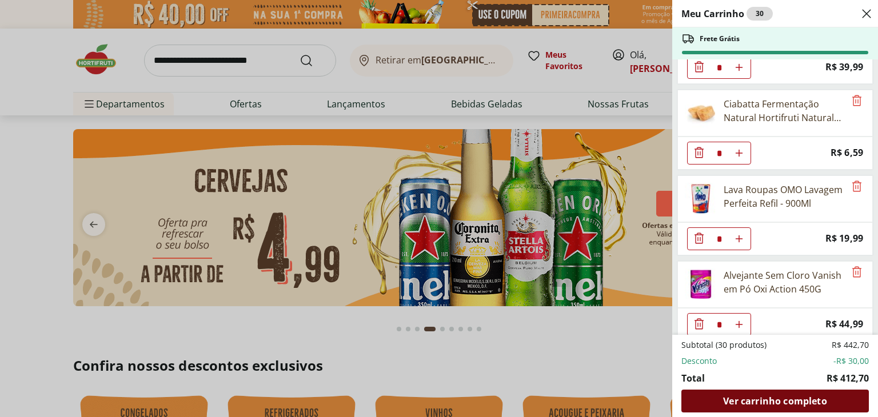
click at [781, 403] on span "Ver carrinho completo" at bounding box center [774, 401] width 103 height 9
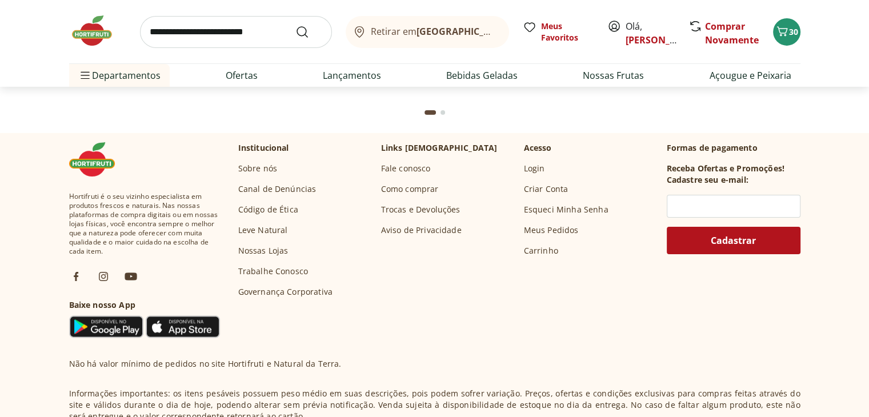
scroll to position [3752, 0]
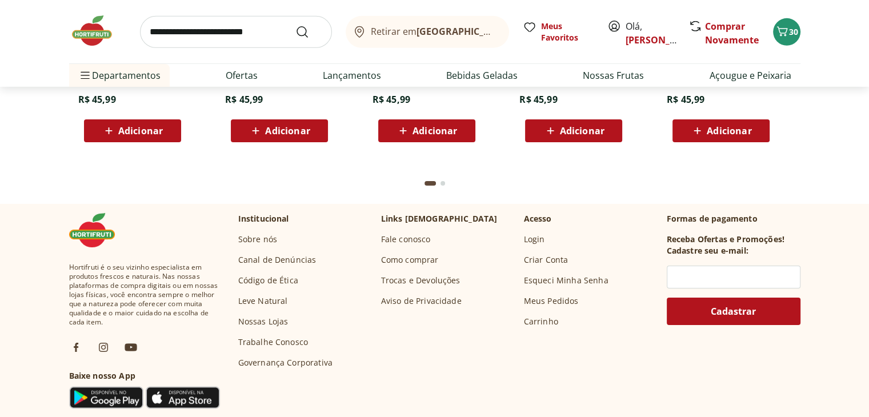
click at [419, 259] on link "Como comprar" at bounding box center [410, 259] width 58 height 11
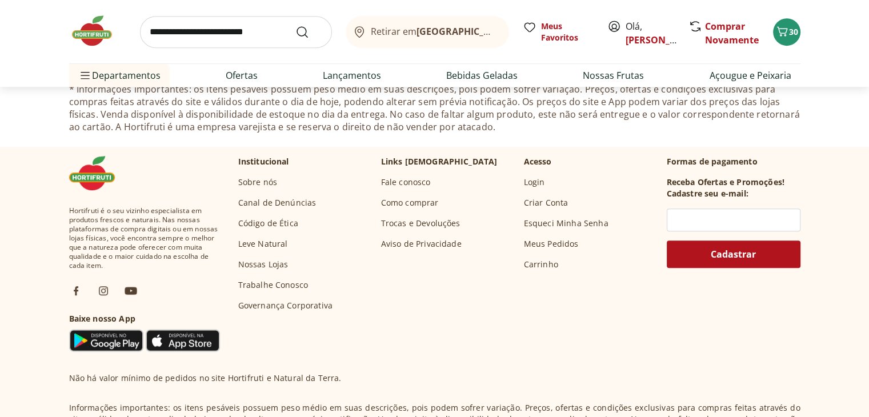
scroll to position [544, 0]
